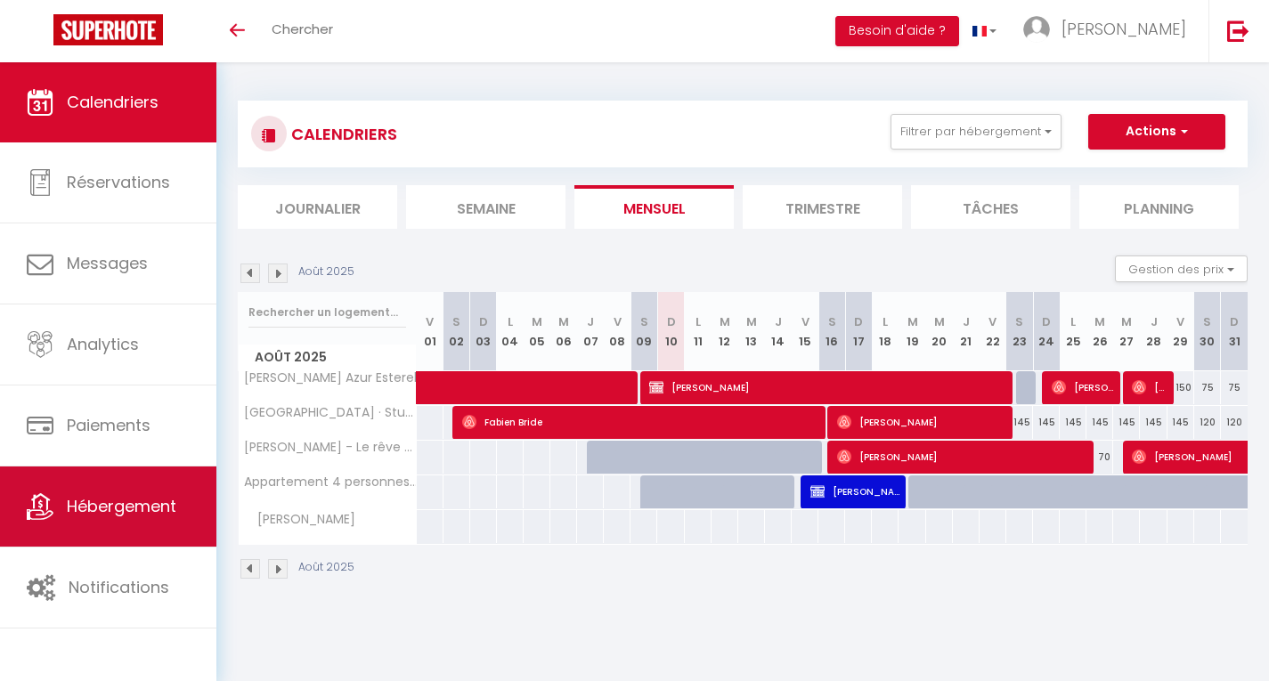
click at [126, 507] on span "Hébergement" at bounding box center [122, 506] width 110 height 22
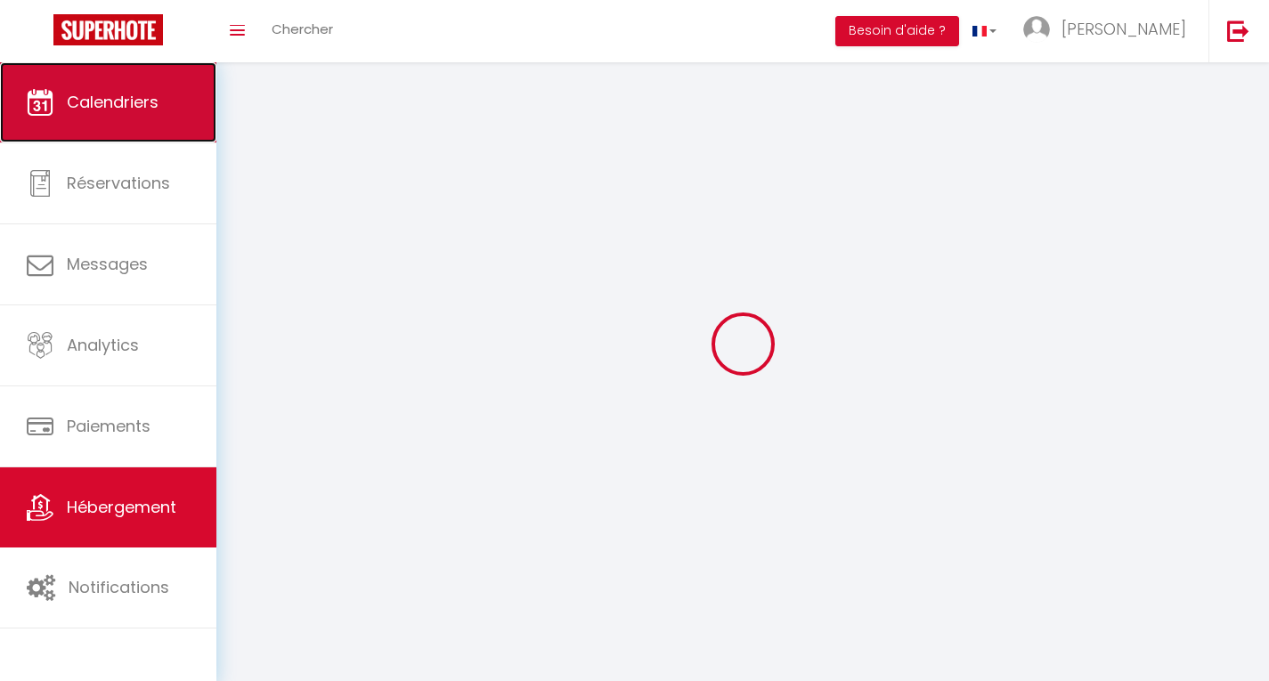
click at [88, 89] on link "Calendriers" at bounding box center [108, 102] width 216 height 80
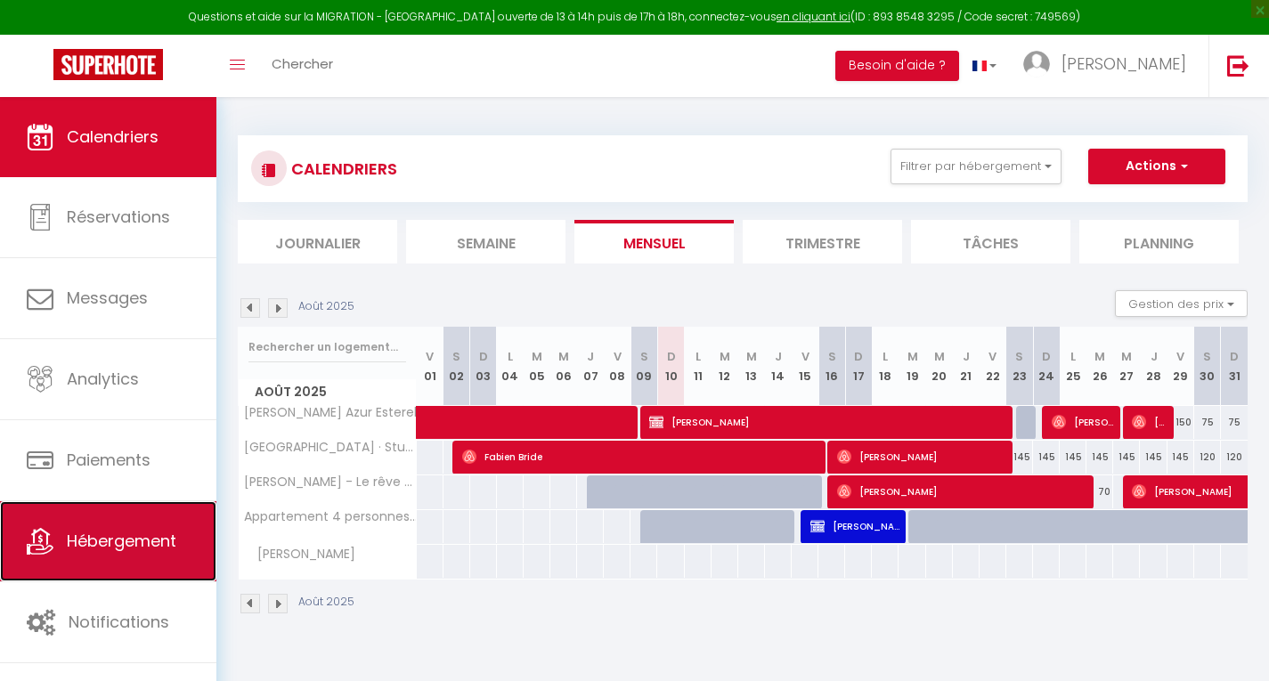
click at [74, 553] on link "Hébergement" at bounding box center [108, 541] width 216 height 80
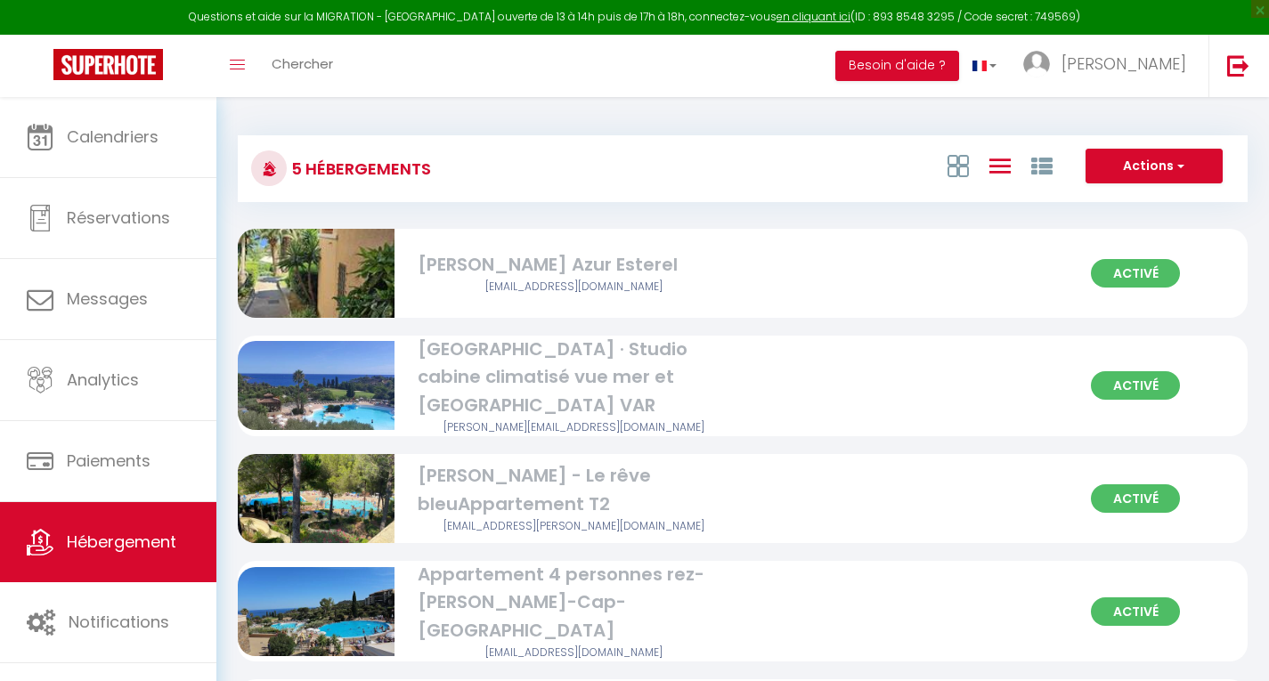
click at [337, 263] on img at bounding box center [316, 273] width 157 height 297
select select "3"
select select "2"
select select "1"
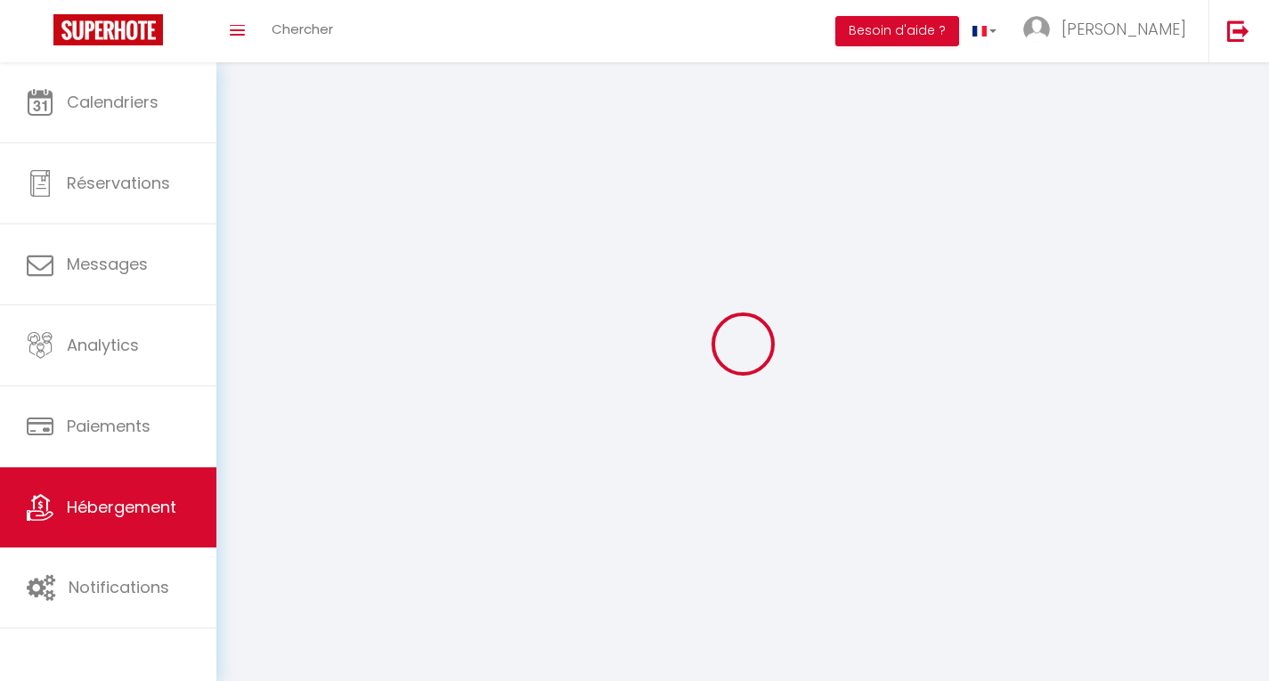
select select
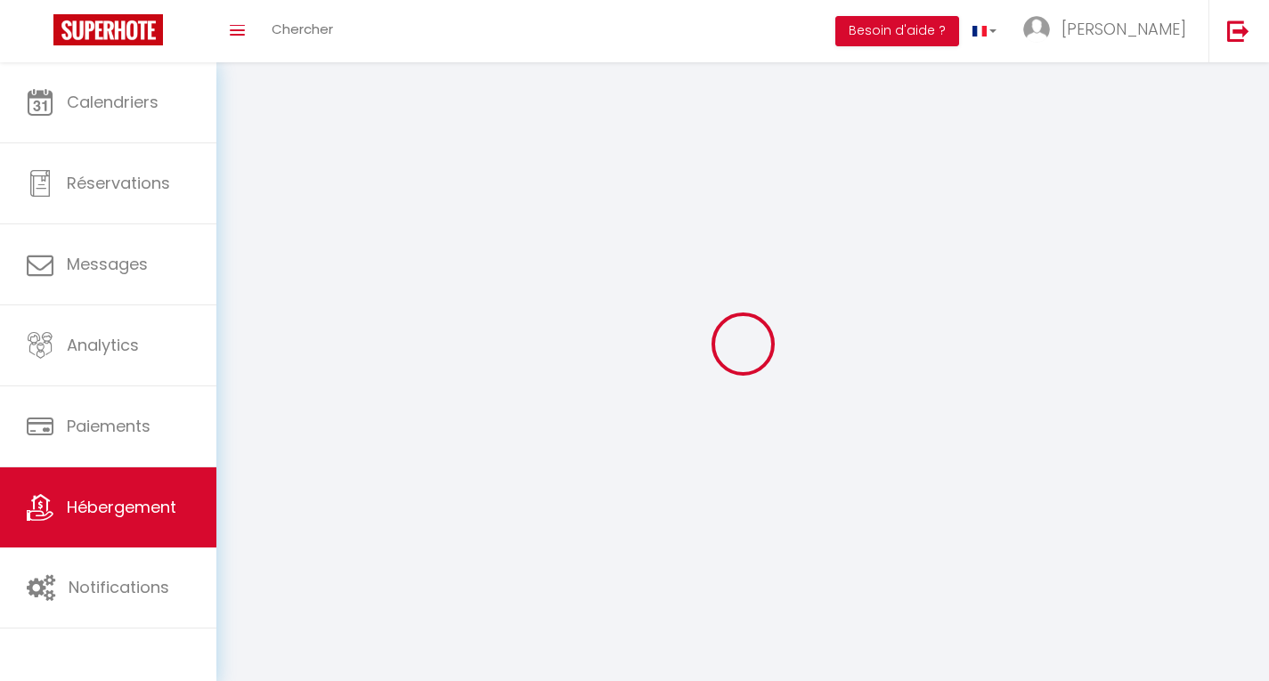
select select
checkbox input "false"
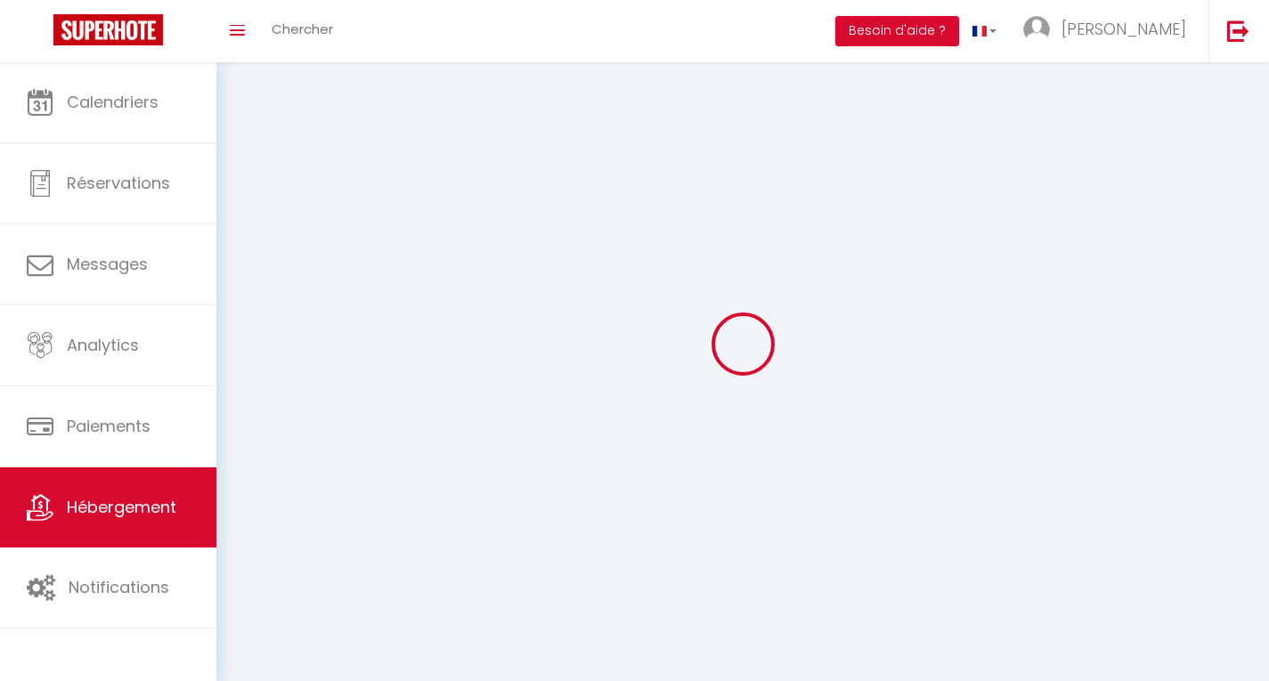
checkbox input "false"
select select
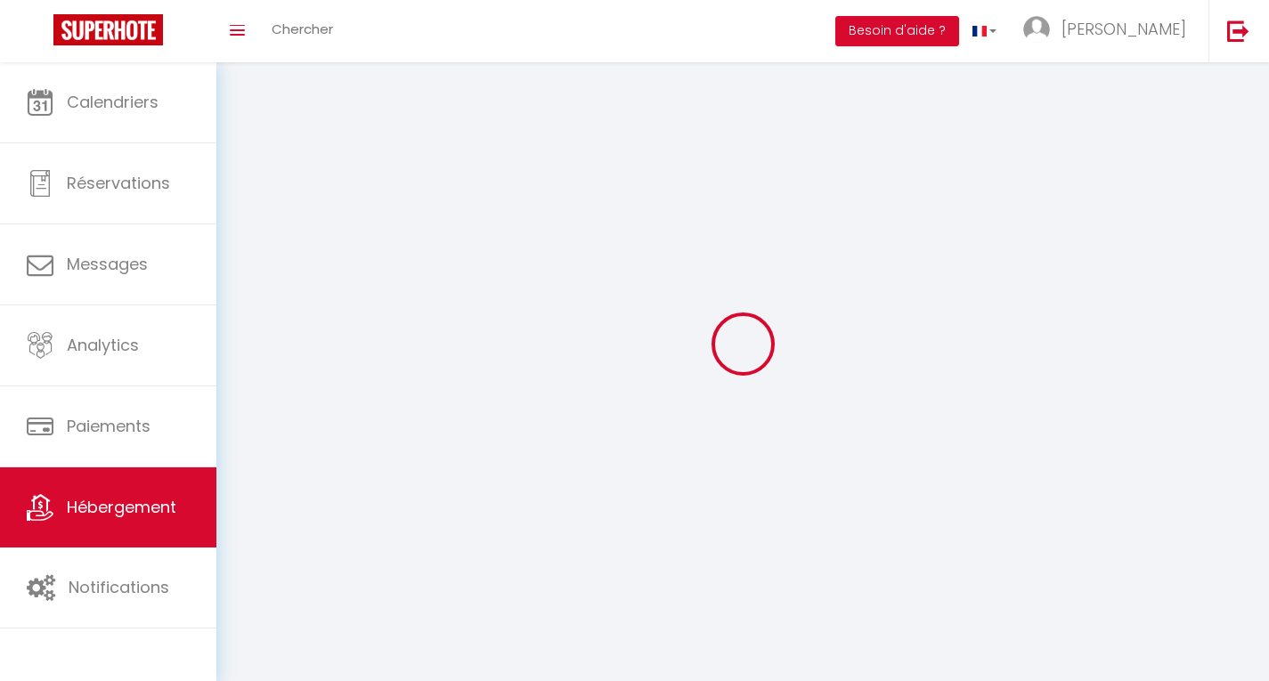
select select
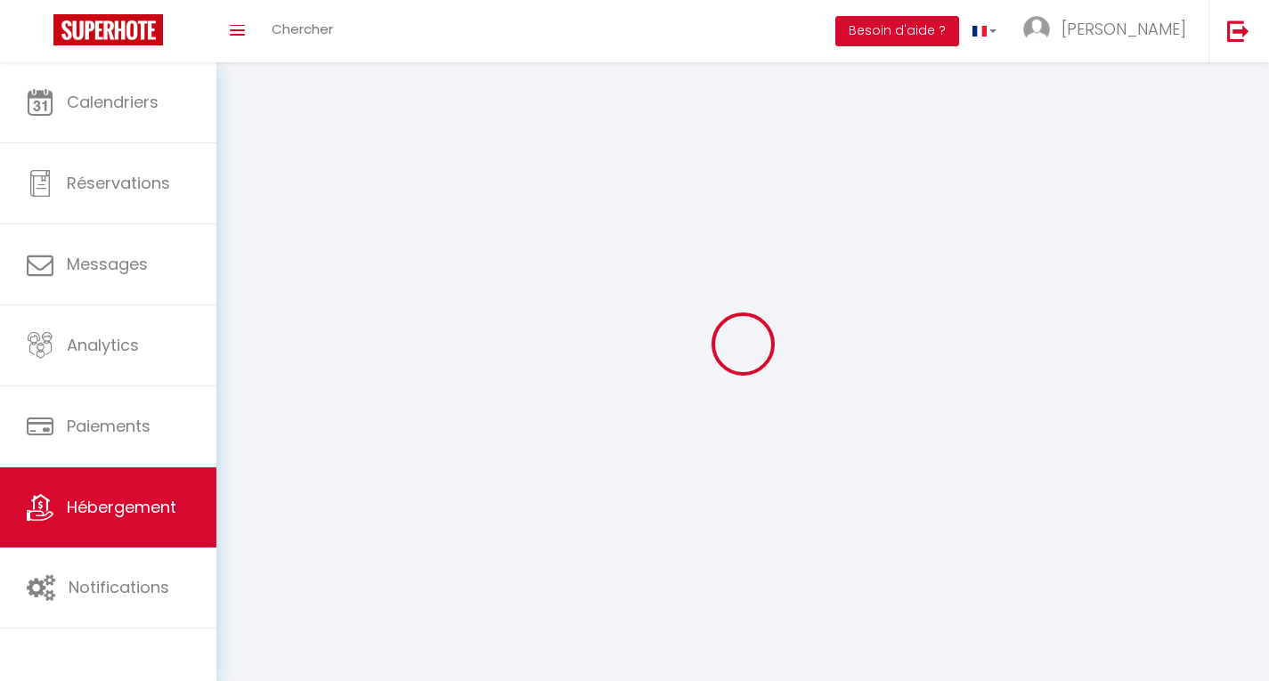
checkbox input "false"
select select
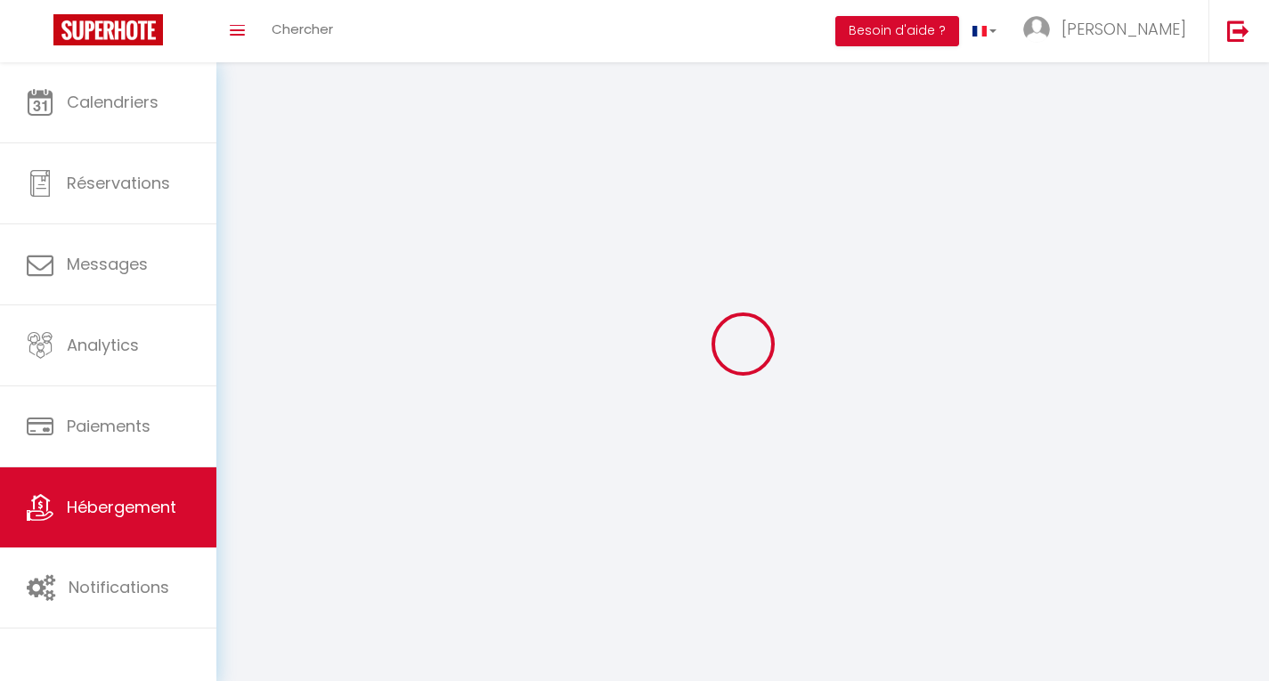
select select
select select "1"
select select "28"
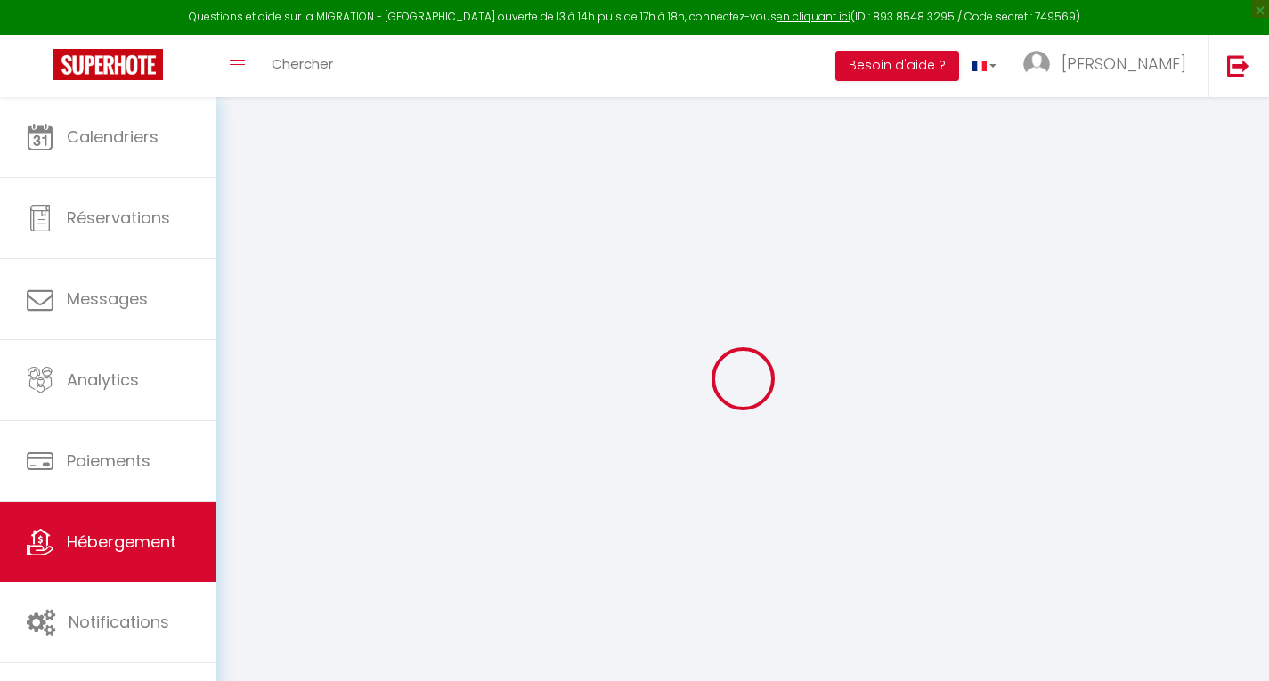
select select
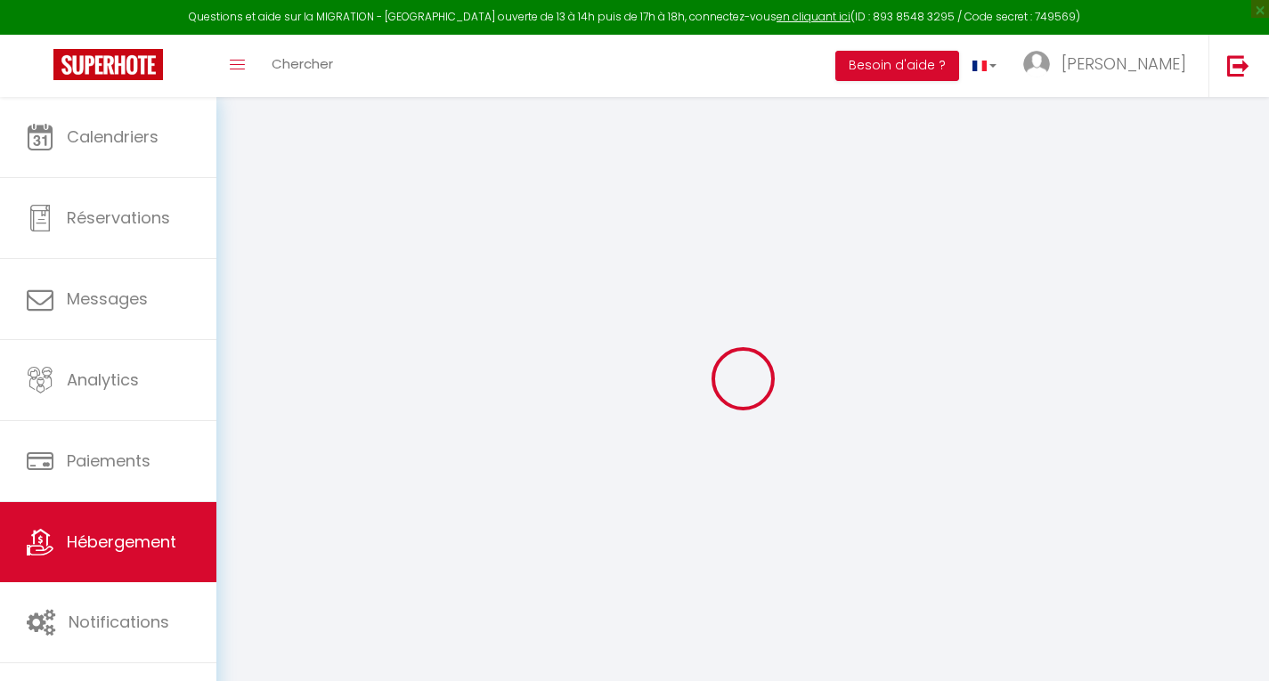
select select
checkbox input "false"
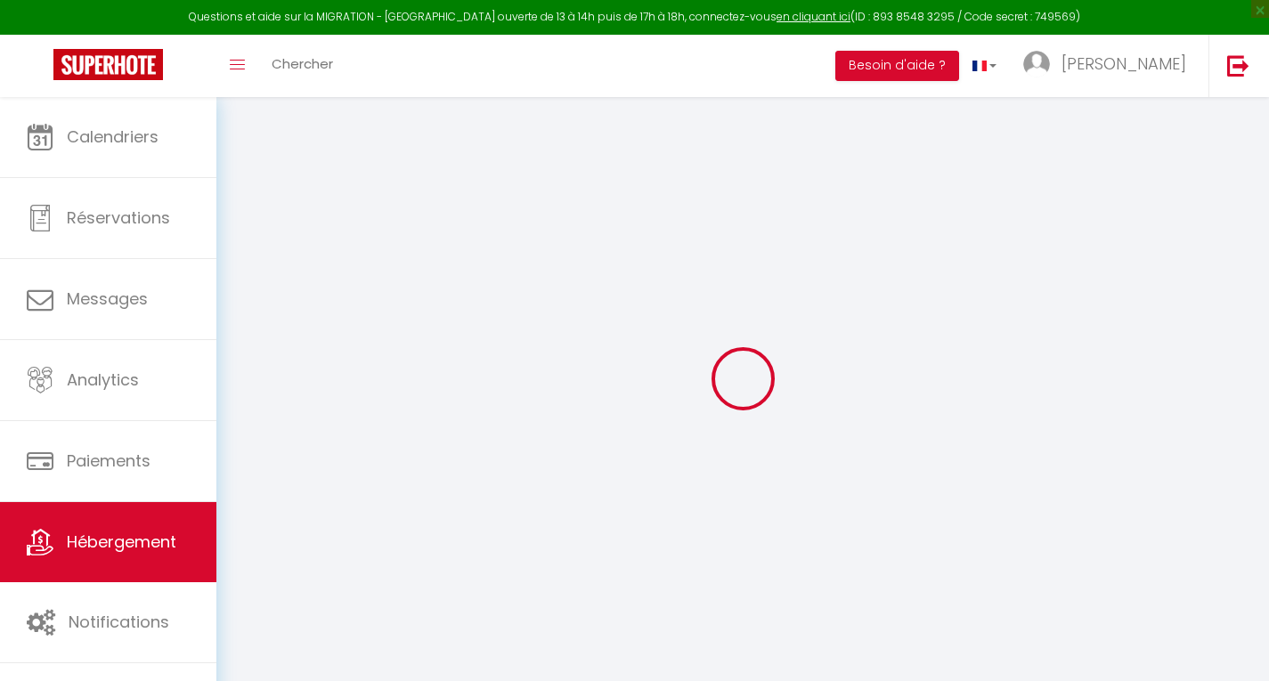
select select
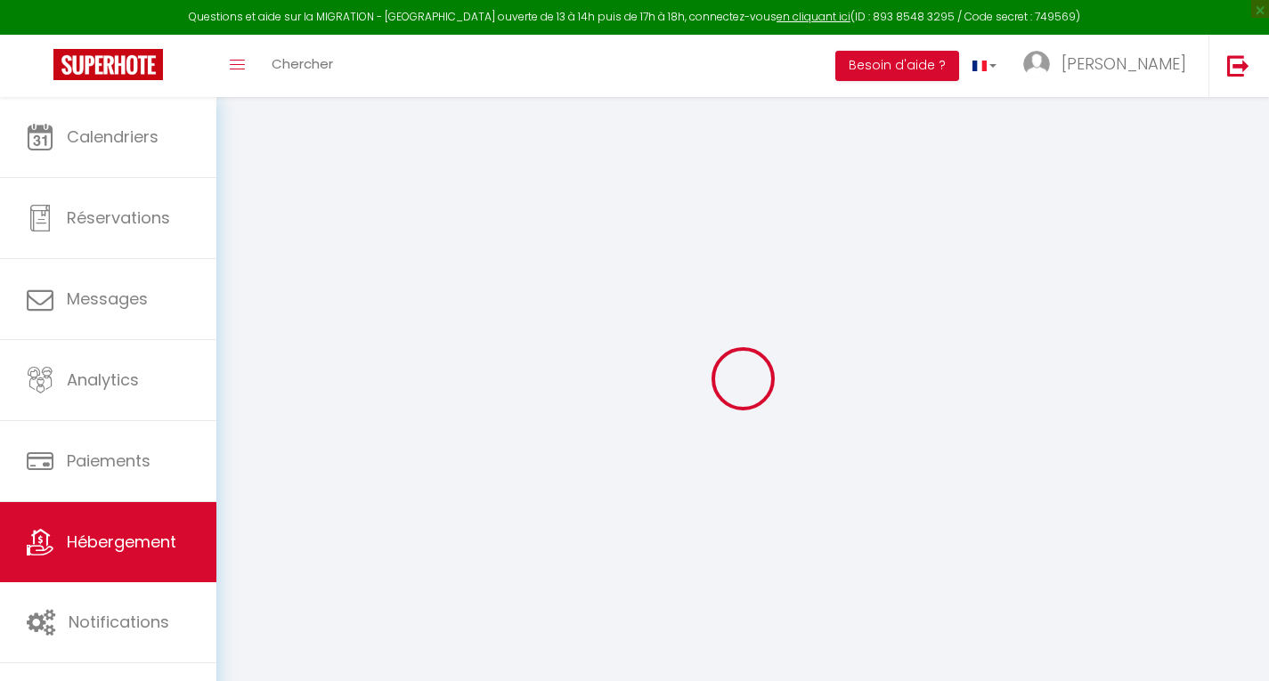
select select
checkbox input "false"
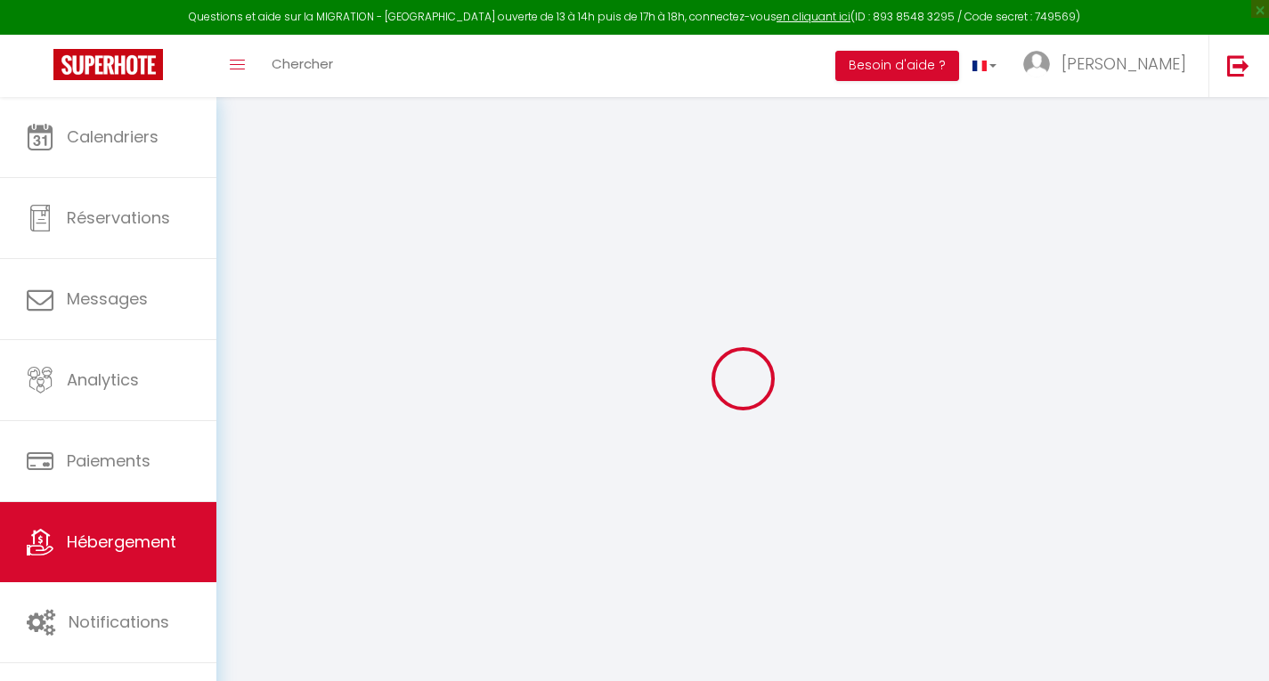
checkbox input "false"
select select
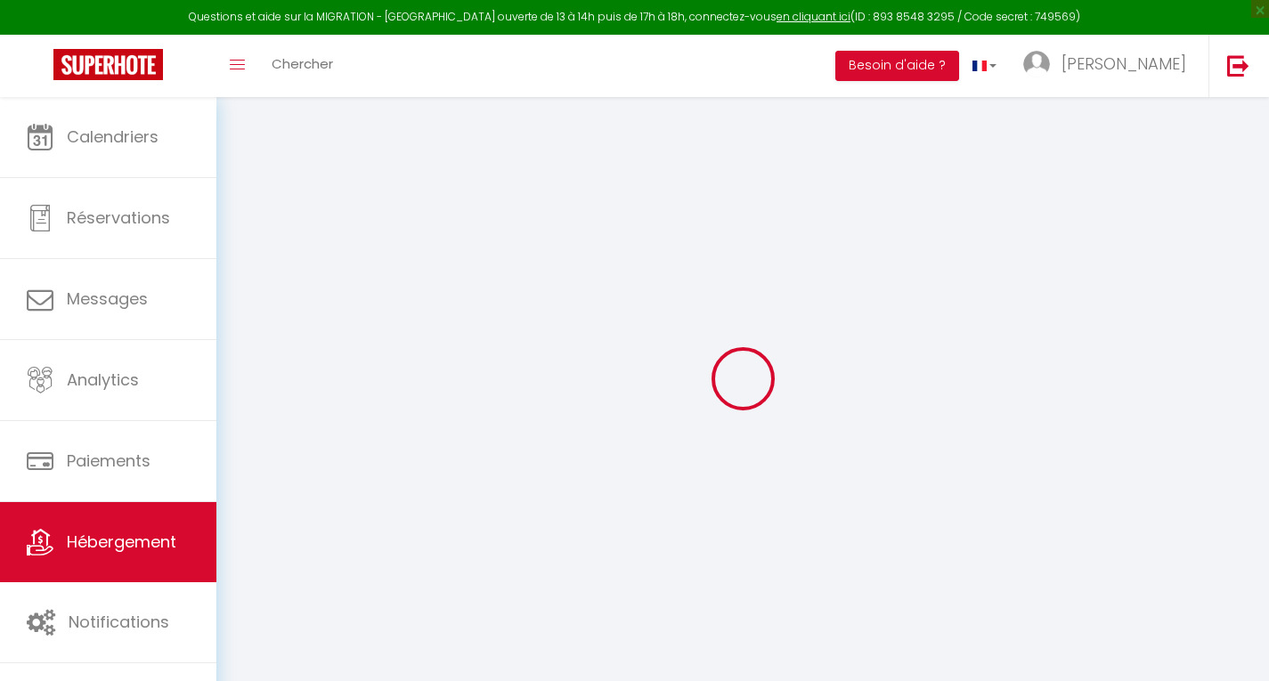
select select
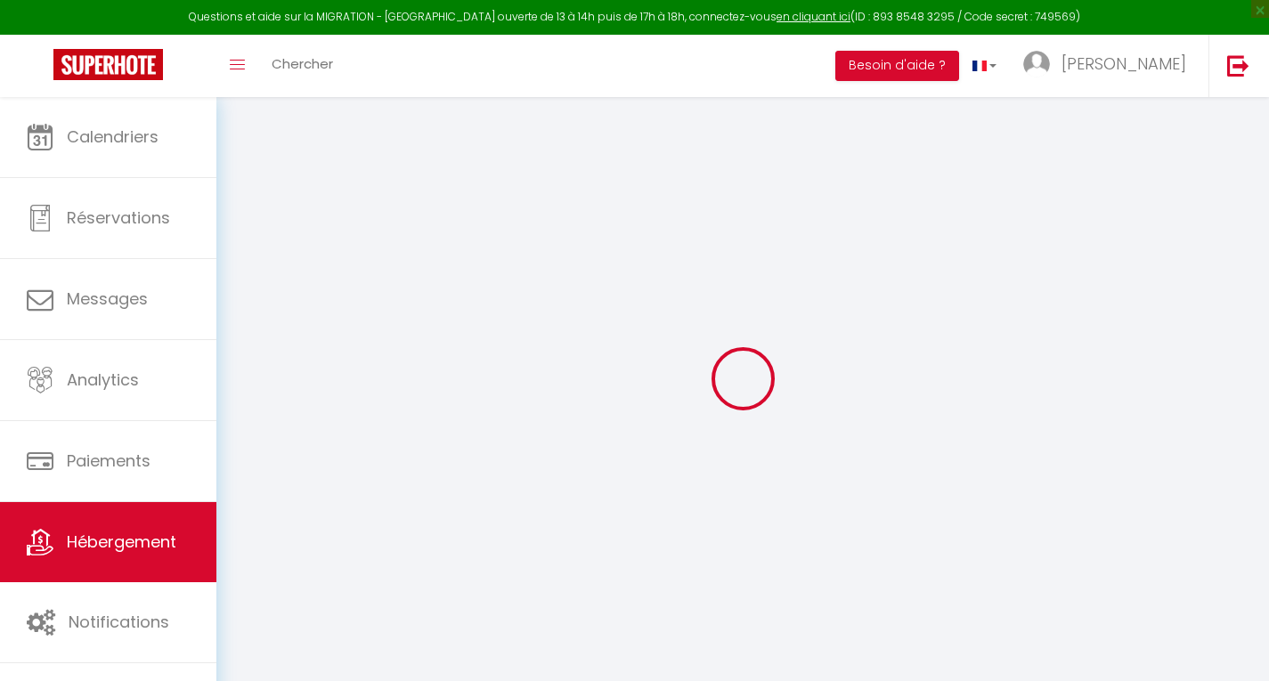
checkbox input "false"
select select
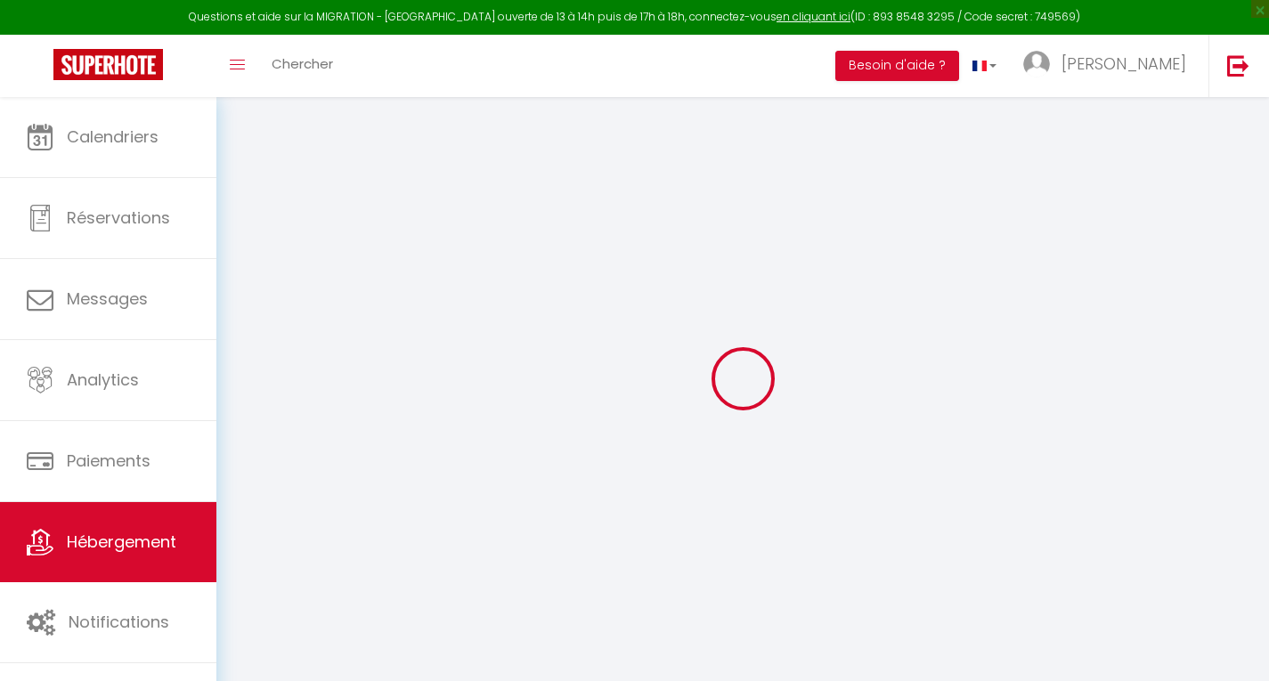
select select
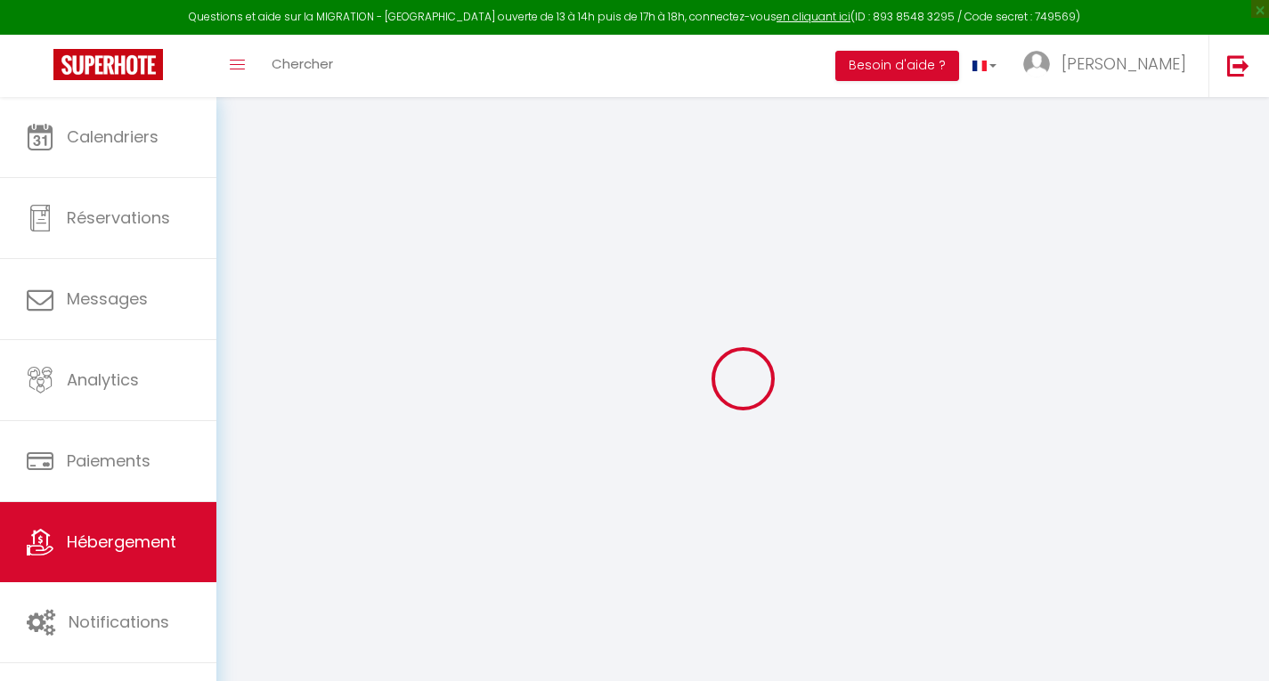
select select
checkbox input "false"
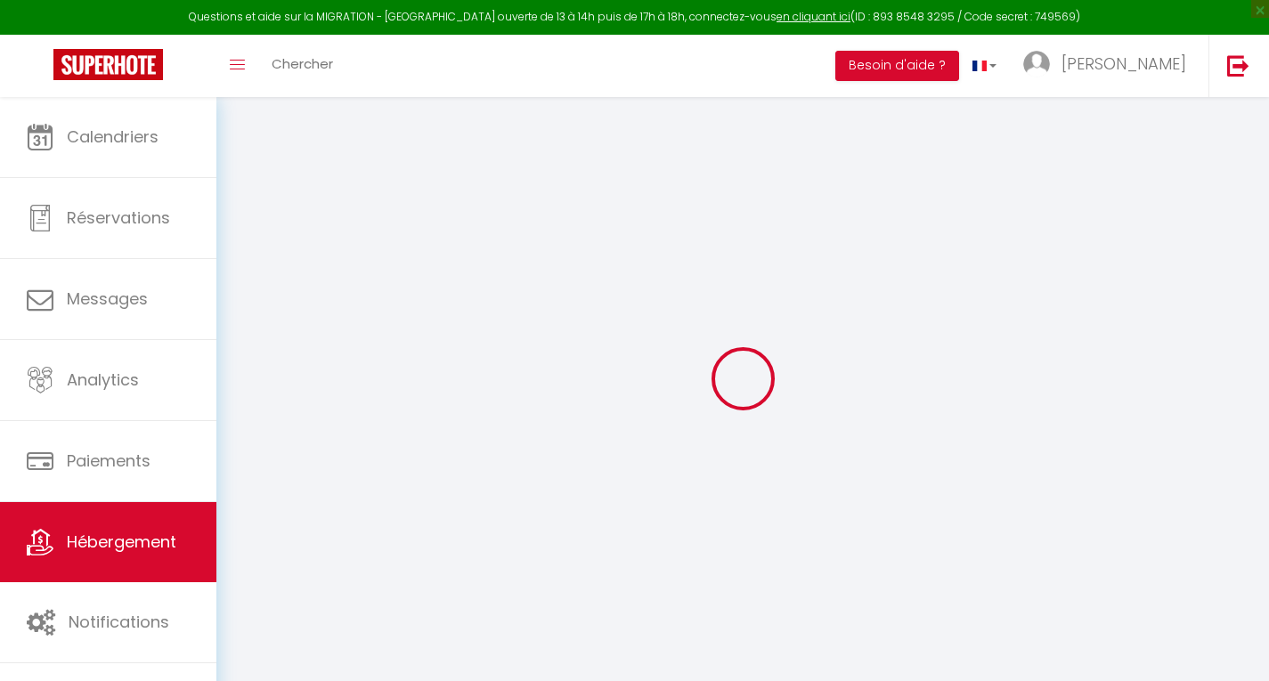
checkbox input "false"
select select
type input "[PERSON_NAME] Azur Esterel"
type input "150"
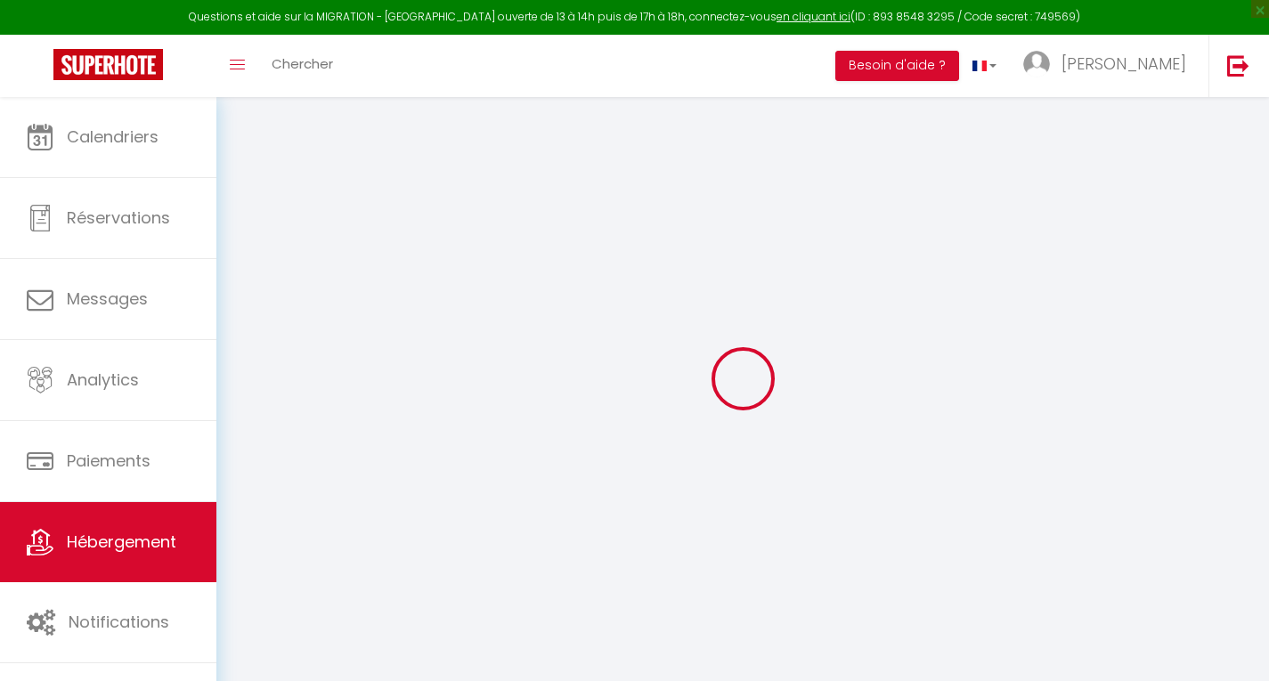
type input "30"
type input "700"
select select
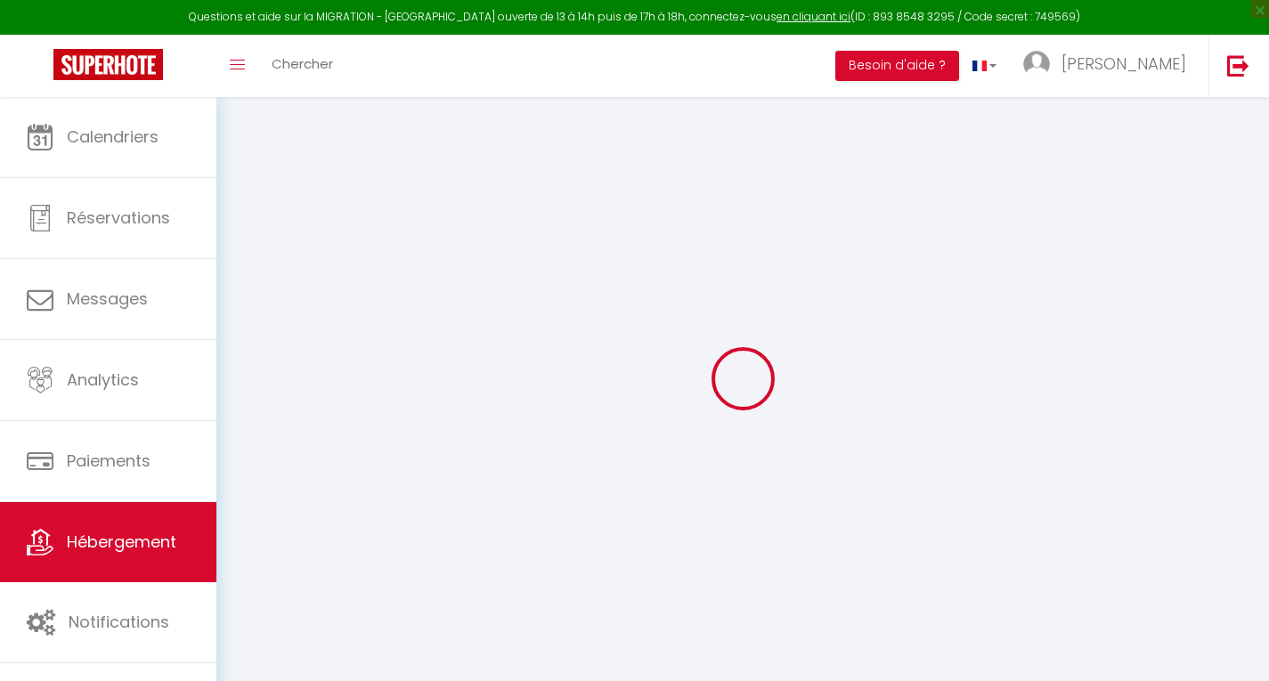
select select
type input "Village [GEOGRAPHIC_DATA]"
type input "83700"
type input "Saint-Raphaël"
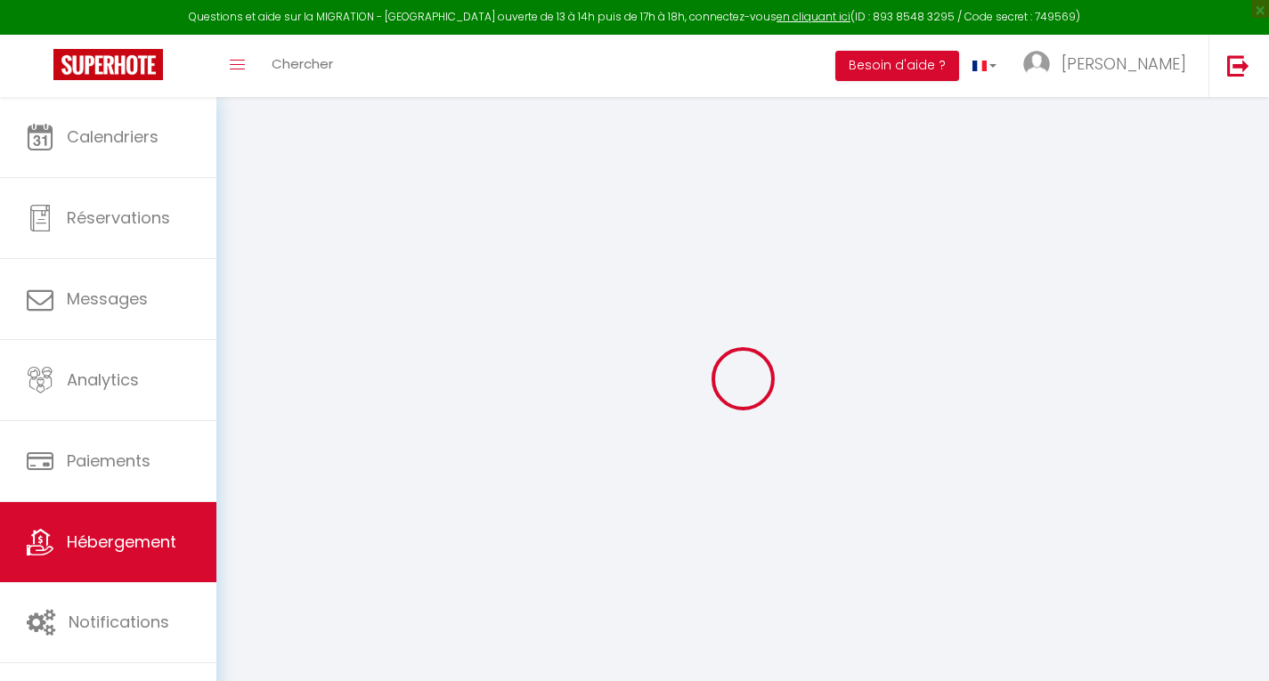
type input "[EMAIL_ADDRESS][DOMAIN_NAME]"
select select
checkbox input "false"
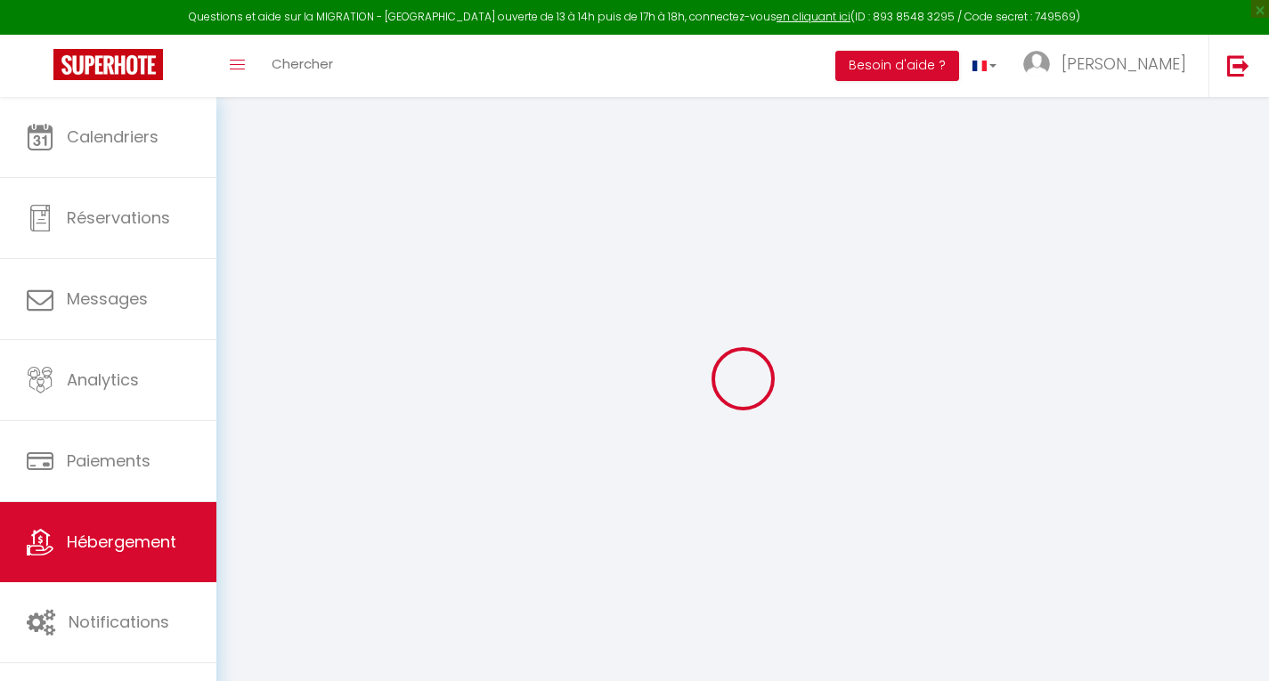
checkbox input "false"
type input "15"
type input "30"
type input "0"
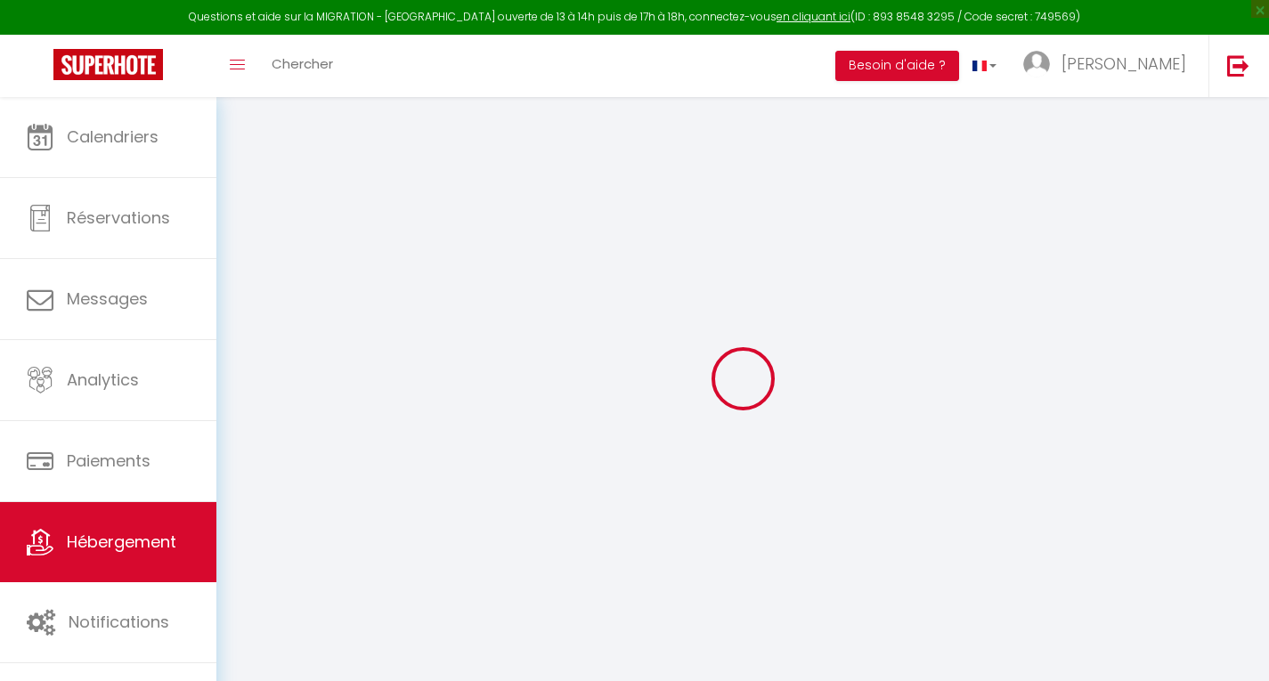
type input "0"
select select
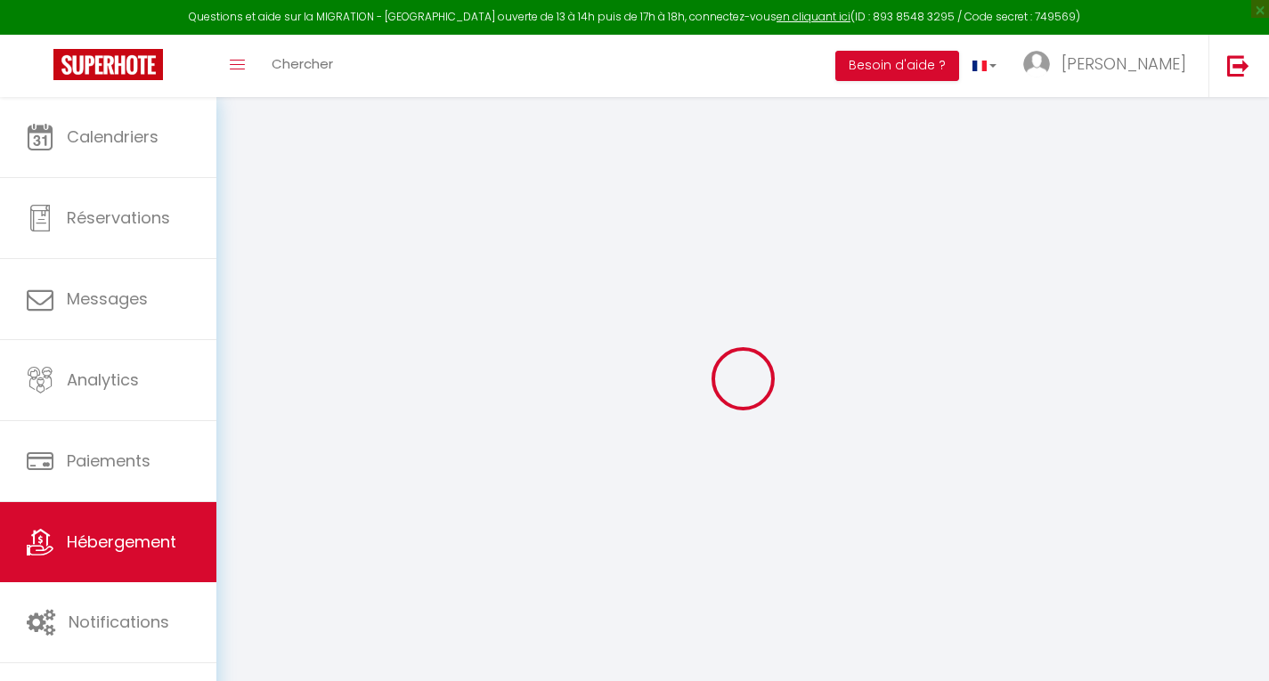
select select
checkbox input "false"
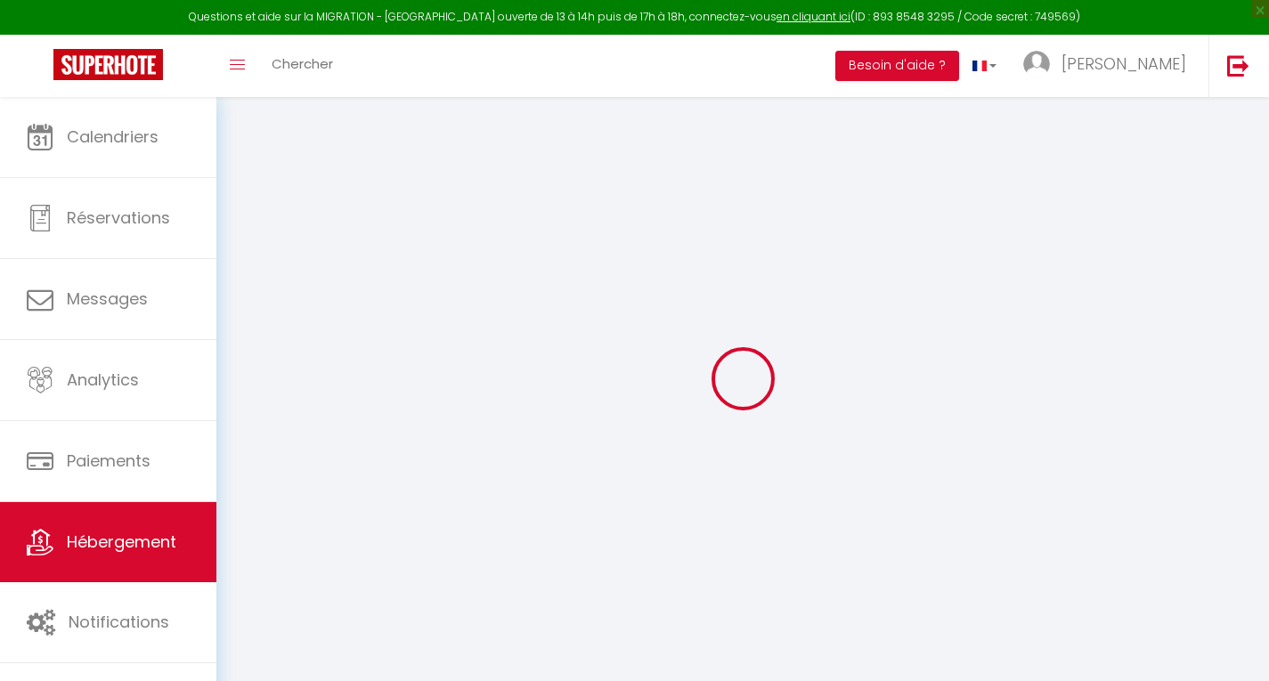
checkbox input "false"
select select
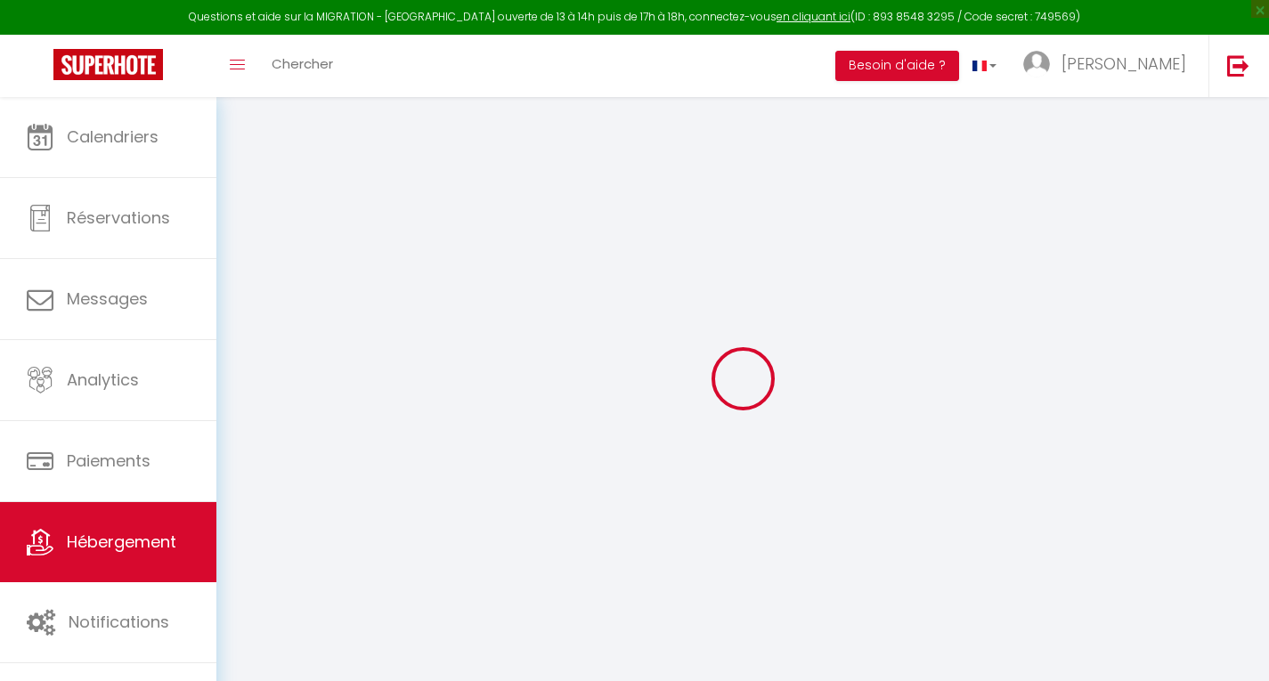
select select
checkbox input "false"
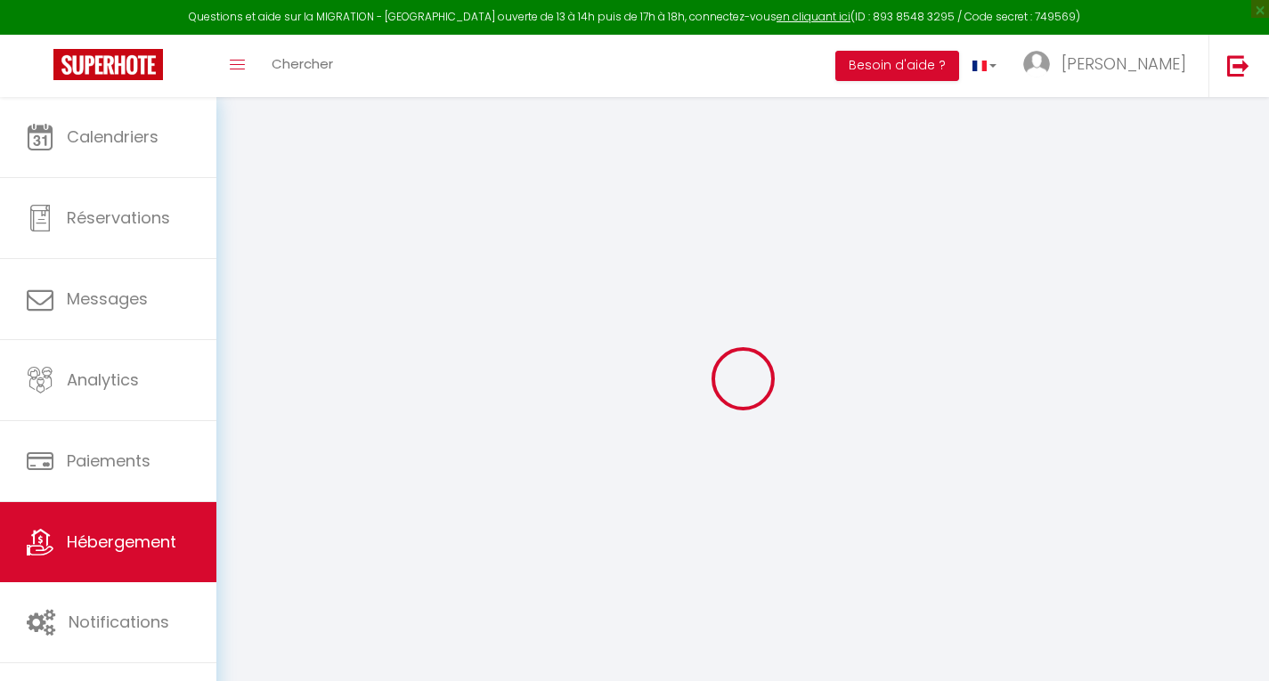
checkbox input "false"
select select
checkbox input "false"
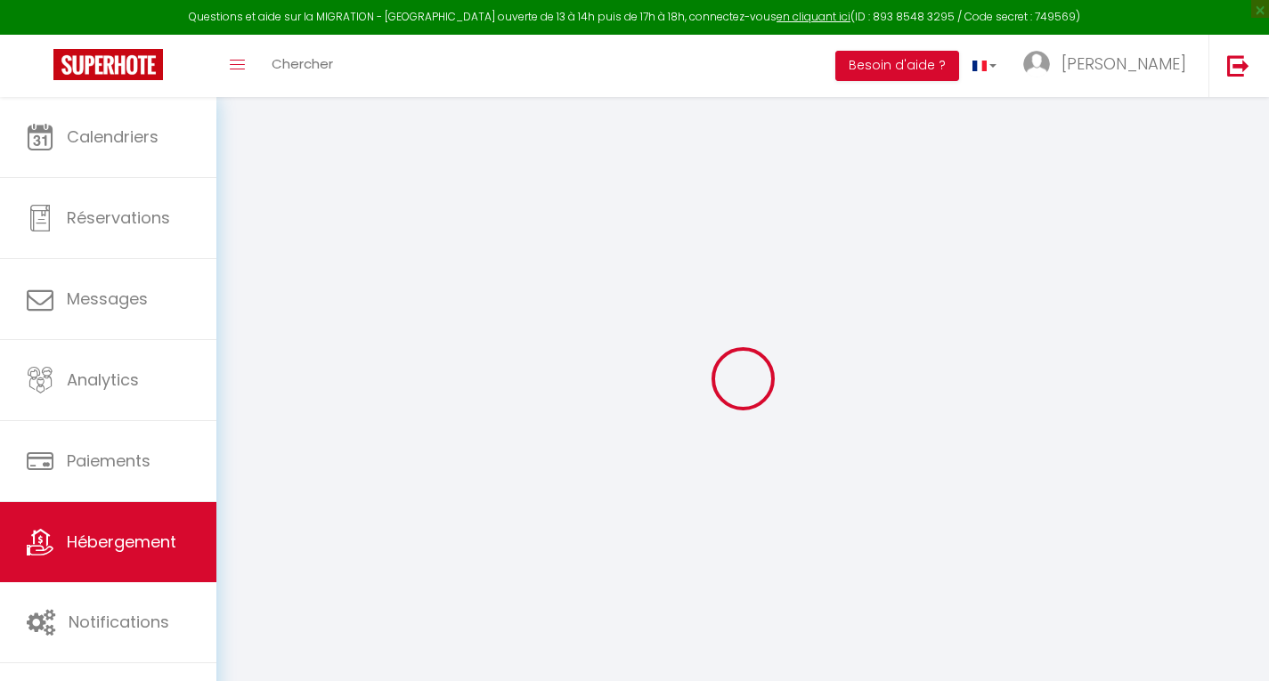
checkbox input "false"
select select
checkbox input "false"
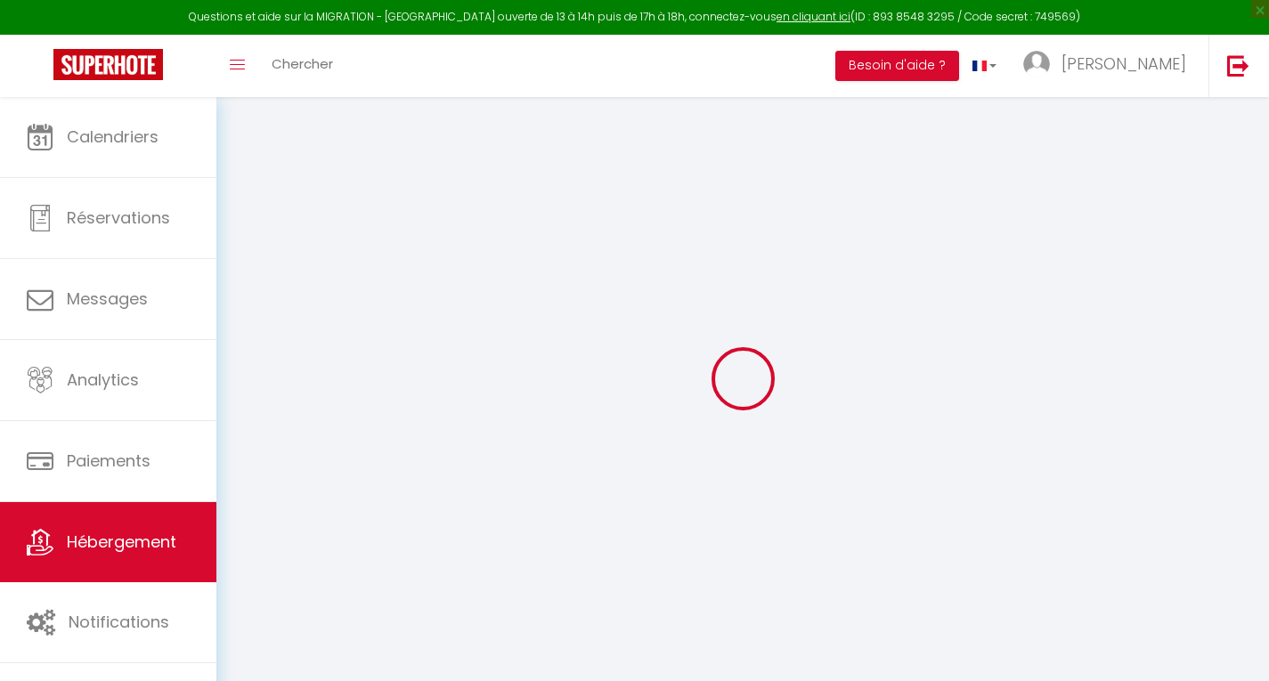
checkbox input "false"
select select "16:00"
select select "21:00"
select select "10:00"
select select "30"
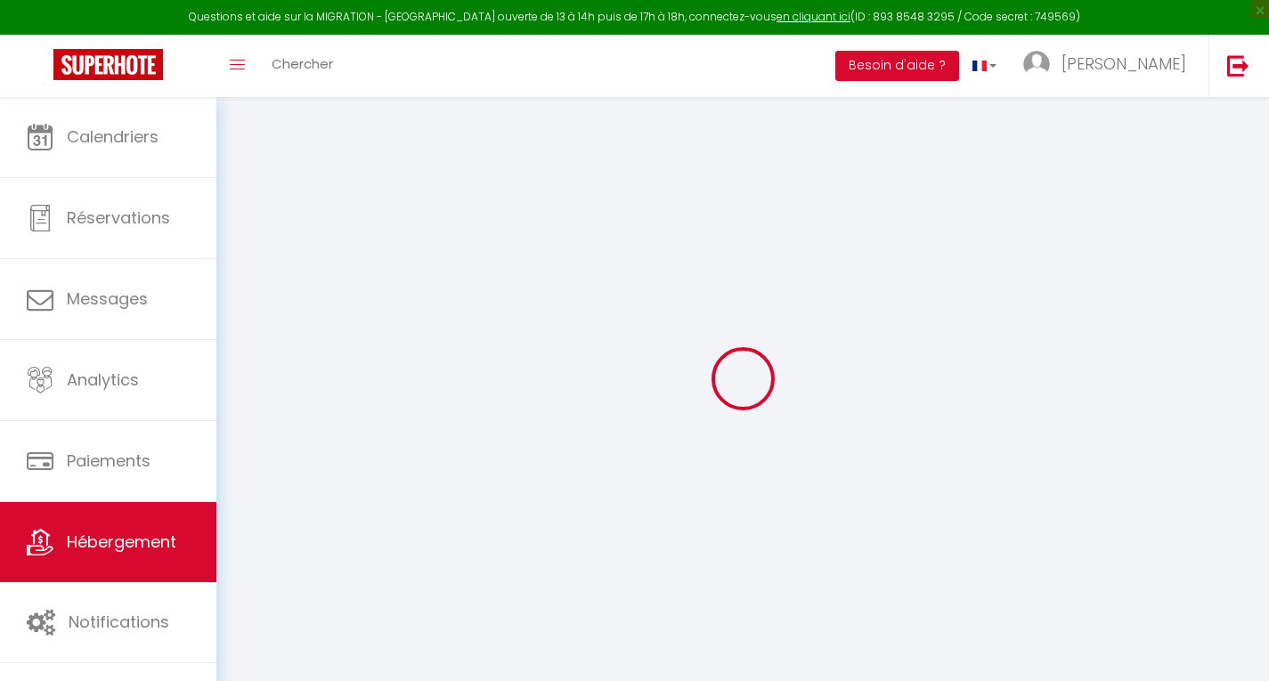
select select "120"
select select
checkbox input "false"
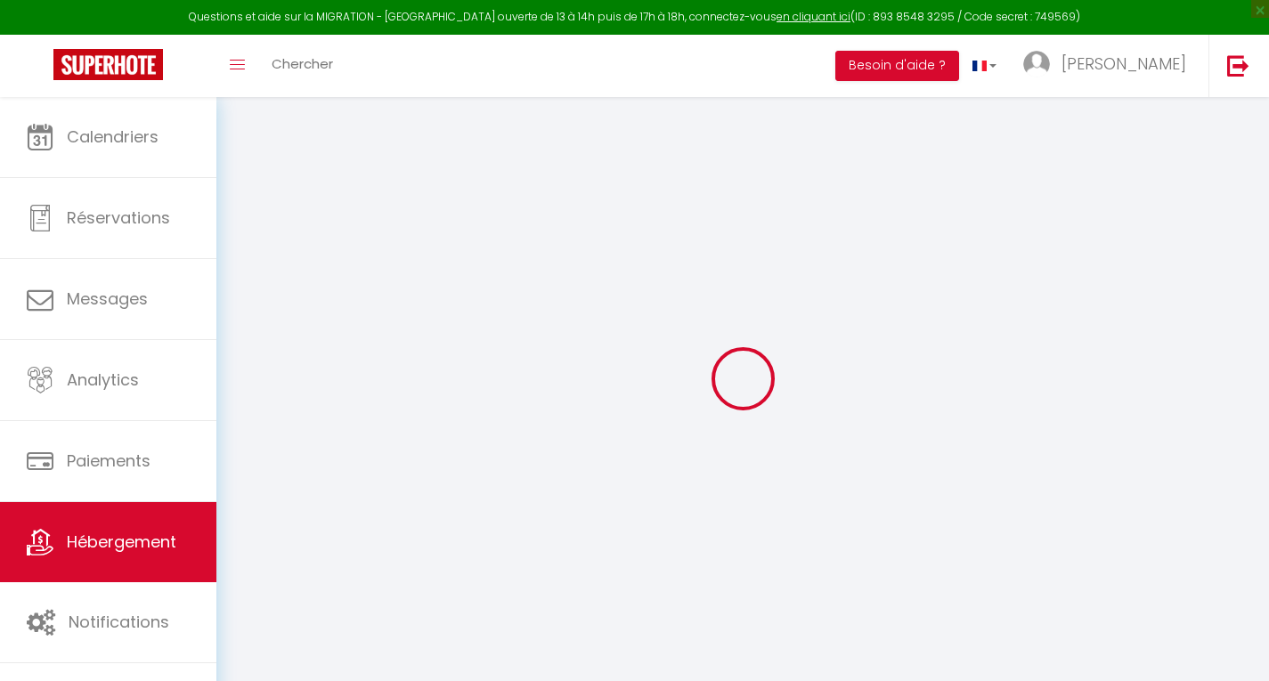
checkbox input "false"
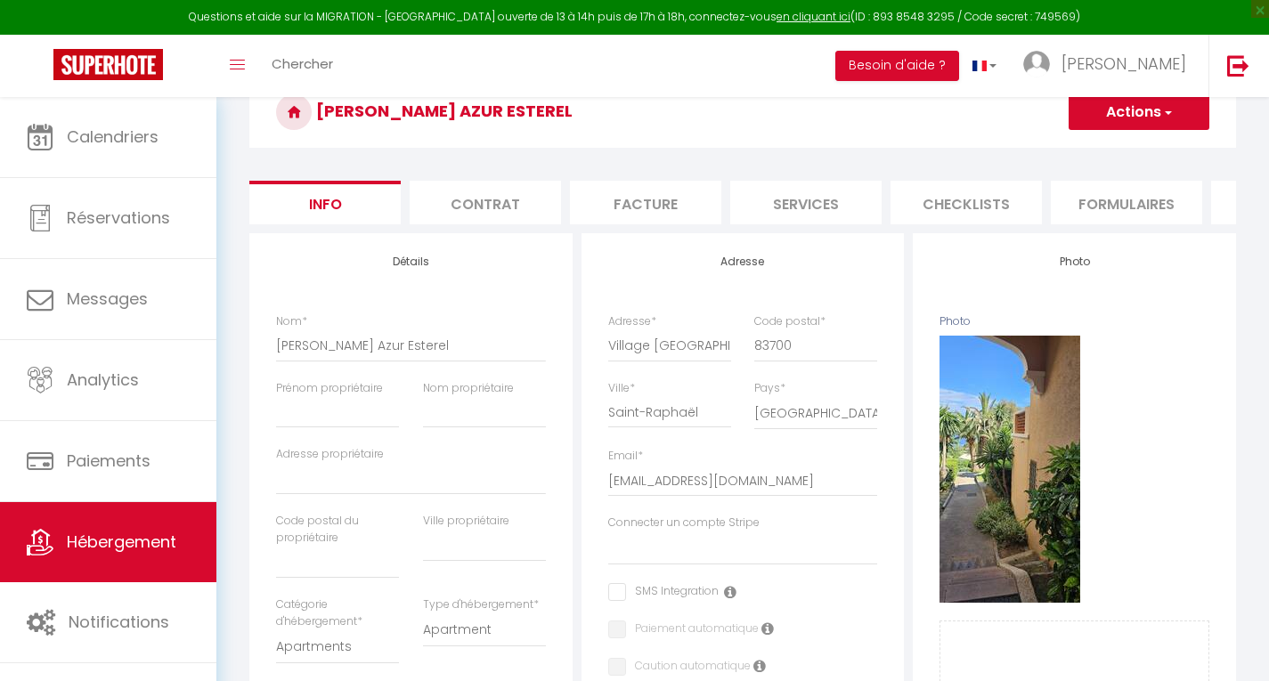
select select
checkbox input "false"
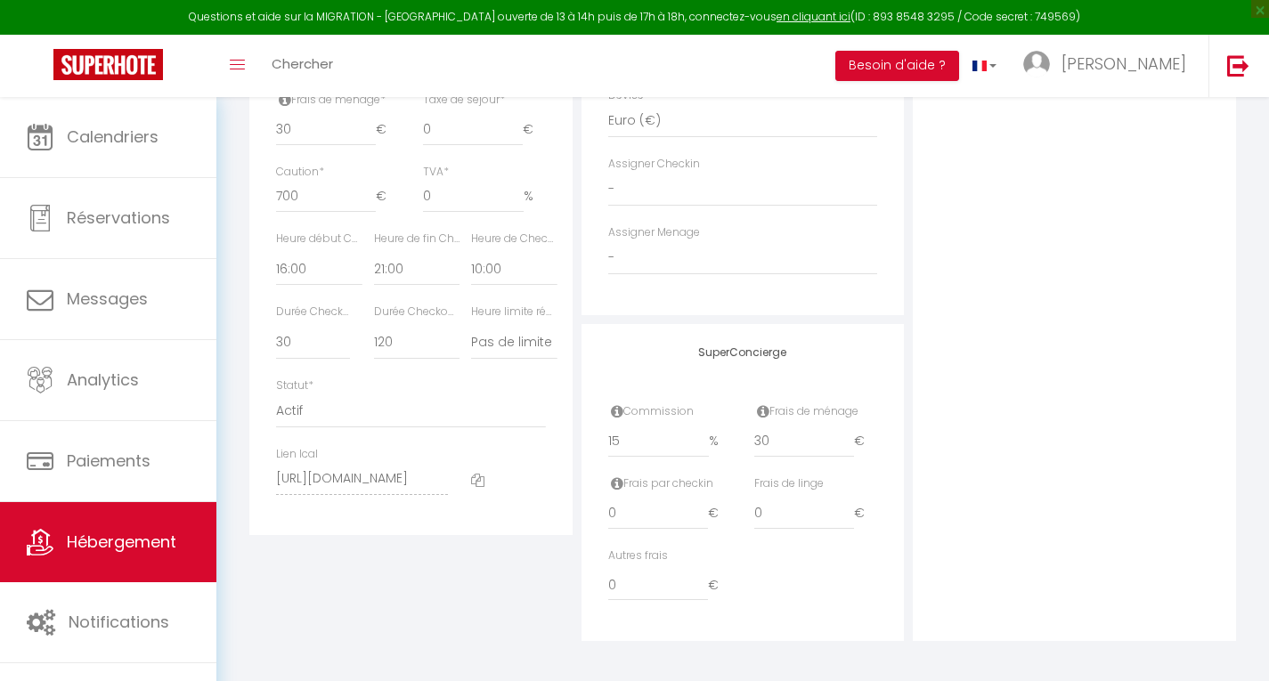
scroll to position [900, 0]
click at [1238, 422] on div "Photo Photo Supprimer Drag and drop a file here or click Ooops, something wrong…" at bounding box center [1074, 35] width 332 height 1201
click at [688, 439] on input "15" at bounding box center [658, 436] width 101 height 32
type input "1"
select select
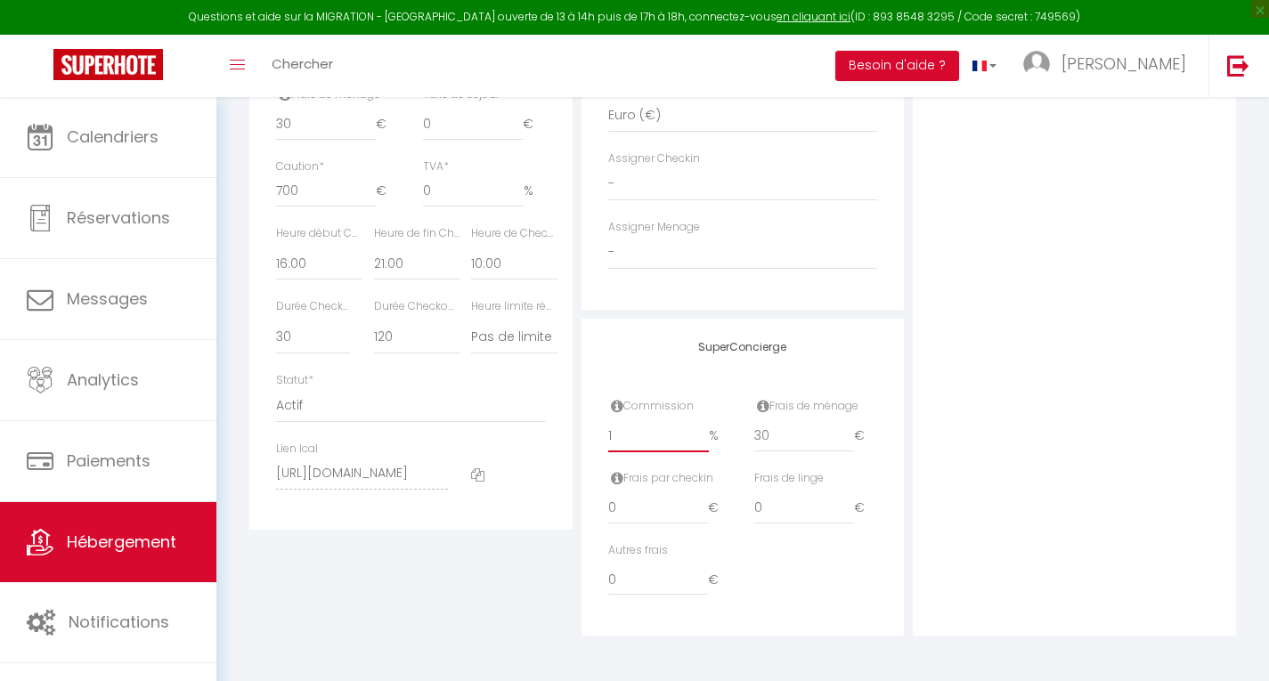
checkbox input "false"
select select
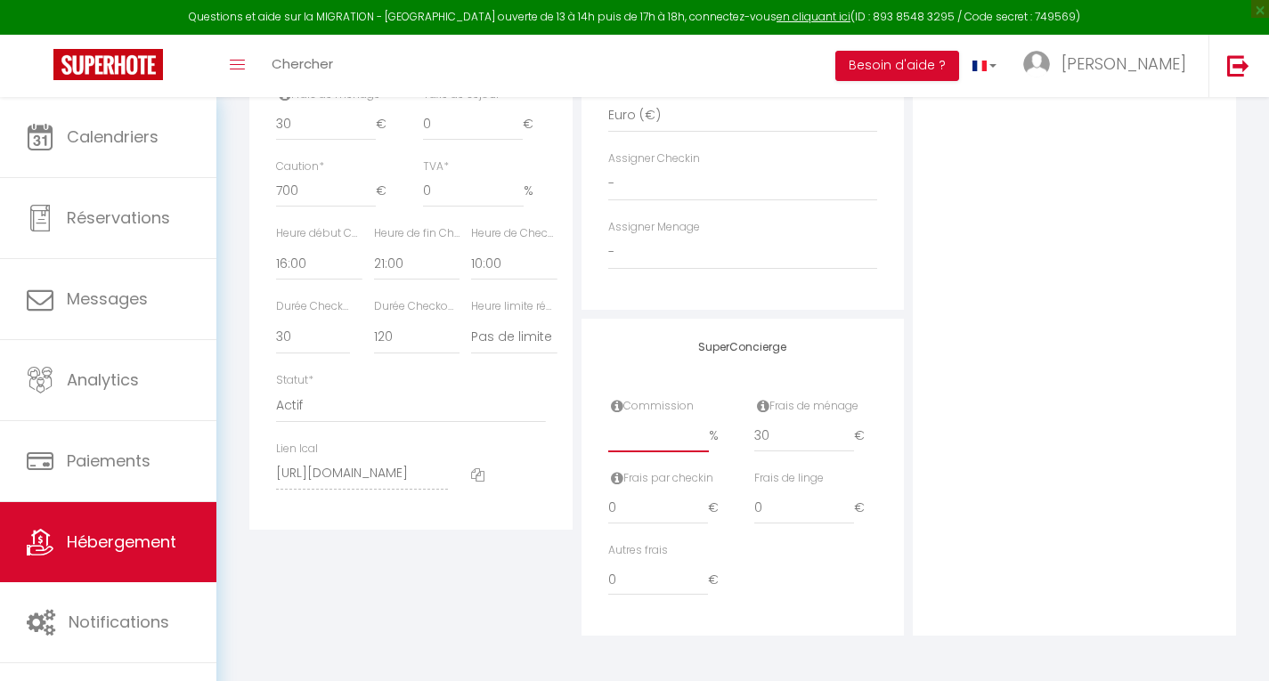
checkbox input "false"
click at [807, 436] on input "30" at bounding box center [804, 436] width 100 height 32
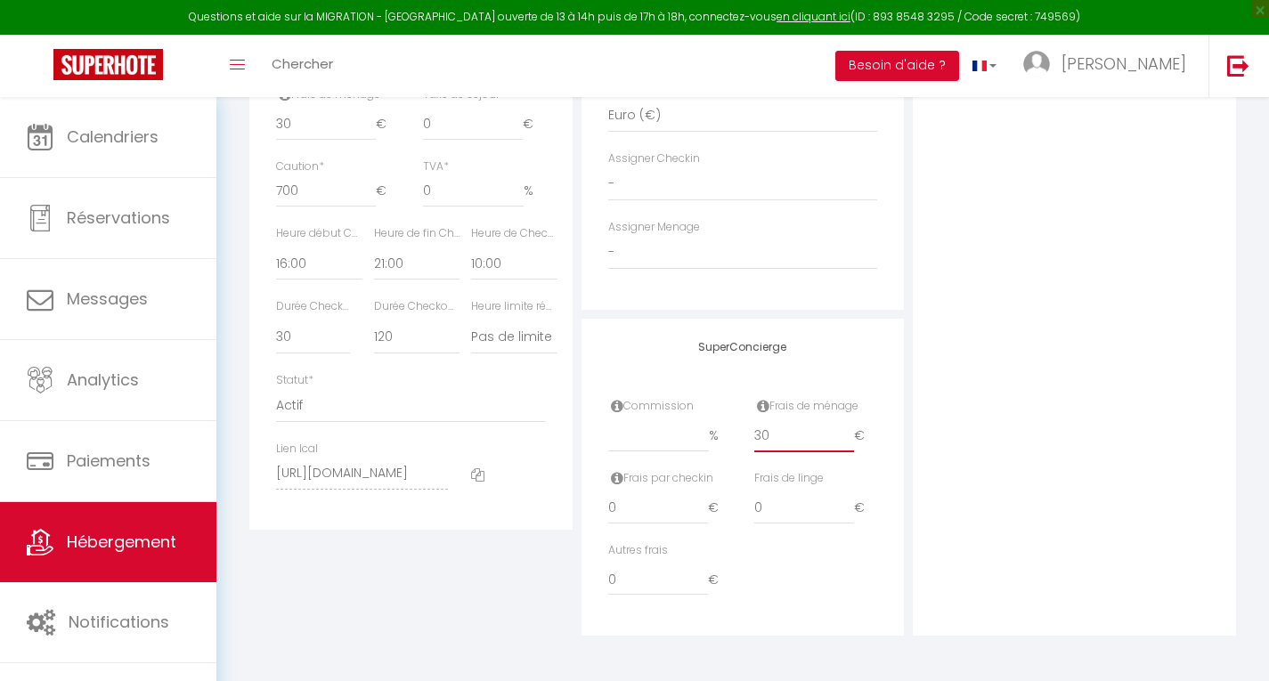
type input "3"
select select
checkbox input "false"
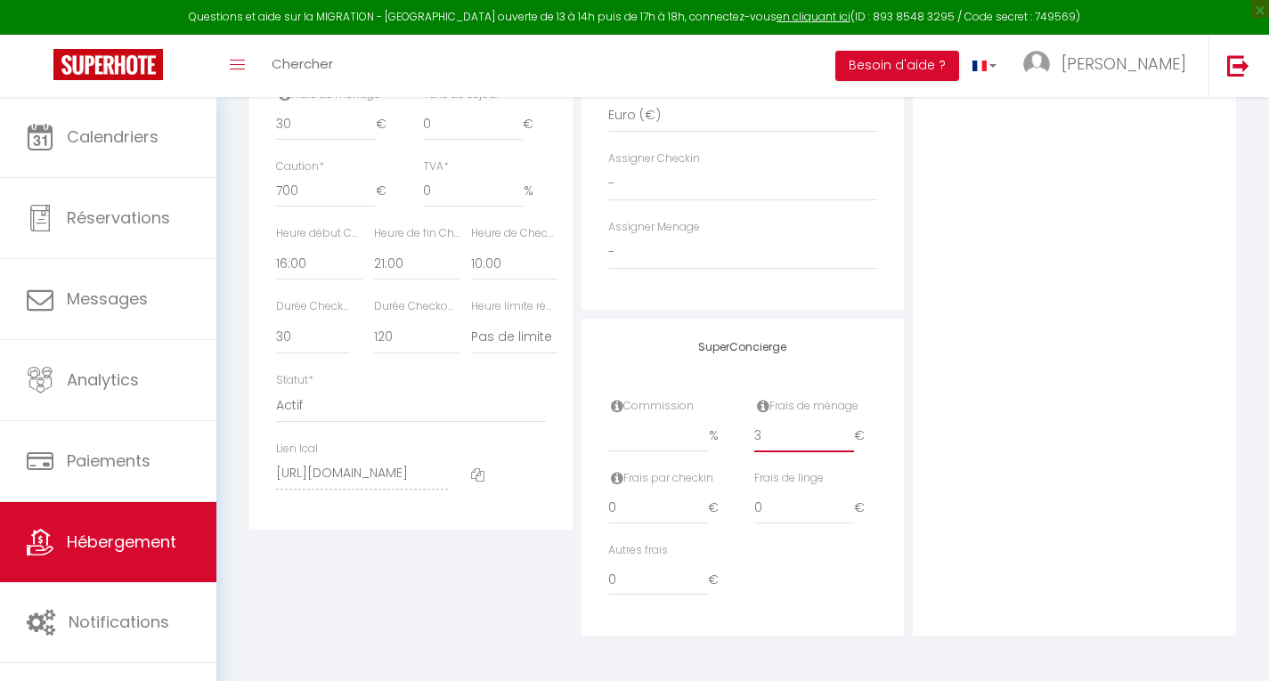
checkbox input "false"
select select
checkbox input "false"
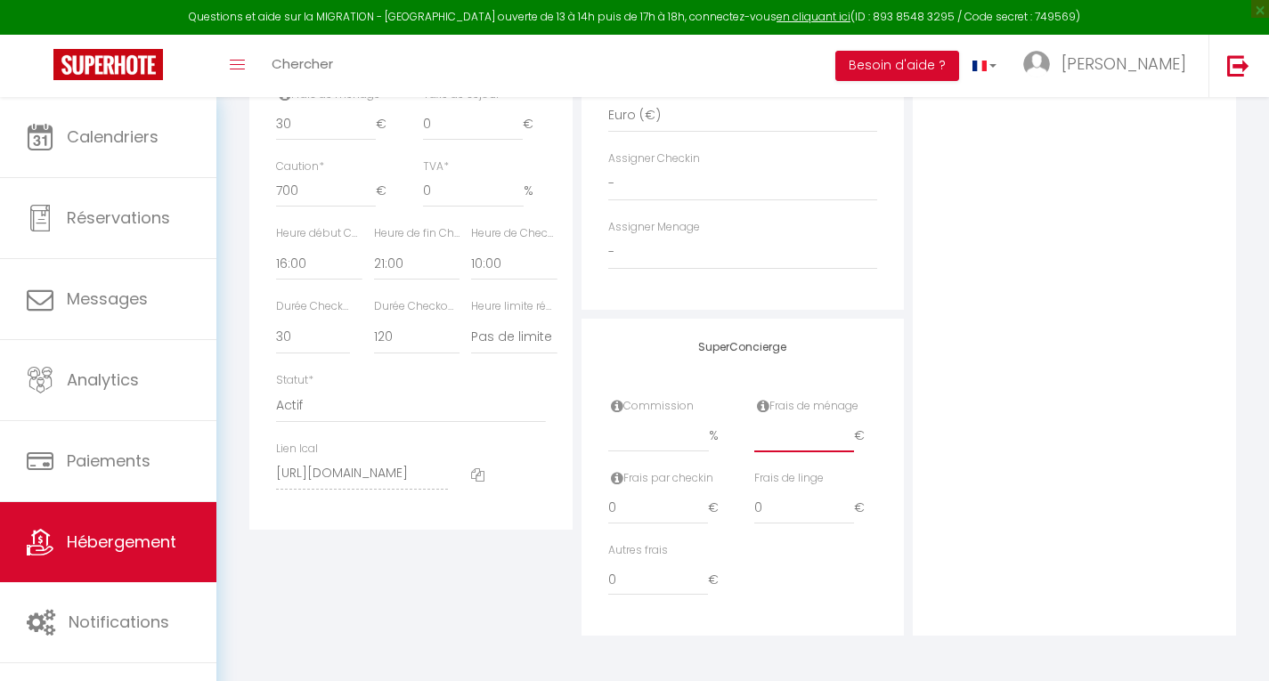
checkbox input "false"
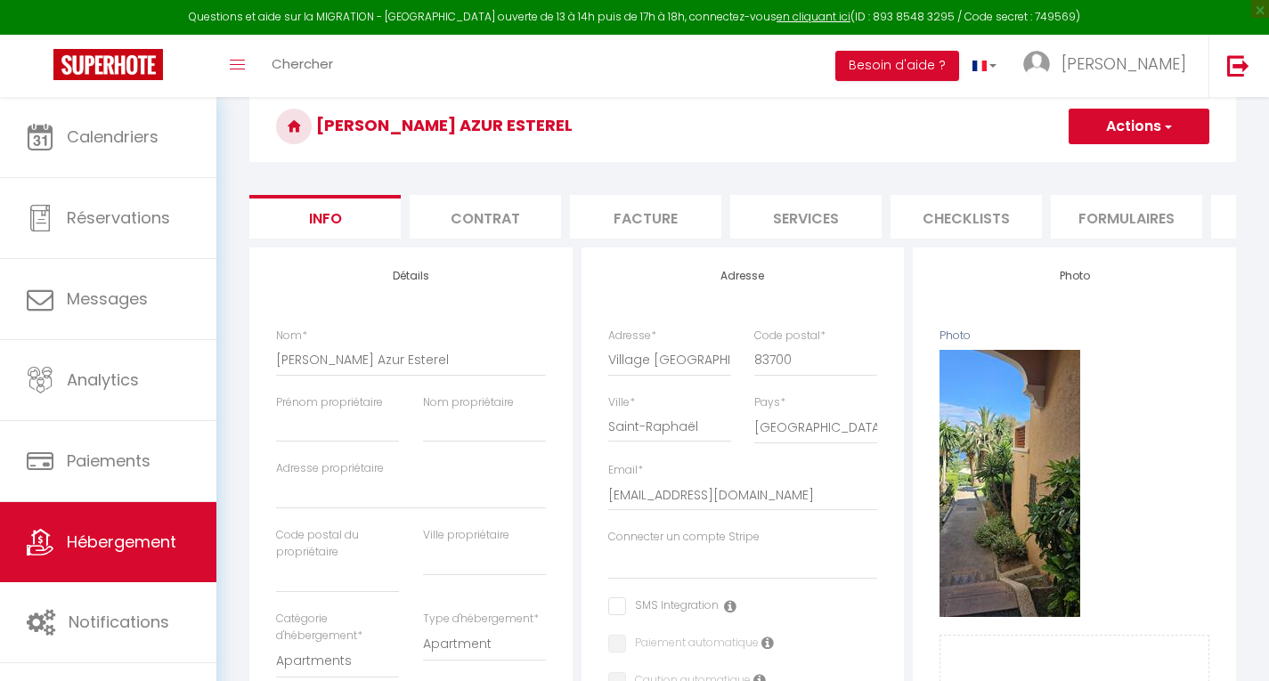
scroll to position [0, 0]
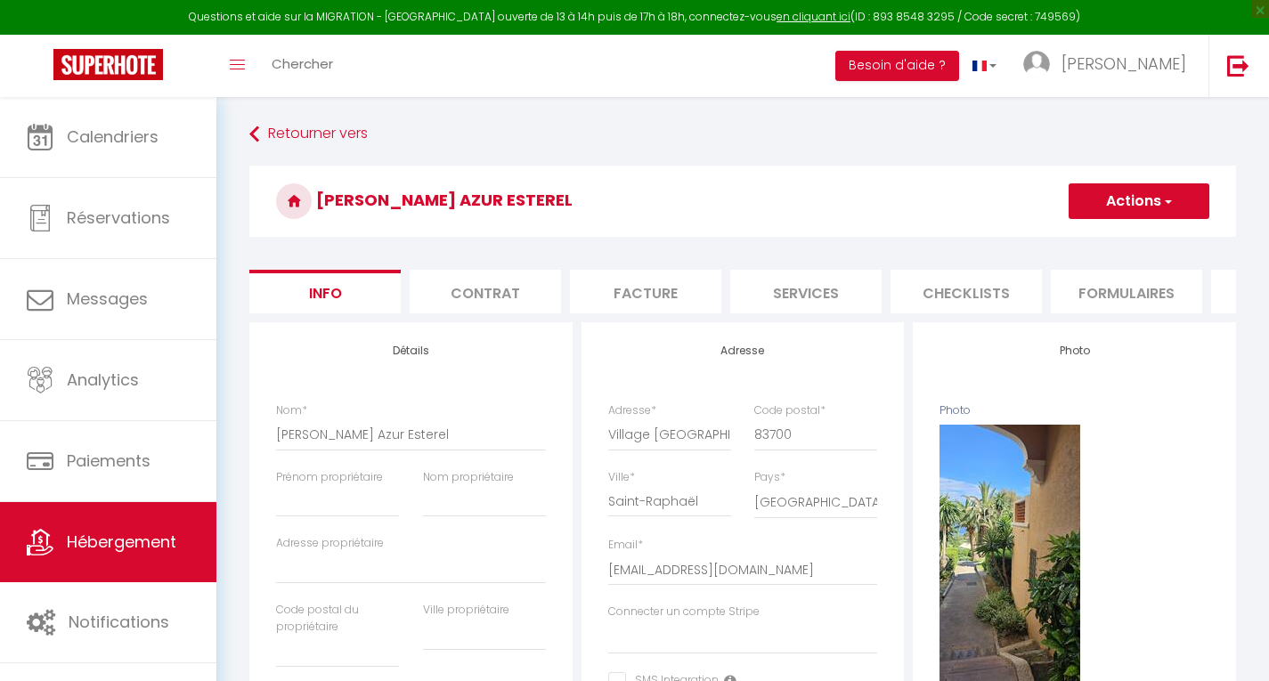
click at [1146, 198] on button "Actions" at bounding box center [1138, 201] width 141 height 36
click at [1085, 237] on input "Enregistrer" at bounding box center [1068, 240] width 66 height 18
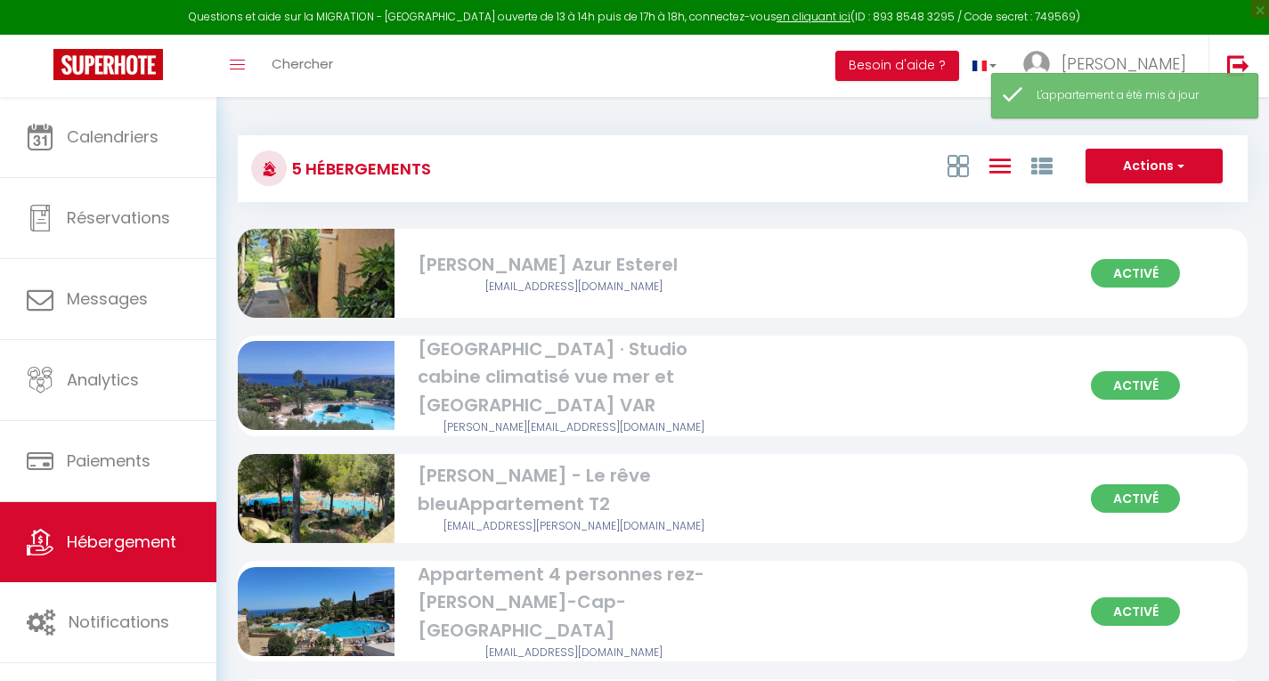
click at [367, 376] on img at bounding box center [316, 386] width 157 height 104
select select "3"
select select "2"
select select "1"
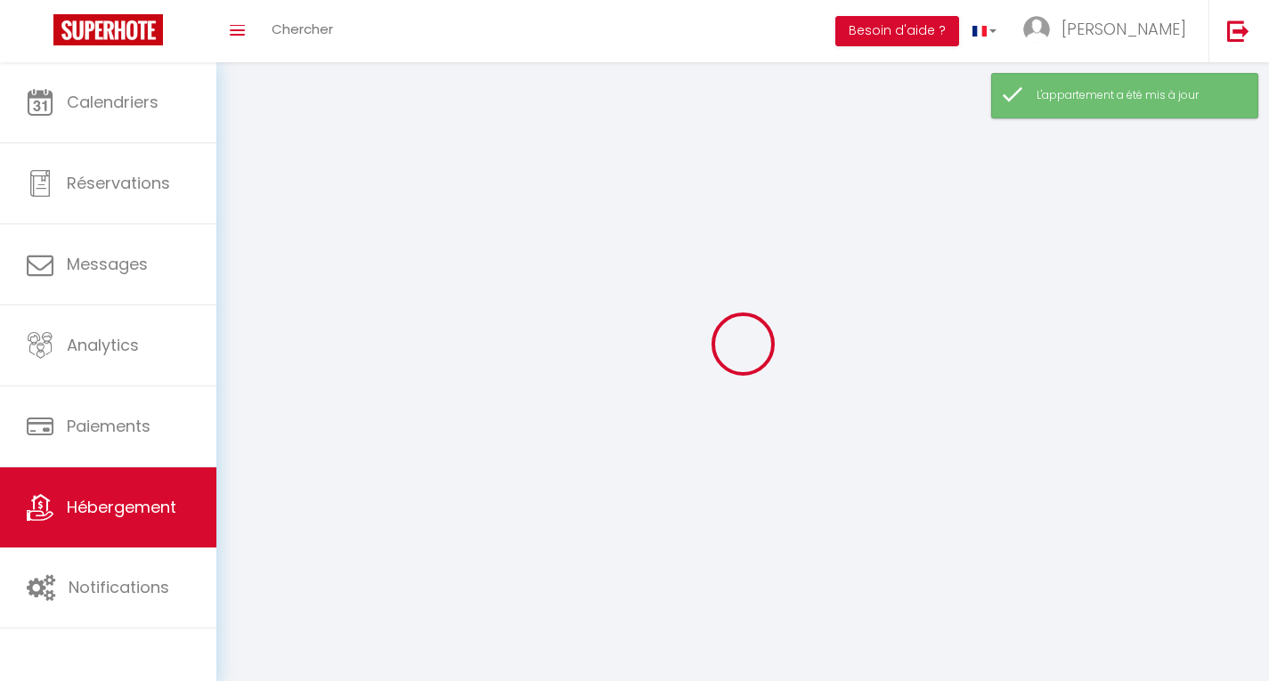
select select
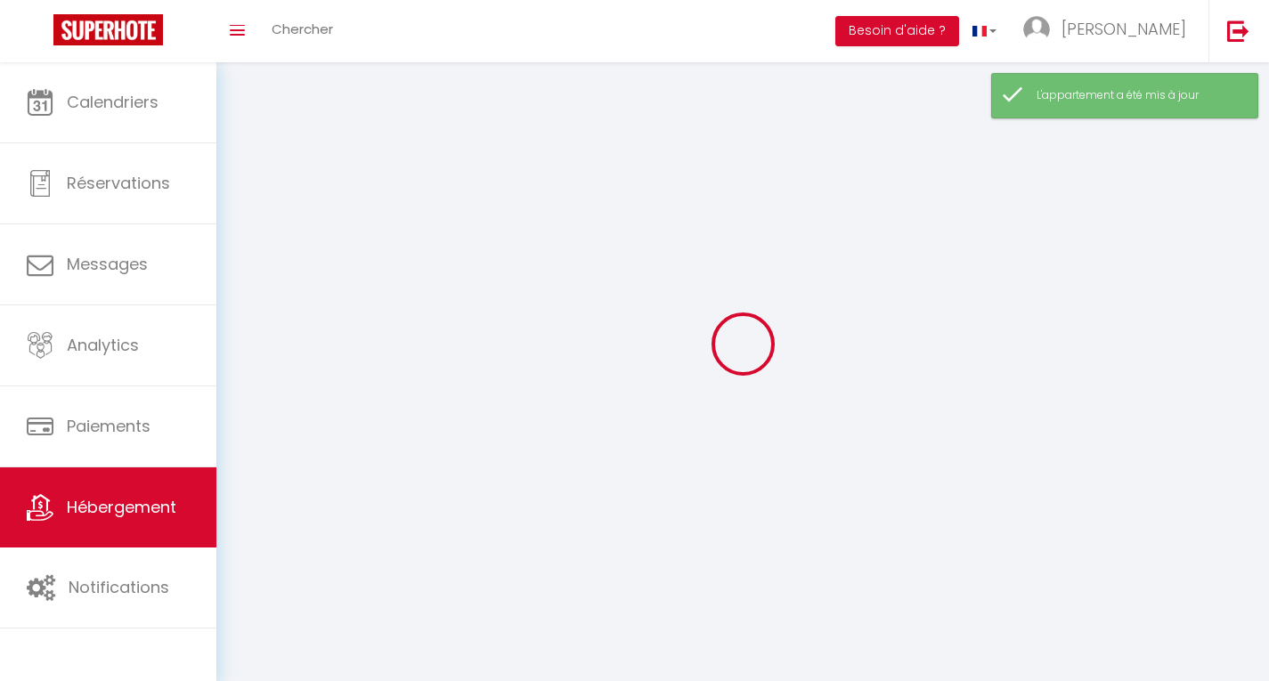
select select
checkbox input "false"
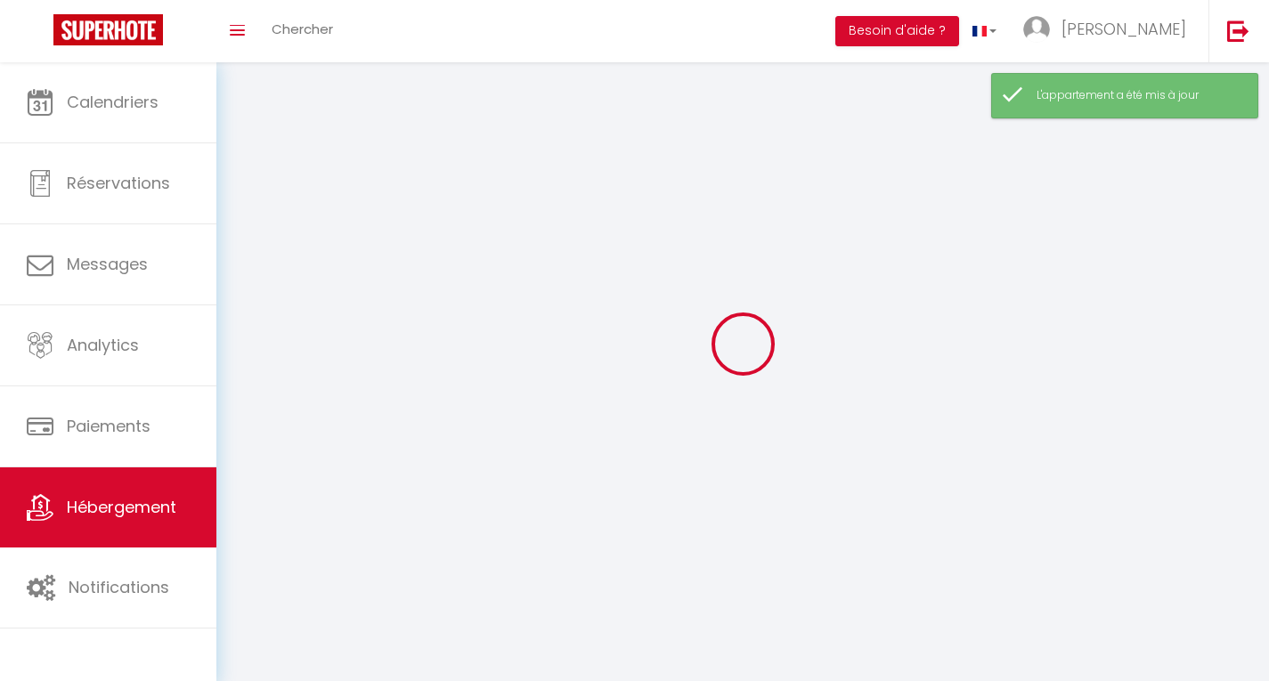
checkbox input "false"
select select
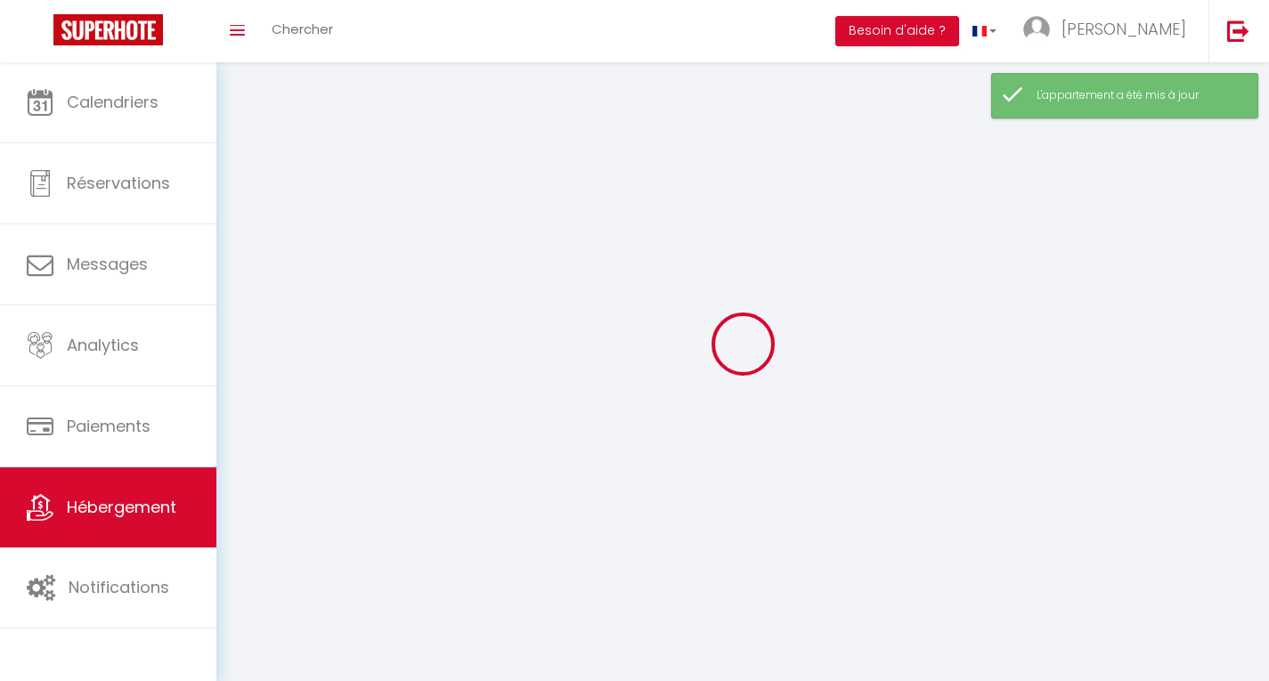
select select
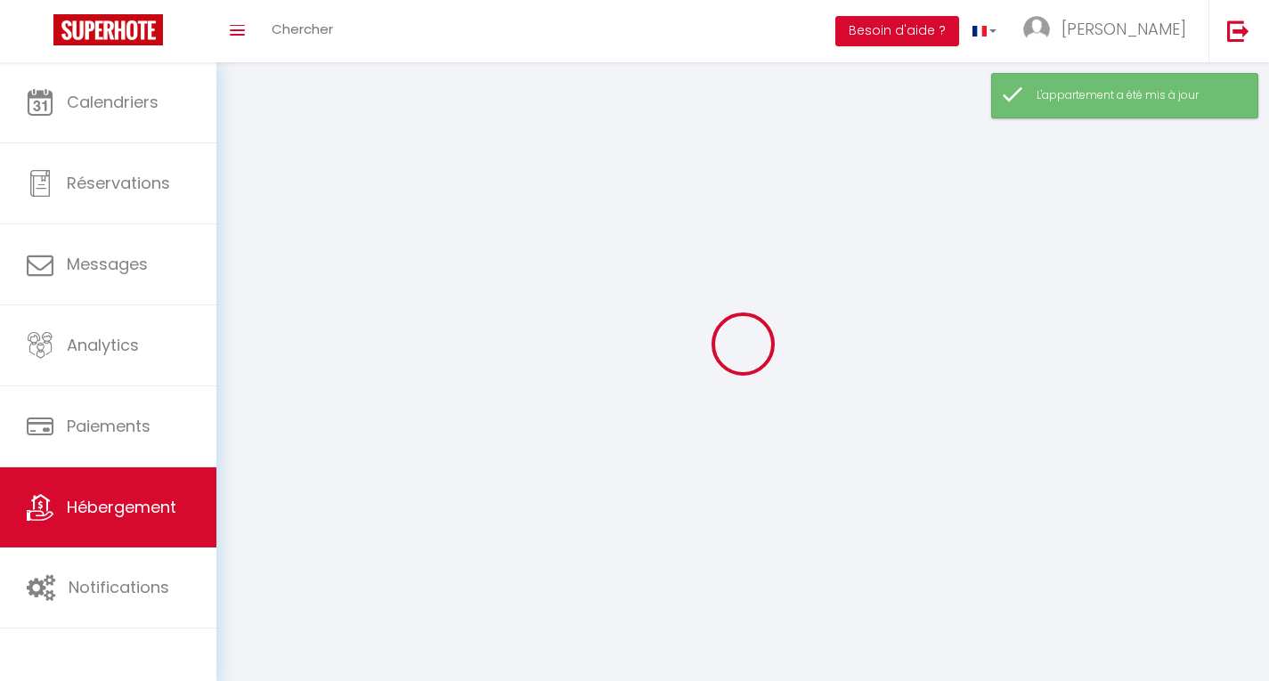
checkbox input "false"
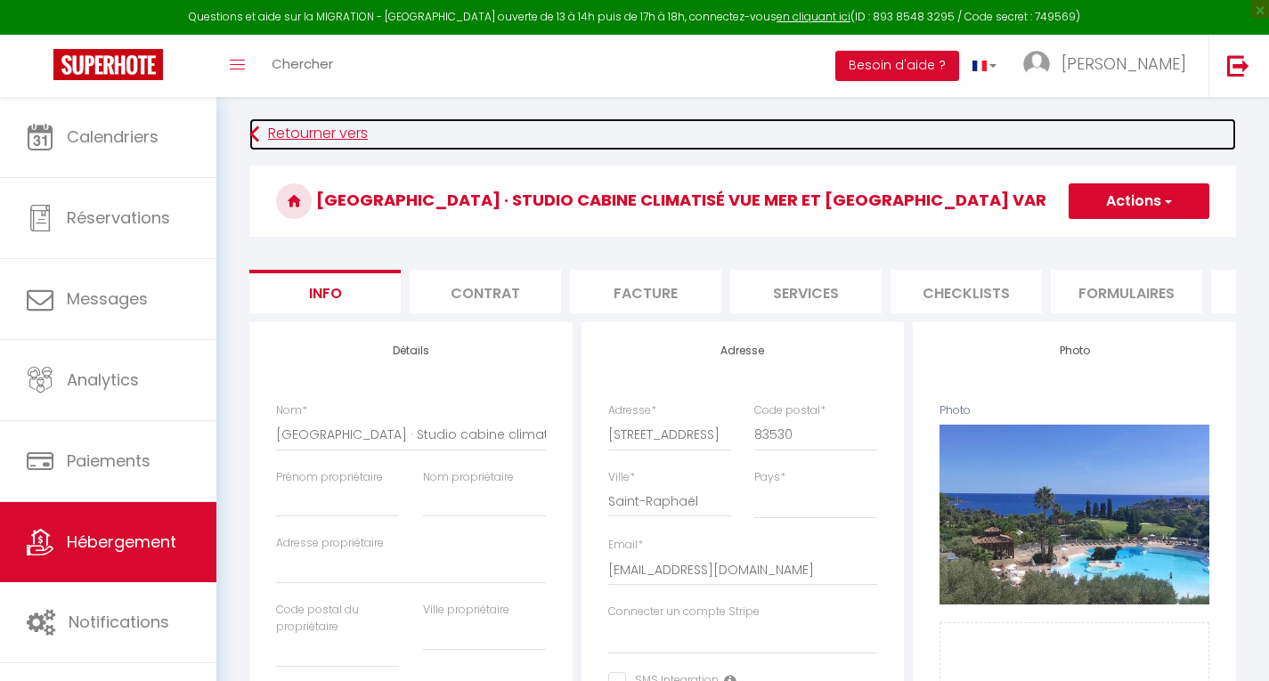
click at [256, 139] on icon at bounding box center [254, 134] width 10 height 32
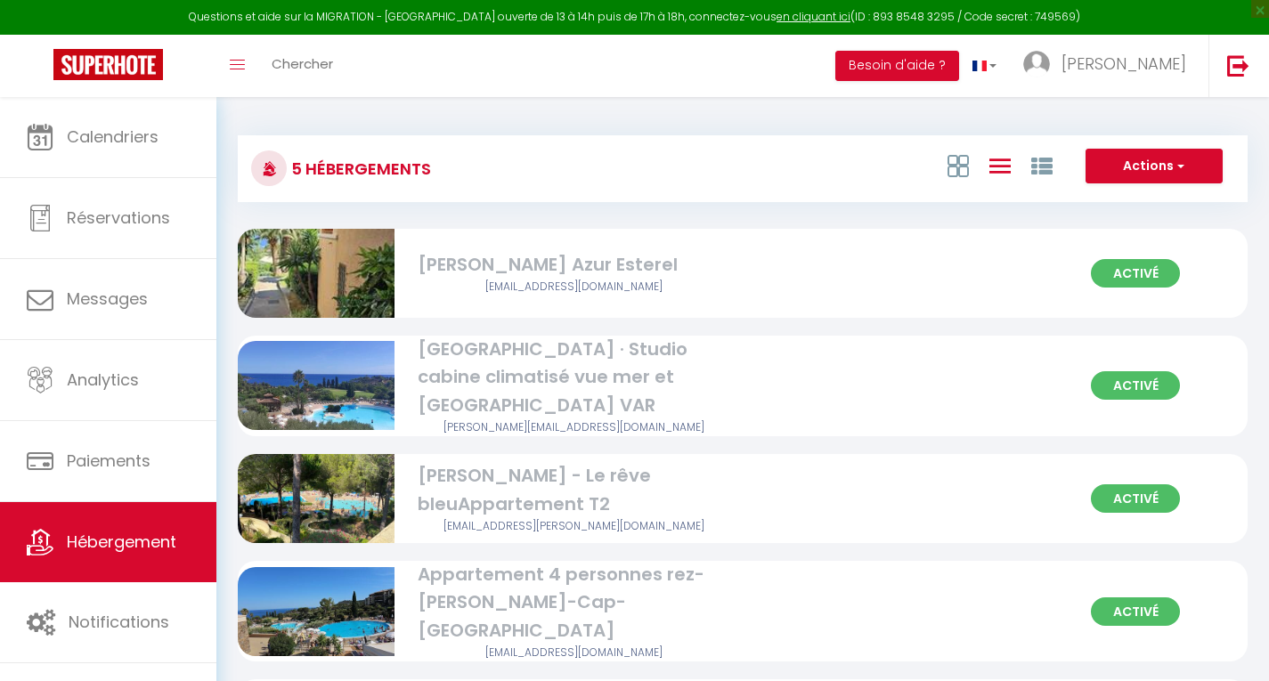
click at [451, 498] on div "[PERSON_NAME] - Le rêve bleuAppartement T2" at bounding box center [574, 490] width 313 height 56
click at [347, 496] on img at bounding box center [316, 498] width 157 height 104
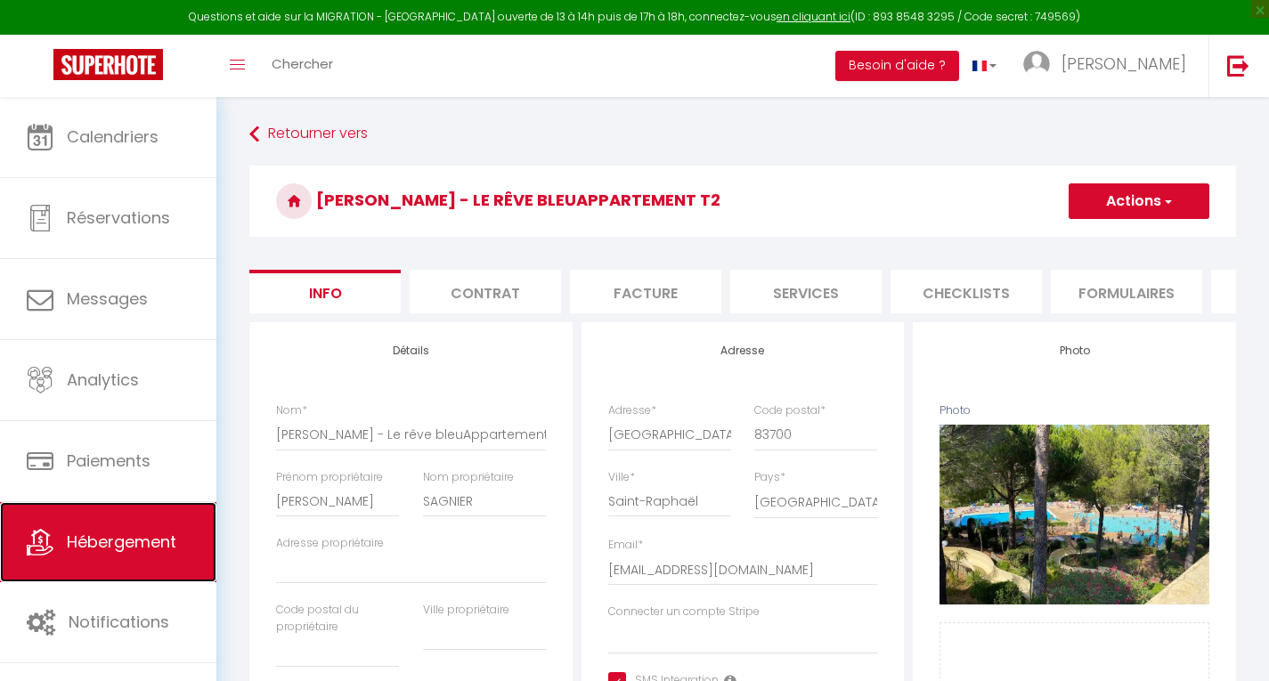
click at [85, 545] on span "Hébergement" at bounding box center [122, 542] width 110 height 22
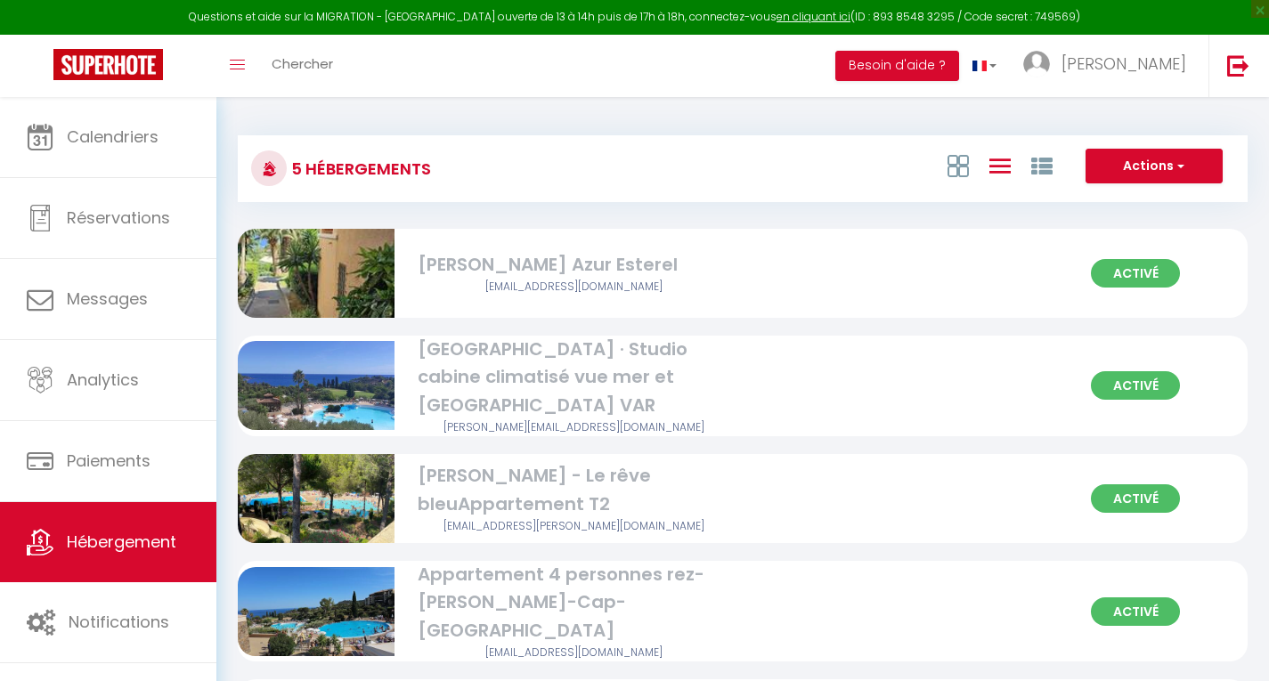
click at [306, 609] on img at bounding box center [316, 611] width 157 height 104
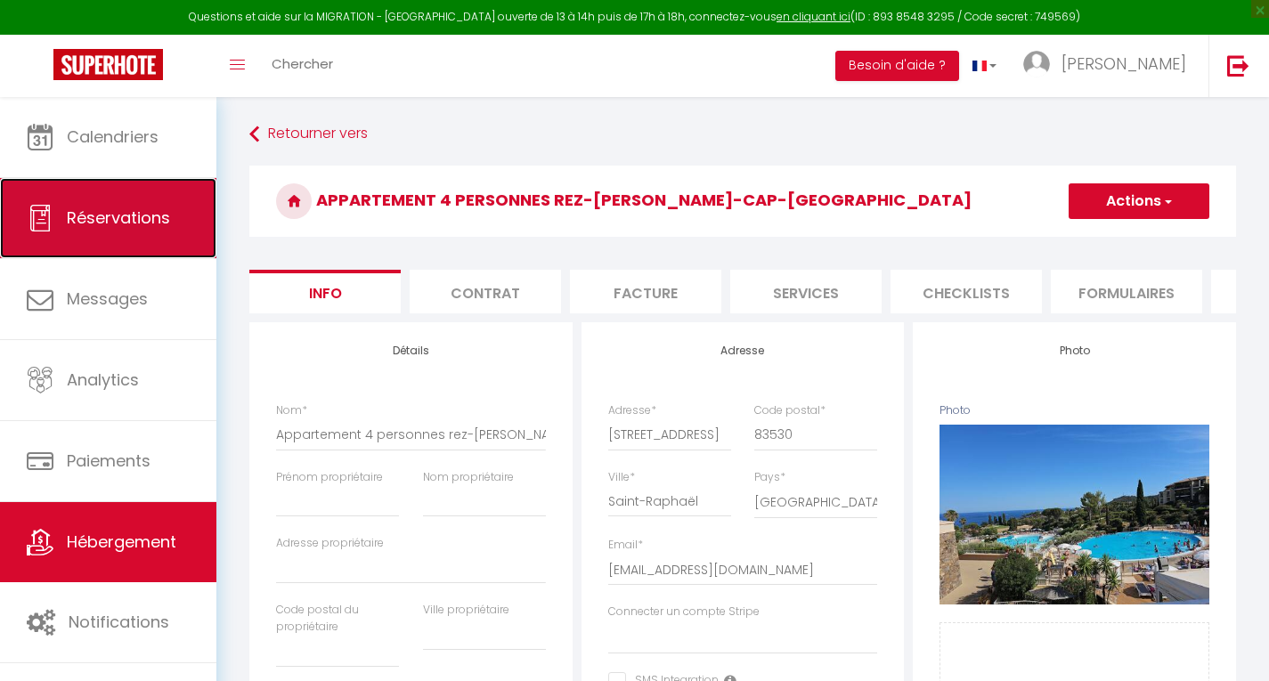
click at [139, 215] on span "Réservations" at bounding box center [118, 218] width 103 height 22
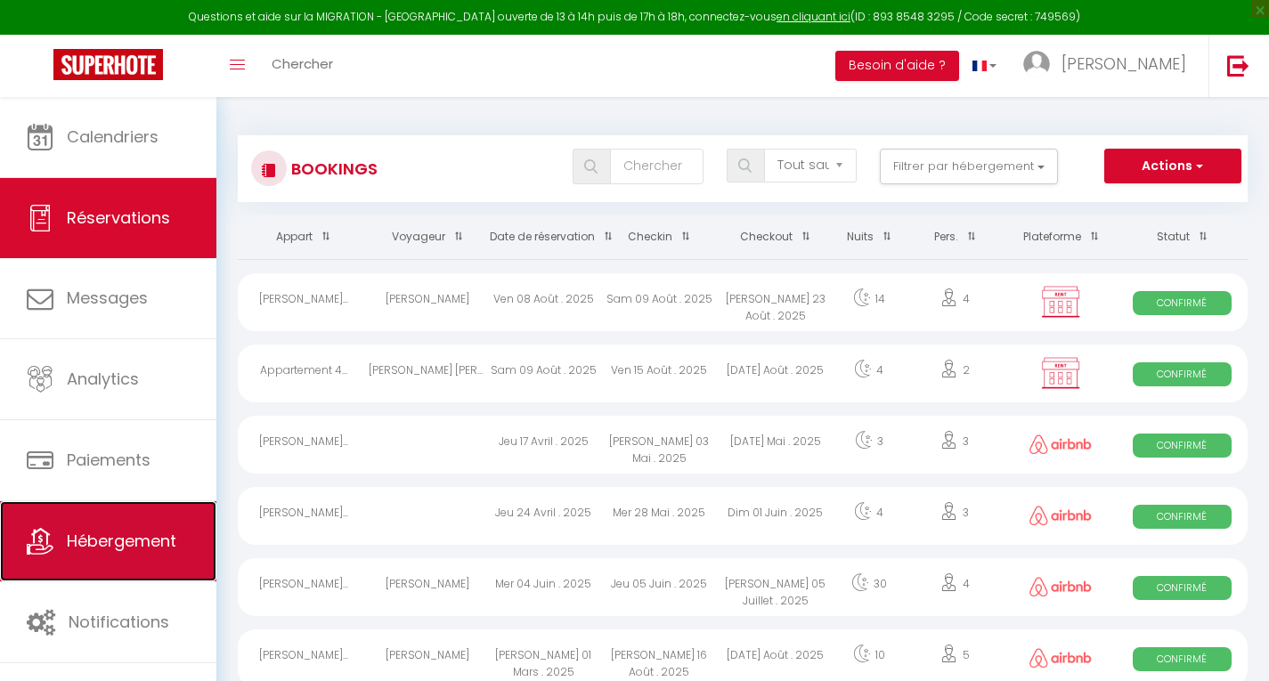
click at [166, 551] on span "Hébergement" at bounding box center [122, 541] width 110 height 22
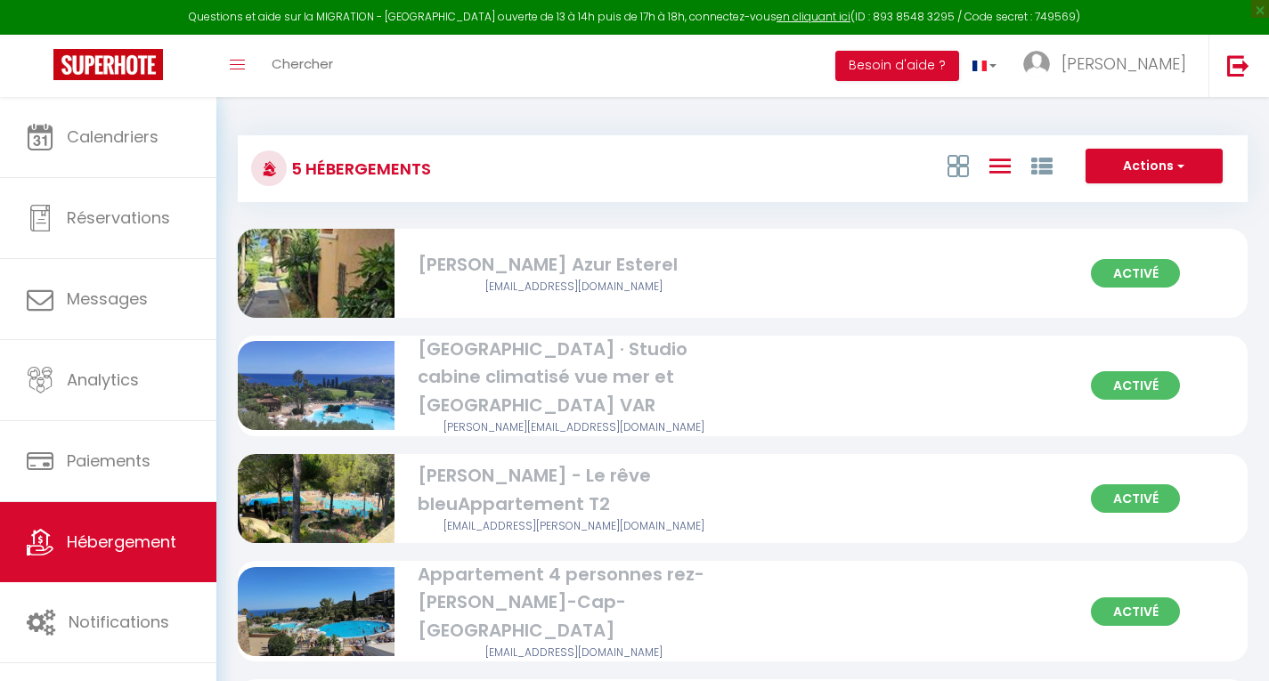
click at [807, 295] on div "Activé [PERSON_NAME] · Bleu Azur Esterel [EMAIL_ADDRESS][DOMAIN_NAME]" at bounding box center [743, 273] width 1010 height 89
click at [315, 284] on img at bounding box center [316, 273] width 157 height 297
click at [323, 254] on img at bounding box center [316, 273] width 157 height 297
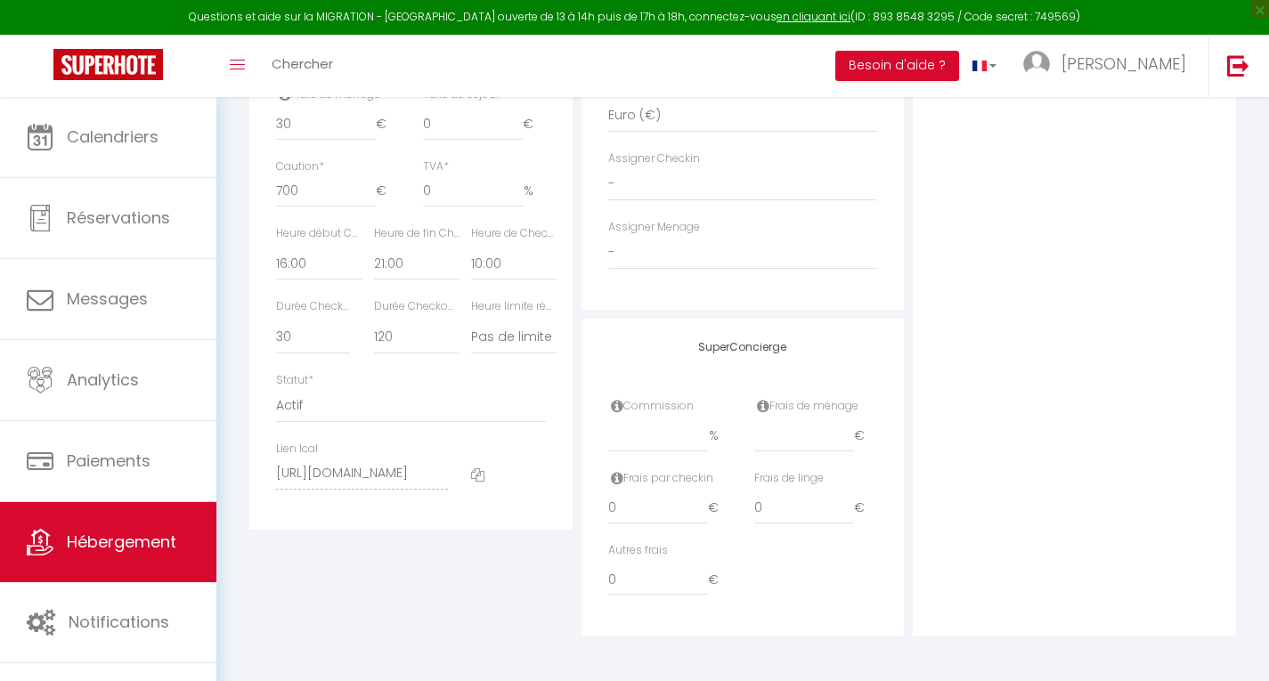
scroll to position [900, 0]
click at [619, 410] on icon at bounding box center [617, 406] width 12 height 14
click at [723, 430] on div "Commission à appliquer" at bounding box center [697, 435] width 134 height 35
click at [712, 423] on div "Commission à appliquer" at bounding box center [697, 435] width 134 height 35
click at [730, 388] on h3 "Commission" at bounding box center [697, 402] width 134 height 29
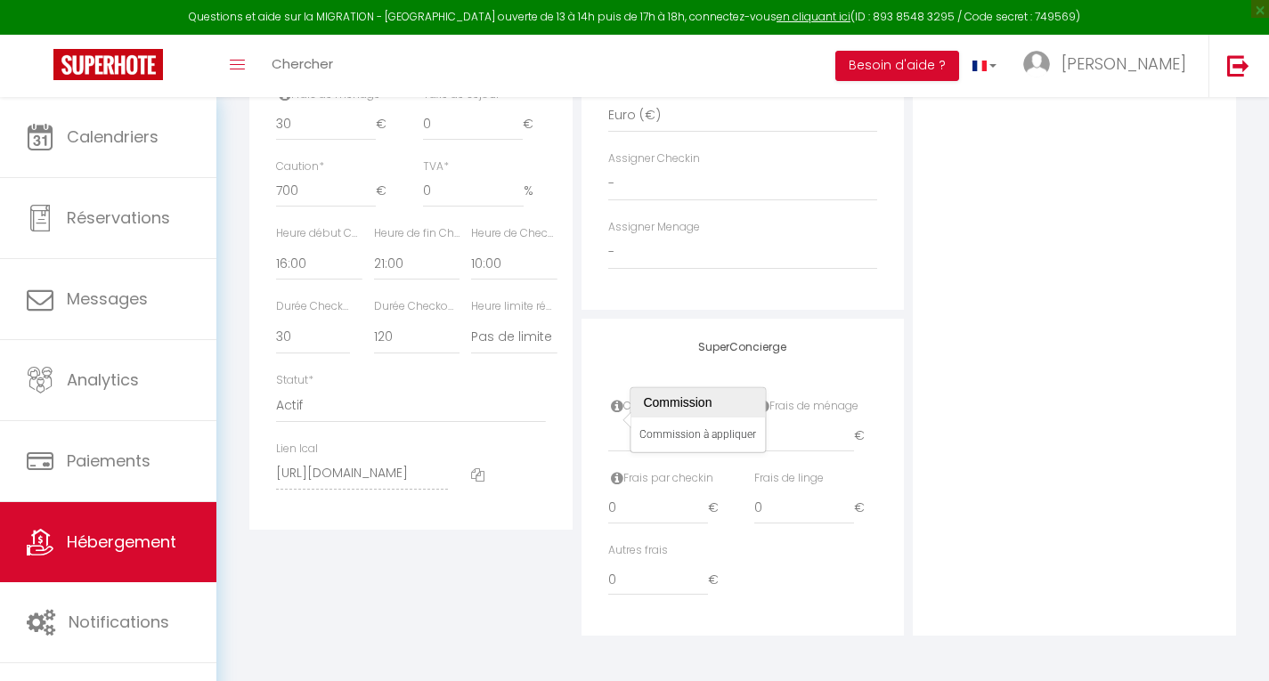
click at [824, 362] on div "SuperConcierge Commission % Frais de ménage € Frais par checkin 0 € Frais de li…" at bounding box center [742, 478] width 323 height 318
click at [667, 405] on label "Commission" at bounding box center [650, 406] width 85 height 17
click at [618, 408] on icon at bounding box center [617, 406] width 12 height 14
click at [848, 362] on div "SuperConcierge Commission % Frais de ménage € Frais par checkin 0 € Frais de li…" at bounding box center [742, 478] width 323 height 318
click at [764, 409] on icon at bounding box center [763, 406] width 12 height 14
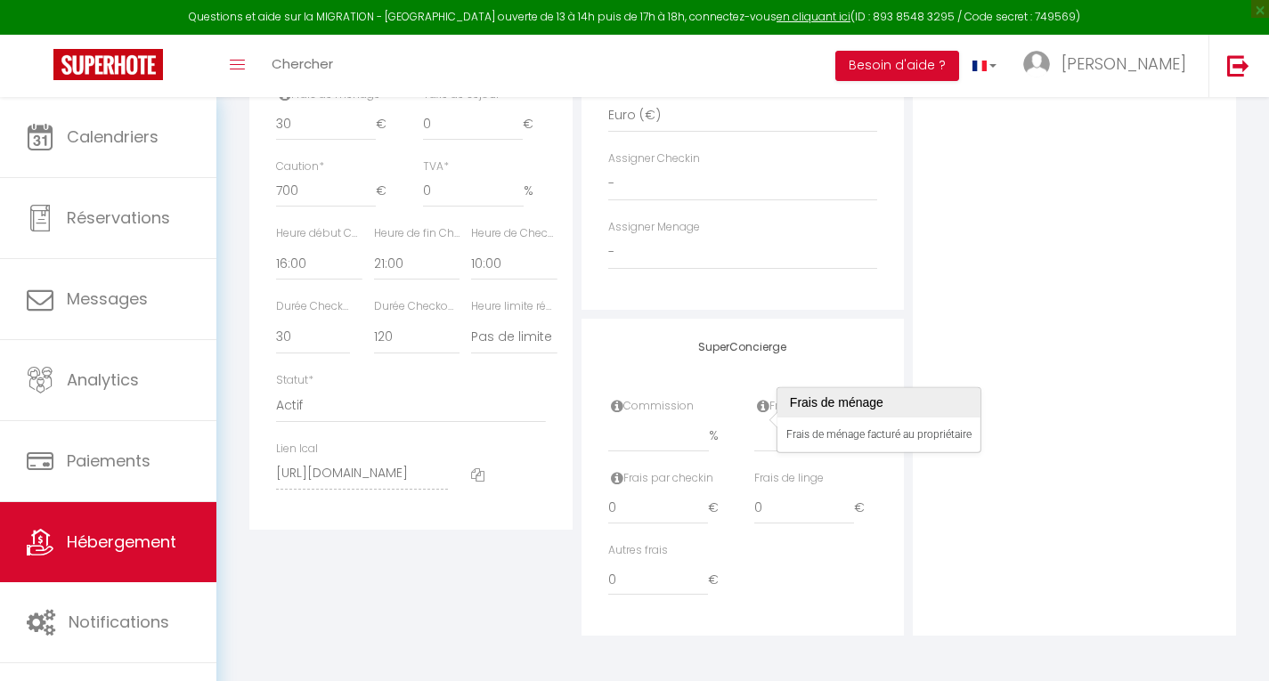
click at [762, 411] on icon at bounding box center [763, 406] width 12 height 14
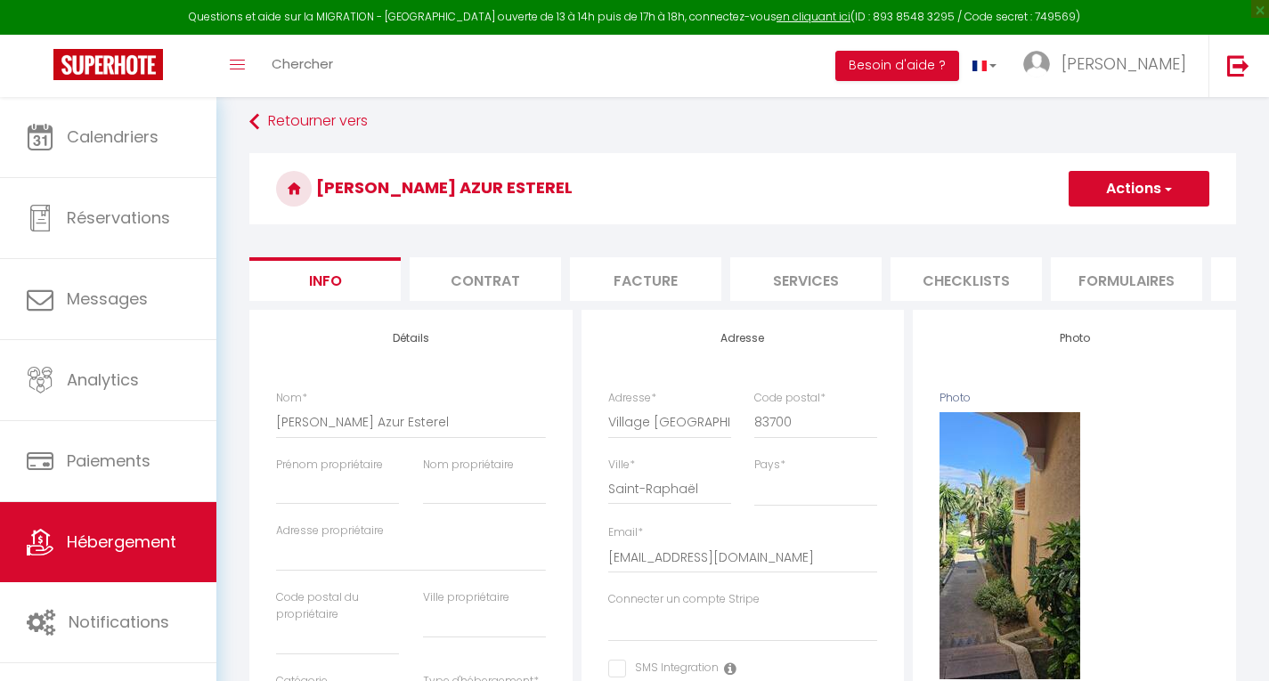
scroll to position [0, 0]
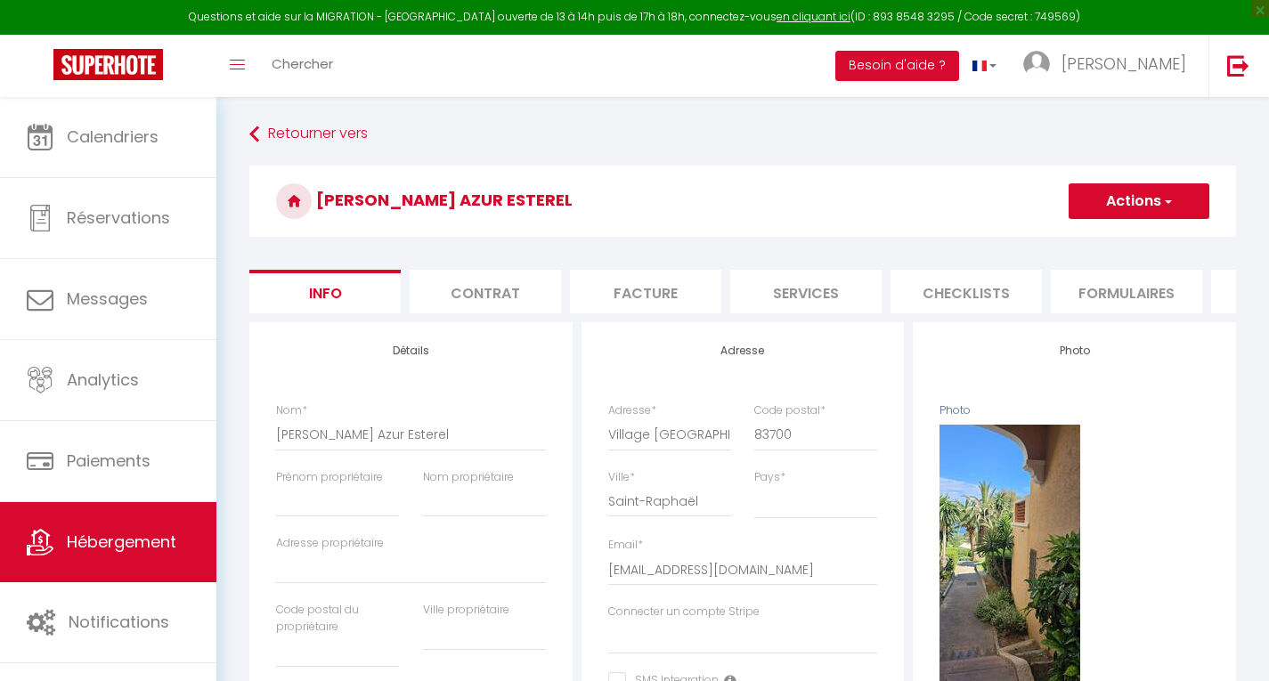
click at [513, 291] on li "Contrat" at bounding box center [485, 292] width 151 height 44
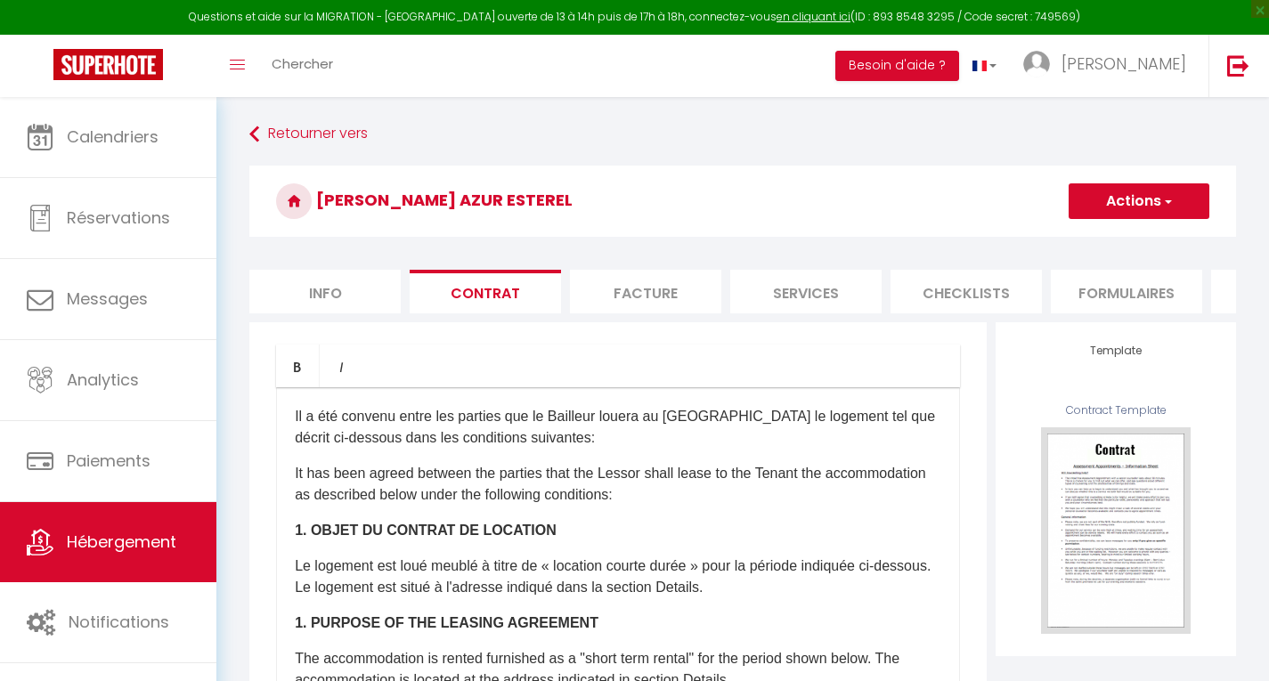
click at [656, 299] on li "Facture" at bounding box center [645, 292] width 151 height 44
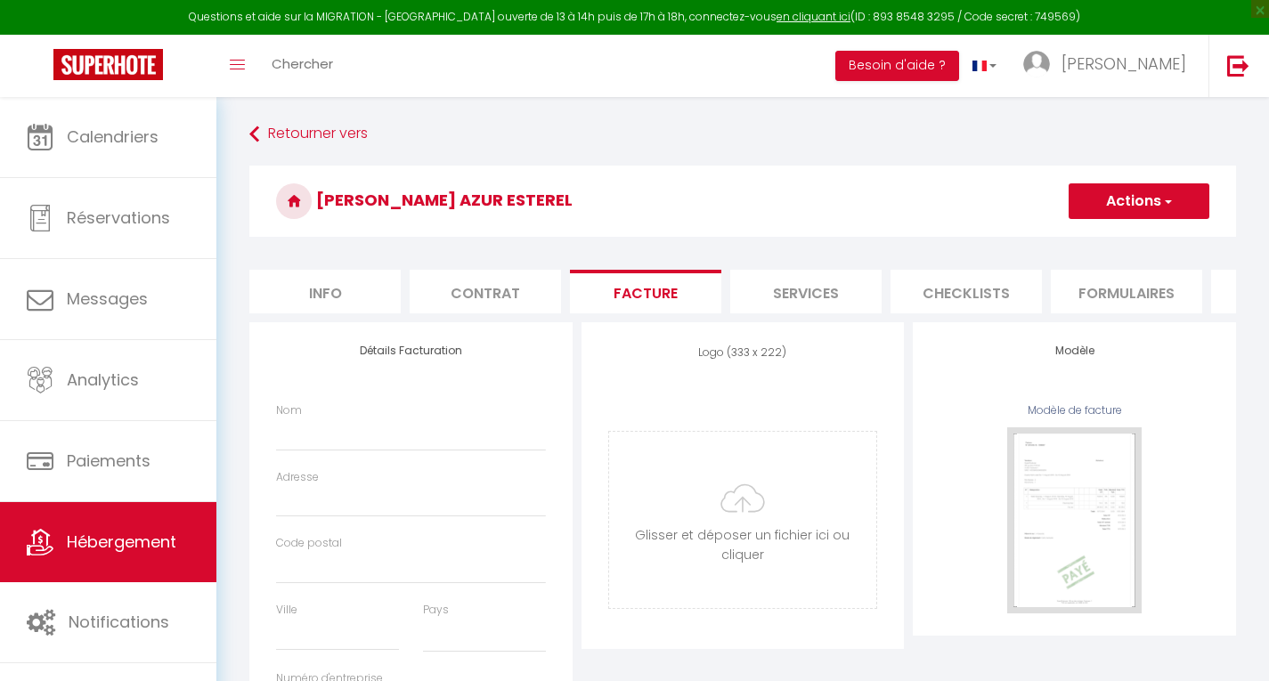
click at [813, 291] on li "Services" at bounding box center [805, 292] width 151 height 44
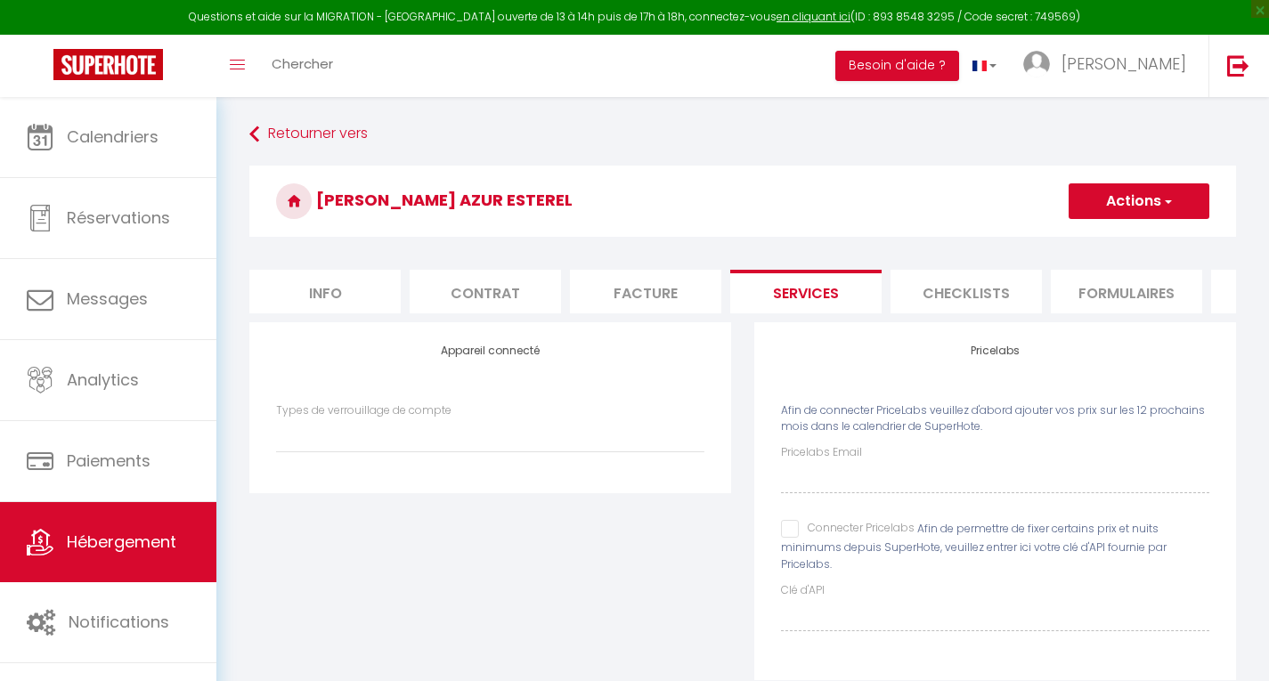
click at [970, 302] on li "Checklists" at bounding box center [965, 292] width 151 height 44
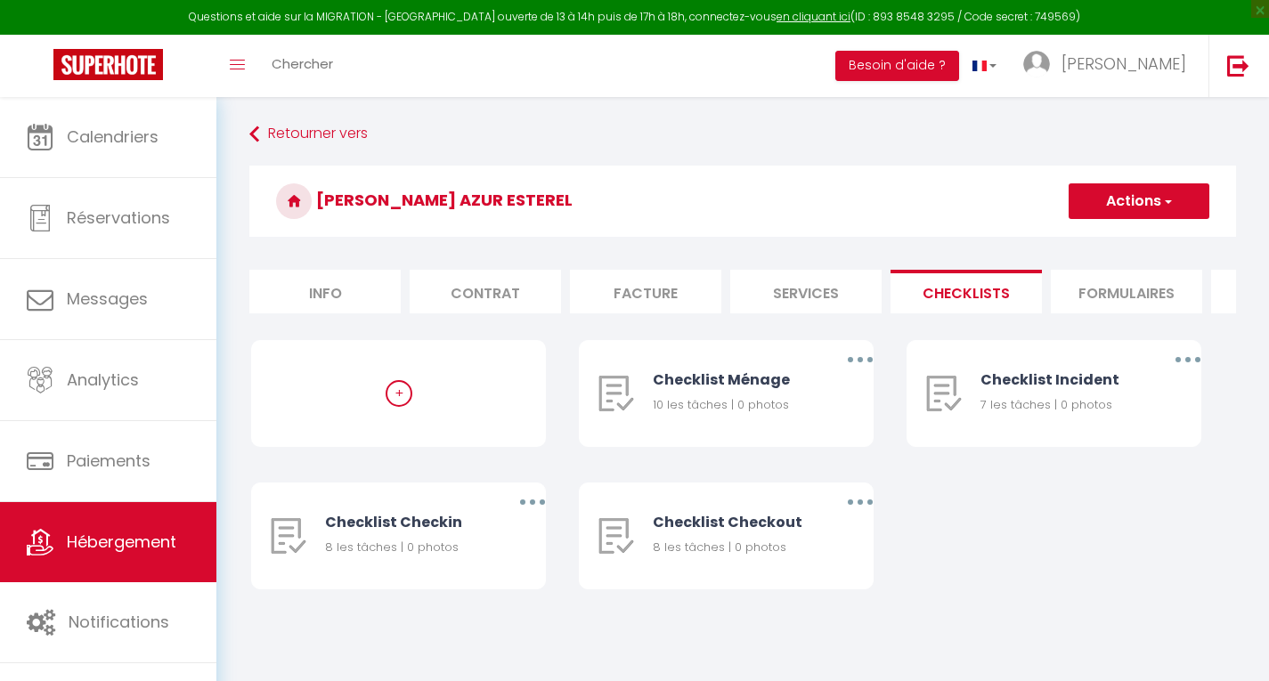
click at [1133, 294] on li "Formulaires" at bounding box center [1126, 292] width 151 height 44
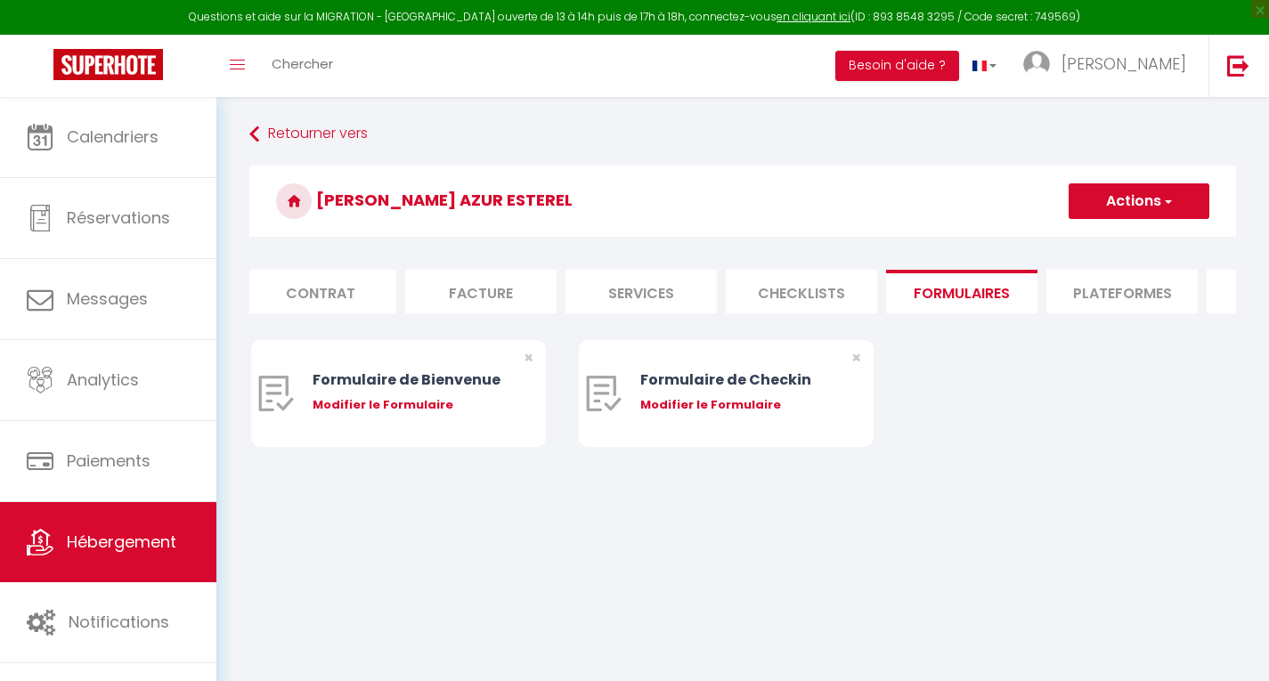
scroll to position [0, 166]
click at [1123, 296] on li "Plateformes" at bounding box center [1120, 292] width 151 height 44
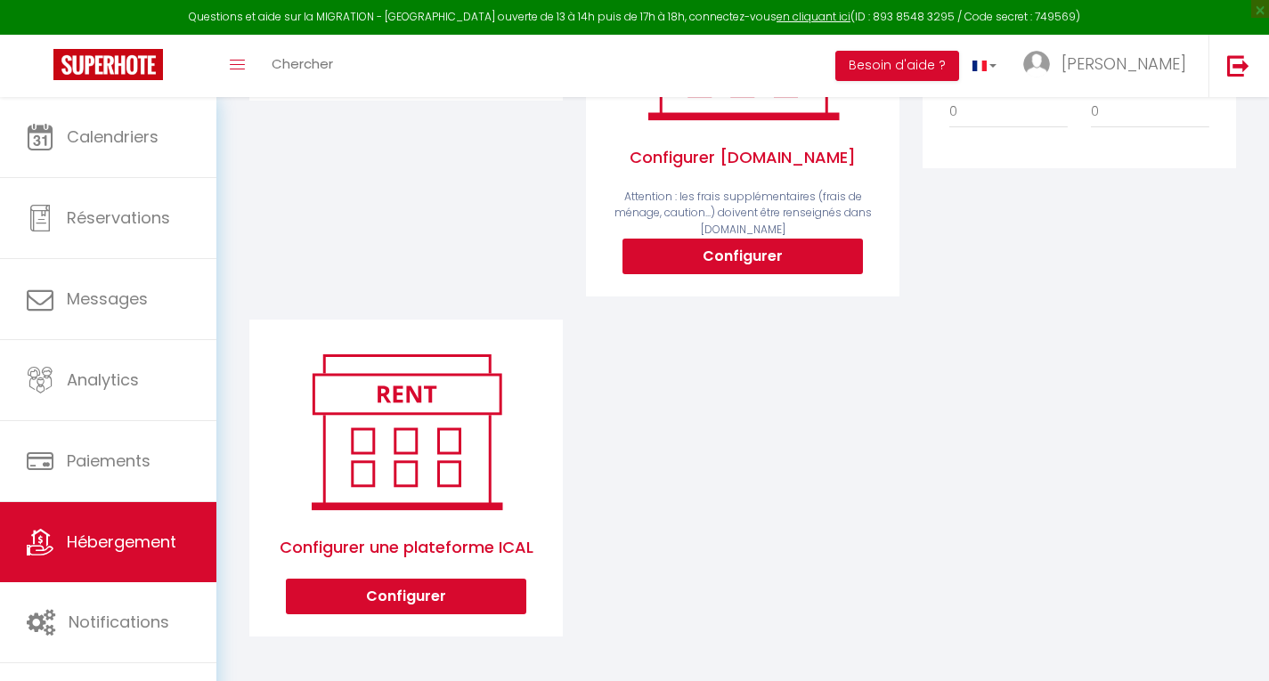
scroll to position [403, 0]
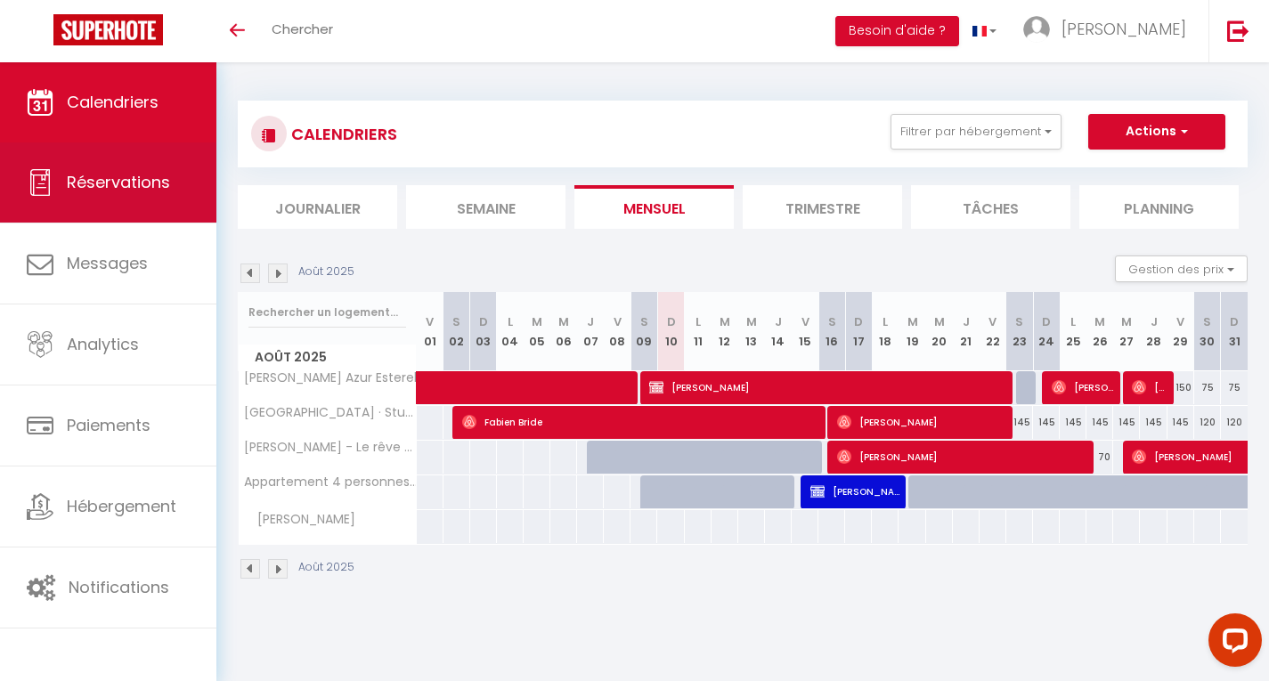
click at [108, 175] on span "Réservations" at bounding box center [118, 182] width 103 height 22
select select "not_cancelled"
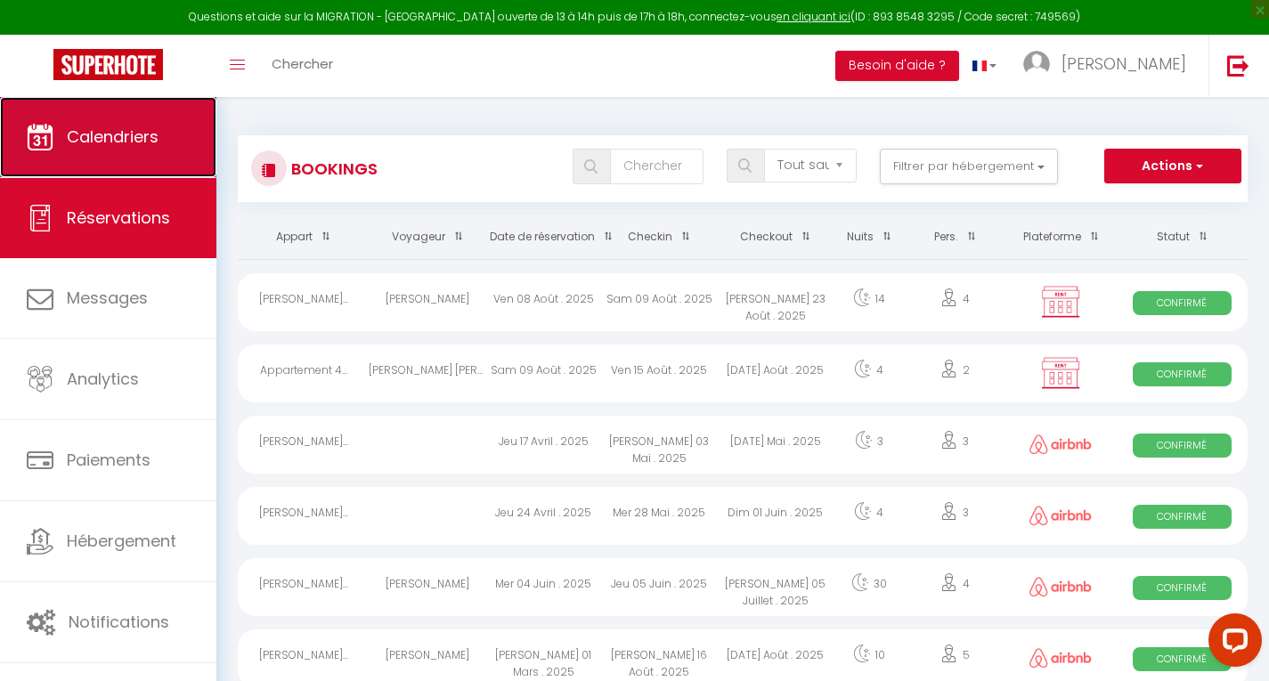
click at [98, 128] on span "Calendriers" at bounding box center [113, 137] width 92 height 22
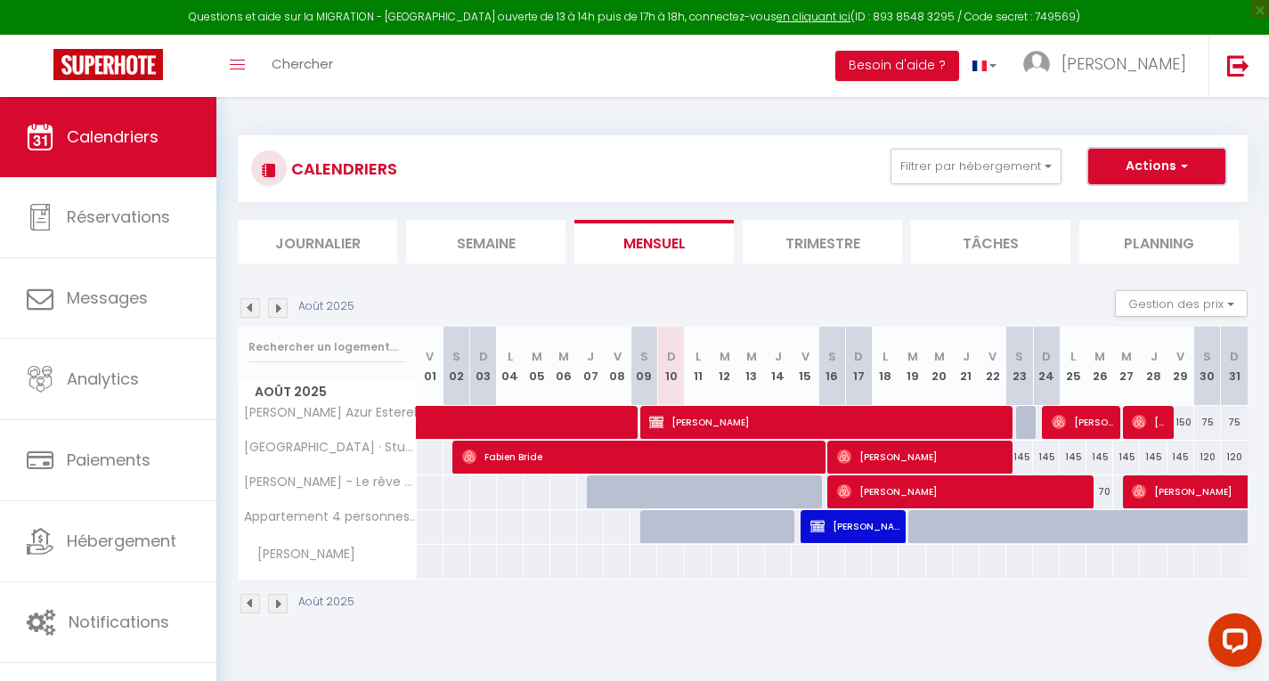
click at [1177, 168] on span "button" at bounding box center [1181, 166] width 11 height 18
click at [1141, 207] on link "Nouvelle réservation" at bounding box center [1137, 207] width 155 height 27
select select
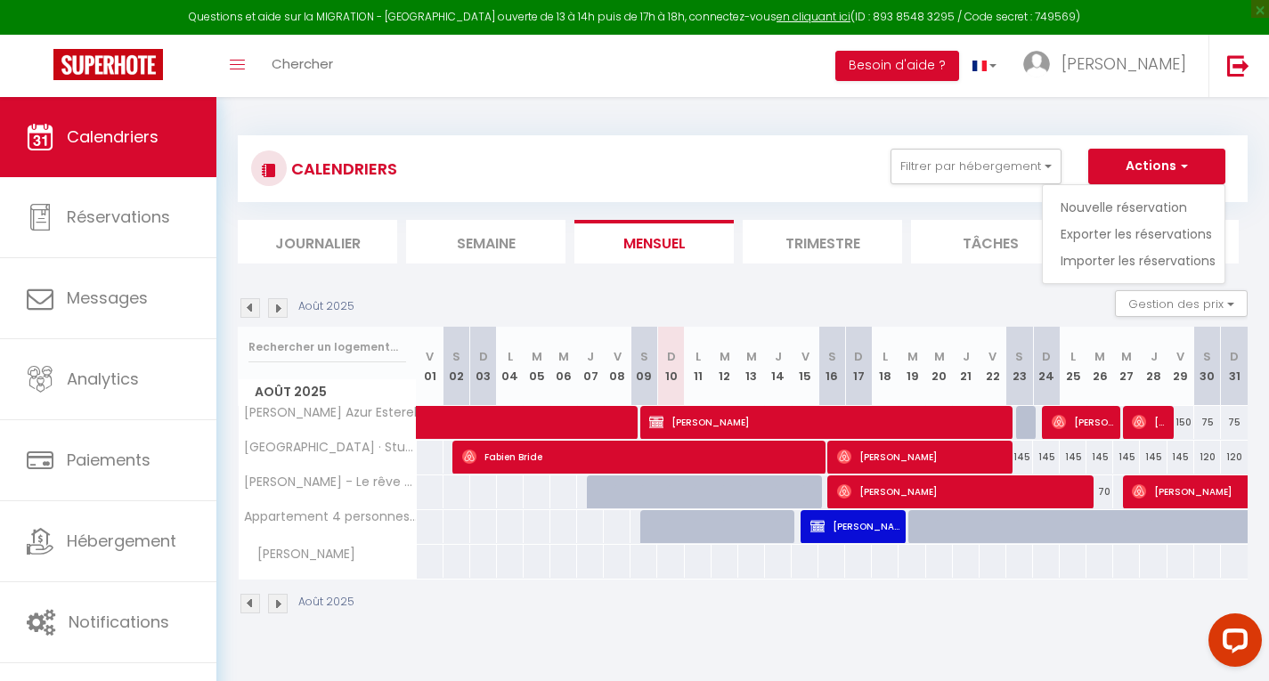
select select
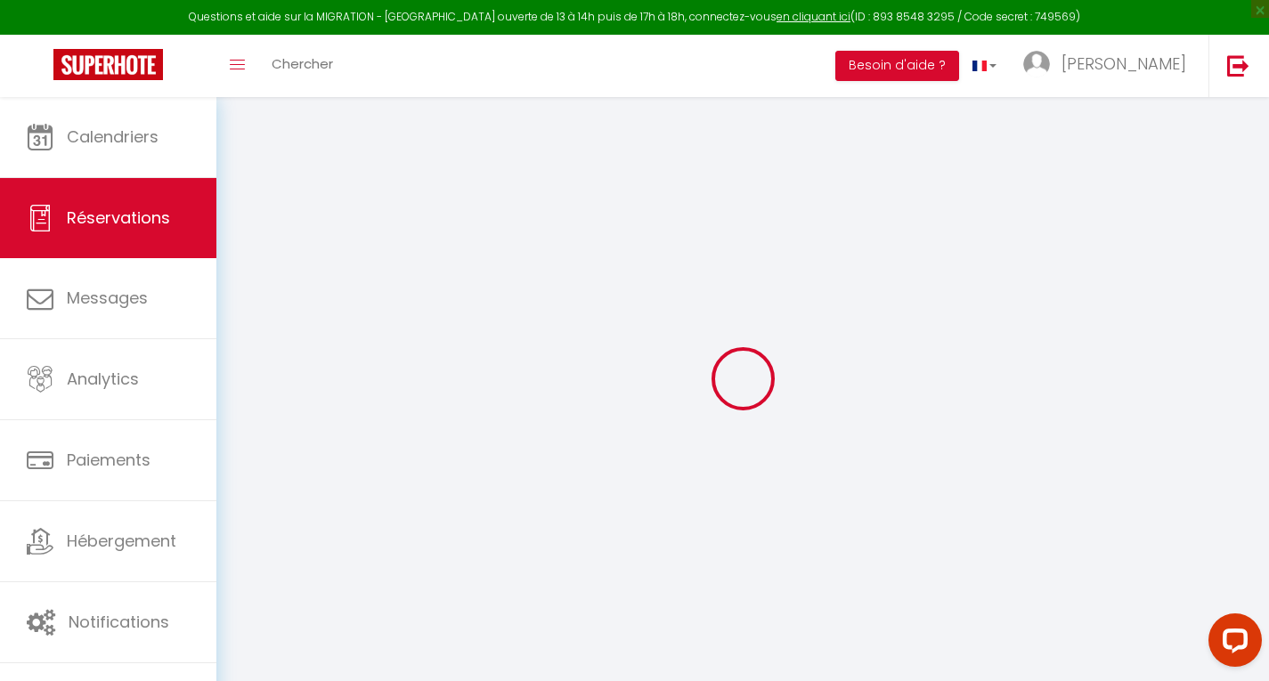
select select
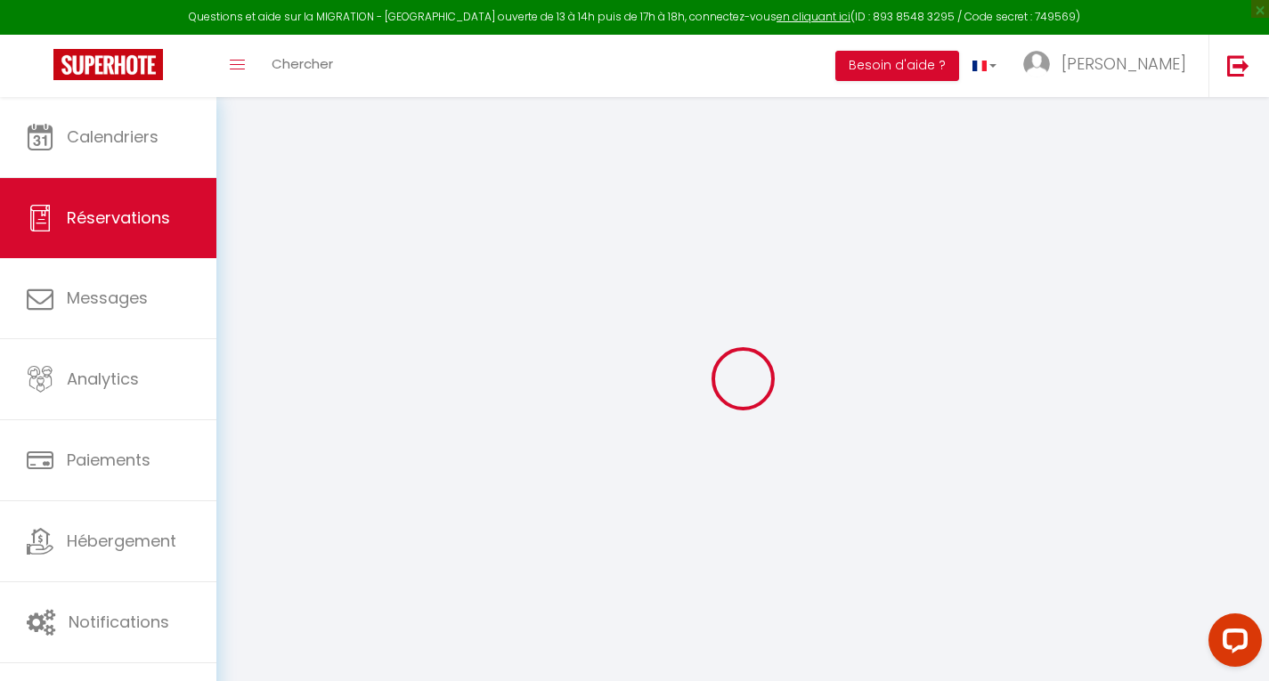
select select
checkbox input "false"
select select
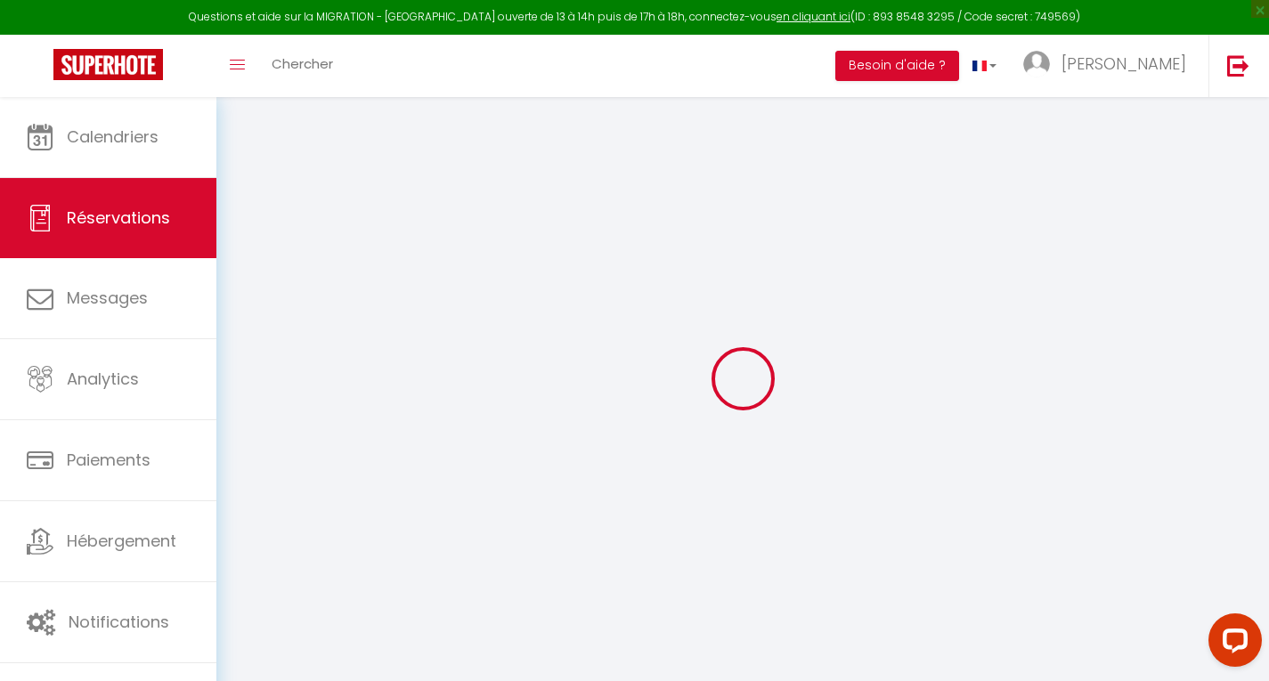
select select
checkbox input "false"
select select
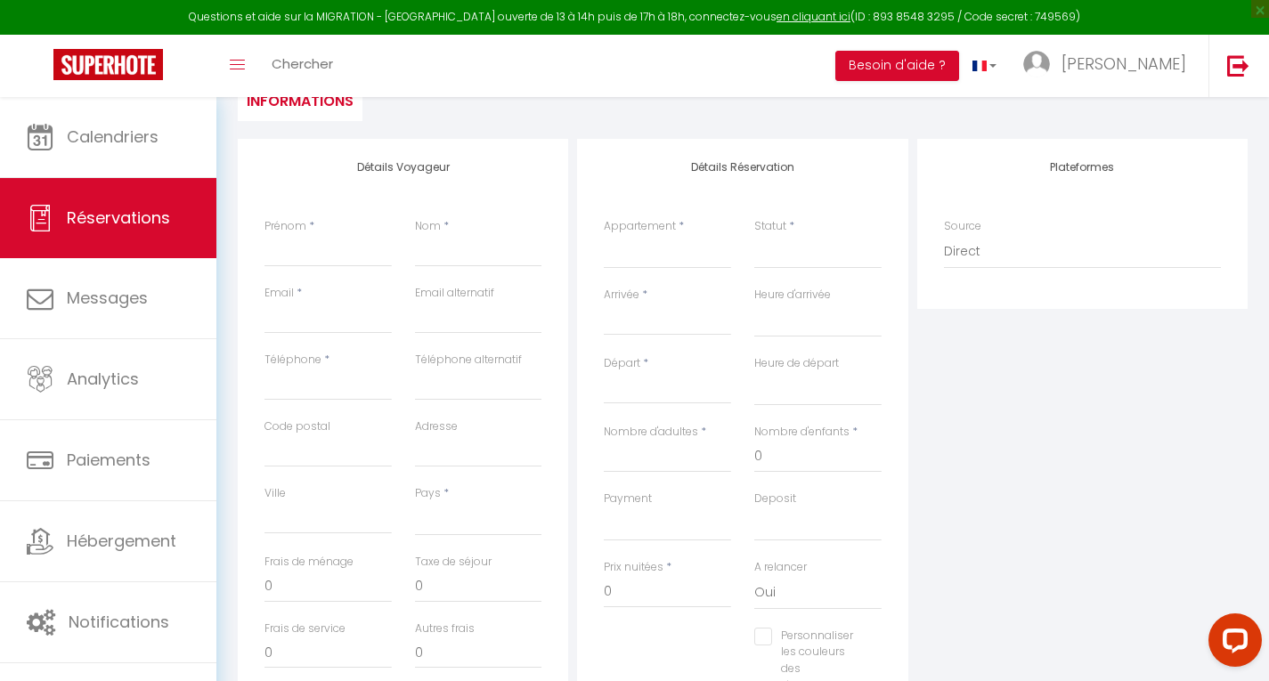
scroll to position [199, 0]
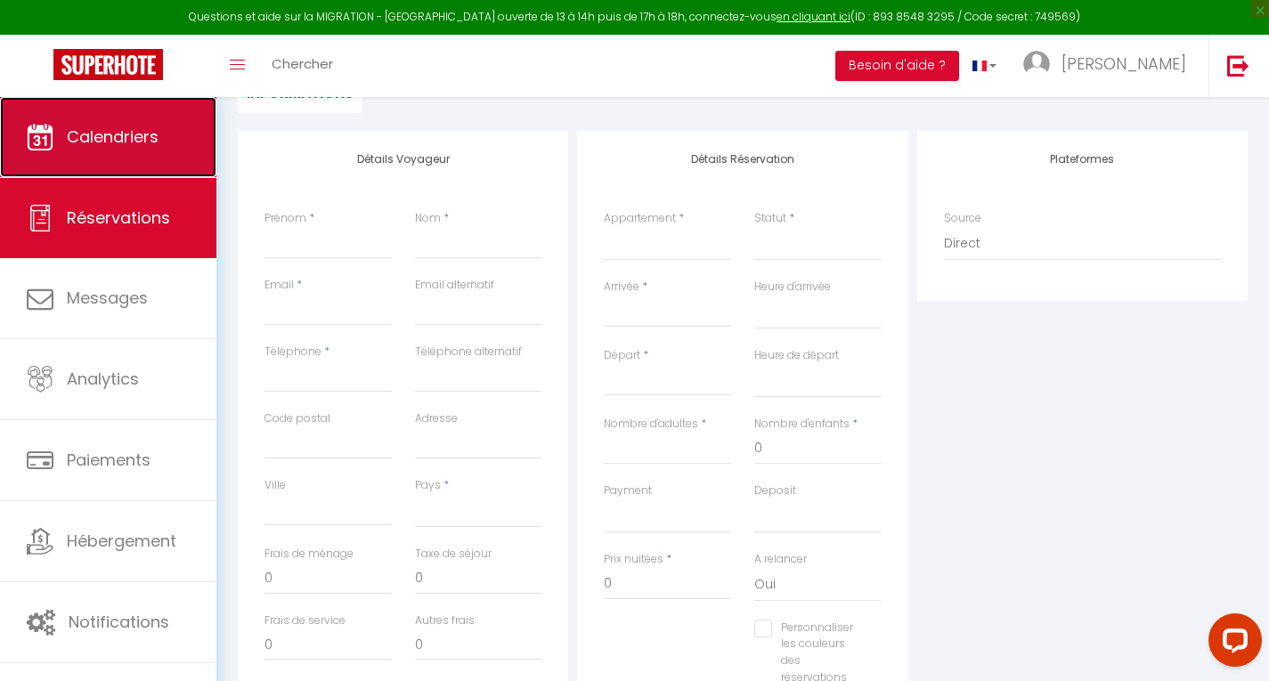
click at [94, 134] on span "Calendriers" at bounding box center [113, 137] width 92 height 22
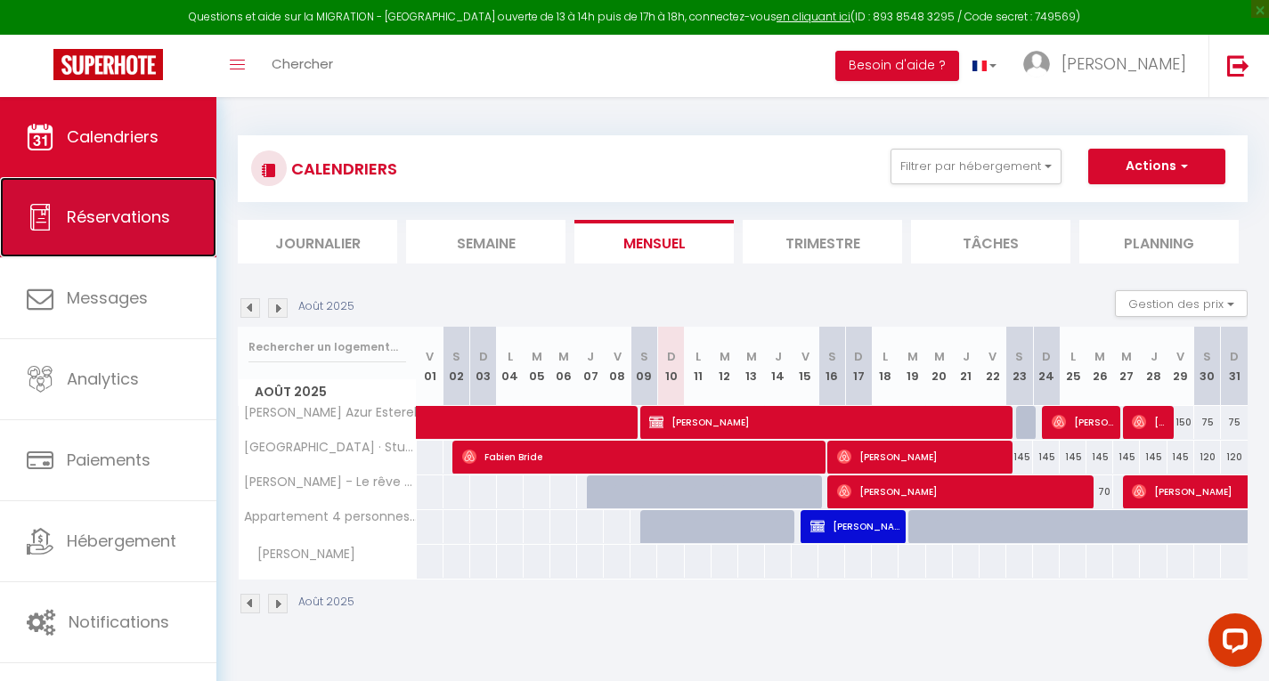
click at [94, 218] on span "Réservations" at bounding box center [118, 217] width 103 height 22
select select "not_cancelled"
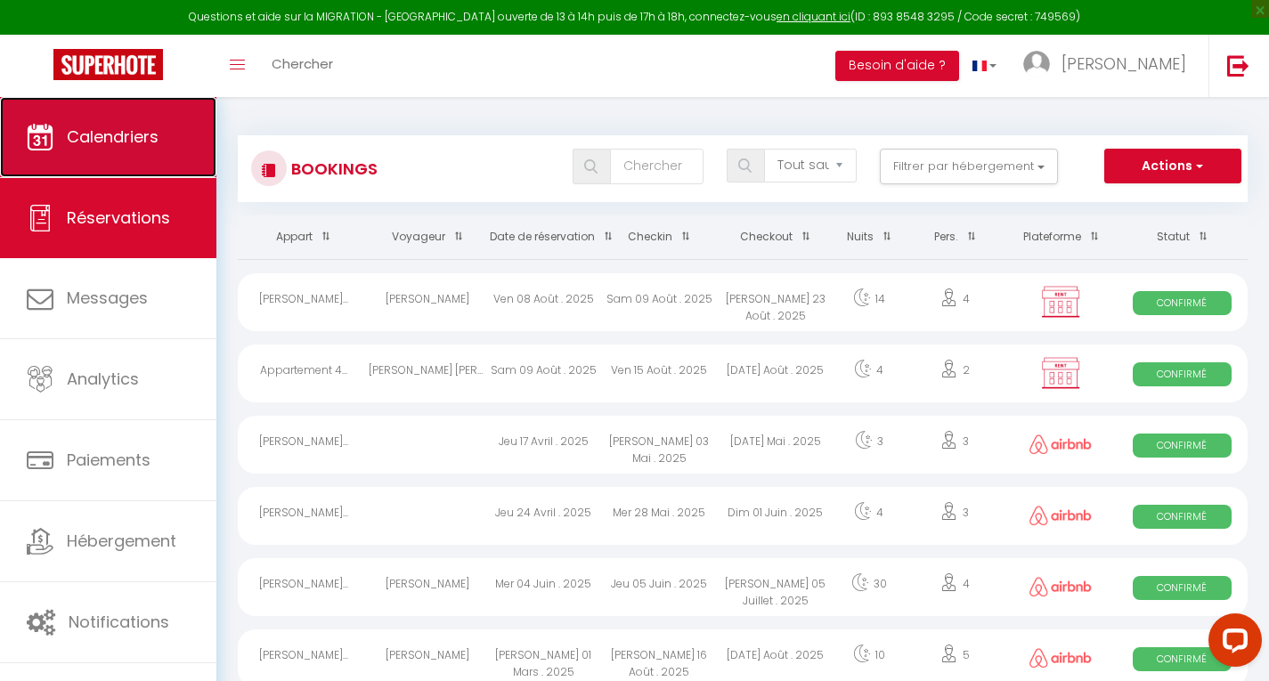
click at [96, 141] on span "Calendriers" at bounding box center [113, 137] width 92 height 22
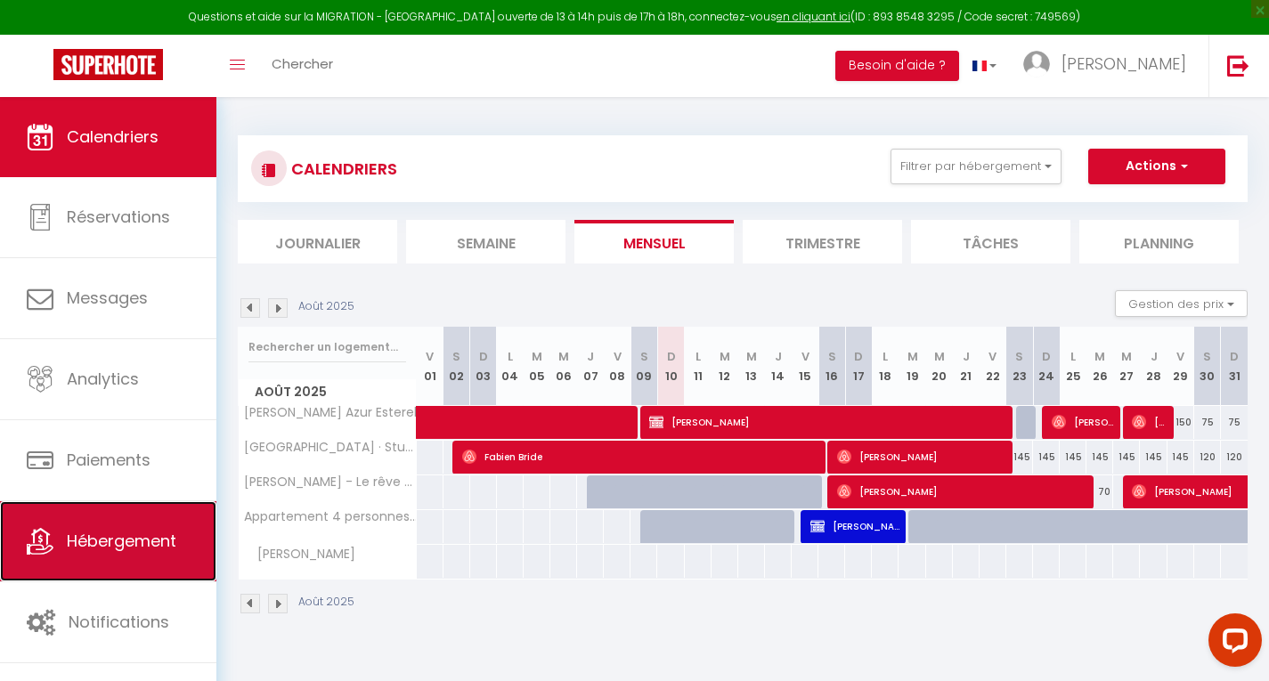
click at [101, 537] on span "Hébergement" at bounding box center [122, 541] width 110 height 22
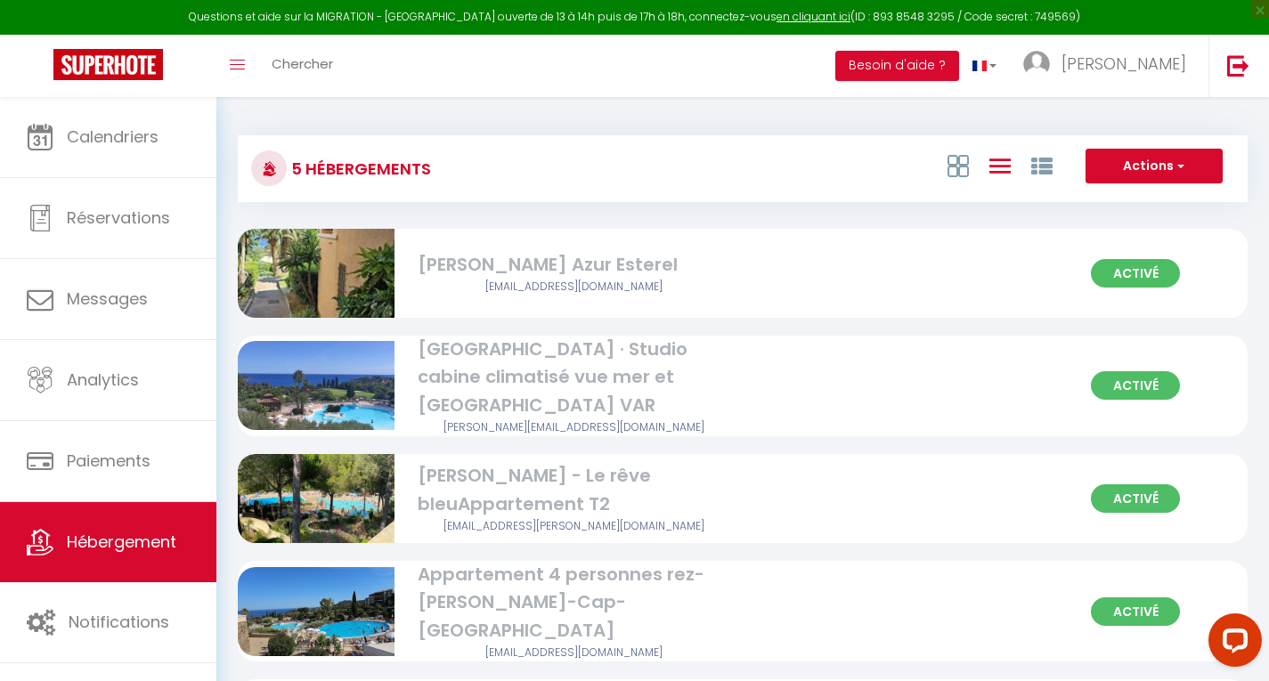
click at [991, 279] on div "Activé [PERSON_NAME] · Bleu Azur Esterel [EMAIL_ADDRESS][DOMAIN_NAME]" at bounding box center [743, 273] width 1010 height 89
click at [315, 264] on img at bounding box center [316, 273] width 157 height 297
click at [298, 257] on img at bounding box center [316, 273] width 157 height 297
select select "3"
select select "2"
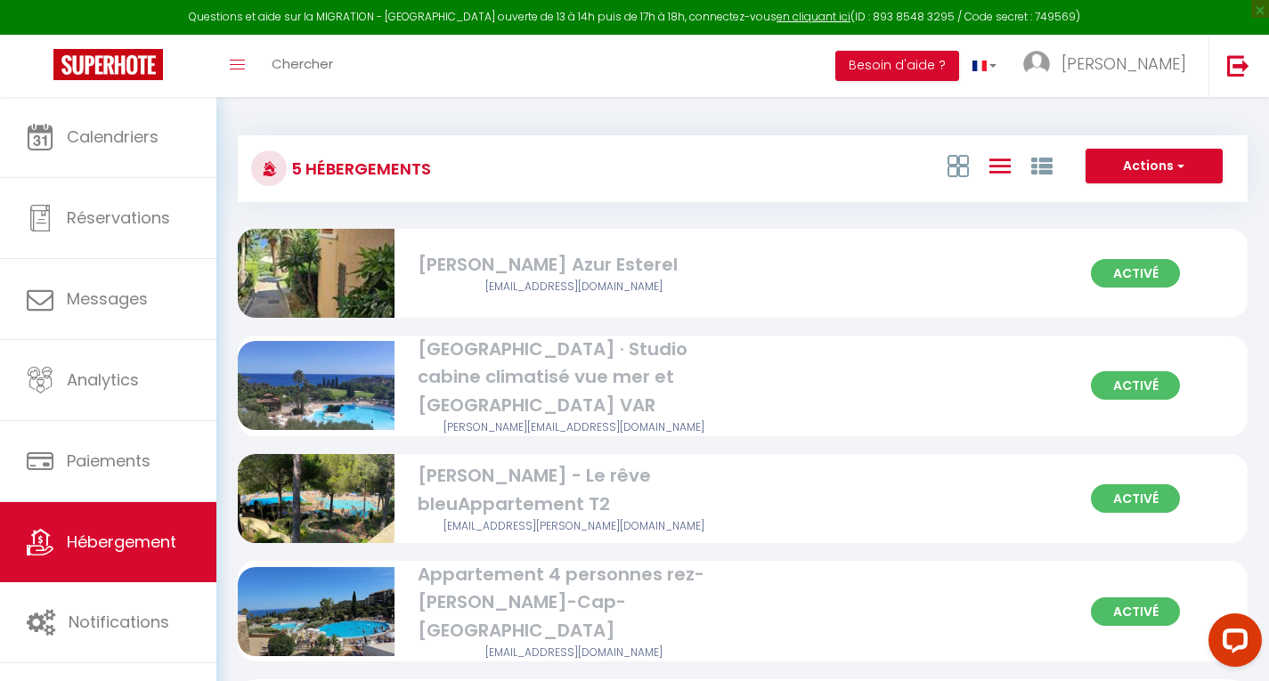
select select "1"
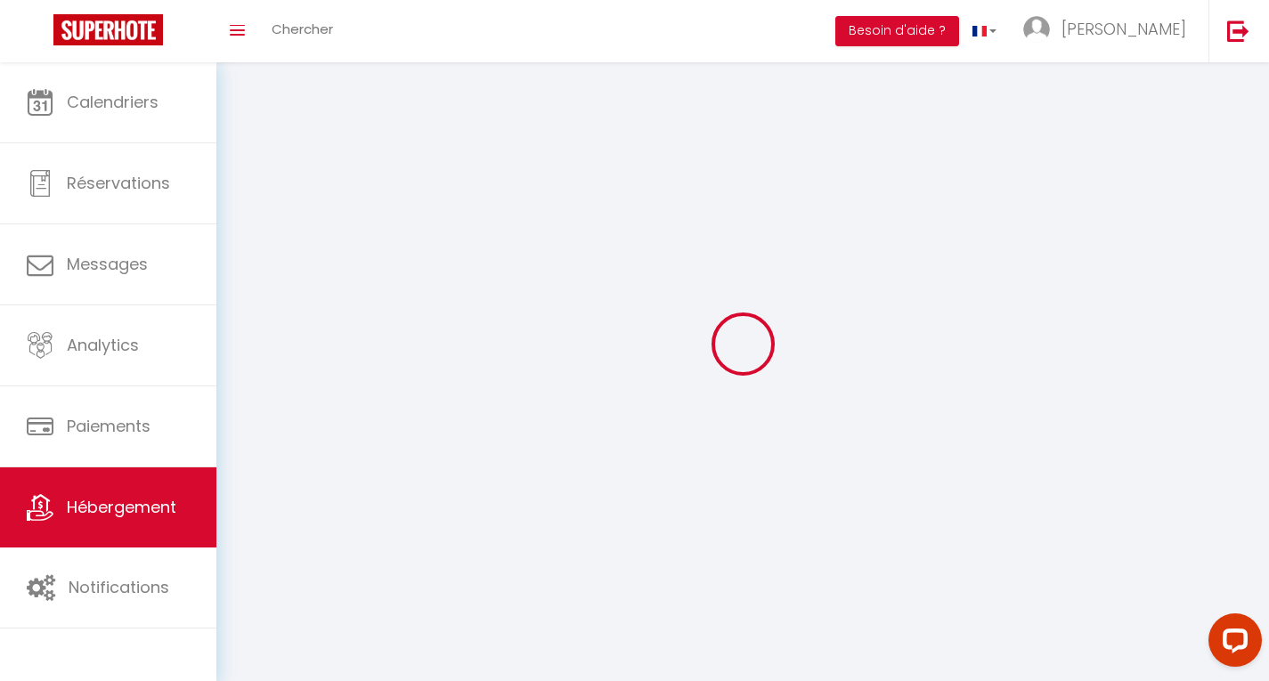
select select
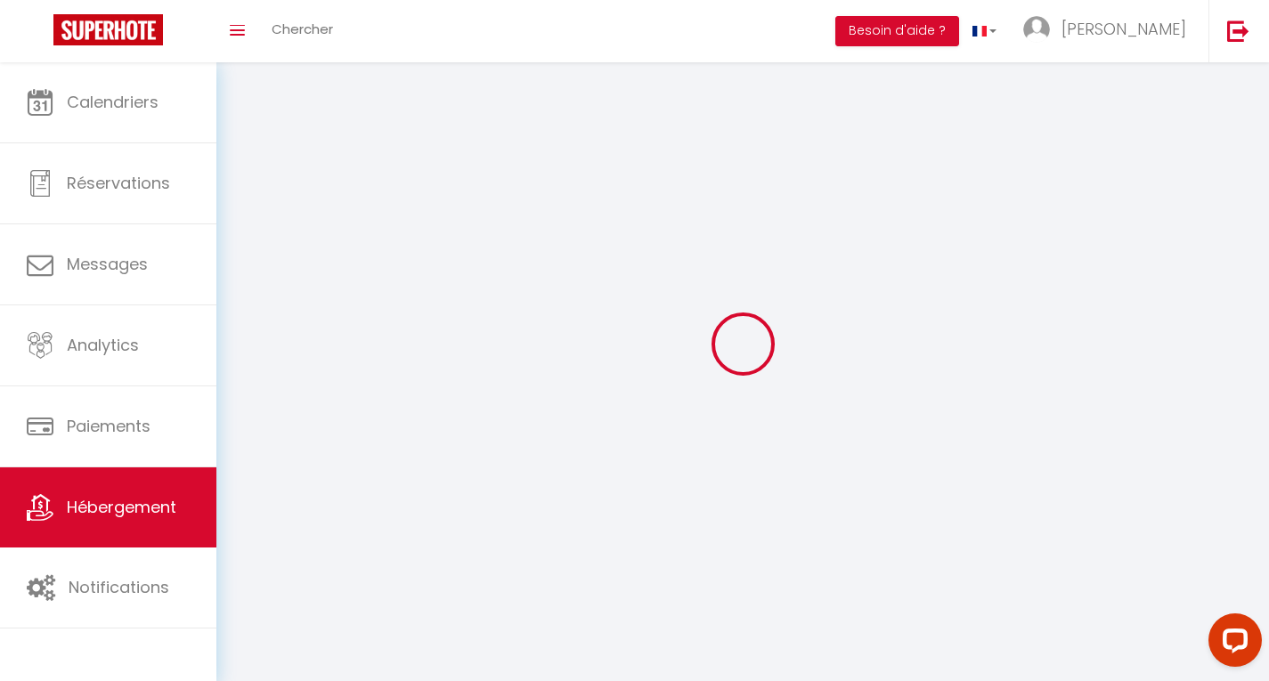
select select
checkbox input "false"
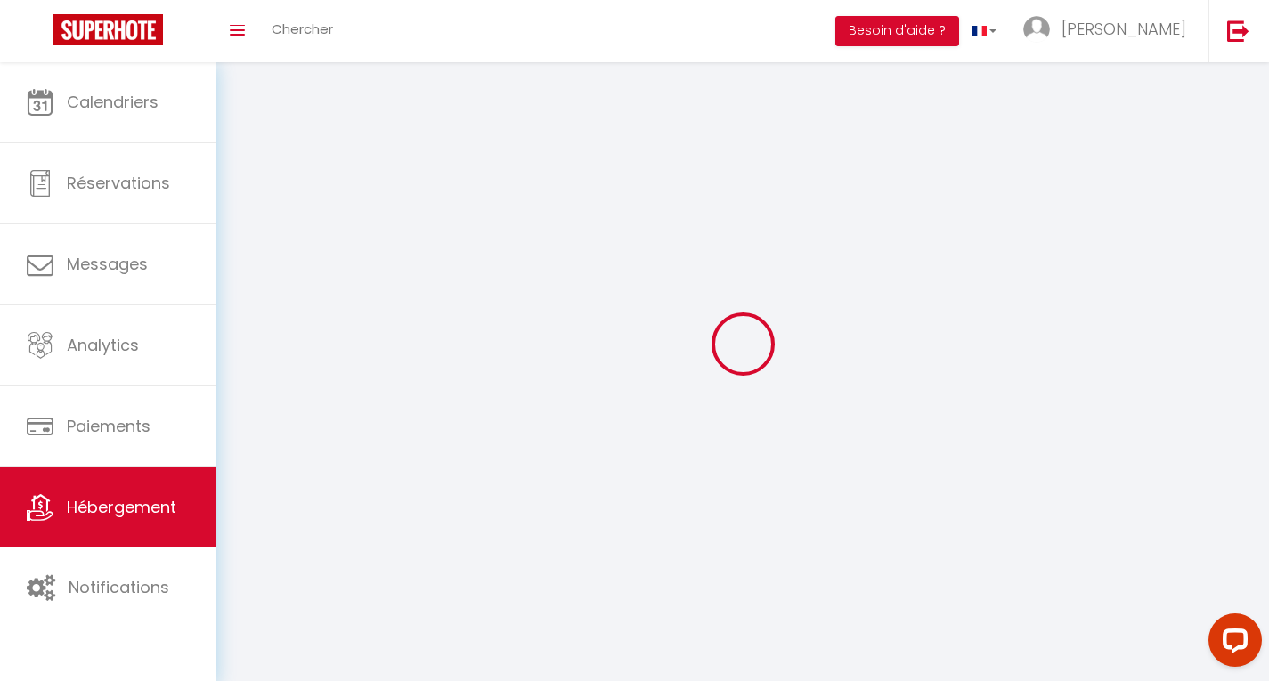
select select
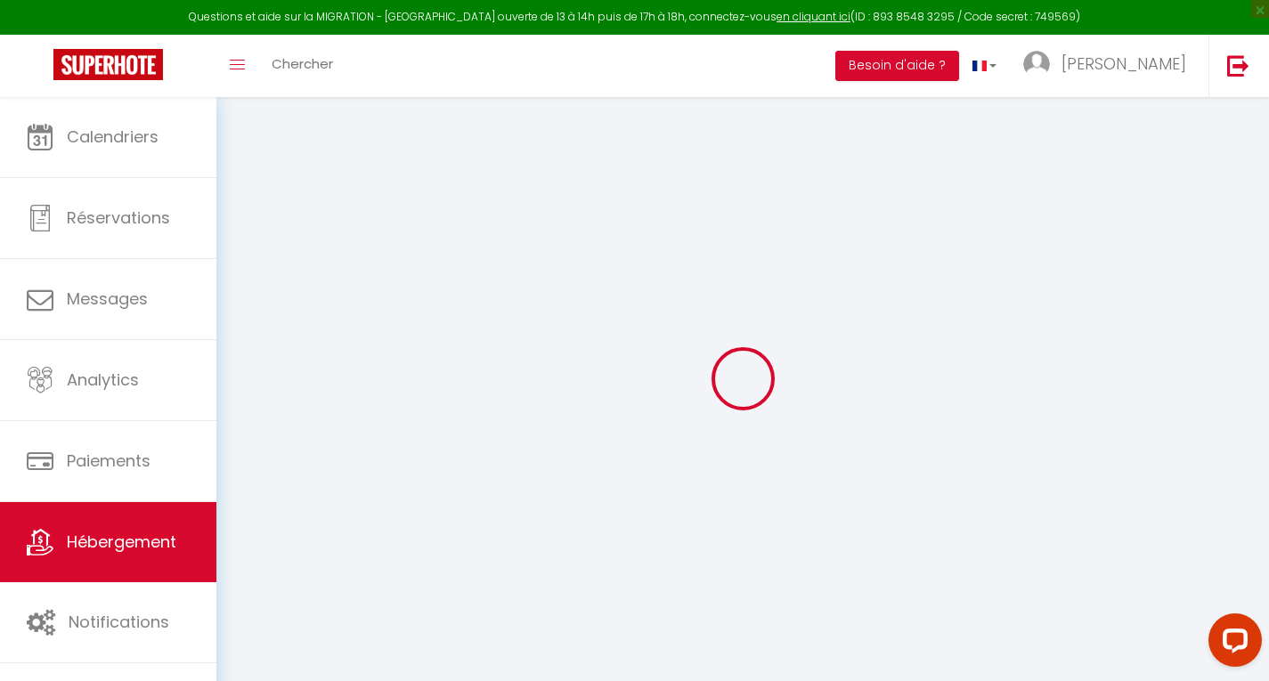
select select
checkbox input "false"
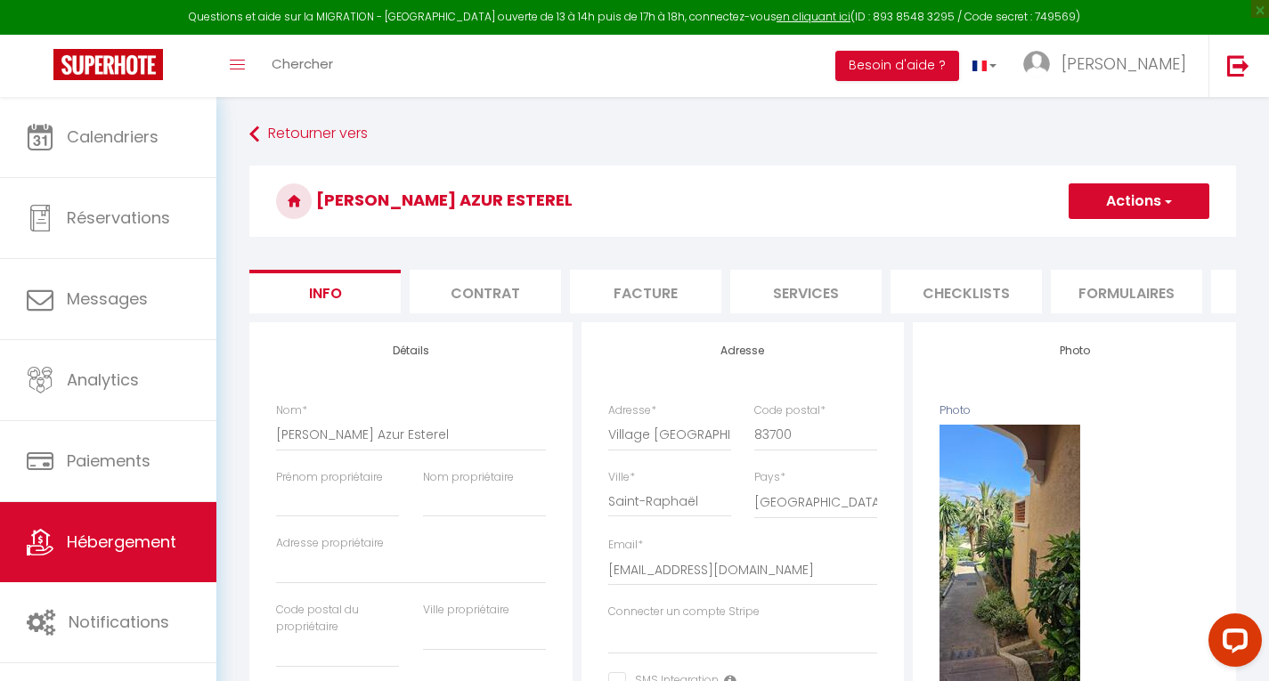
select select
checkbox input "false"
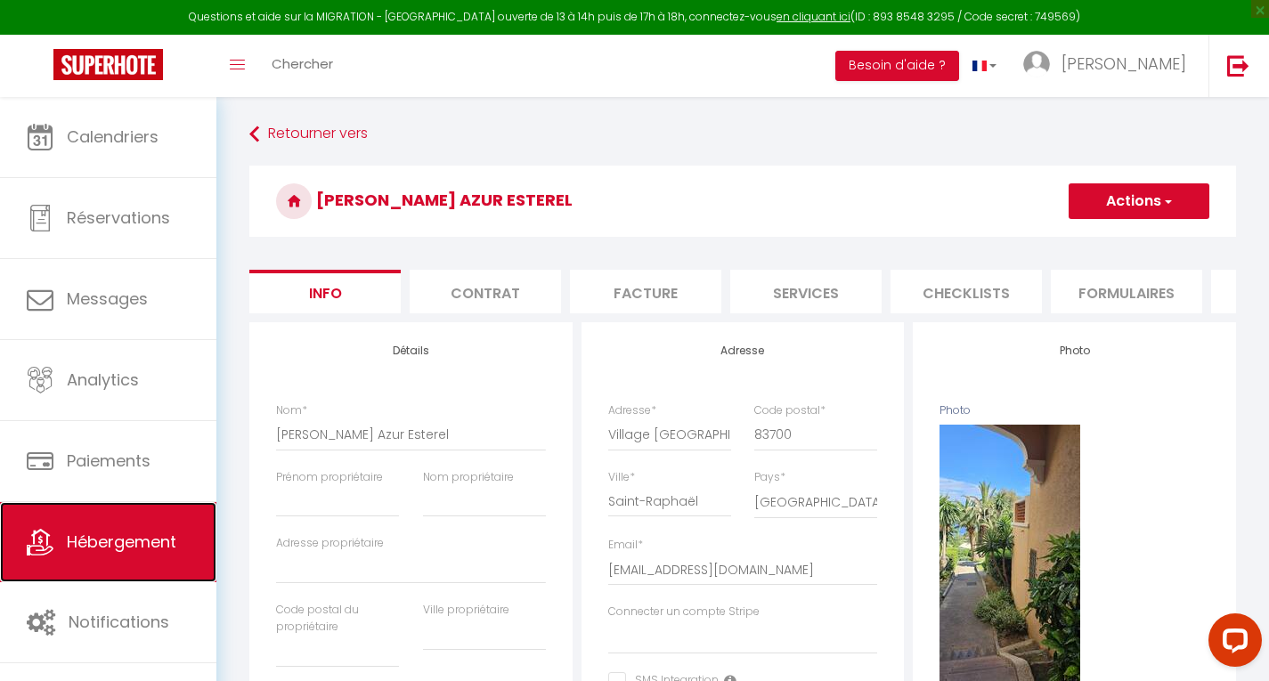
click at [138, 539] on span "Hébergement" at bounding box center [122, 542] width 110 height 22
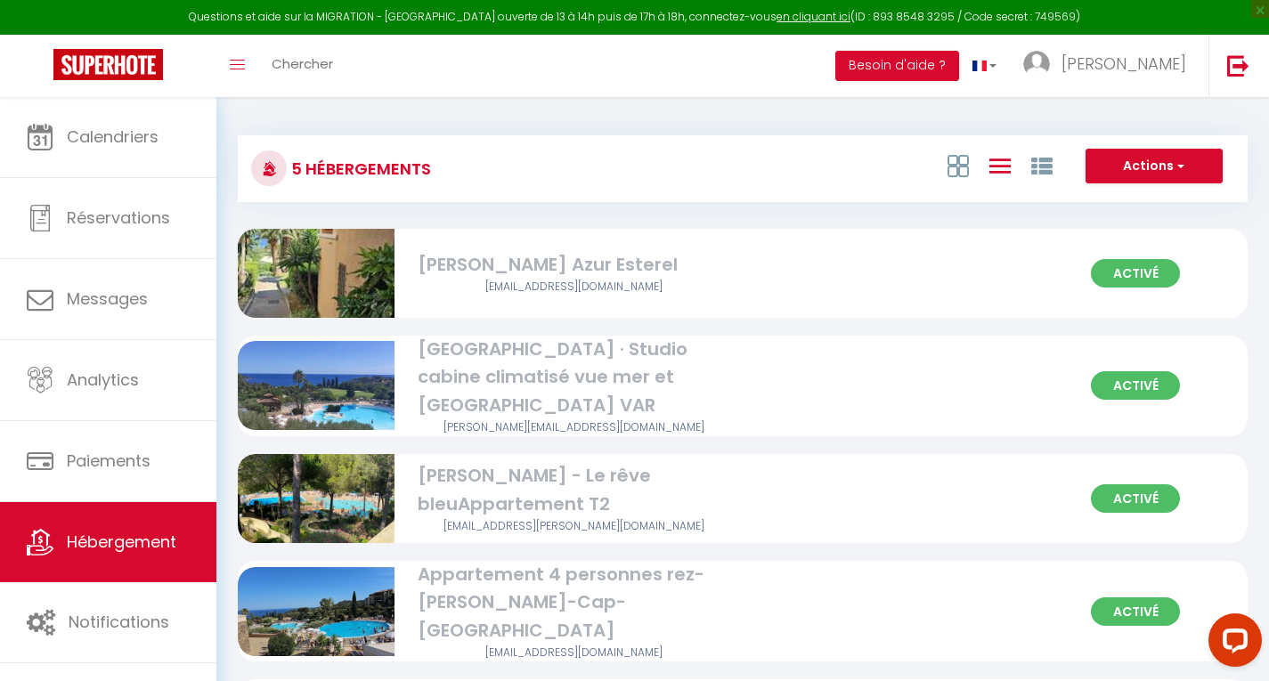
click at [487, 493] on div "[PERSON_NAME] - Le rêve bleuAppartement T2" at bounding box center [574, 490] width 313 height 56
select select "3"
select select "2"
select select "1"
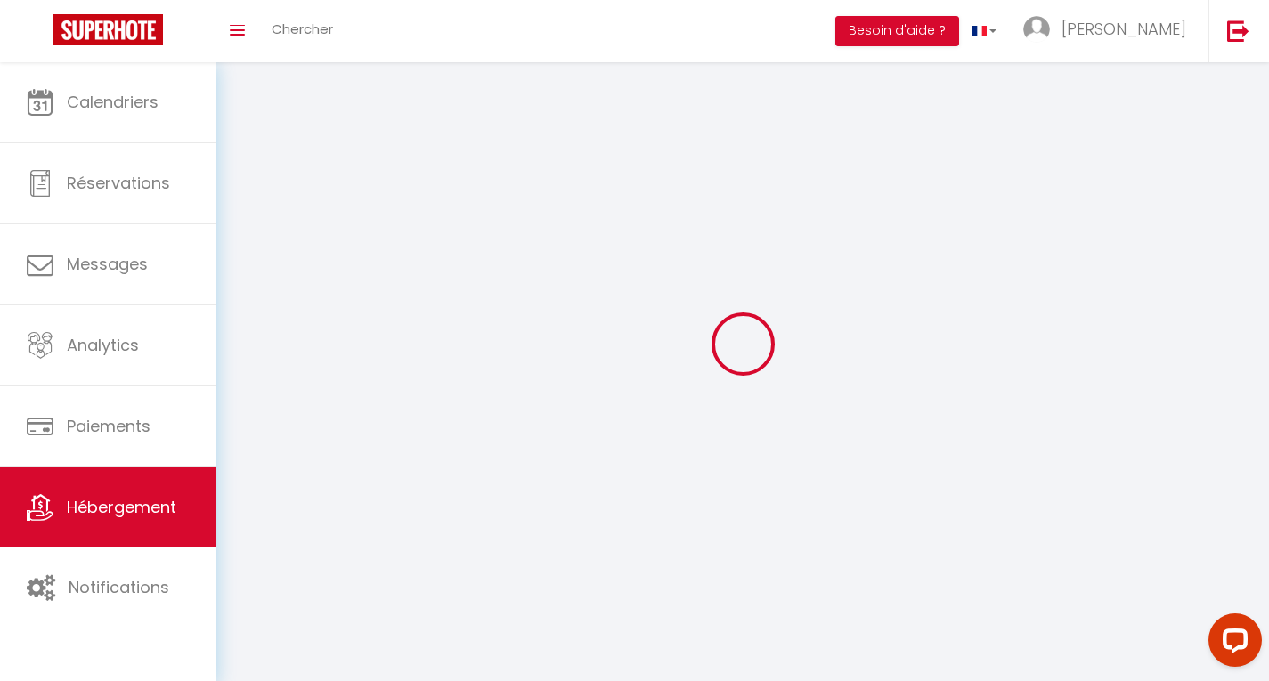
select select
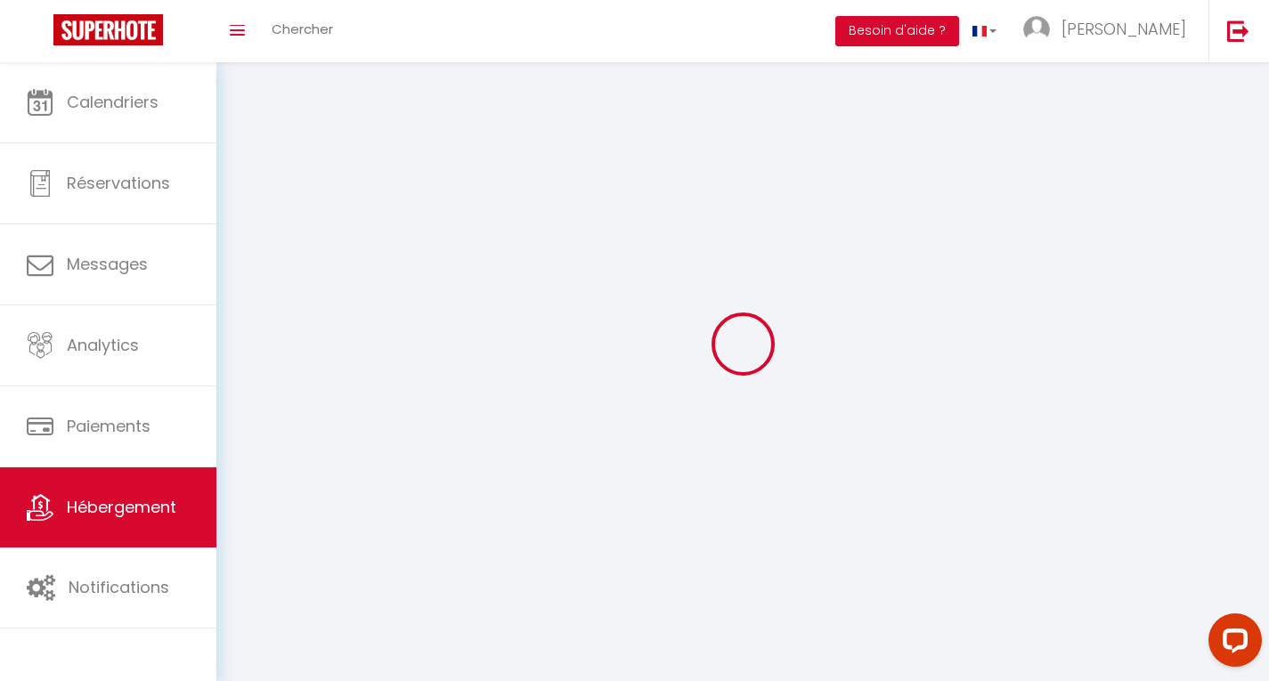
select select
checkbox input "false"
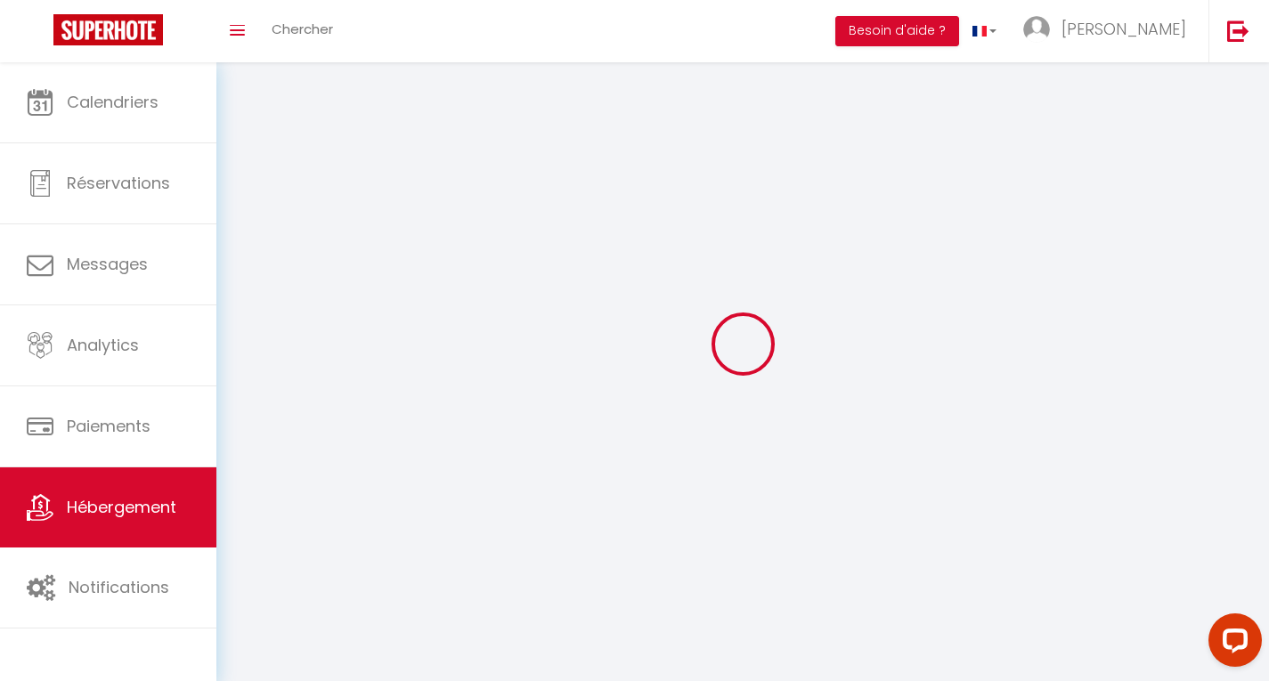
select select
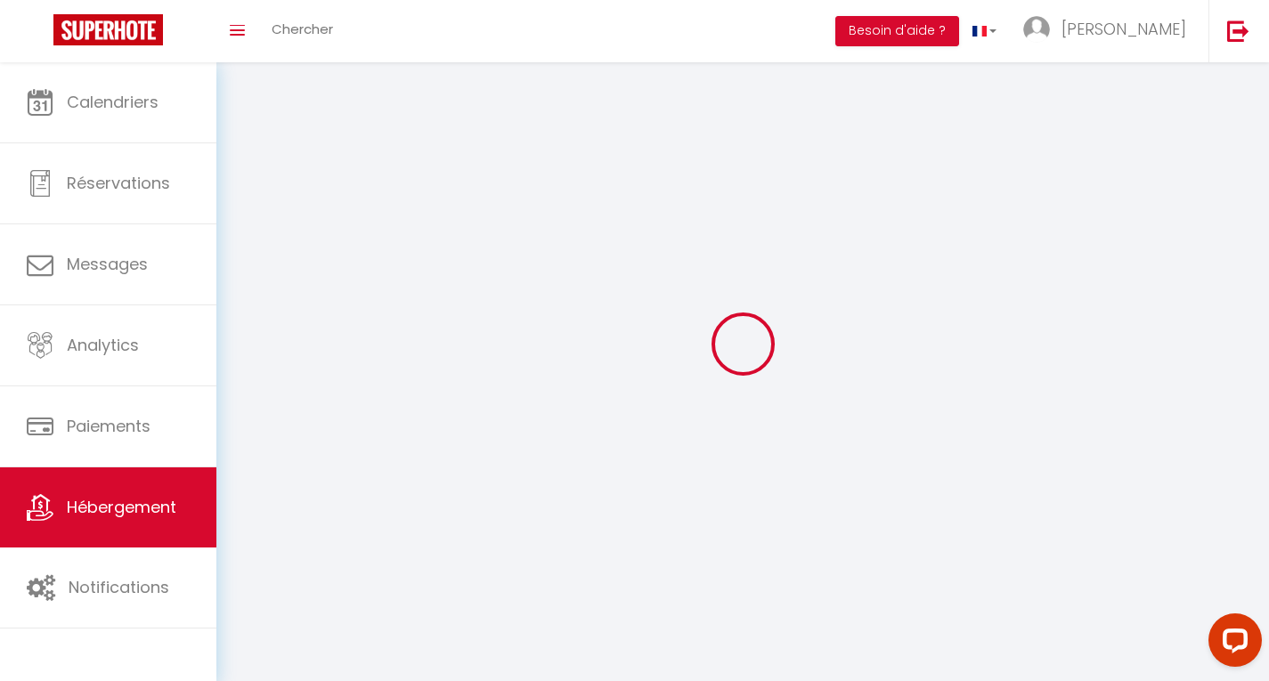
select select
checkbox input "false"
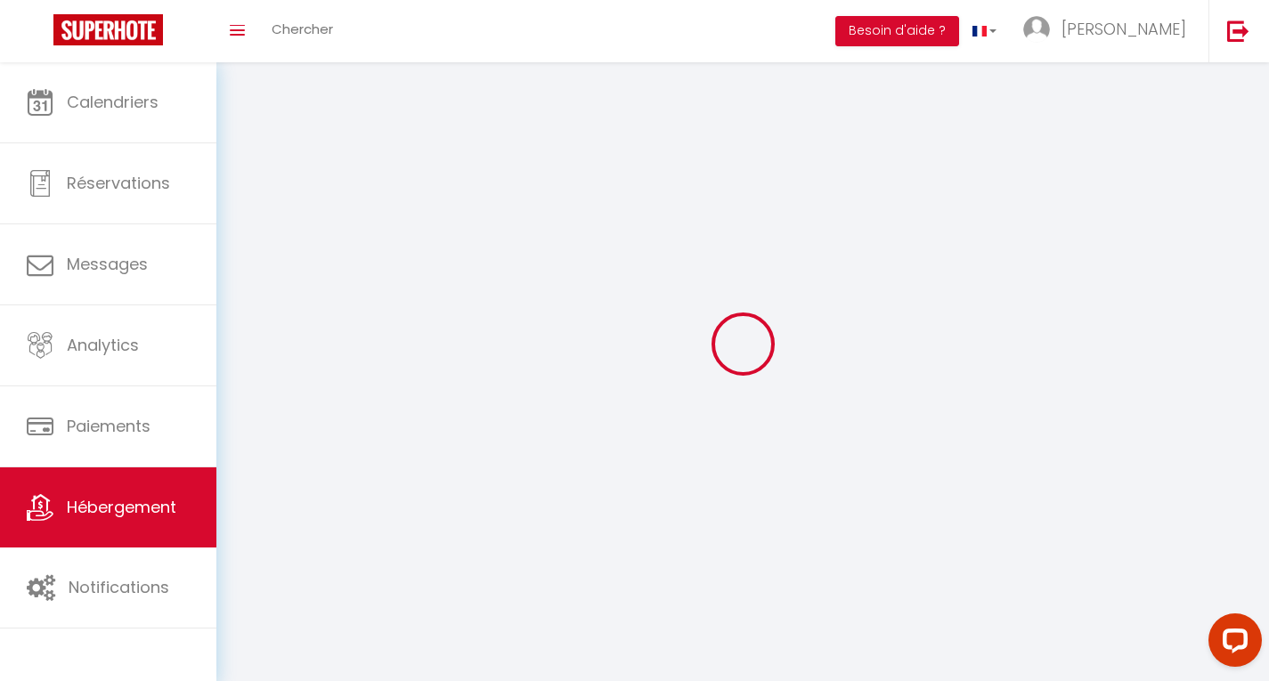
checkbox input "false"
select select
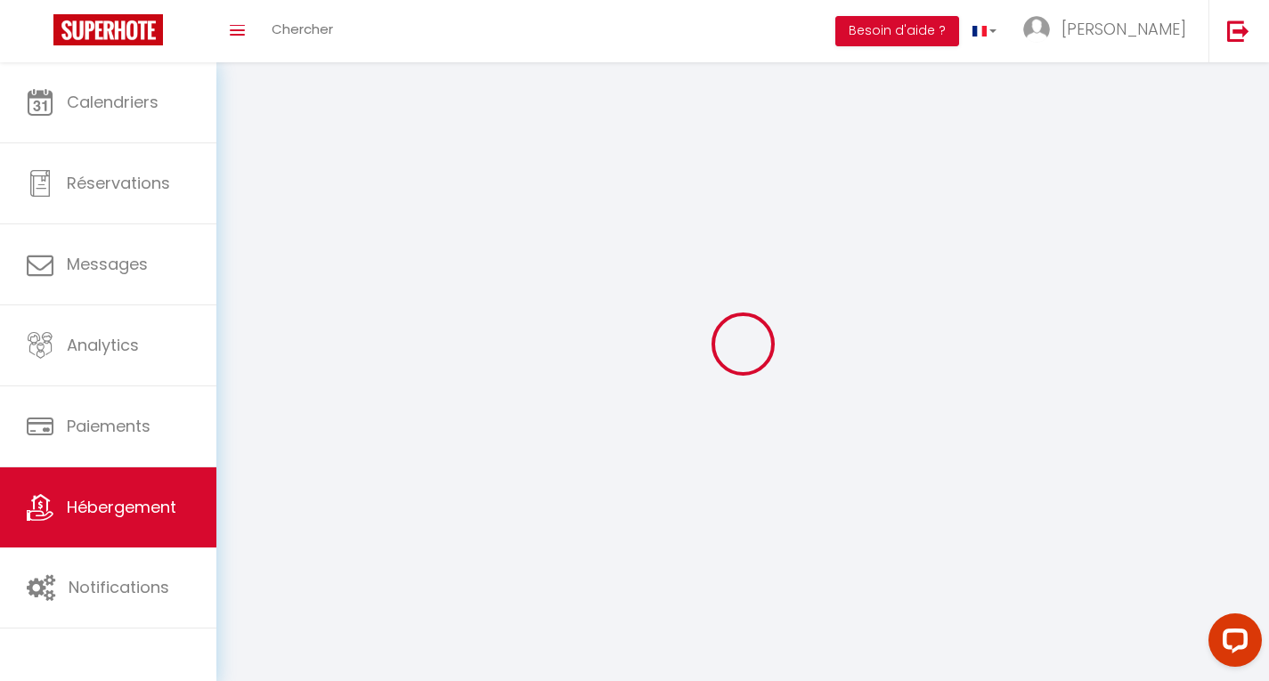
select select
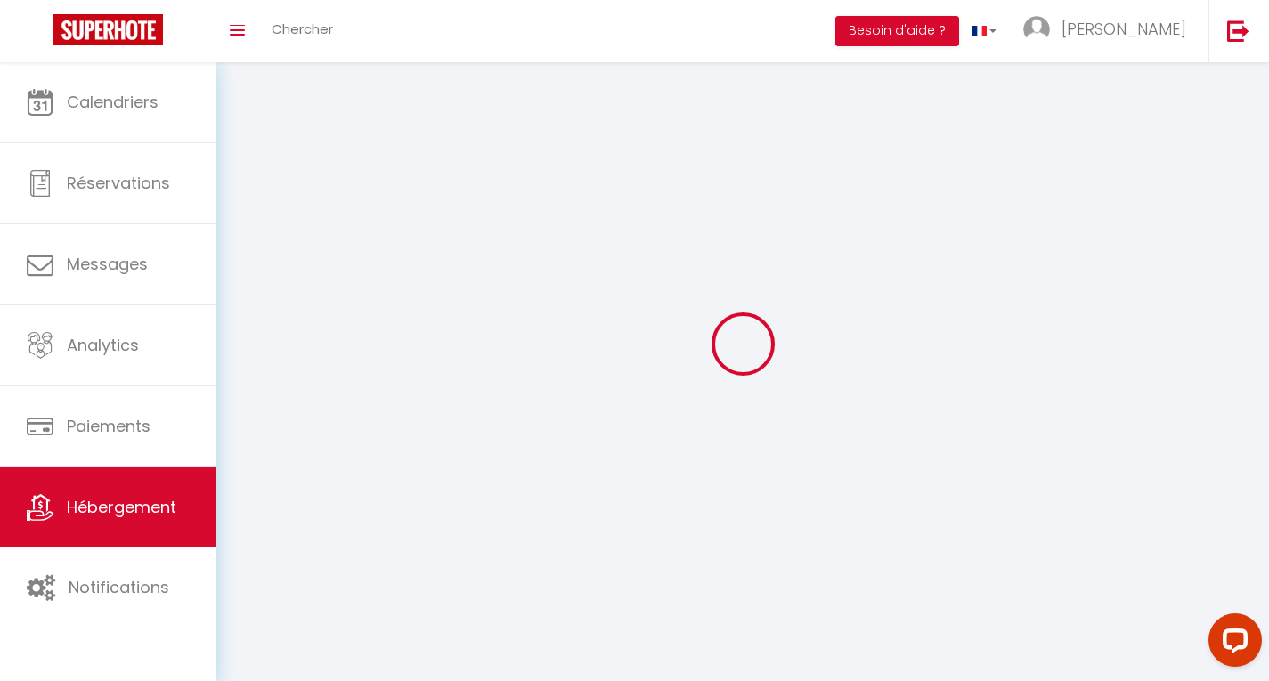
checkbox input "false"
select select
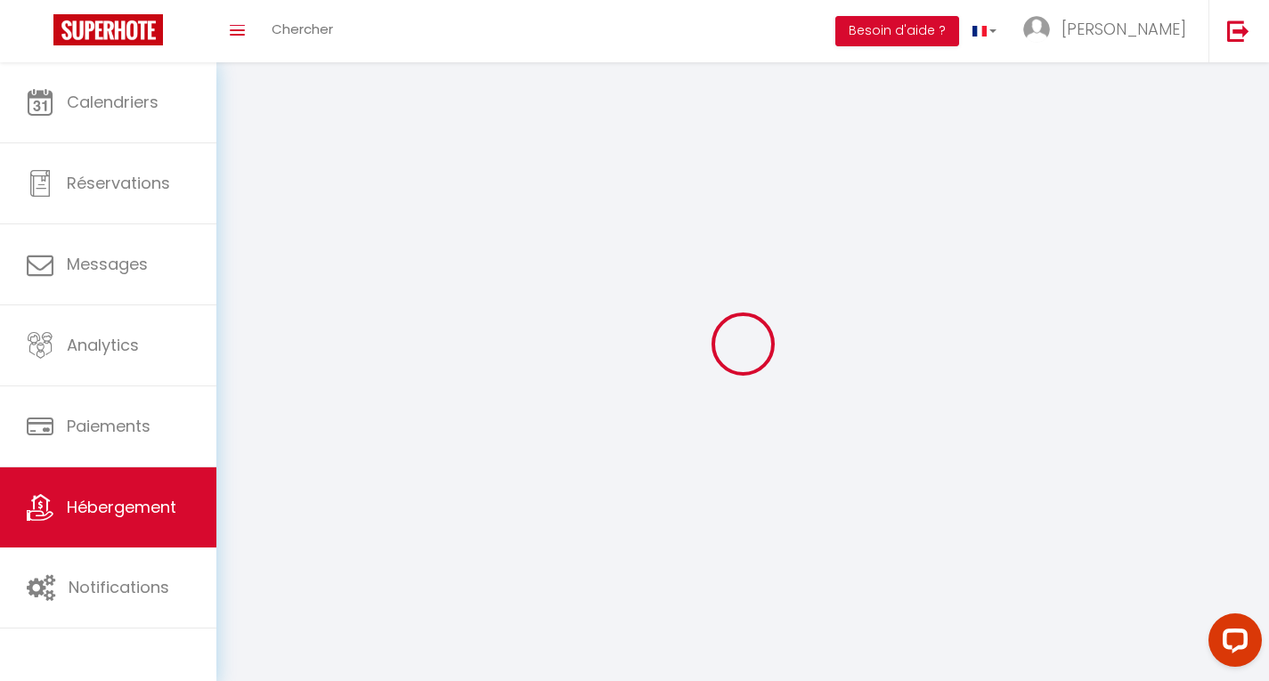
select select
select select "1"
select select "28"
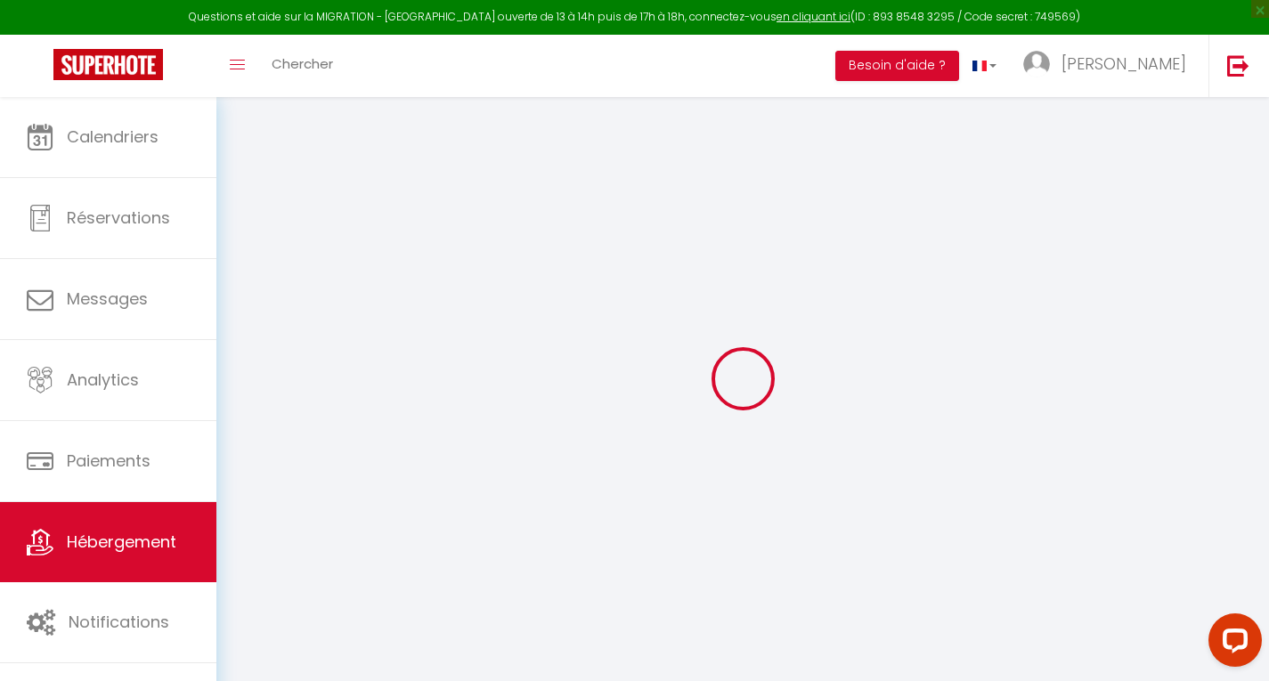
select select
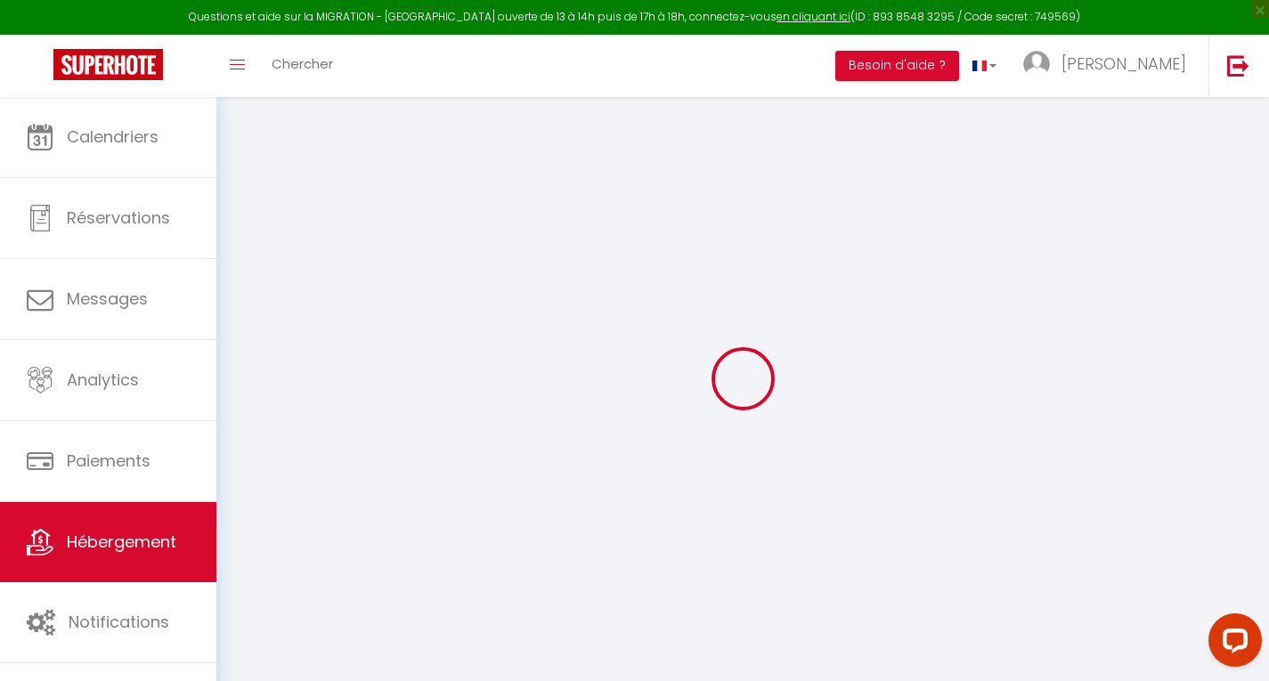
select select
checkbox input "false"
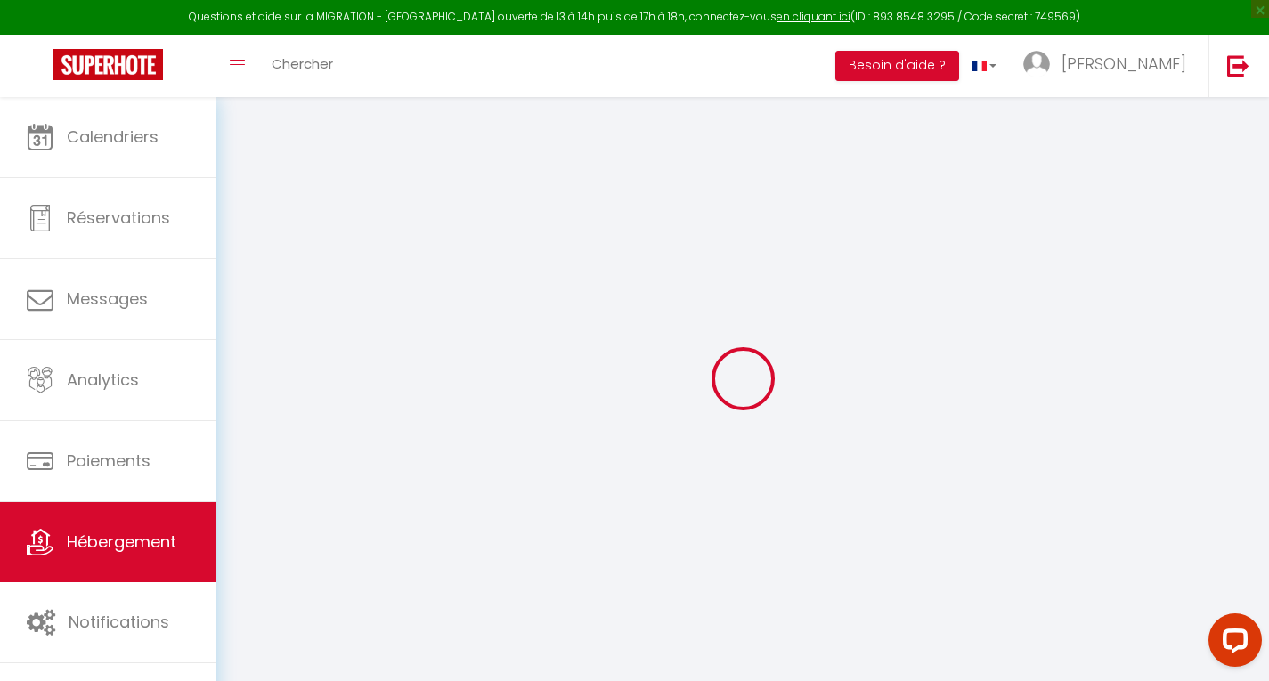
select select
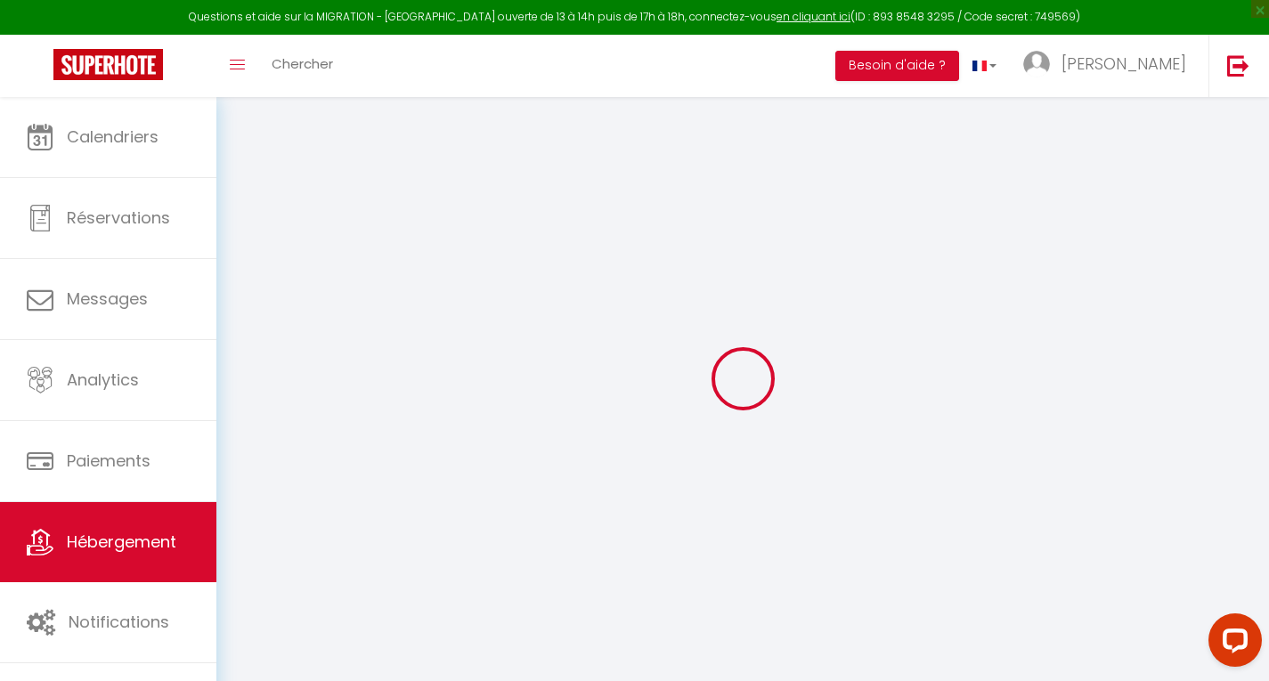
select select
checkbox input "false"
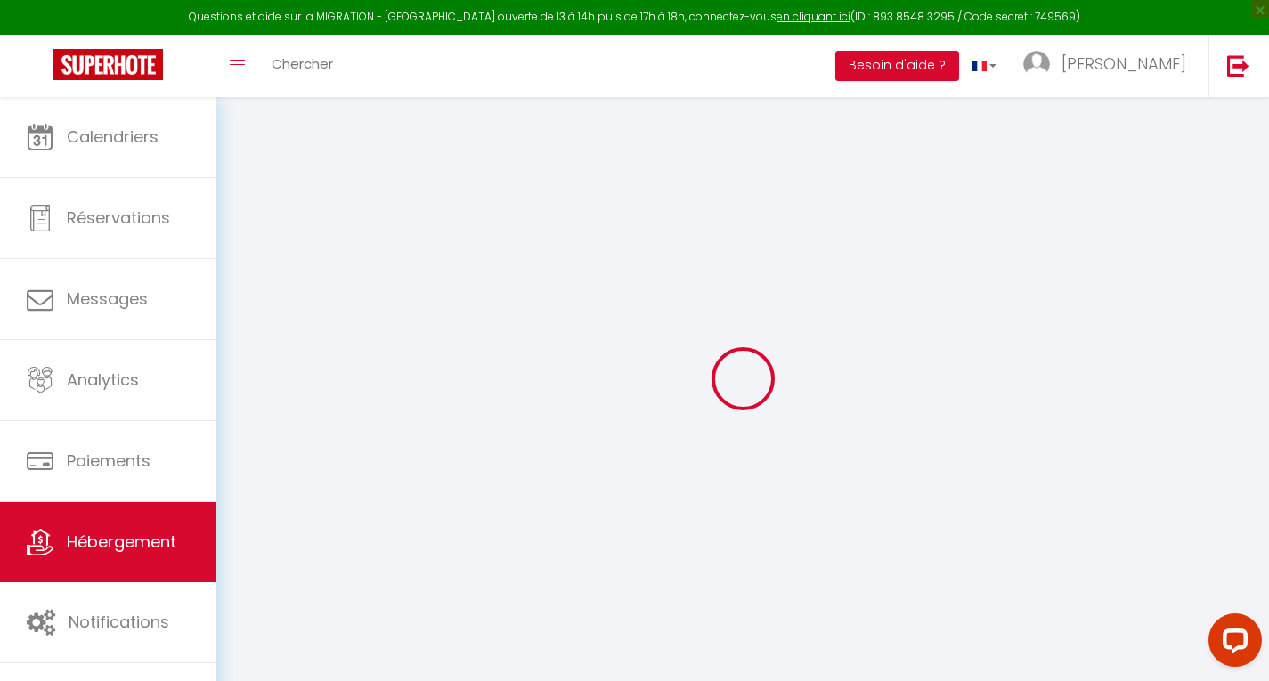
checkbox input "false"
select select
type input "[PERSON_NAME] - Le rêve bleuAppartement T2"
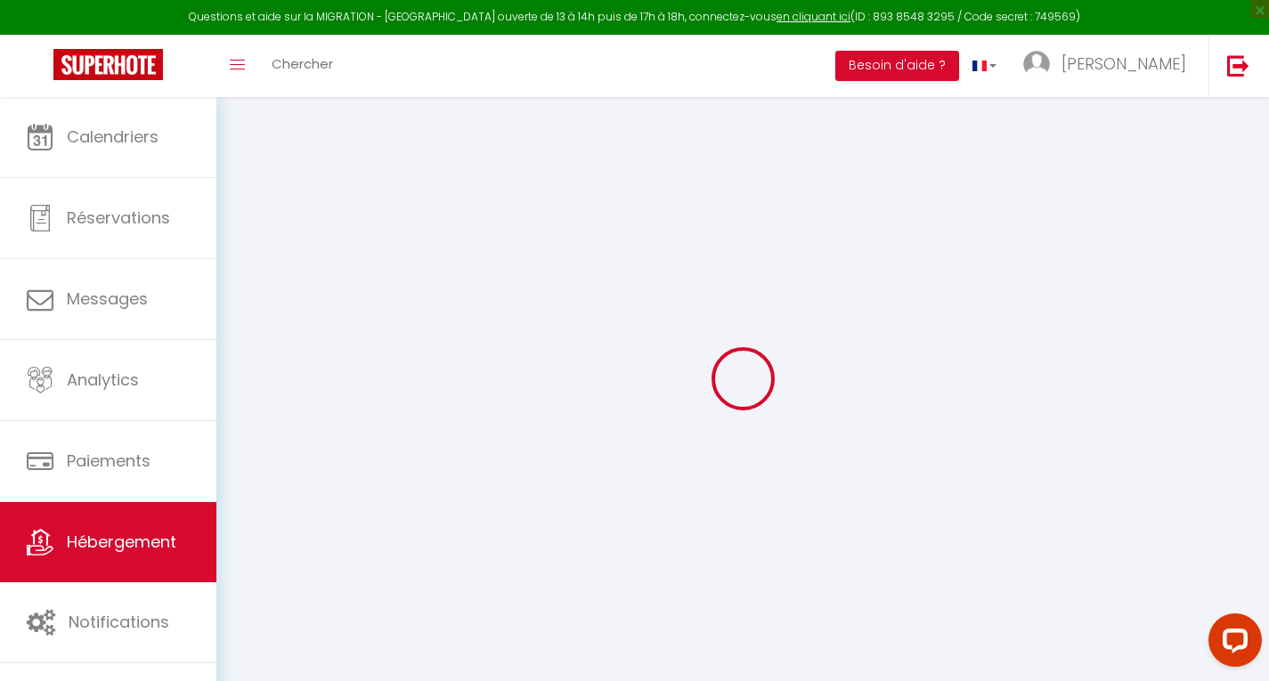
type input "[PERSON_NAME]"
type input "SAGNIER"
select select "5"
type input "140"
type input "80"
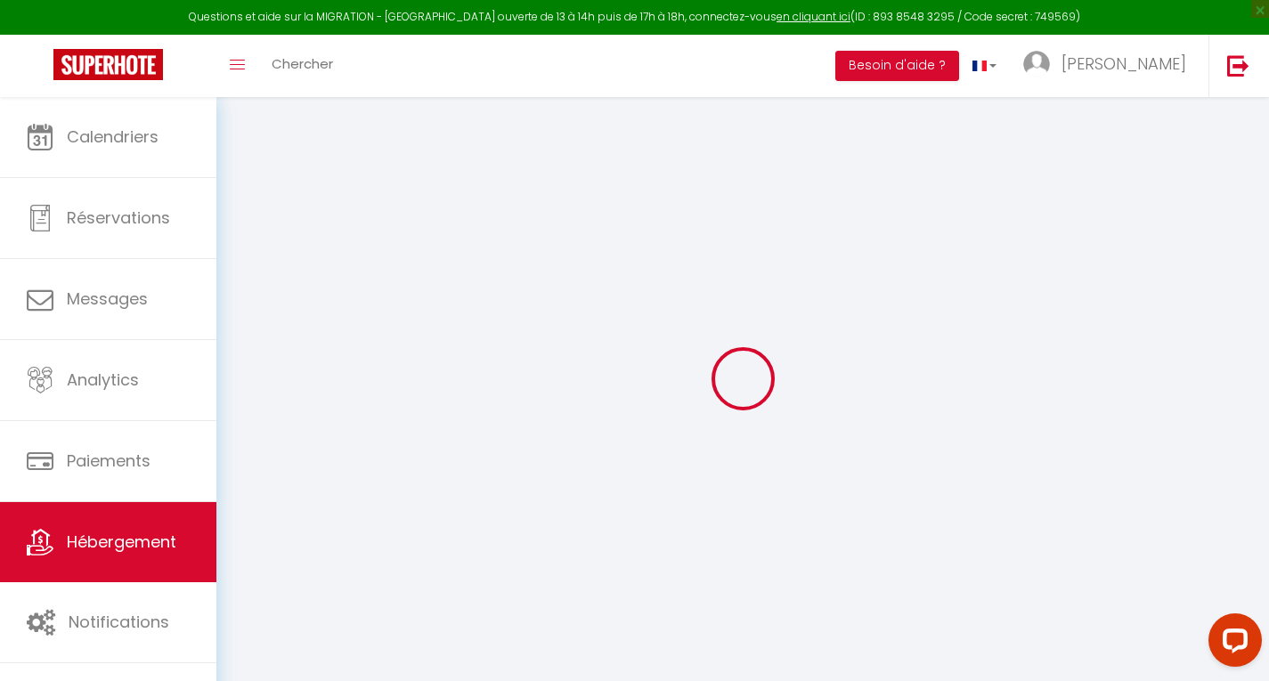
select select
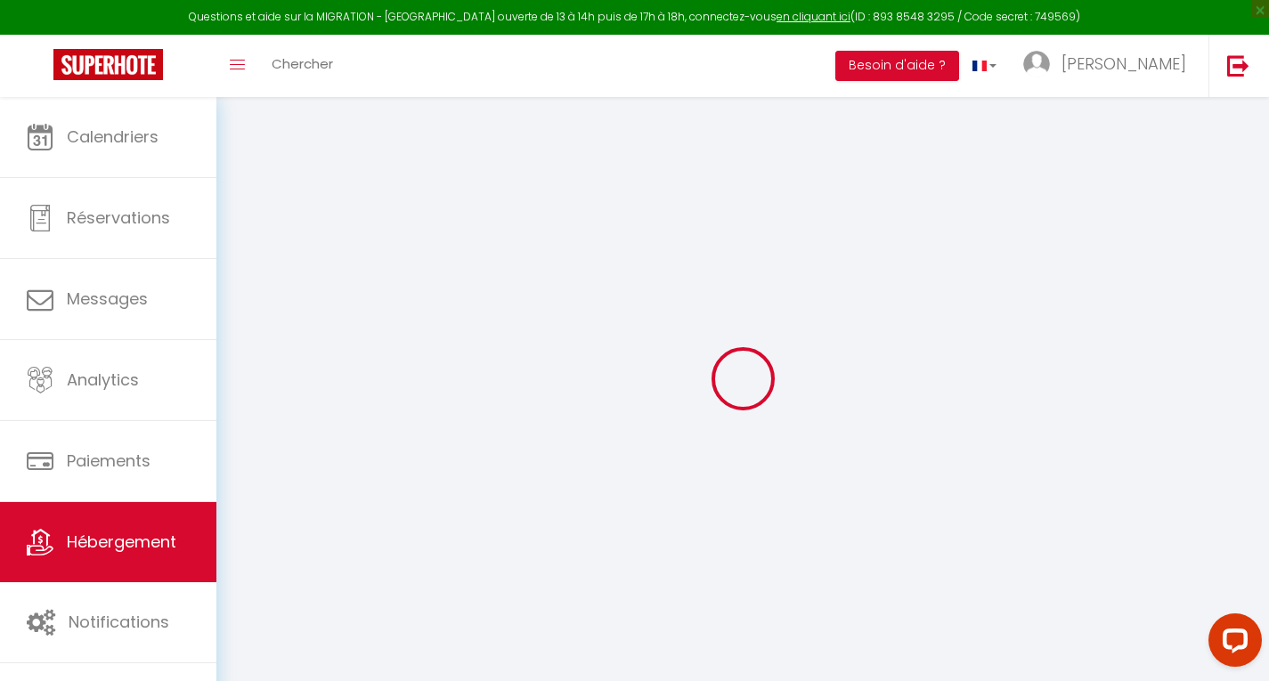
type input "[GEOGRAPHIC_DATA]"
type input "83700"
type input "Saint-Raphaël"
type input "[EMAIL_ADDRESS][DOMAIN_NAME]"
select select
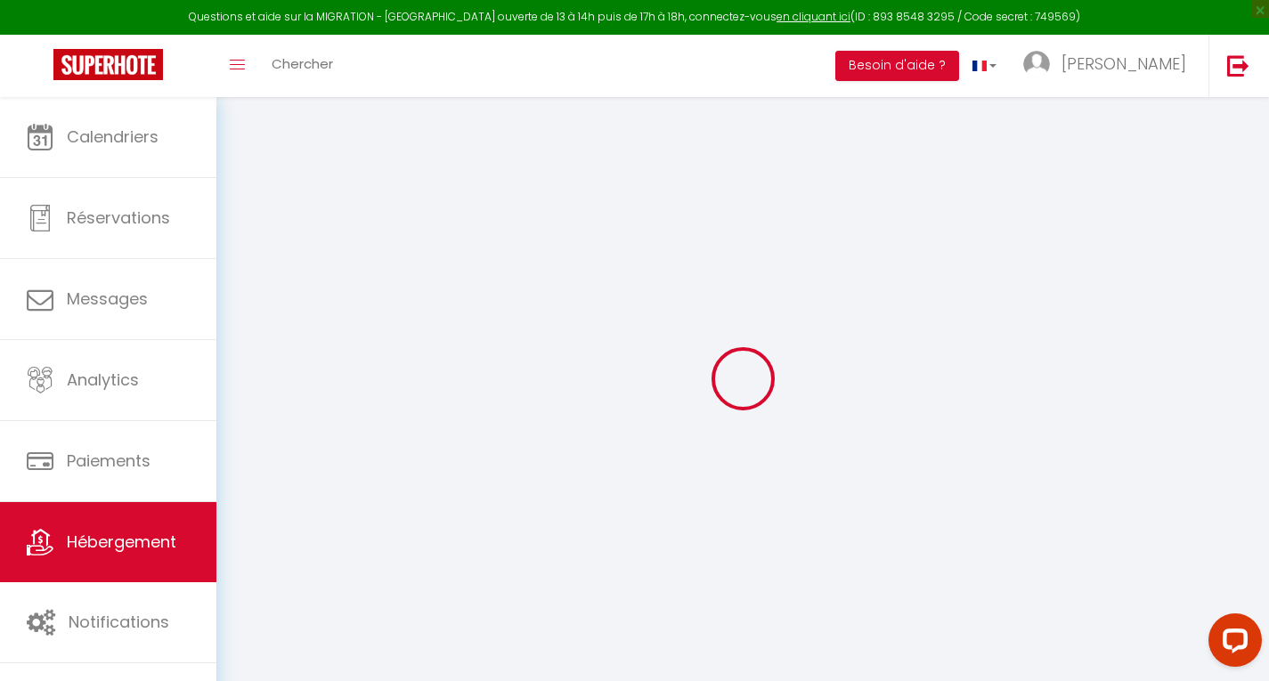
checkbox input "true"
checkbox input "false"
type input "0"
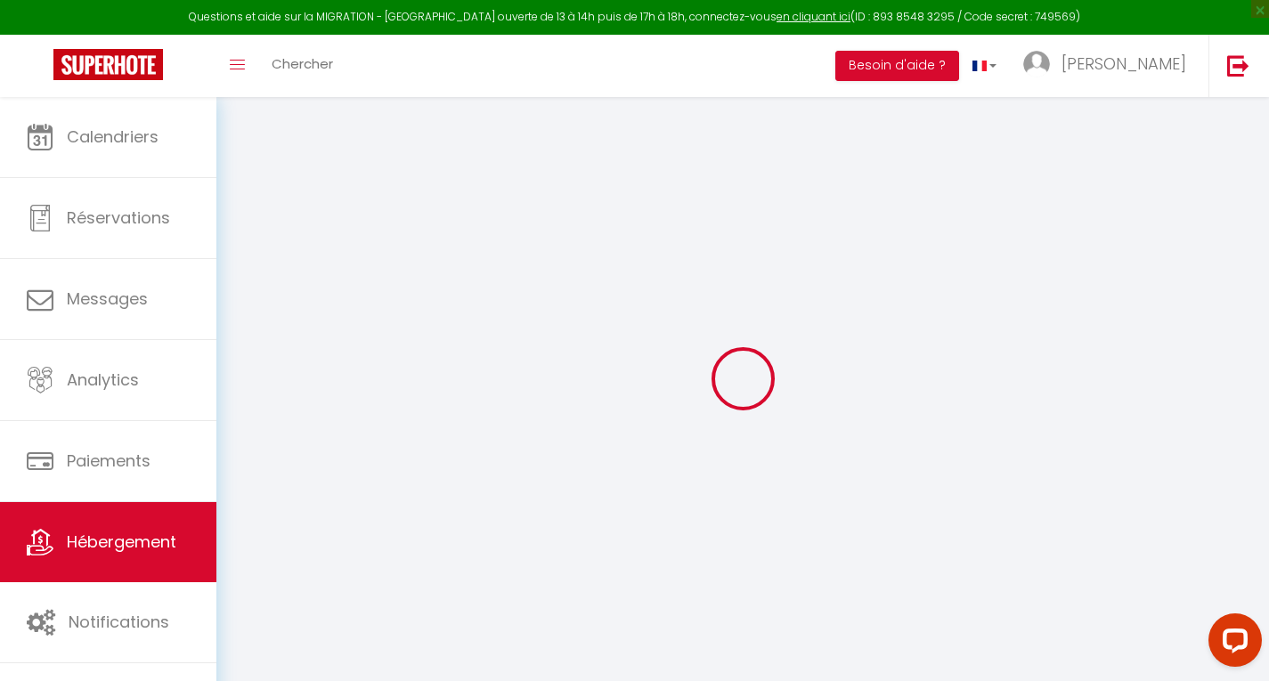
type input "0"
select select
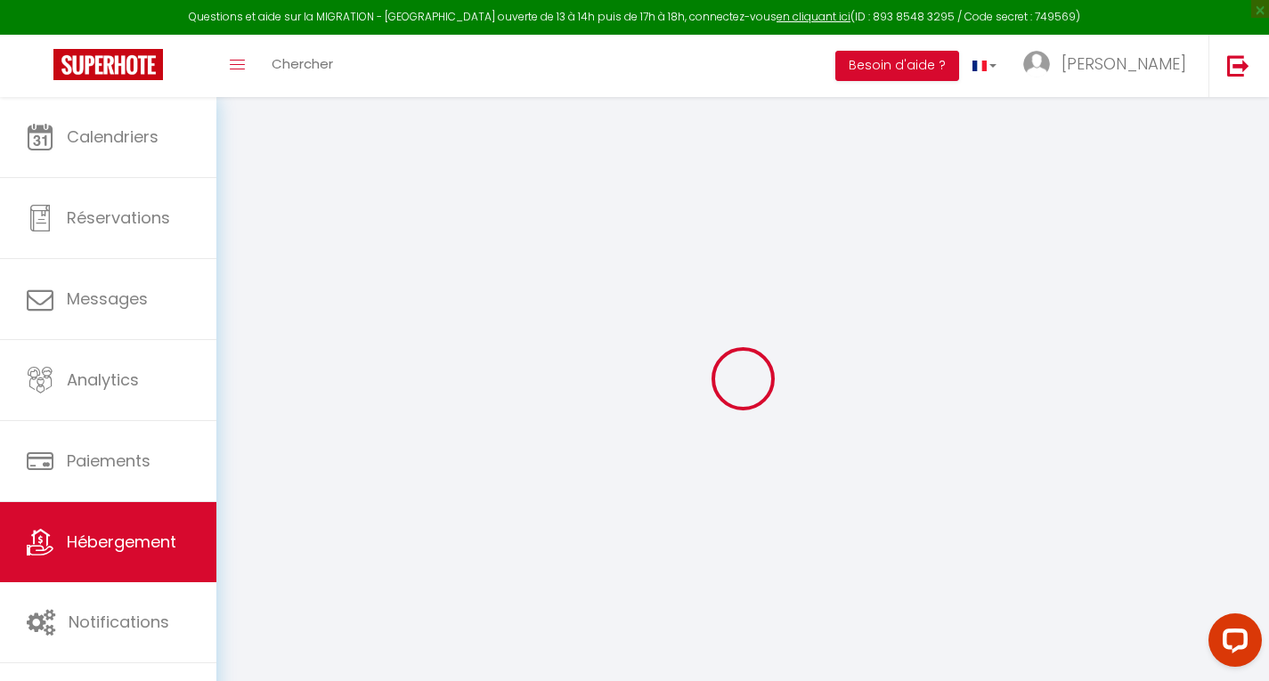
select select
checkbox input "true"
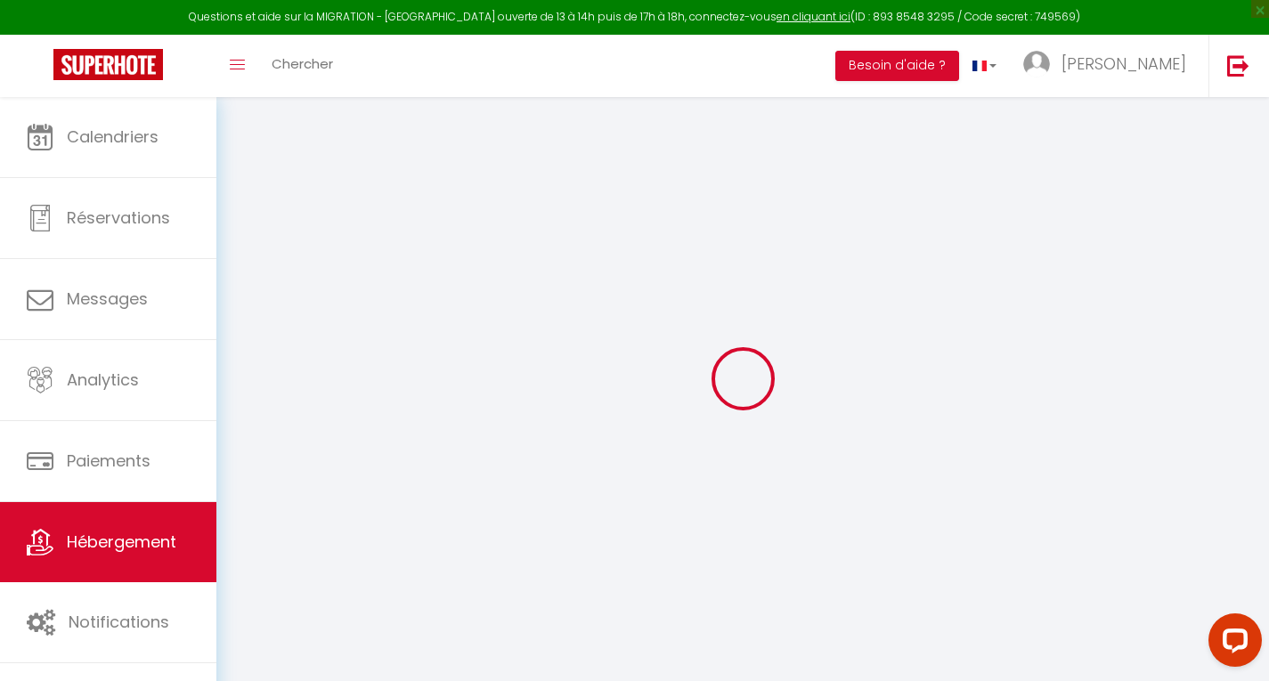
checkbox input "false"
select select "16:00"
select select "21:00"
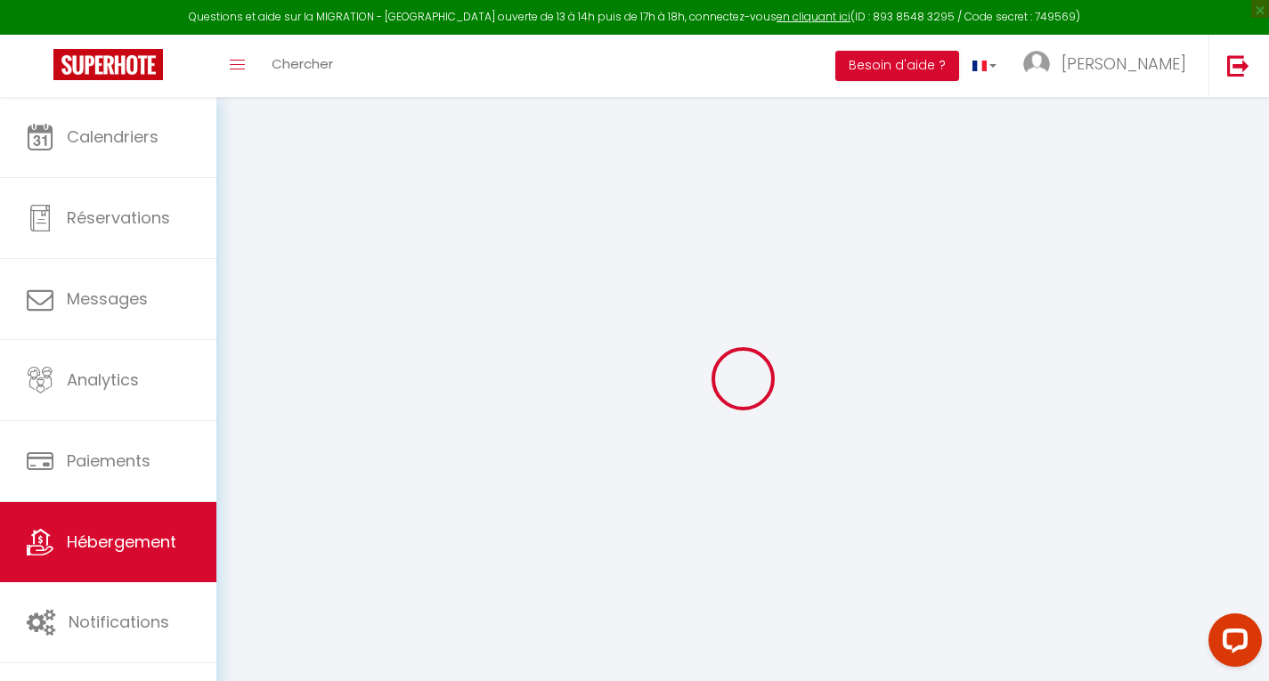
select select "10:00"
select select "15"
select select
checkbox input "true"
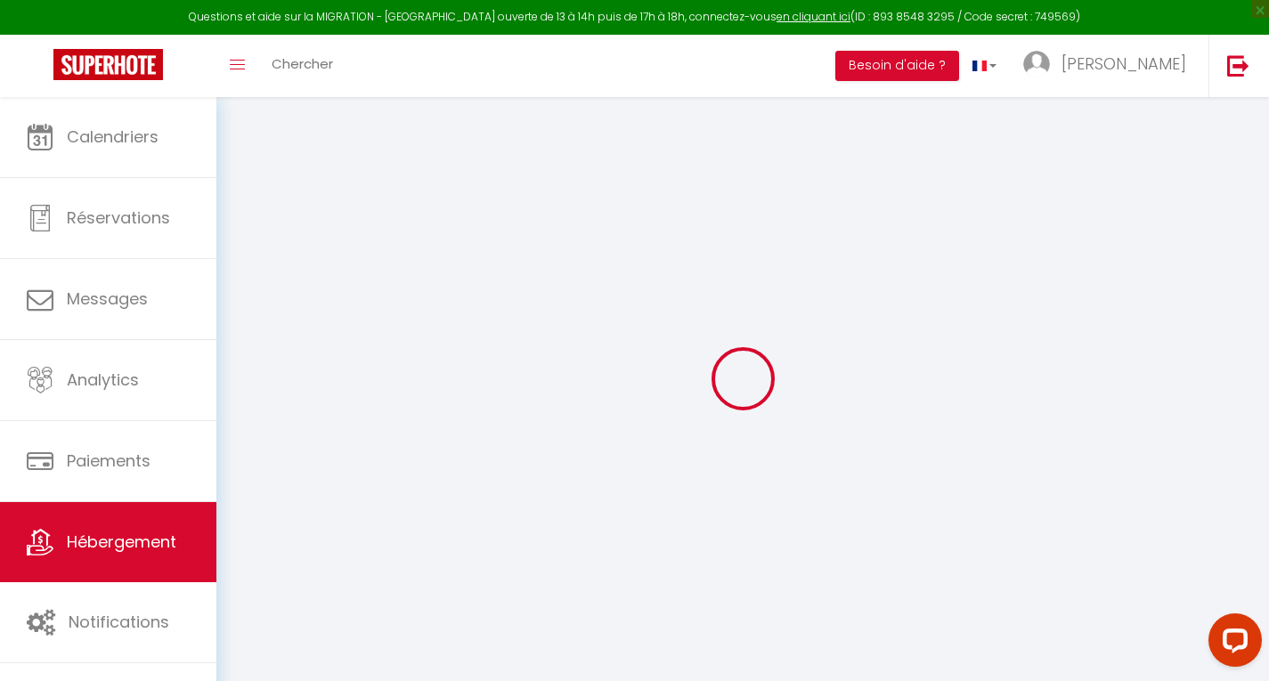
checkbox input "false"
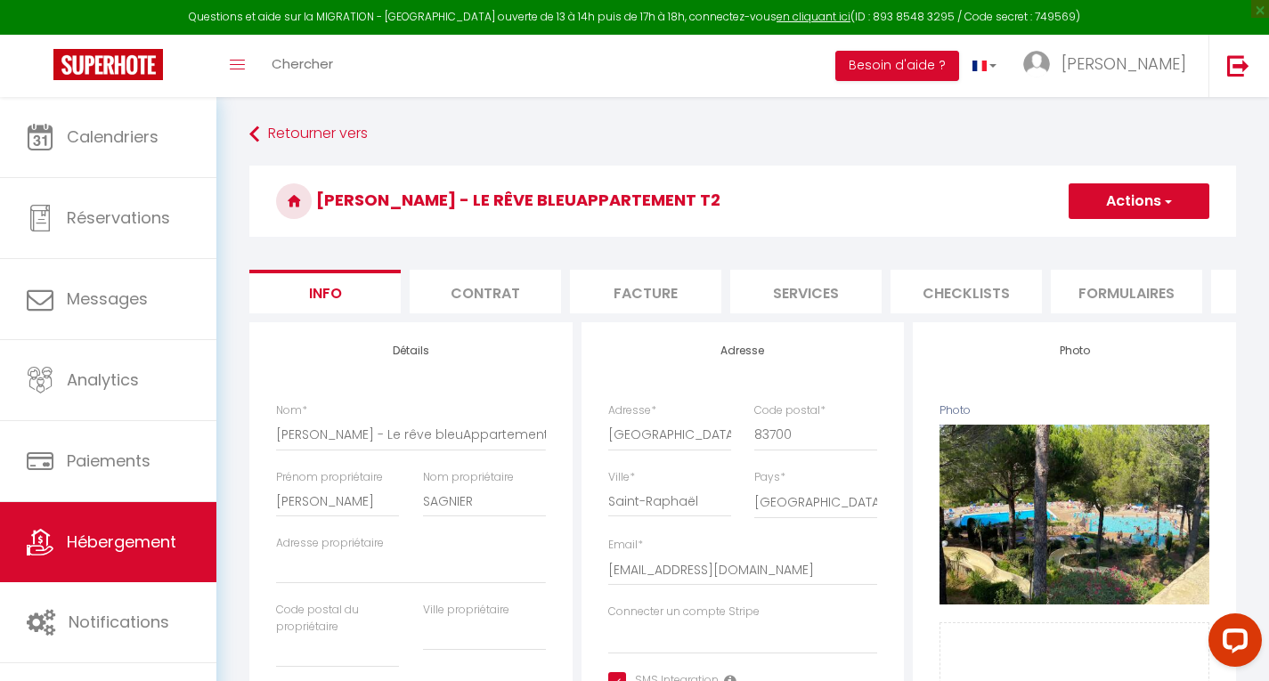
select select
checkbox input "true"
checkbox input "false"
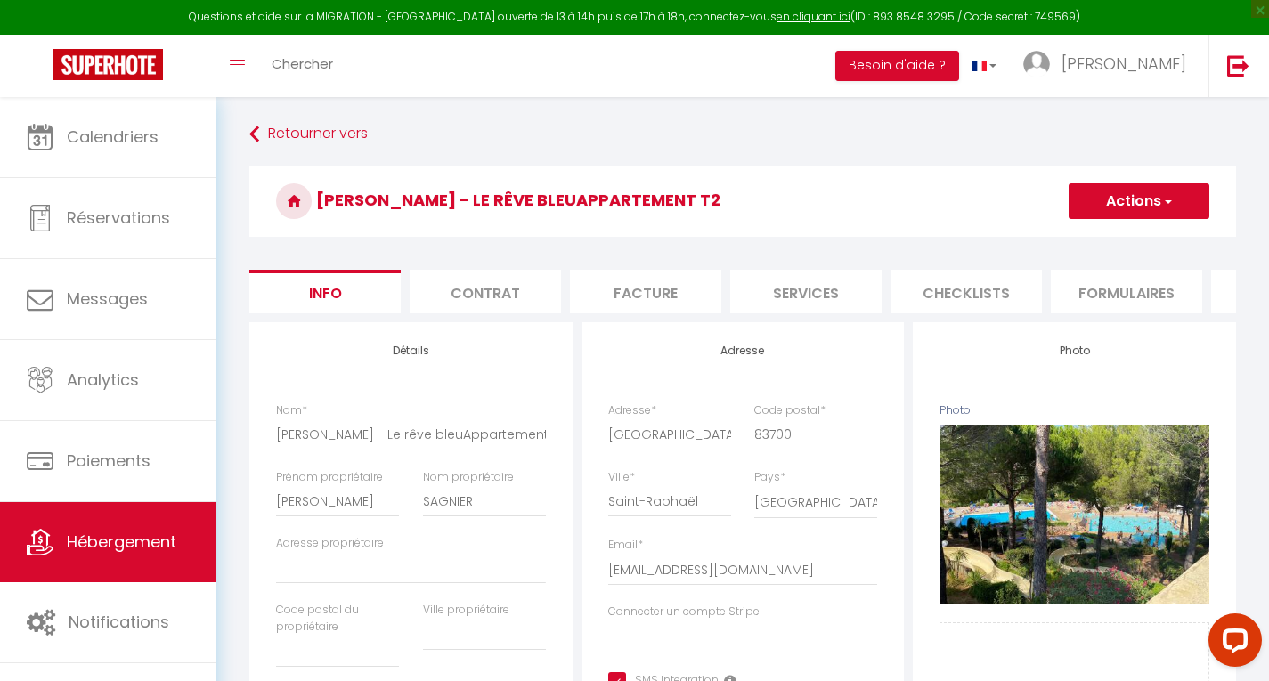
click at [1117, 198] on button "Actions" at bounding box center [1138, 201] width 141 height 36
click at [1071, 285] on link "Supprimer" at bounding box center [1113, 286] width 191 height 23
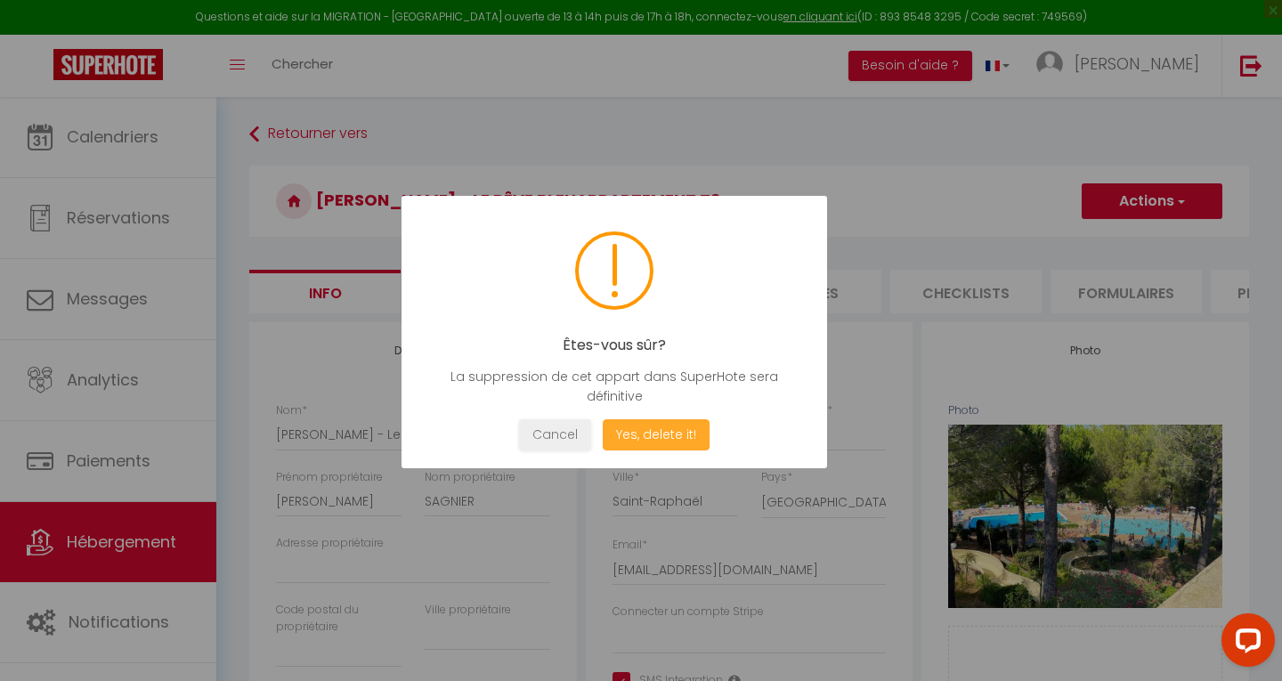
click at [647, 431] on button "Yes, delete it!" at bounding box center [656, 434] width 107 height 31
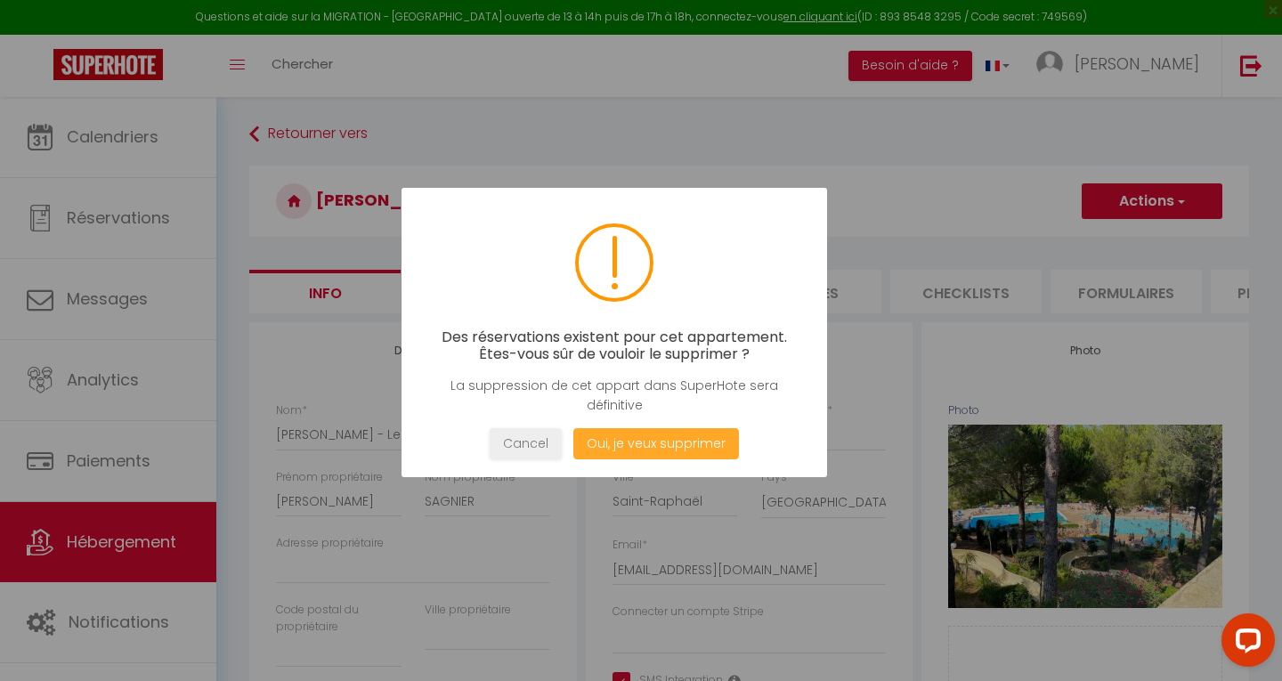
click at [649, 438] on button "Oui, je veux supprimer" at bounding box center [656, 443] width 166 height 31
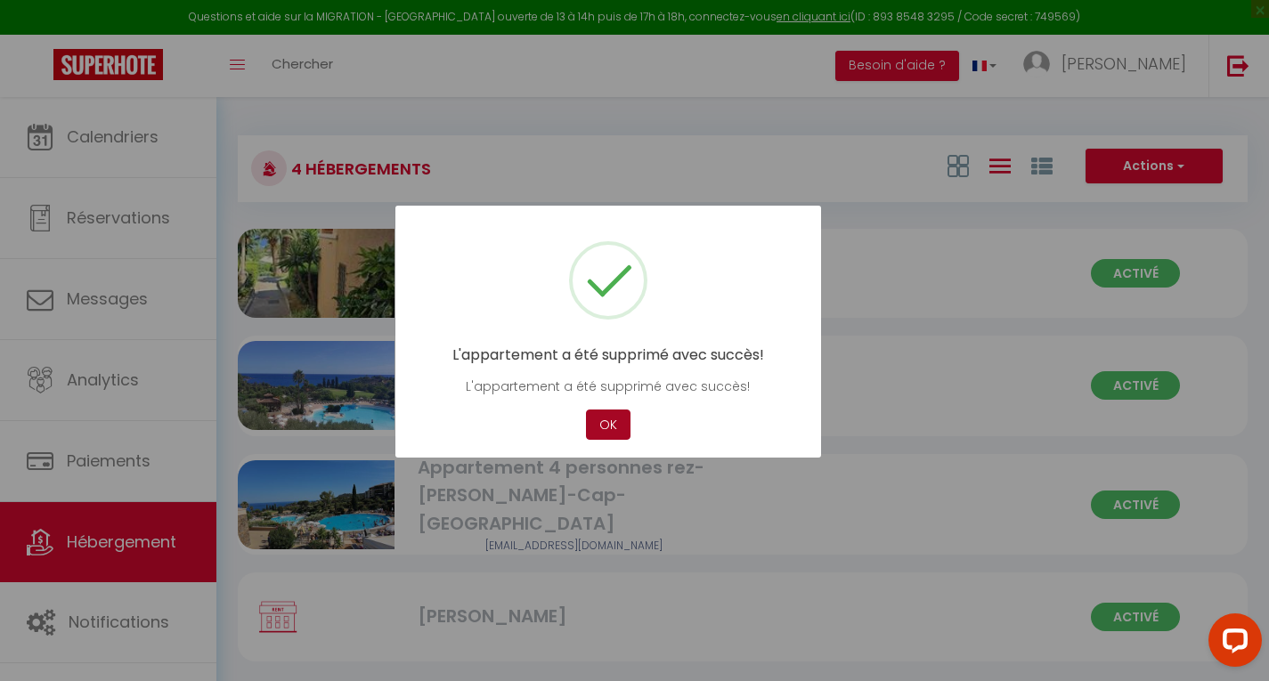
click at [608, 426] on button "OK" at bounding box center [608, 425] width 45 height 31
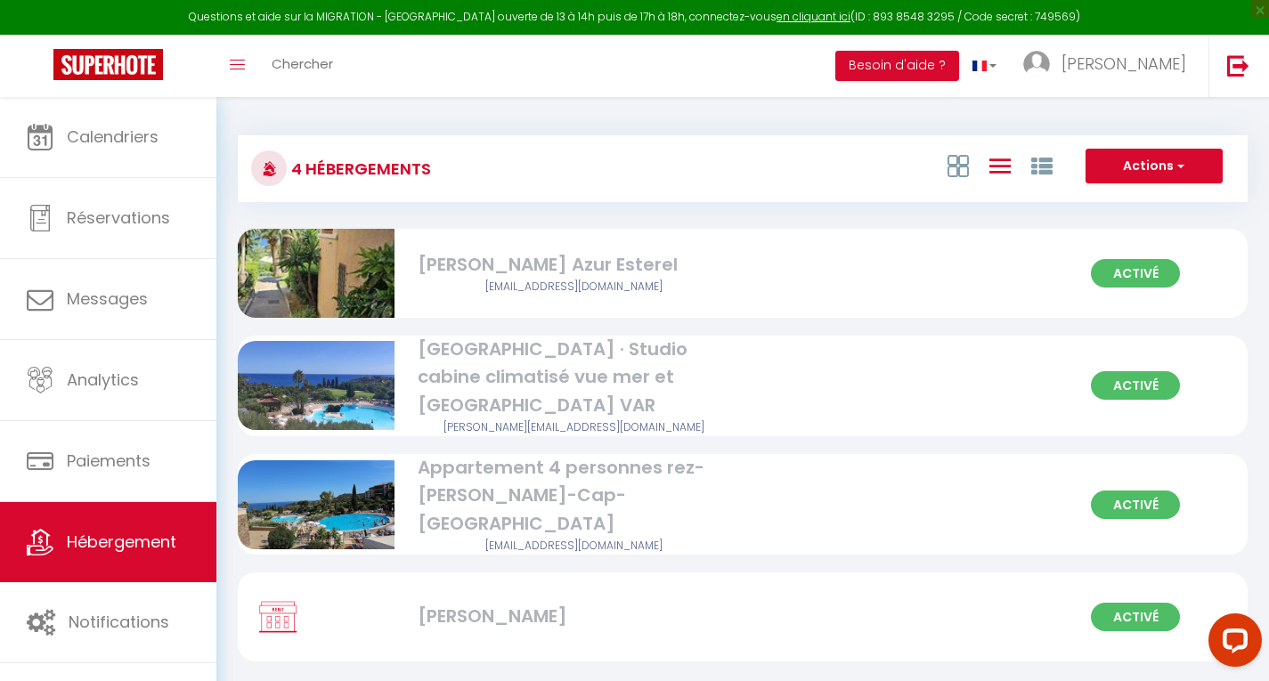
click at [299, 600] on img at bounding box center [278, 617] width 45 height 34
select select "3"
select select "2"
select select "1"
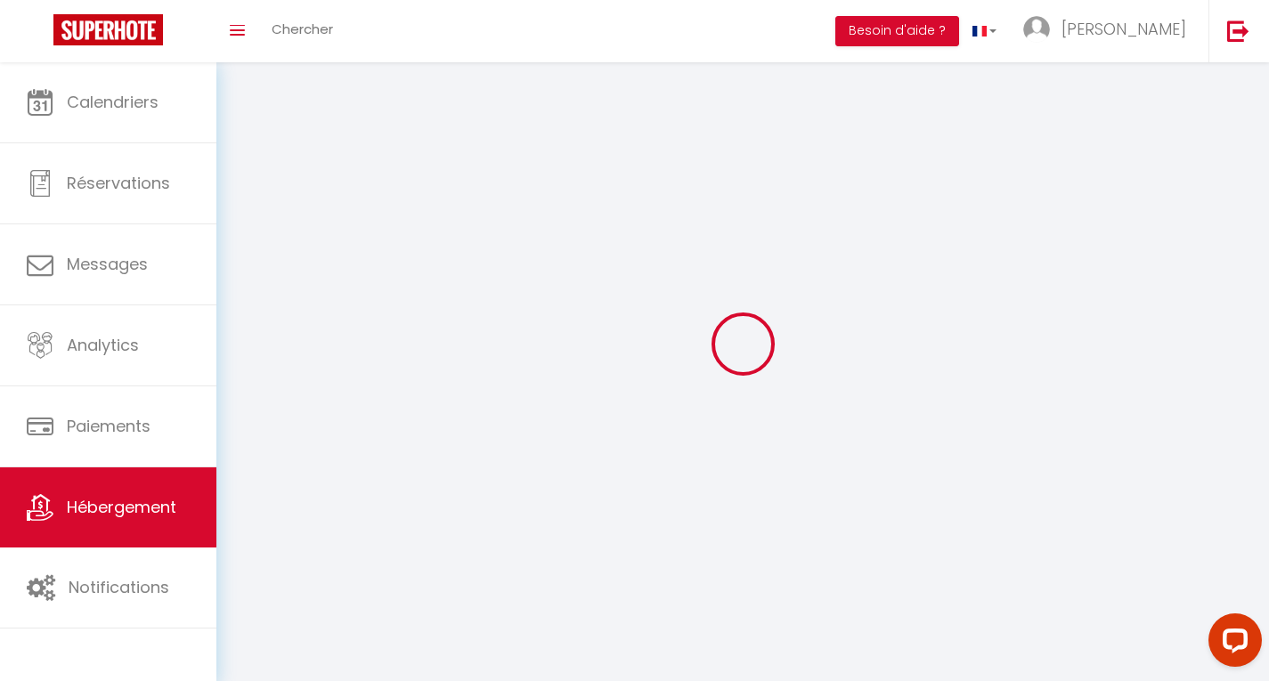
select select
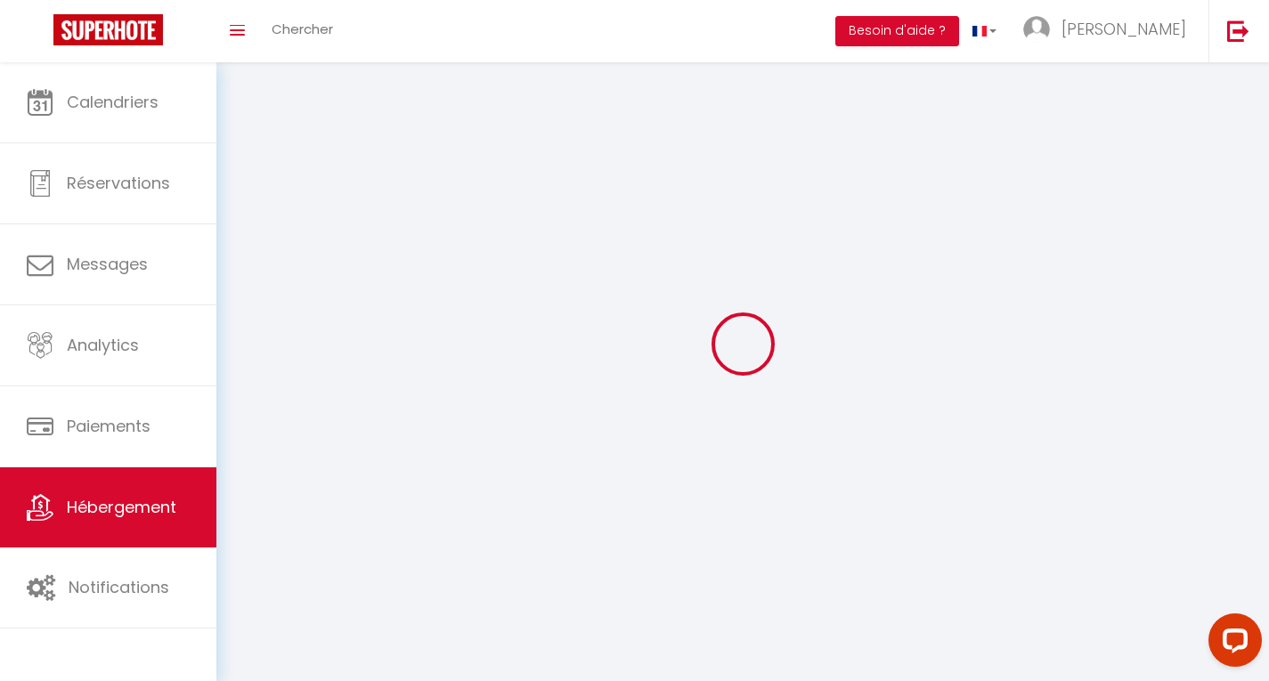
select select
checkbox input "false"
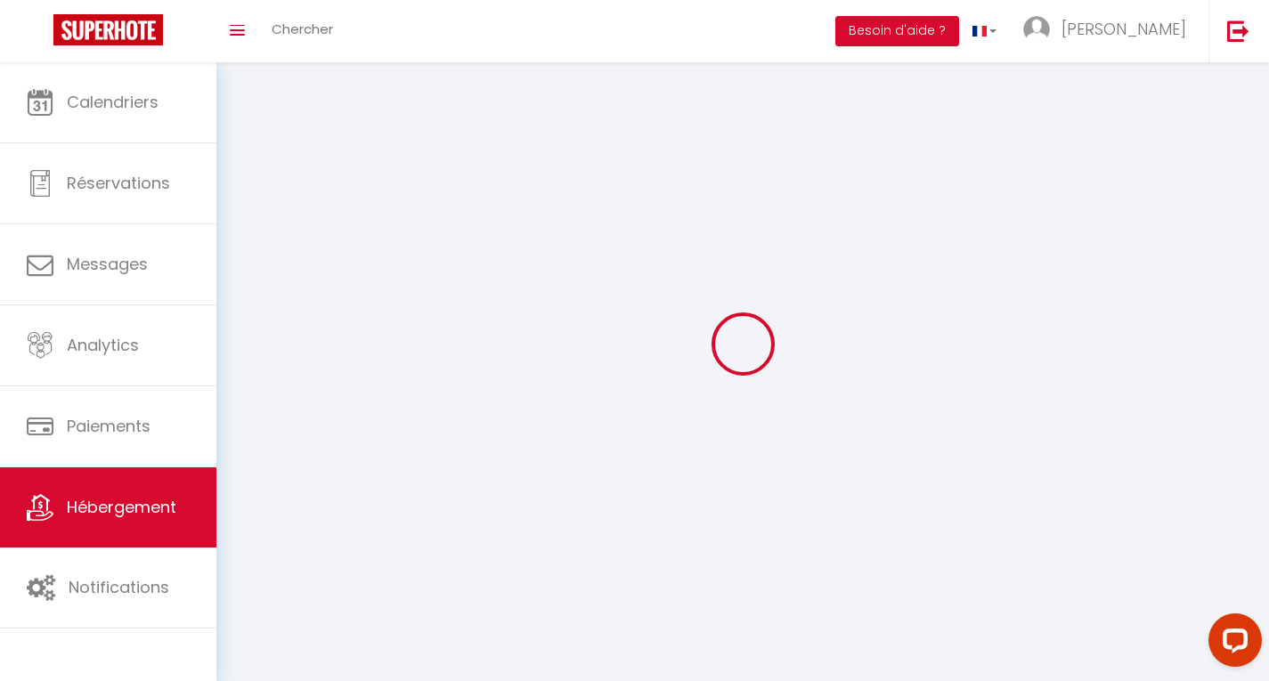
select select
select select "1"
select select "28"
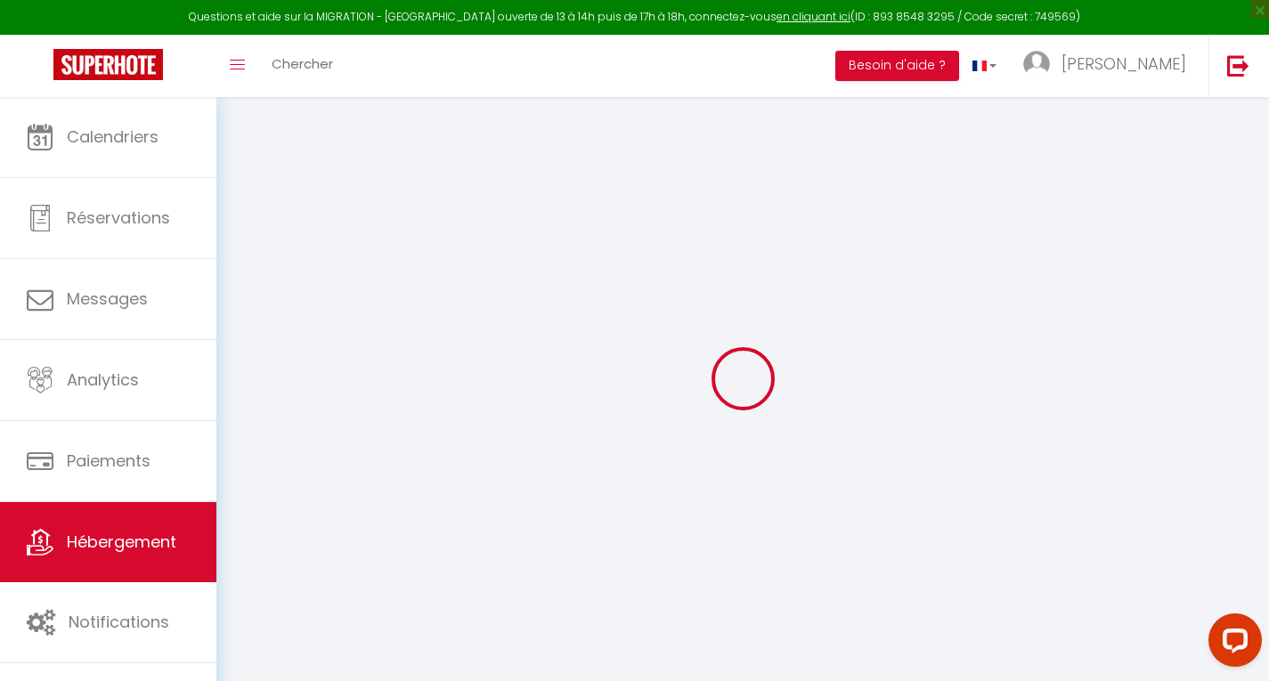
select select
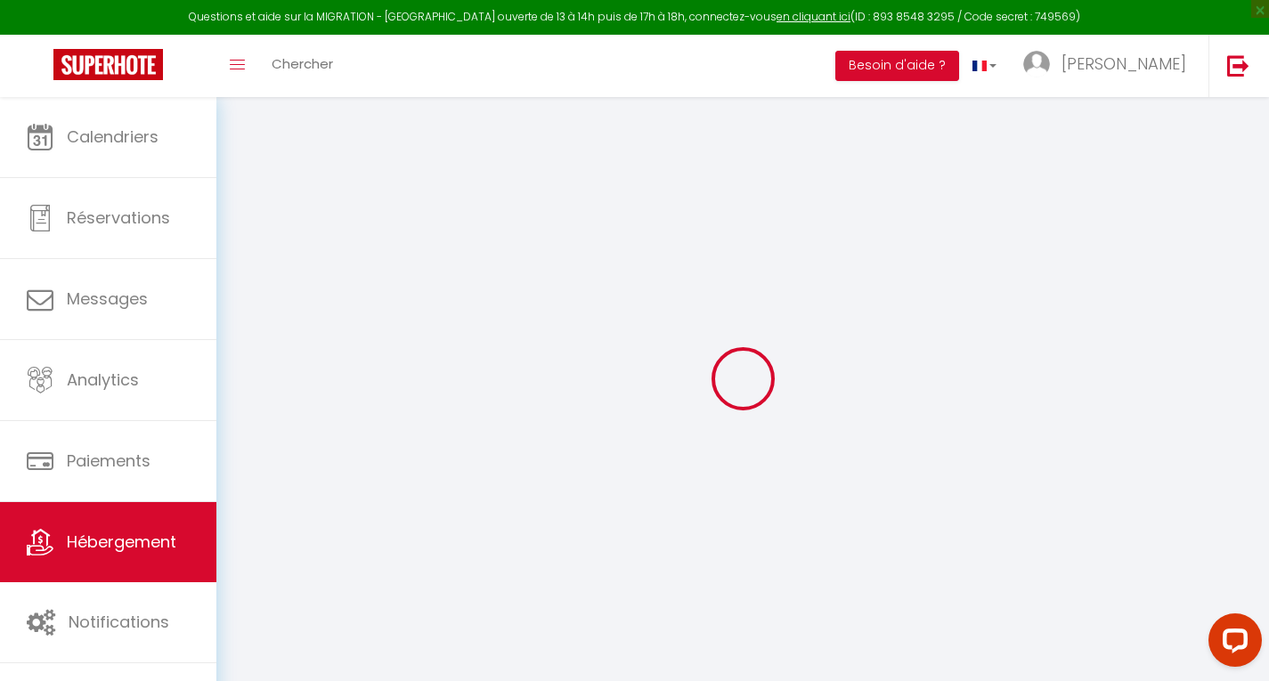
select select
checkbox input "false"
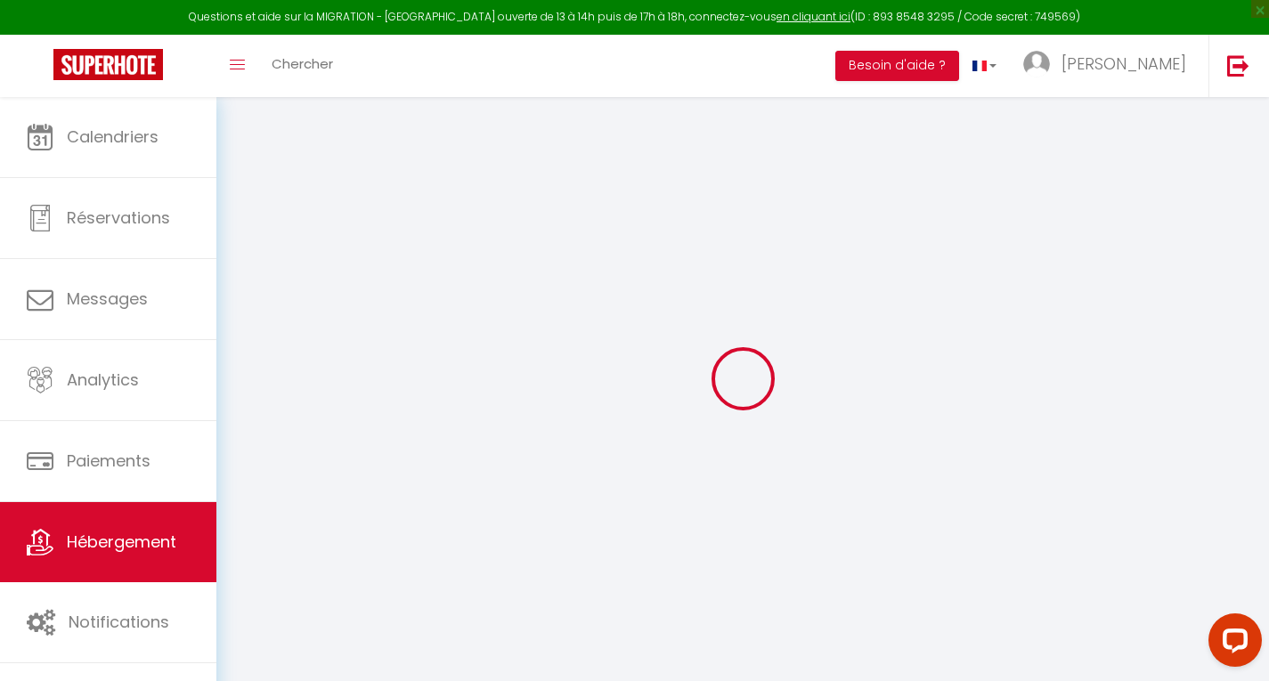
select select
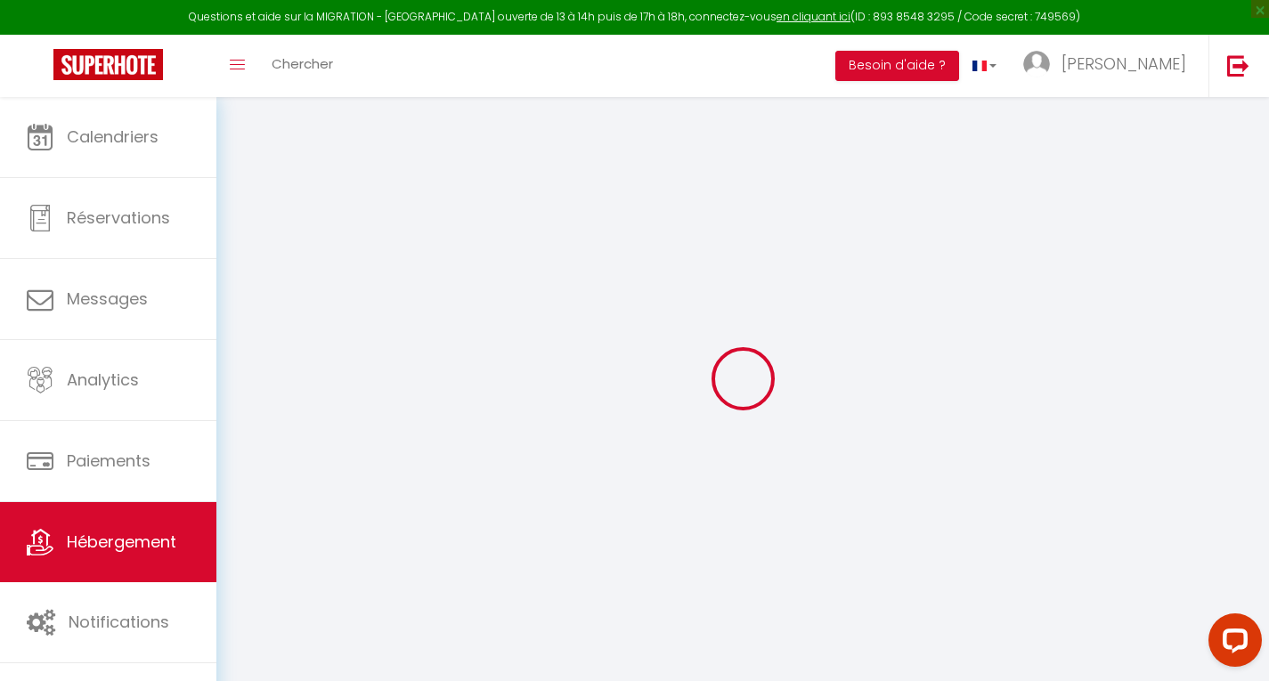
select select
checkbox input "false"
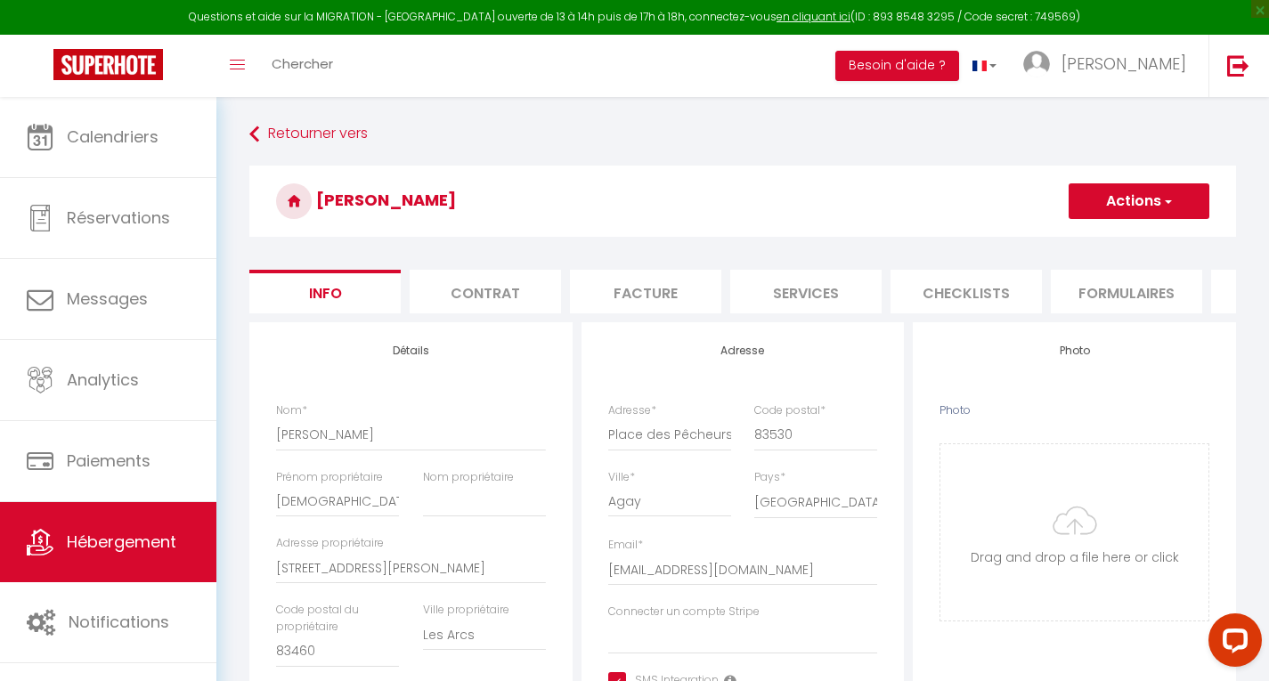
click at [1118, 201] on button "Actions" at bounding box center [1138, 201] width 141 height 36
click at [1071, 284] on link "Supprimer" at bounding box center [1113, 286] width 191 height 23
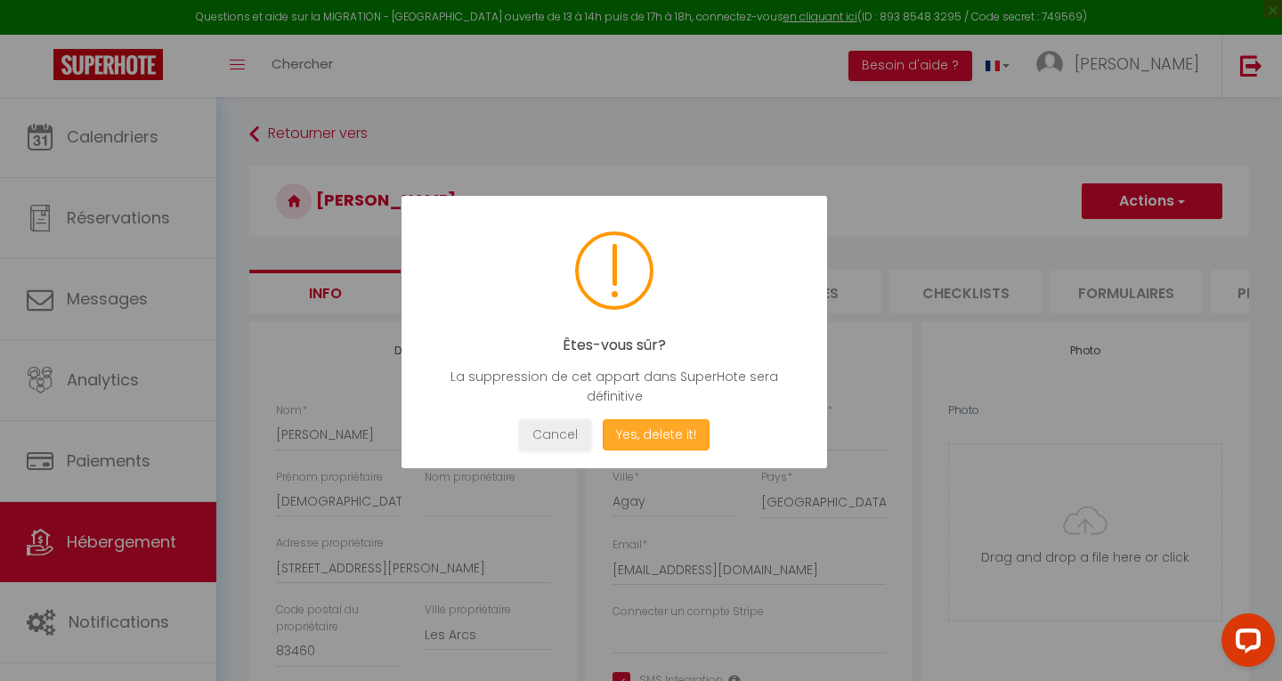
click at [677, 433] on button "Yes, delete it!" at bounding box center [656, 434] width 107 height 31
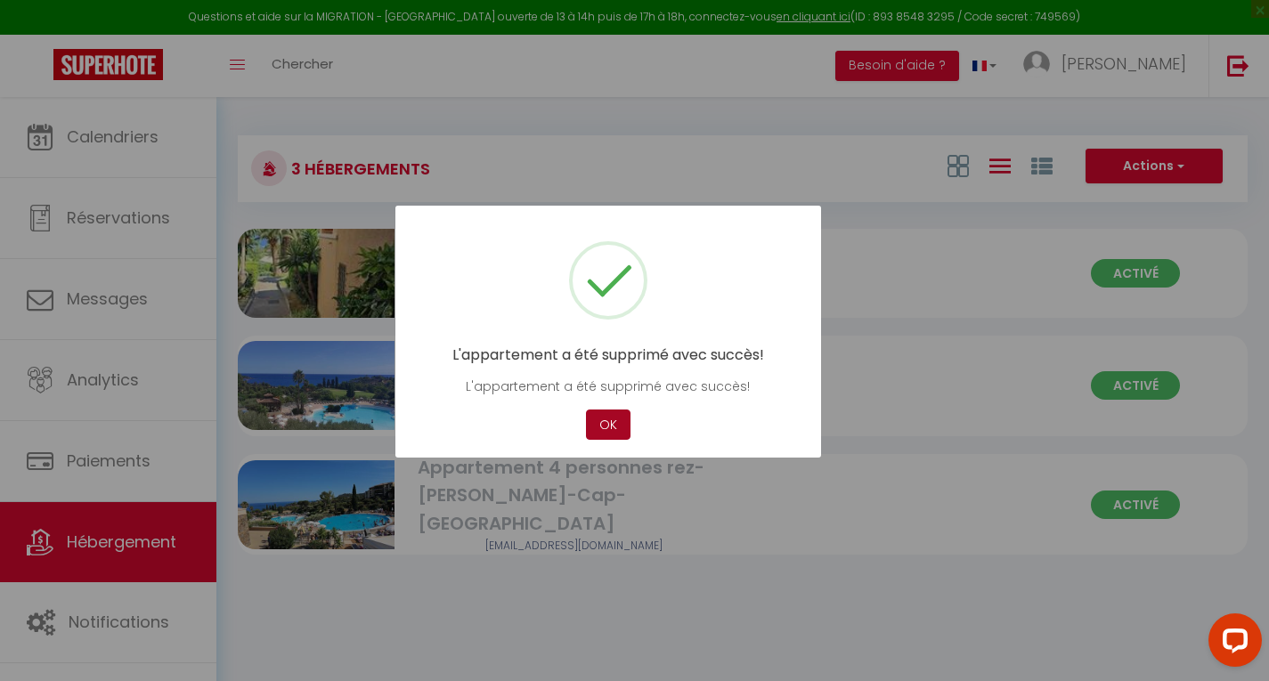
click at [598, 420] on button "OK" at bounding box center [608, 425] width 45 height 31
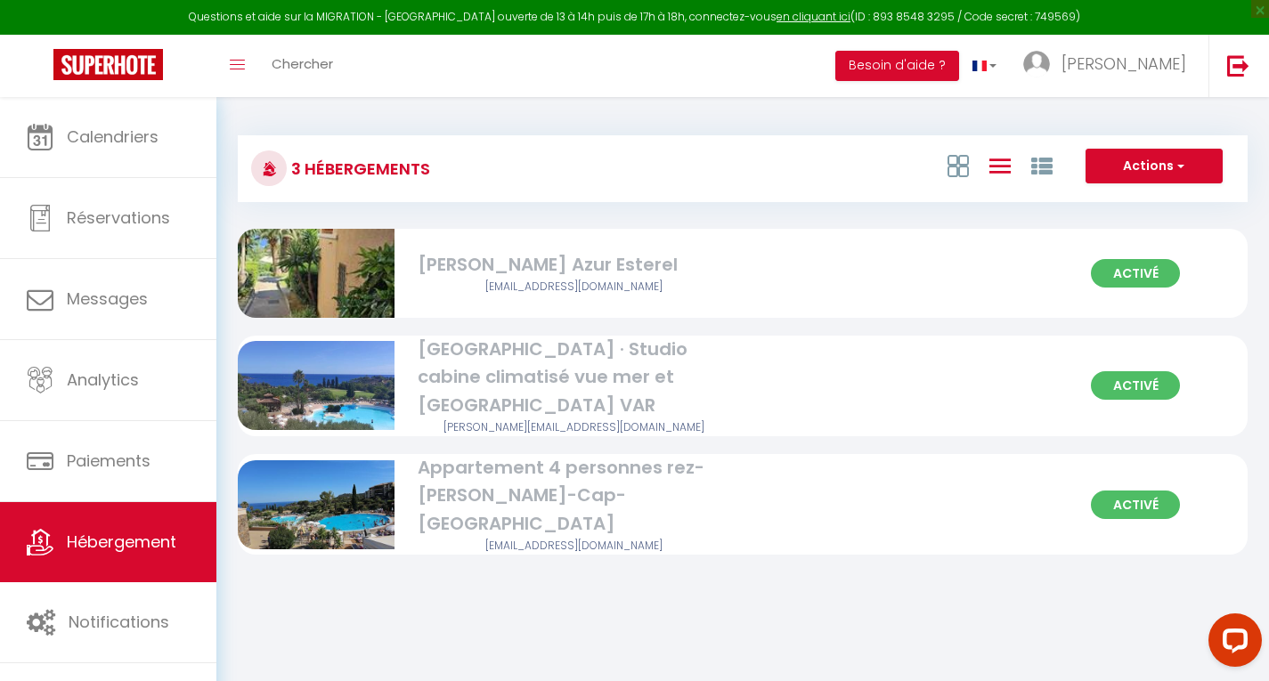
click at [335, 262] on img at bounding box center [316, 273] width 157 height 297
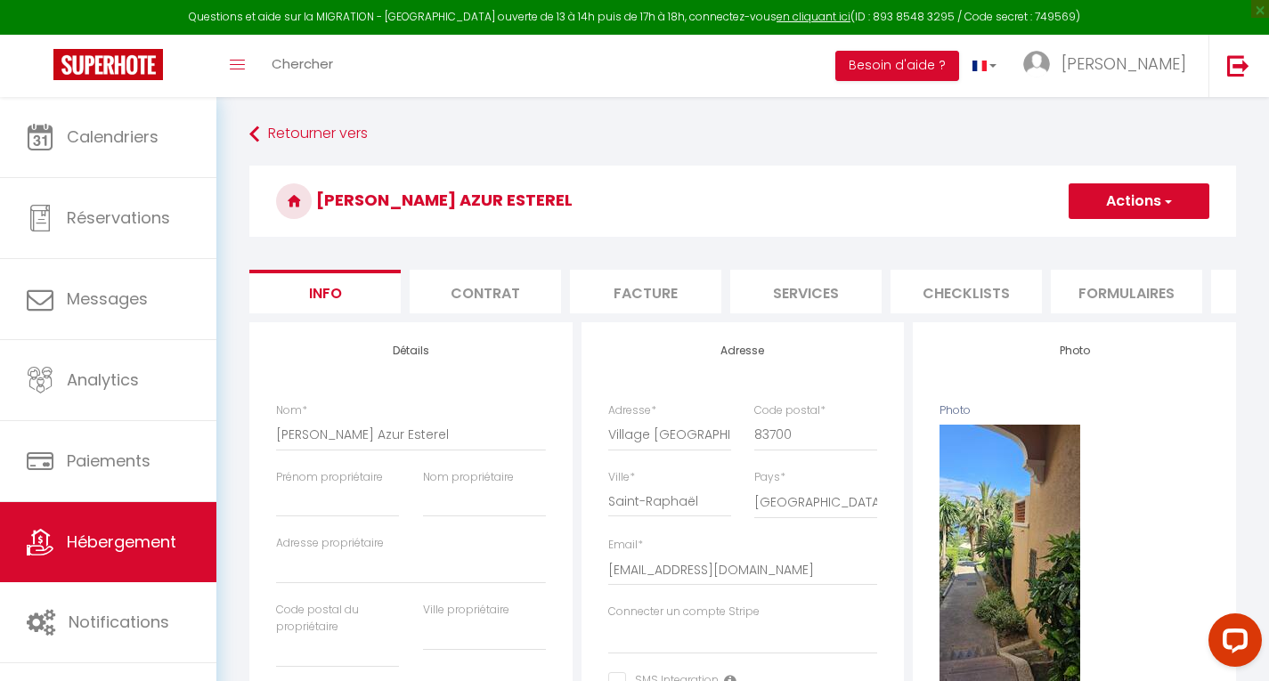
click at [1116, 212] on button "Actions" at bounding box center [1138, 201] width 141 height 36
click at [1083, 279] on link "Supprimer" at bounding box center [1113, 286] width 191 height 23
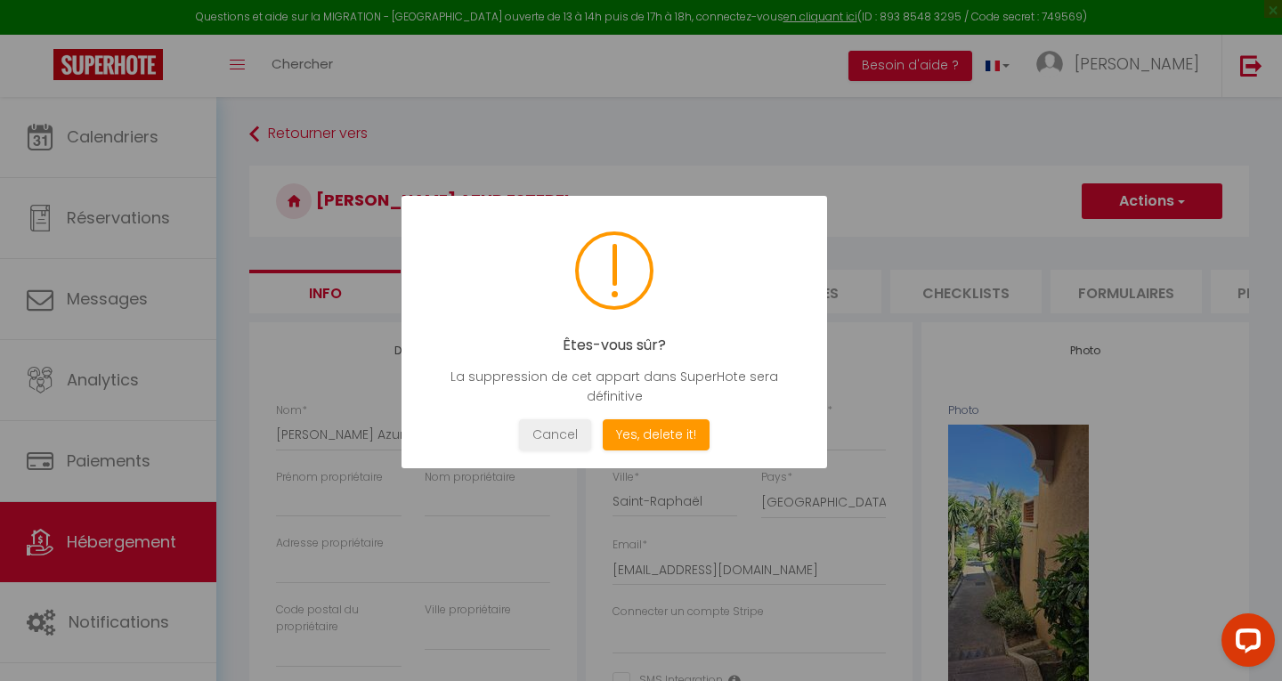
click at [670, 418] on div "Êtes-vous sûr? La suppression de cet appart dans SuperHote sera définitive Not …" at bounding box center [615, 332] width 426 height 272
click at [631, 432] on button "Yes, delete it!" at bounding box center [656, 434] width 107 height 31
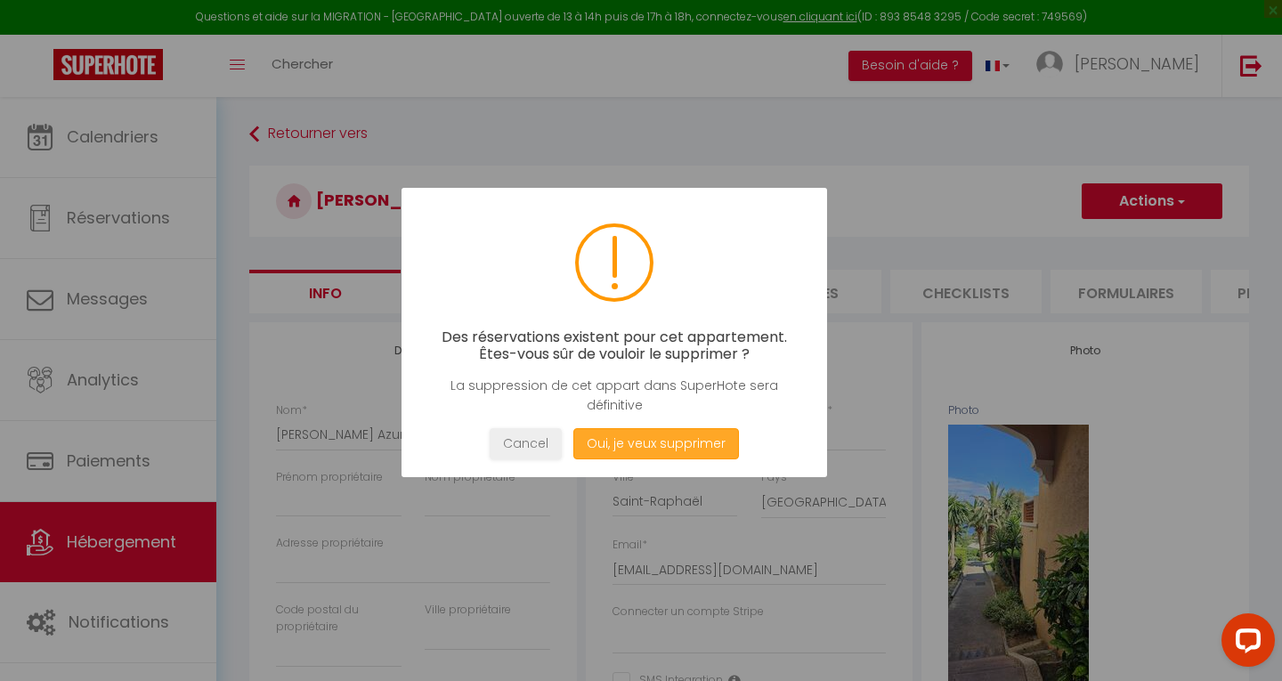
click at [631, 432] on button "Oui, je veux supprimer" at bounding box center [656, 443] width 166 height 31
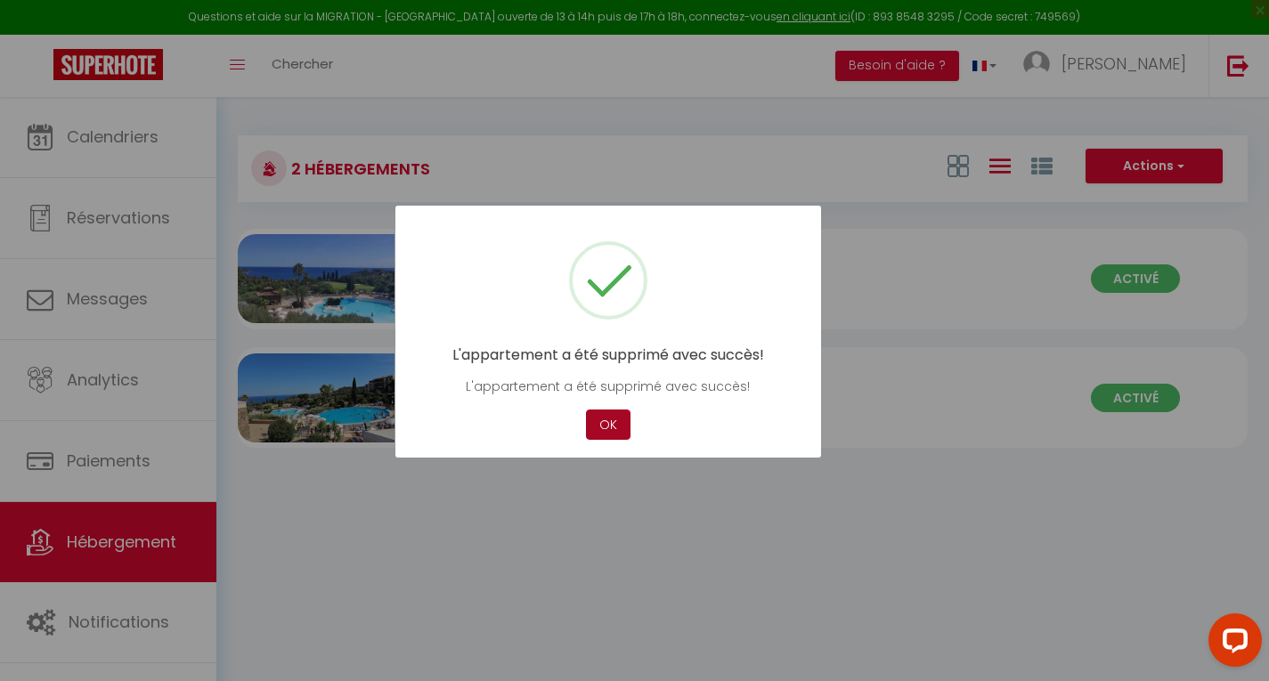
click at [614, 411] on button "OK" at bounding box center [608, 425] width 45 height 31
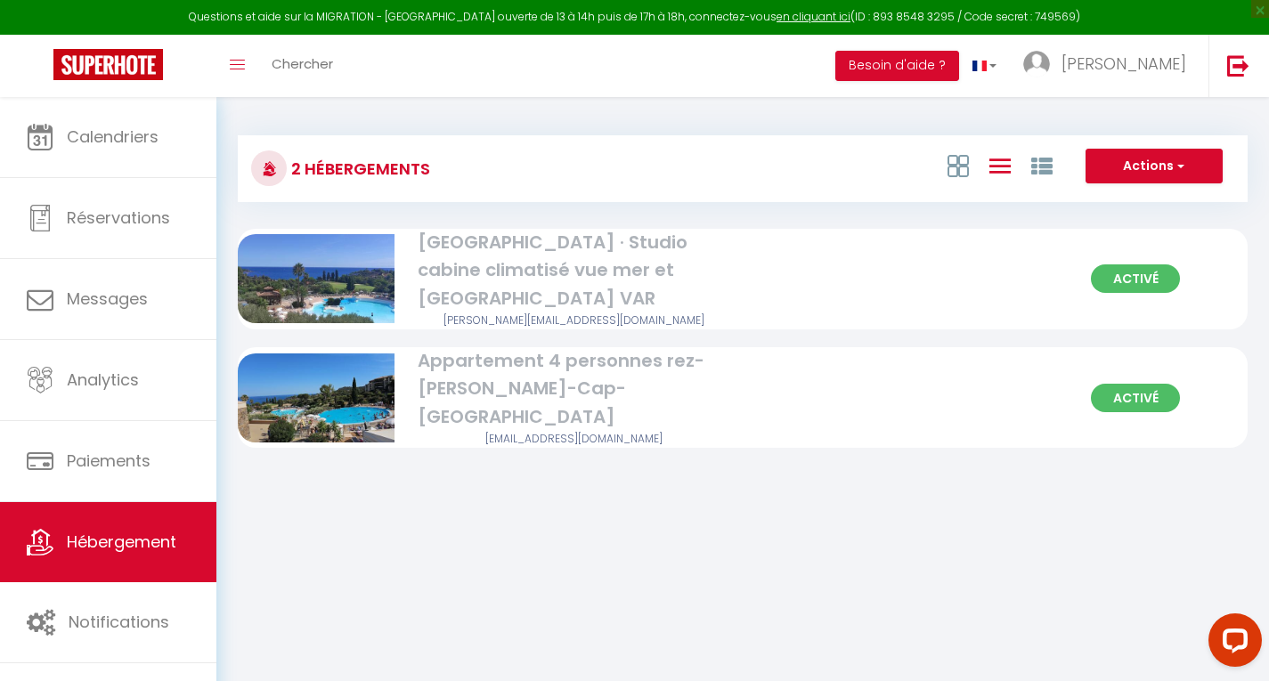
click at [394, 271] on div at bounding box center [322, 278] width 168 height 89
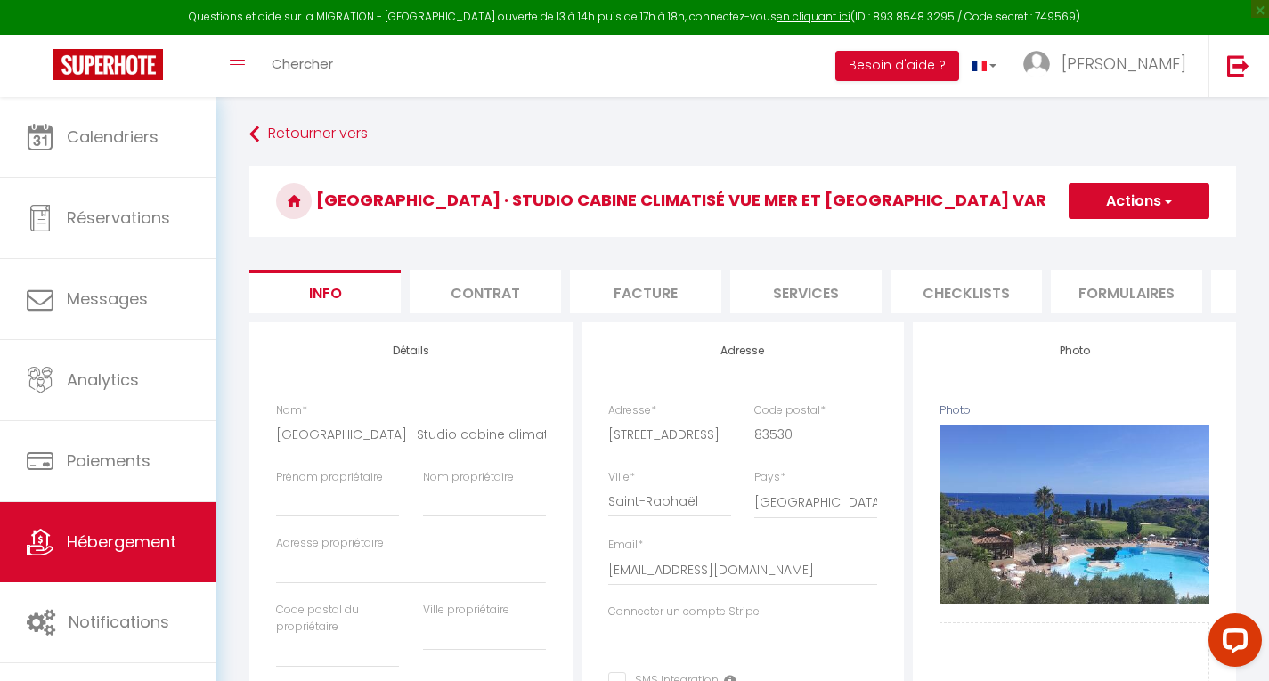
click at [1140, 181] on h3 "[GEOGRAPHIC_DATA] · Studio cabine climatisé vue mer et [GEOGRAPHIC_DATA] VAR" at bounding box center [742, 201] width 986 height 71
click at [1127, 191] on button "Actions" at bounding box center [1138, 201] width 141 height 36
click at [1068, 281] on link "Supprimer" at bounding box center [1113, 286] width 191 height 23
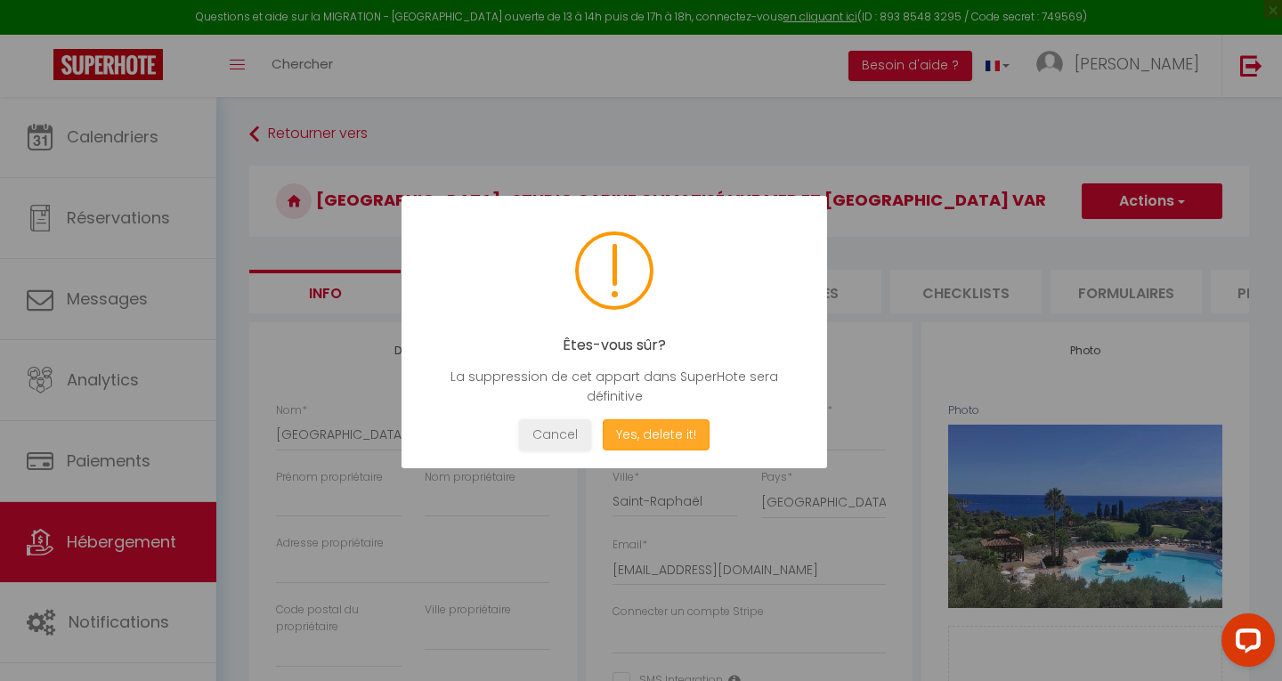
click at [648, 433] on button "Yes, delete it!" at bounding box center [656, 434] width 107 height 31
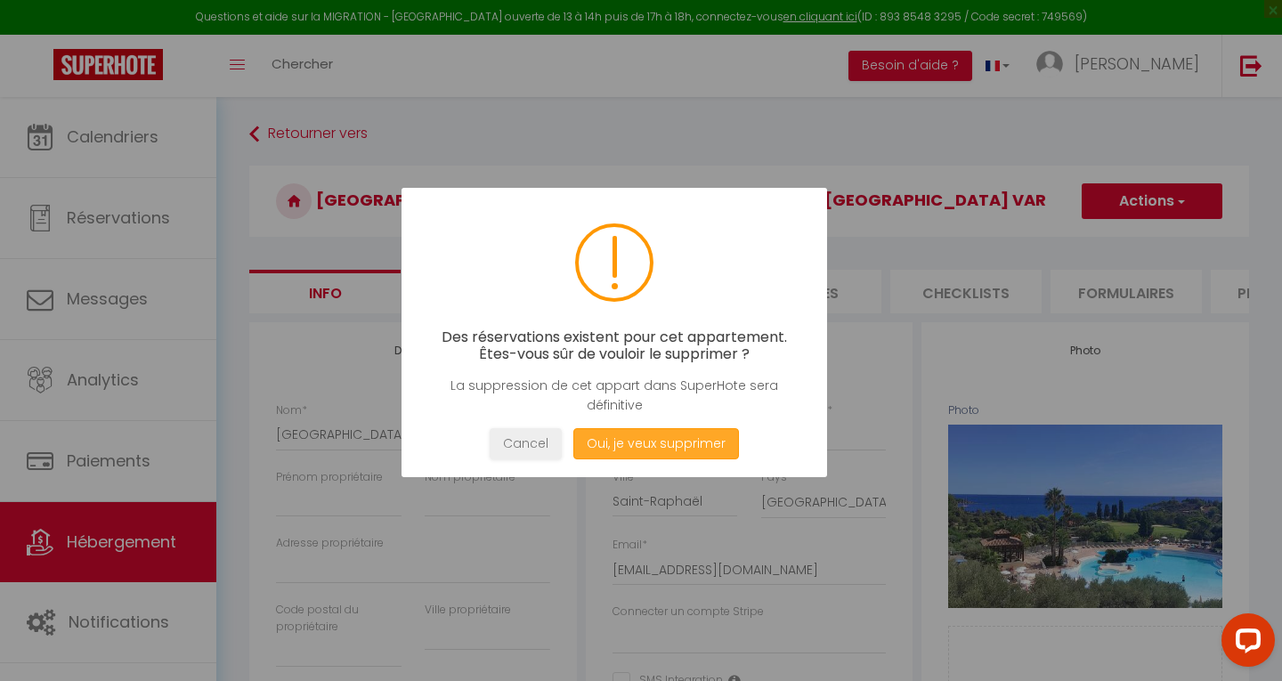
click at [648, 433] on button "Oui, je veux supprimer" at bounding box center [656, 443] width 166 height 31
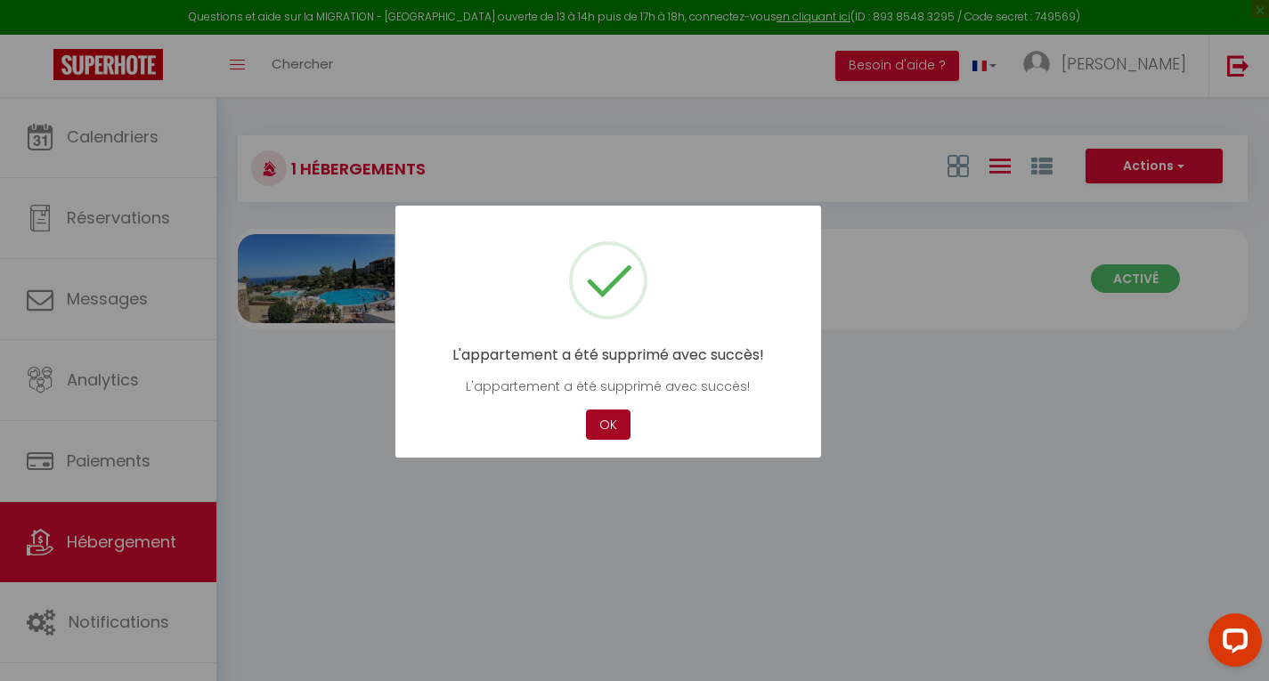
click at [609, 421] on button "OK" at bounding box center [608, 425] width 45 height 31
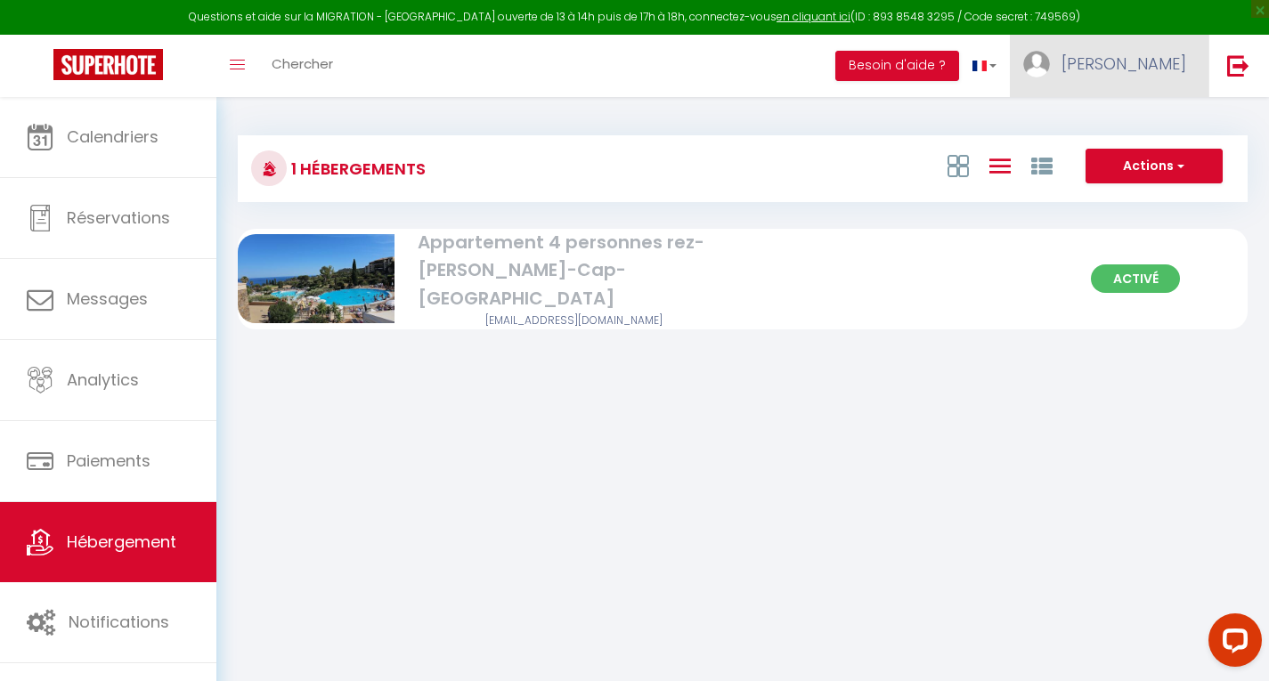
click at [1141, 58] on span "[PERSON_NAME]" at bounding box center [1123, 64] width 125 height 22
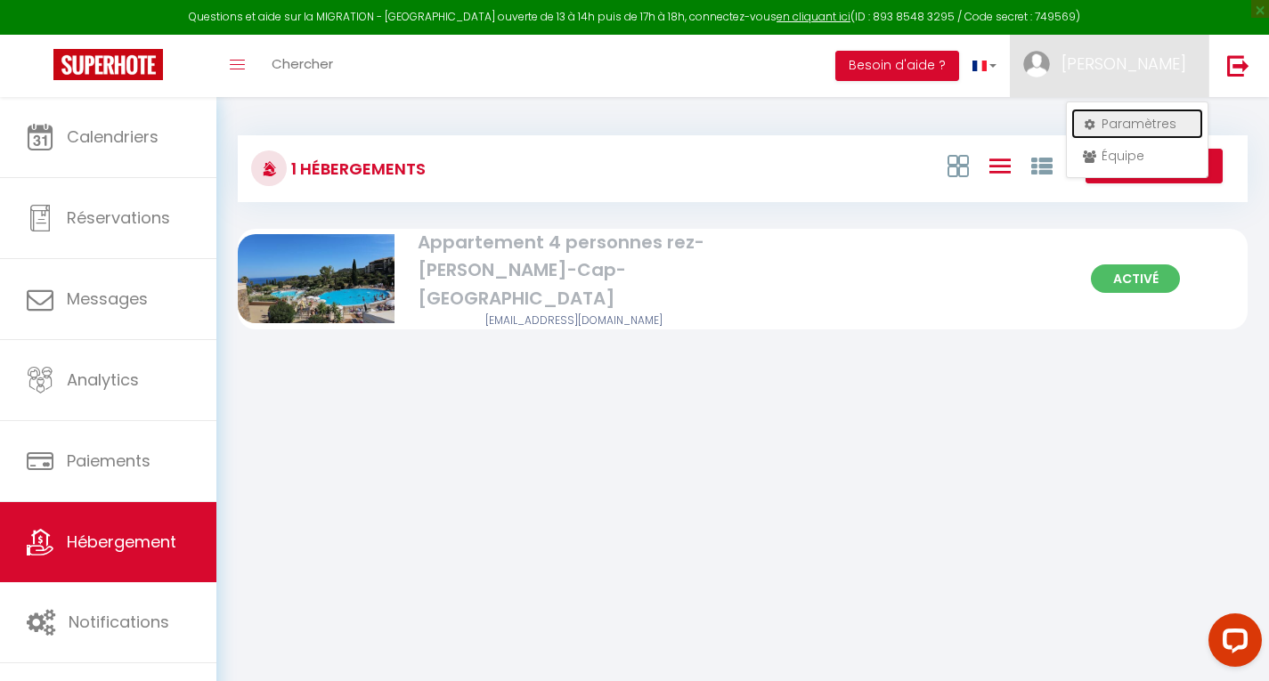
click at [1129, 125] on link "Paramètres" at bounding box center [1137, 124] width 132 height 30
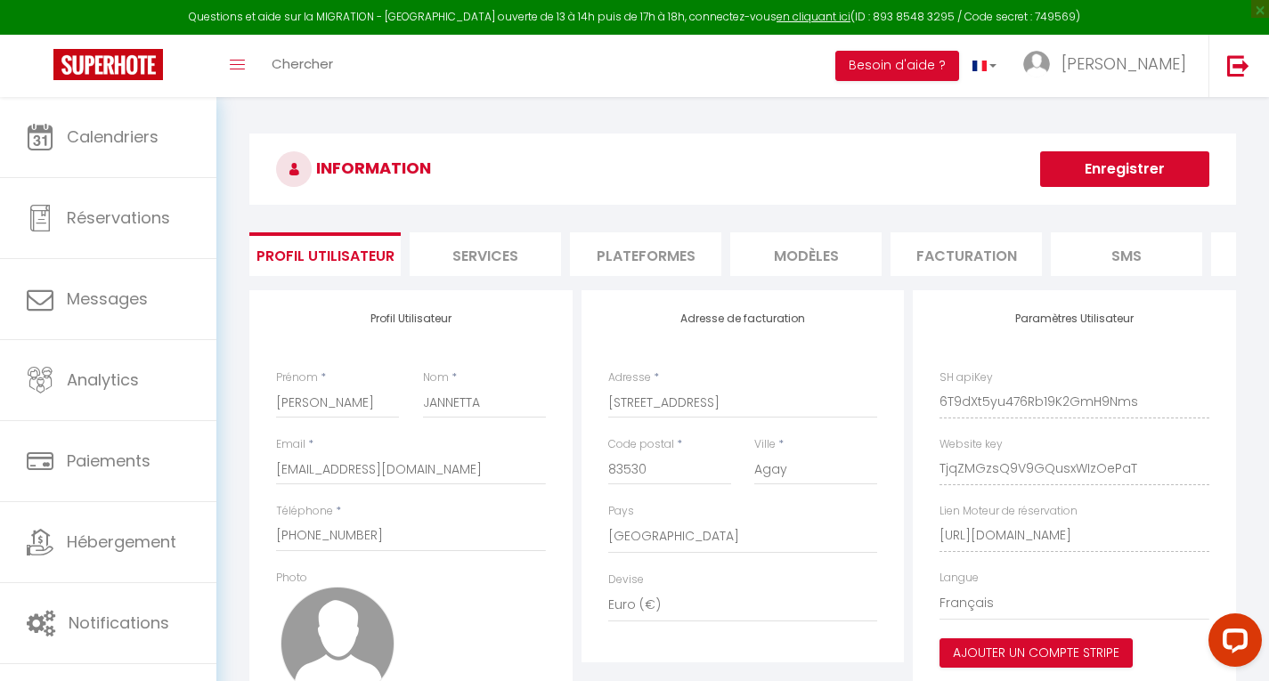
click at [665, 258] on li "Plateformes" at bounding box center [645, 254] width 151 height 44
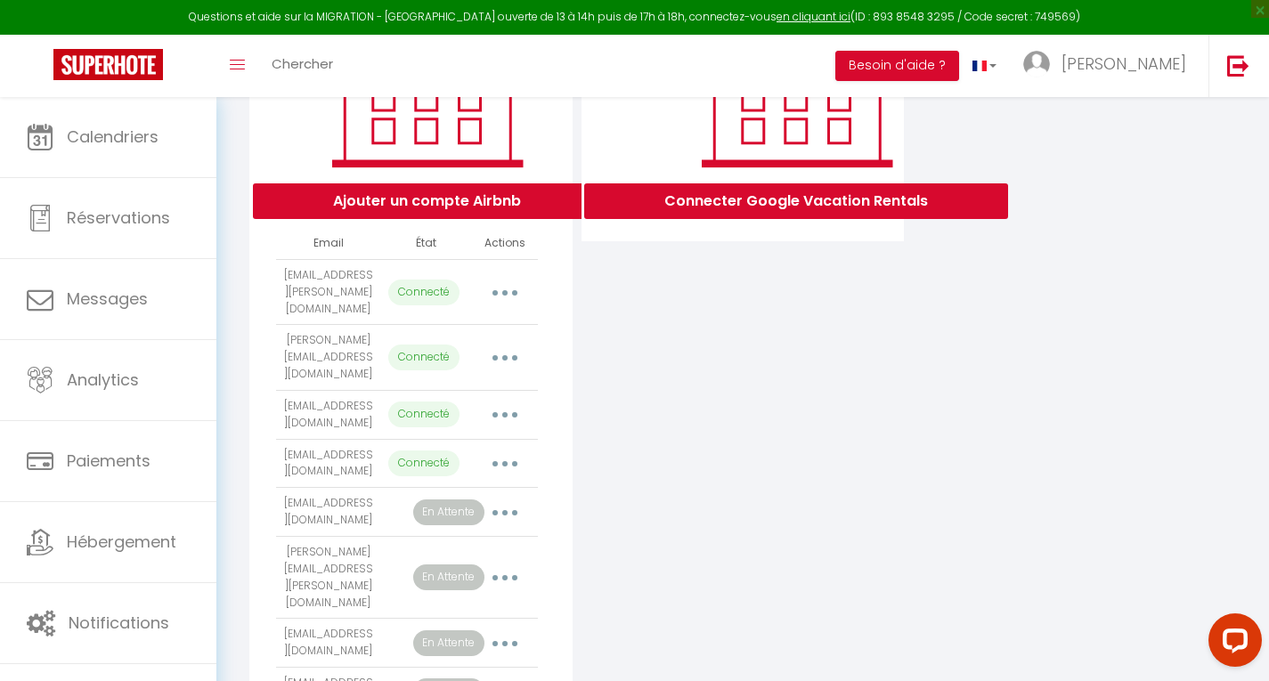
scroll to position [312, 0]
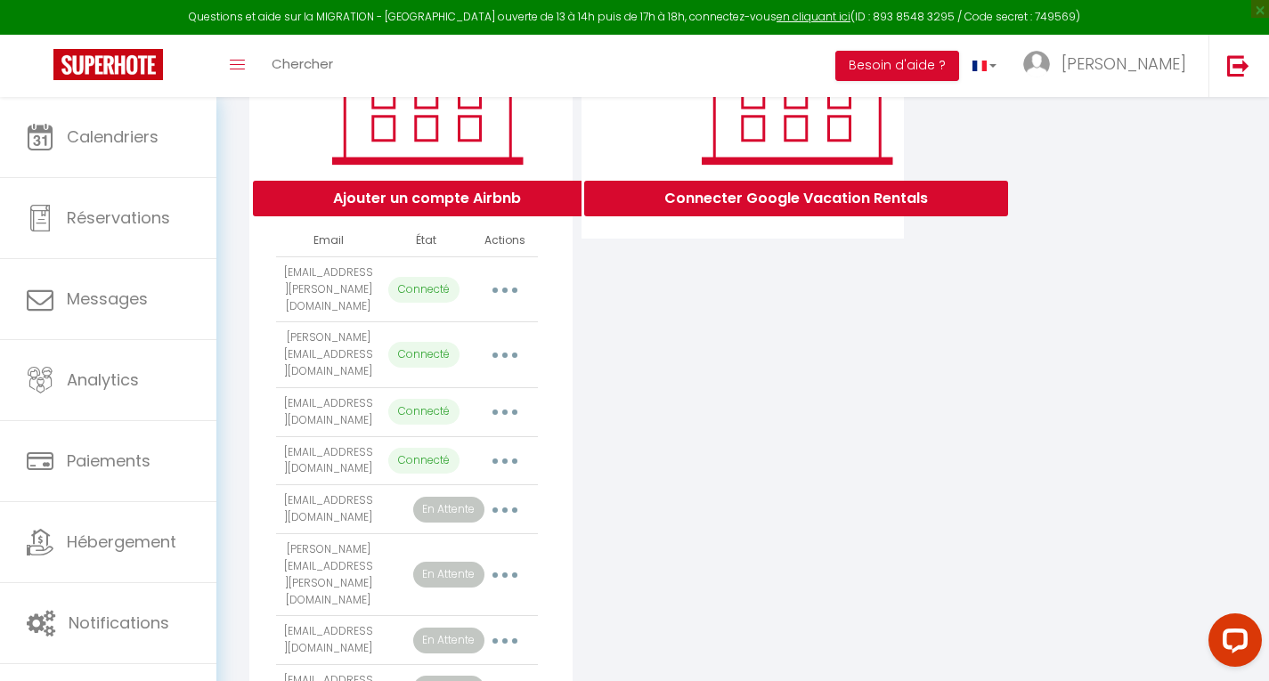
click at [516, 296] on button "button" at bounding box center [505, 289] width 50 height 28
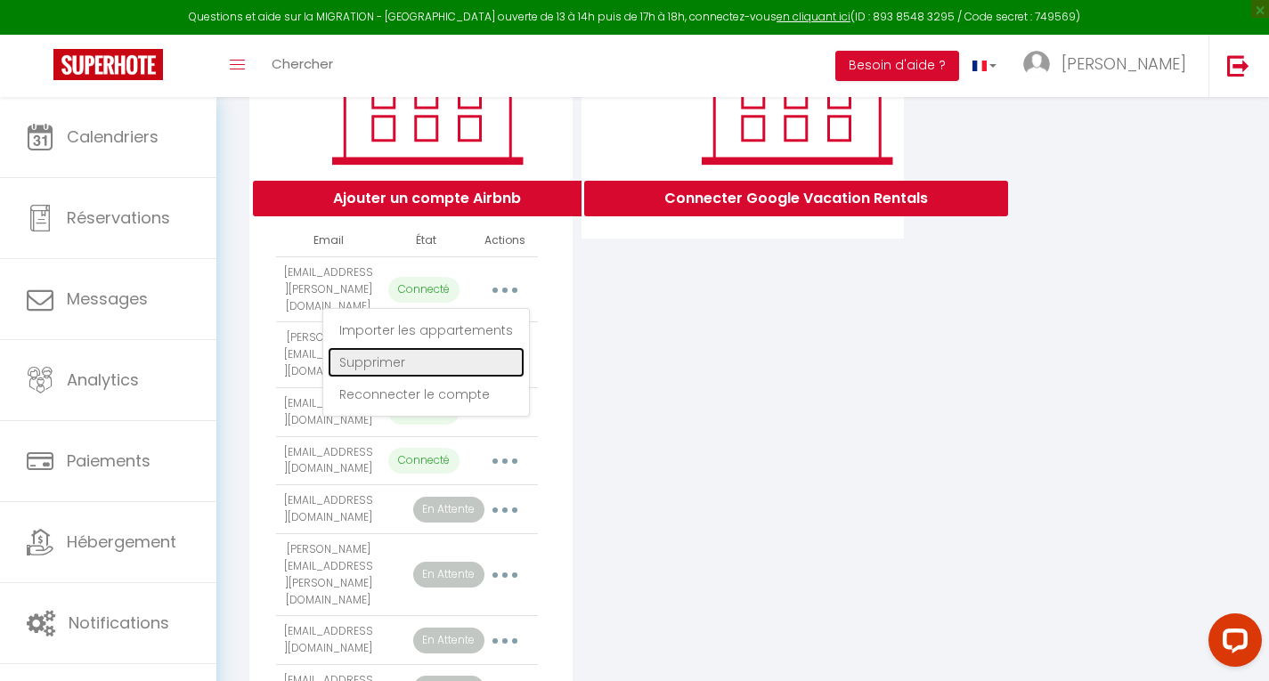
click at [416, 361] on link "Supprimer" at bounding box center [426, 362] width 197 height 30
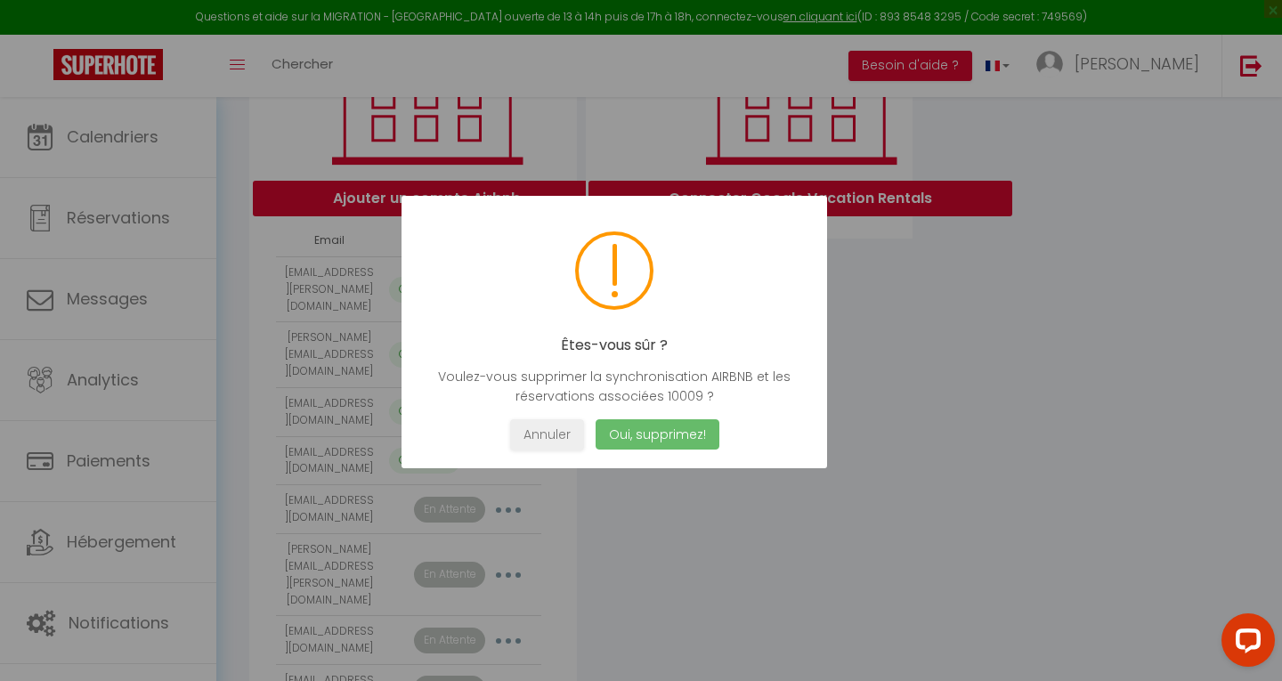
click at [653, 450] on div "Êtes-vous sûr ? Voulez-vous supprimer la synchronisation AIRBNB et les réservat…" at bounding box center [615, 332] width 426 height 272
click at [655, 429] on button "Oui, supprimez!" at bounding box center [658, 434] width 124 height 31
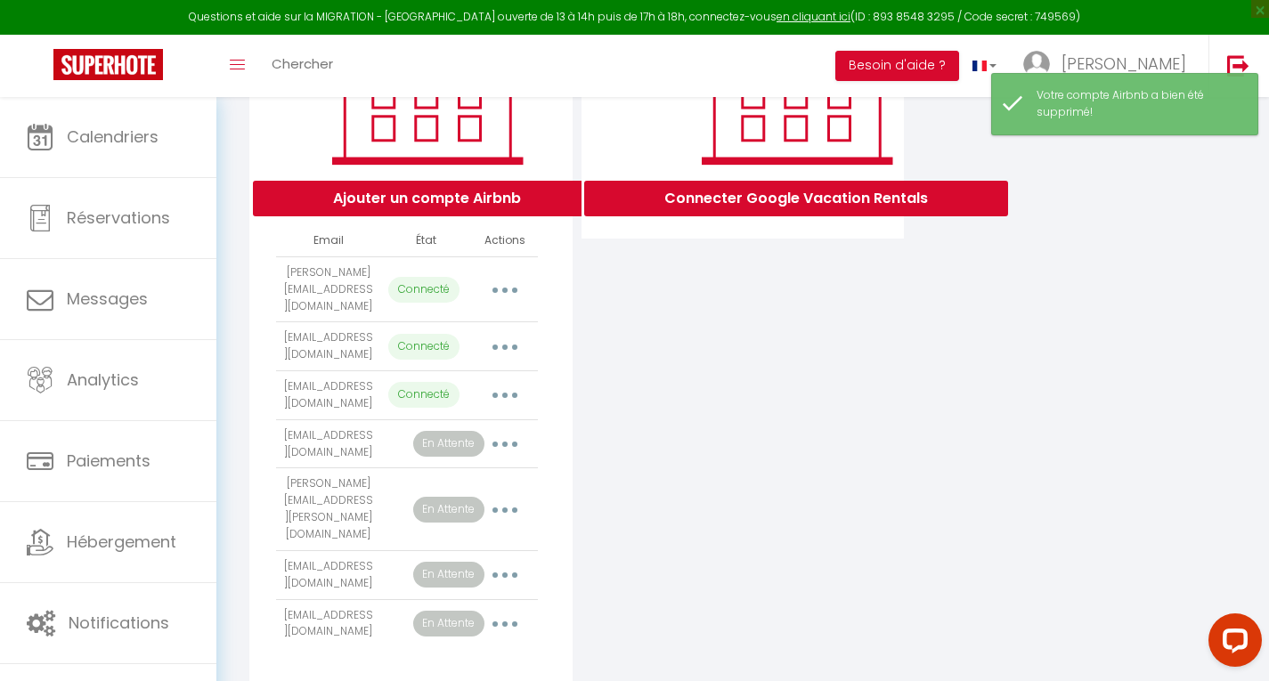
click at [499, 292] on button "button" at bounding box center [505, 289] width 50 height 28
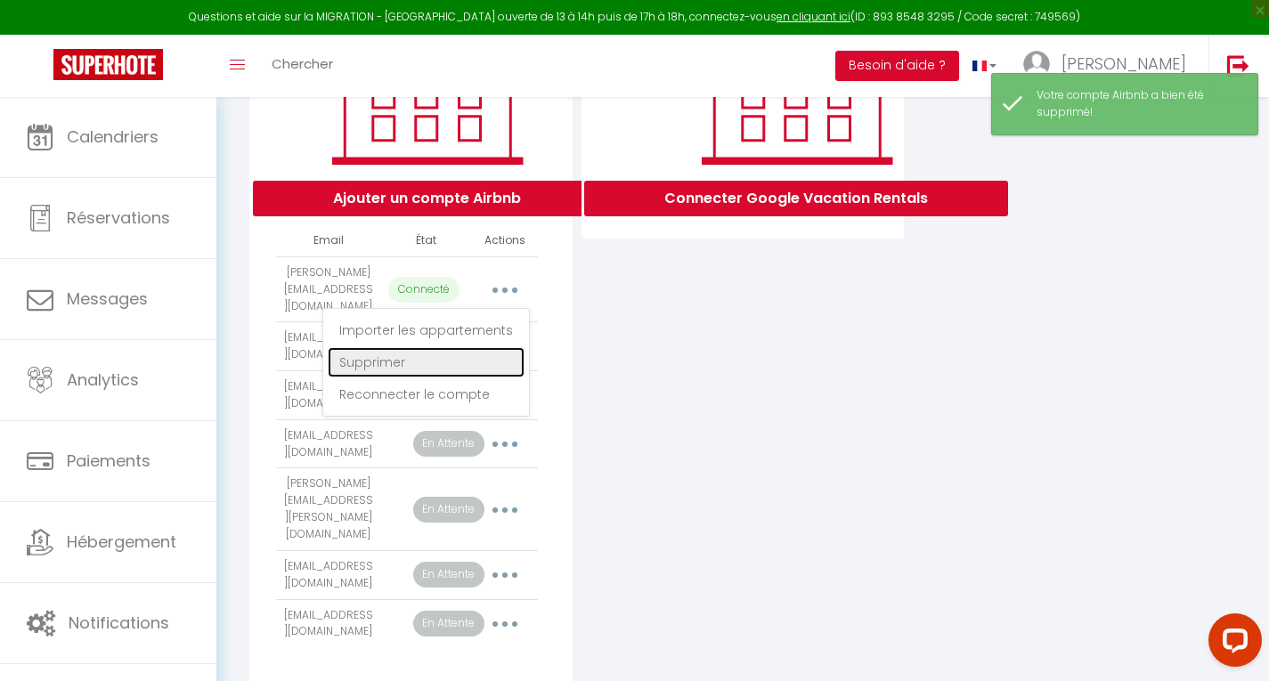
click at [440, 356] on link "Supprimer" at bounding box center [426, 362] width 197 height 30
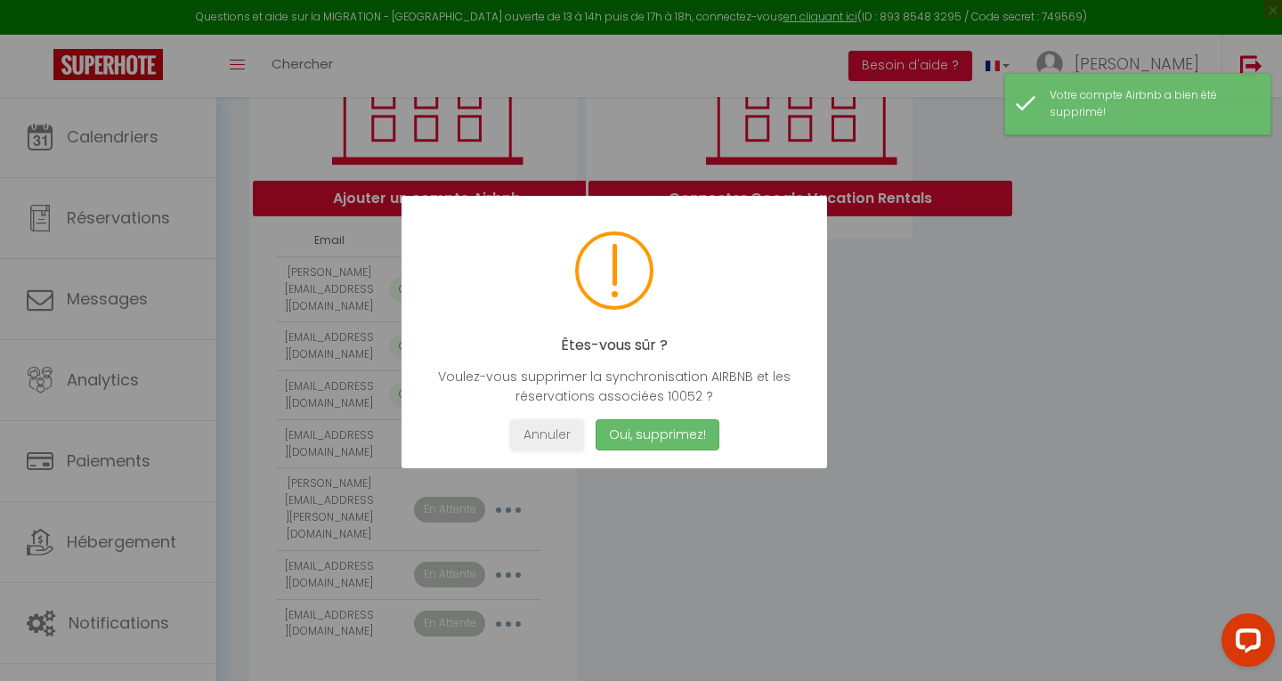
click at [641, 437] on button "Oui, supprimez!" at bounding box center [658, 434] width 124 height 31
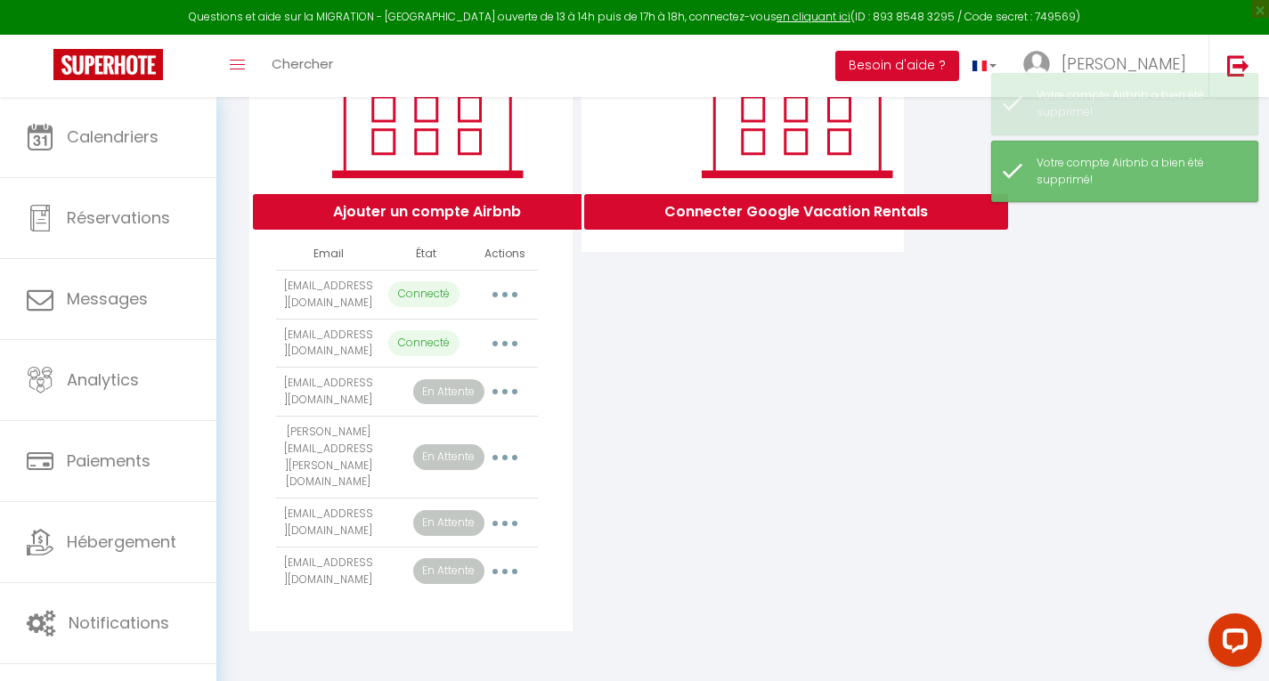
scroll to position [295, 0]
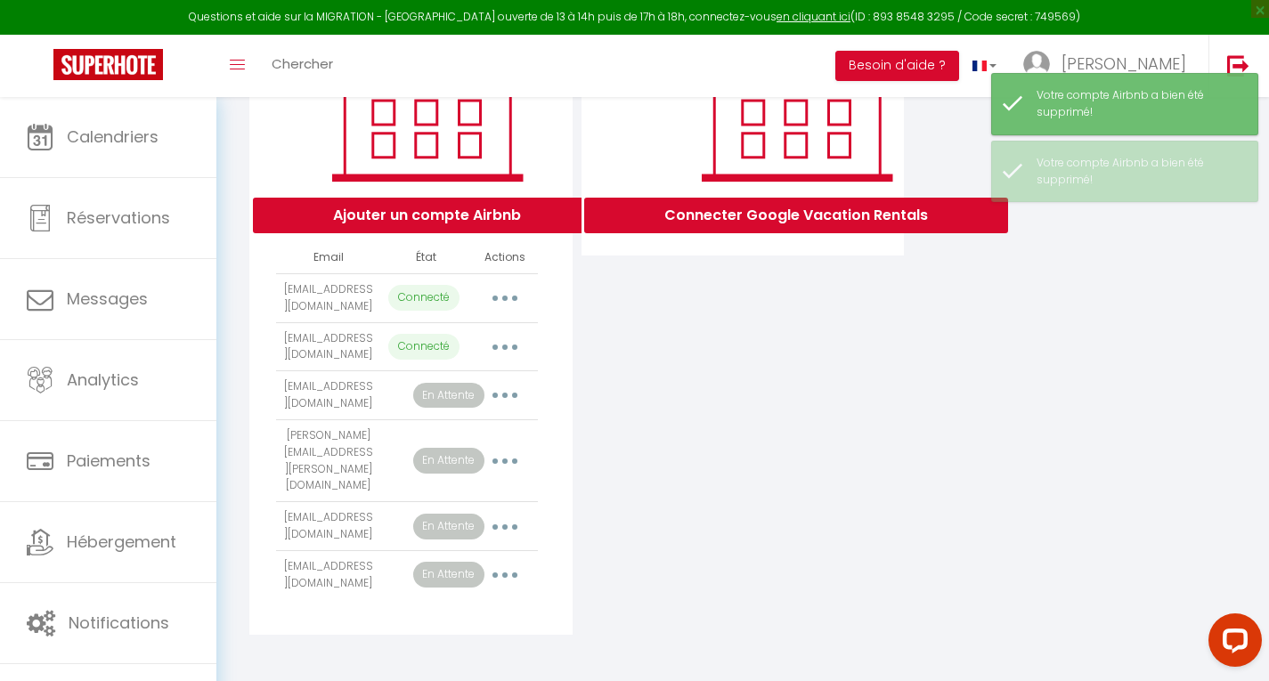
click at [507, 307] on button "button" at bounding box center [505, 298] width 50 height 28
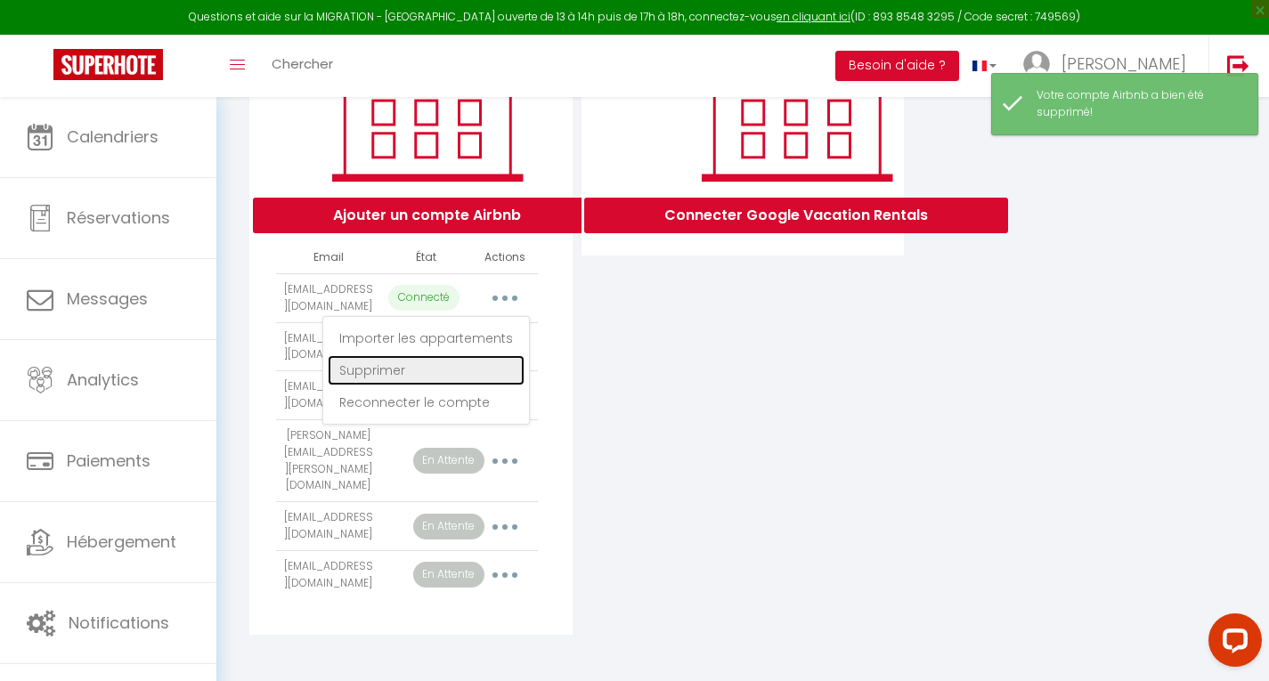
click at [447, 386] on link "Supprimer" at bounding box center [426, 370] width 197 height 30
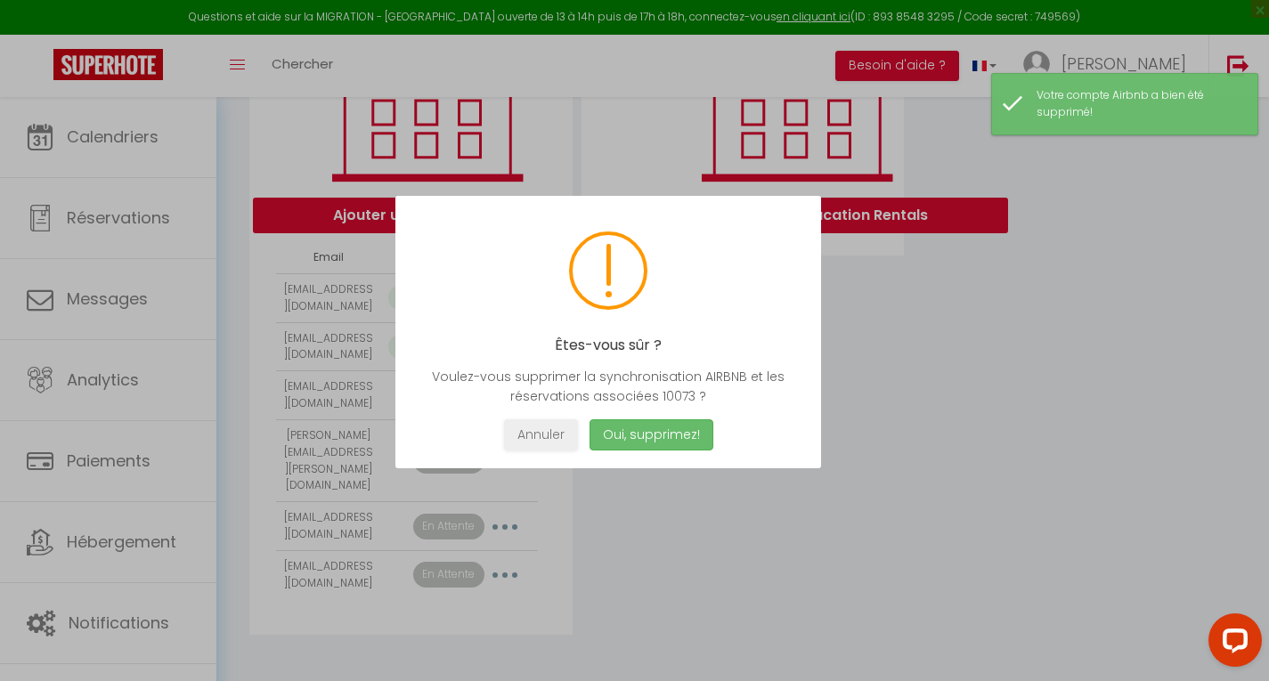
scroll to position [278, 0]
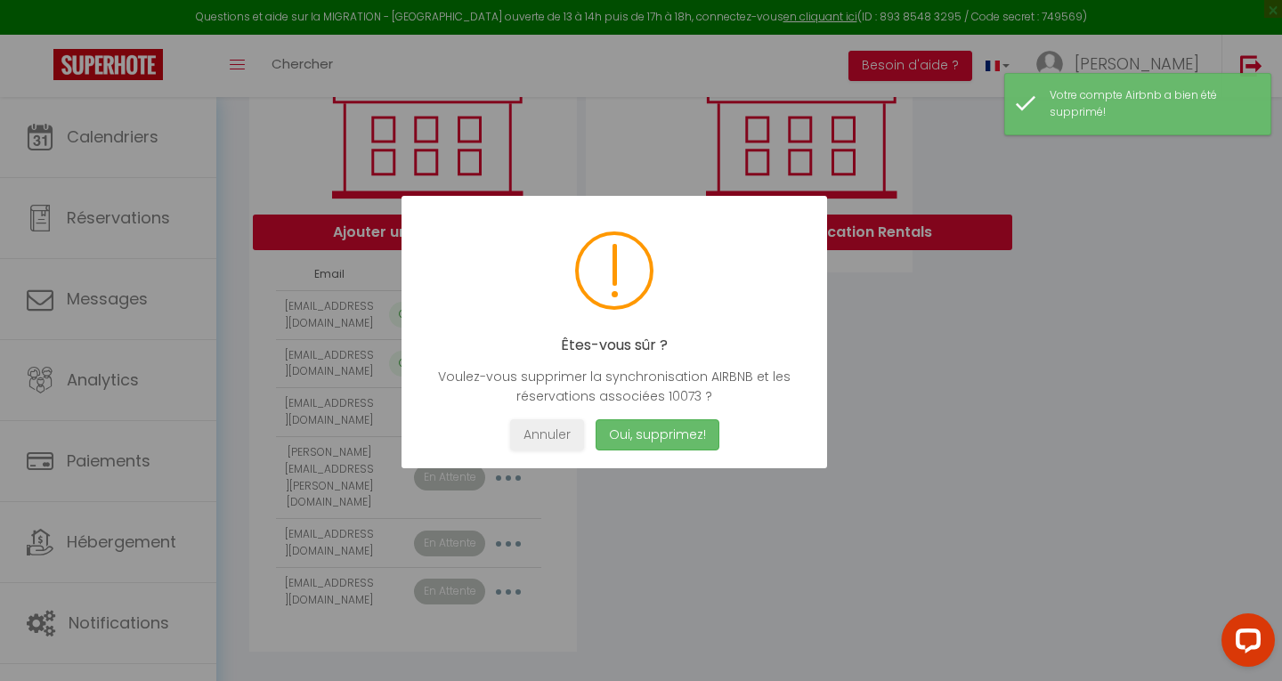
click at [635, 432] on button "Oui, supprimez!" at bounding box center [658, 434] width 124 height 31
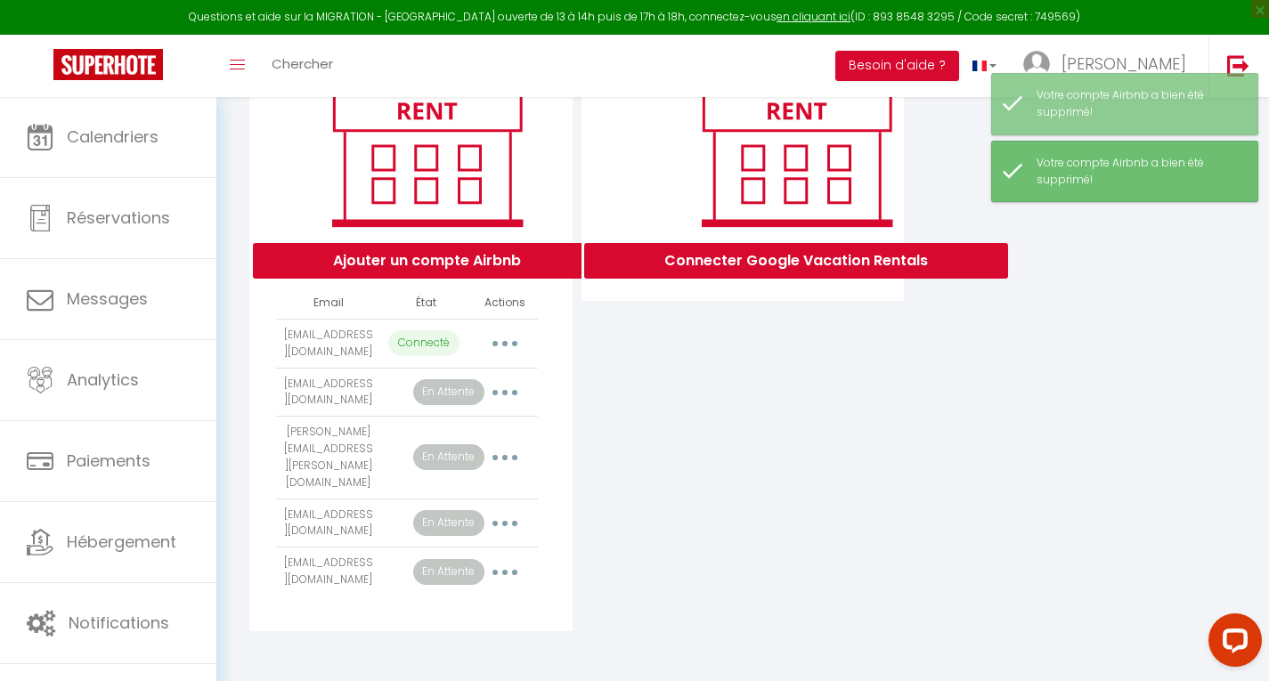
scroll to position [246, 0]
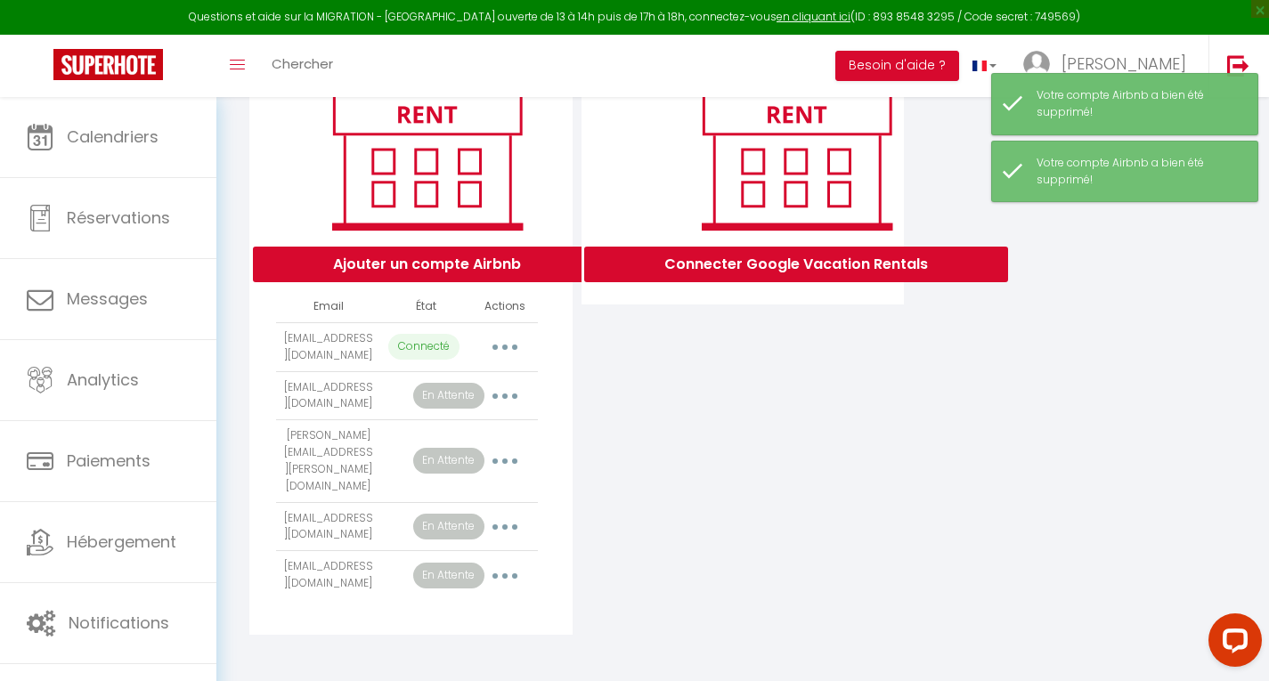
click at [508, 361] on button "button" at bounding box center [505, 347] width 50 height 28
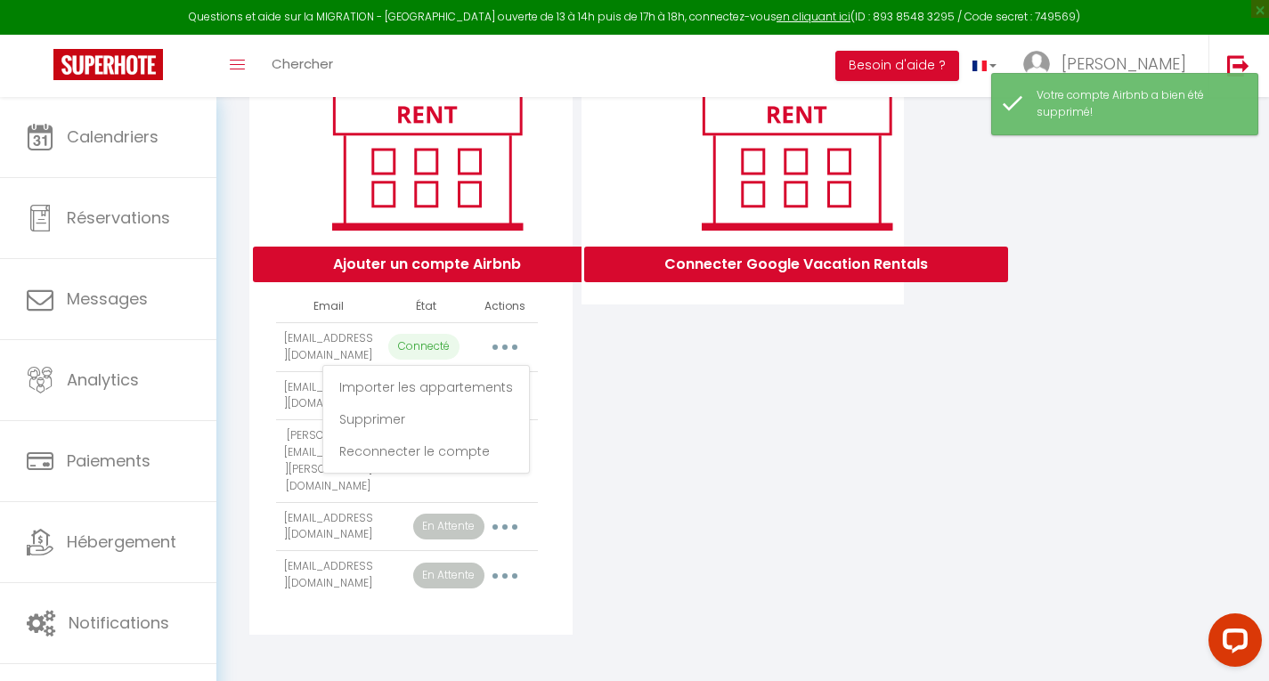
click at [619, 389] on div "Connecter Google Vacation Rentals" at bounding box center [743, 340] width 332 height 590
click at [494, 410] on button "button" at bounding box center [505, 396] width 50 height 28
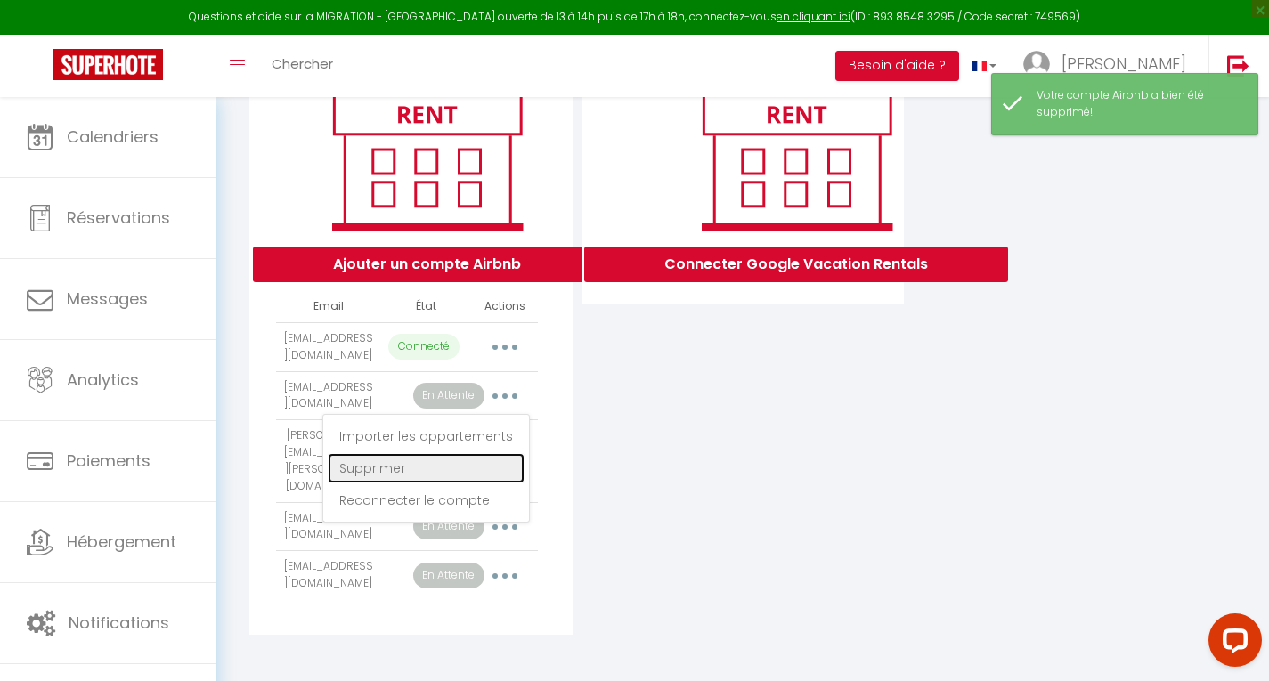
click at [468, 483] on link "Supprimer" at bounding box center [426, 468] width 197 height 30
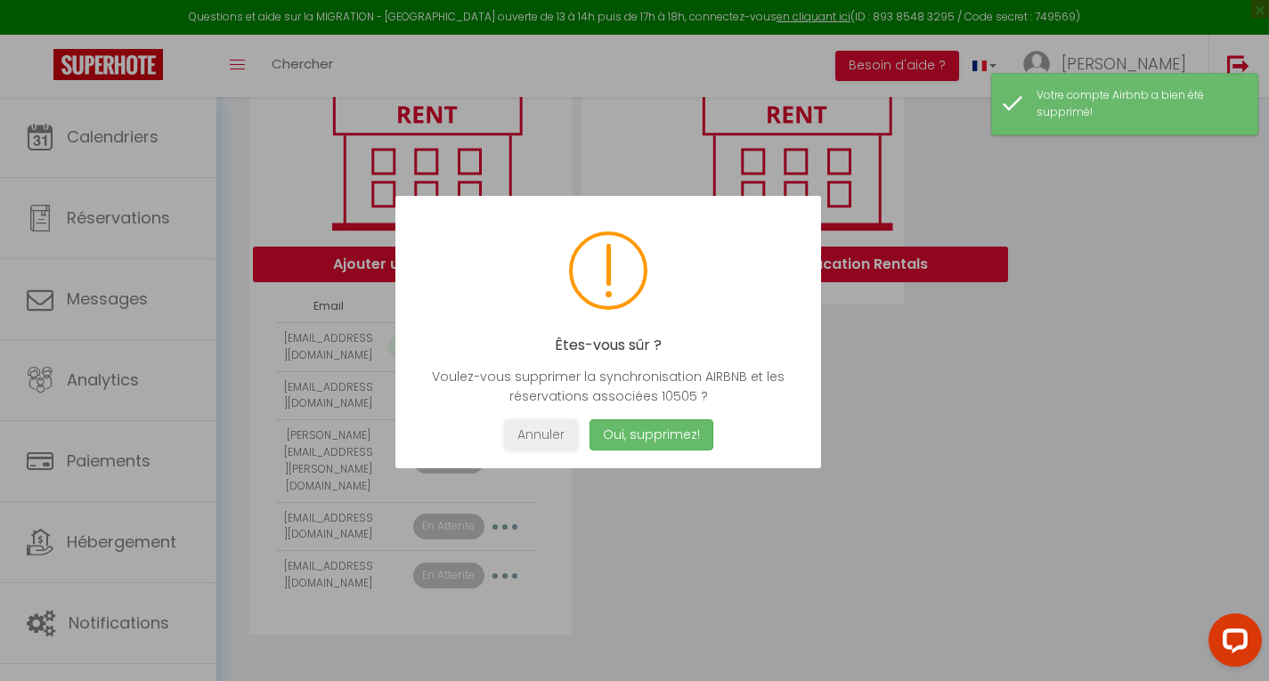
scroll to position [229, 0]
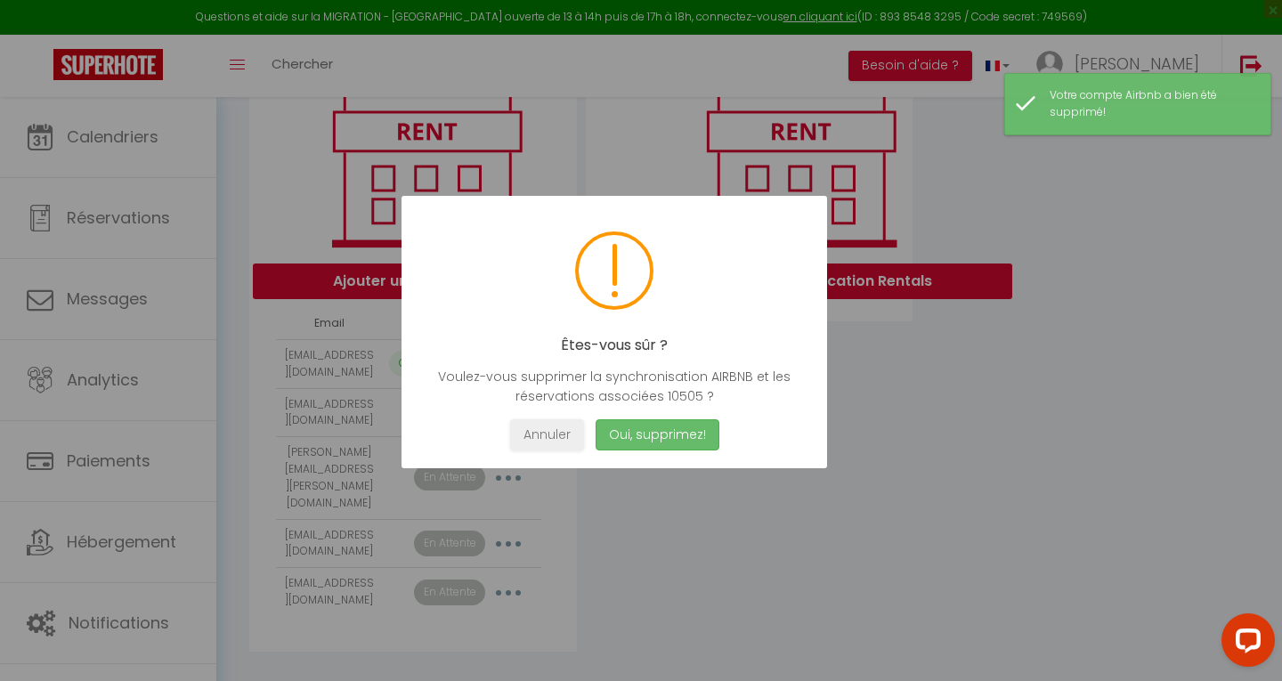
click at [650, 422] on button "Oui, supprimez!" at bounding box center [658, 434] width 124 height 31
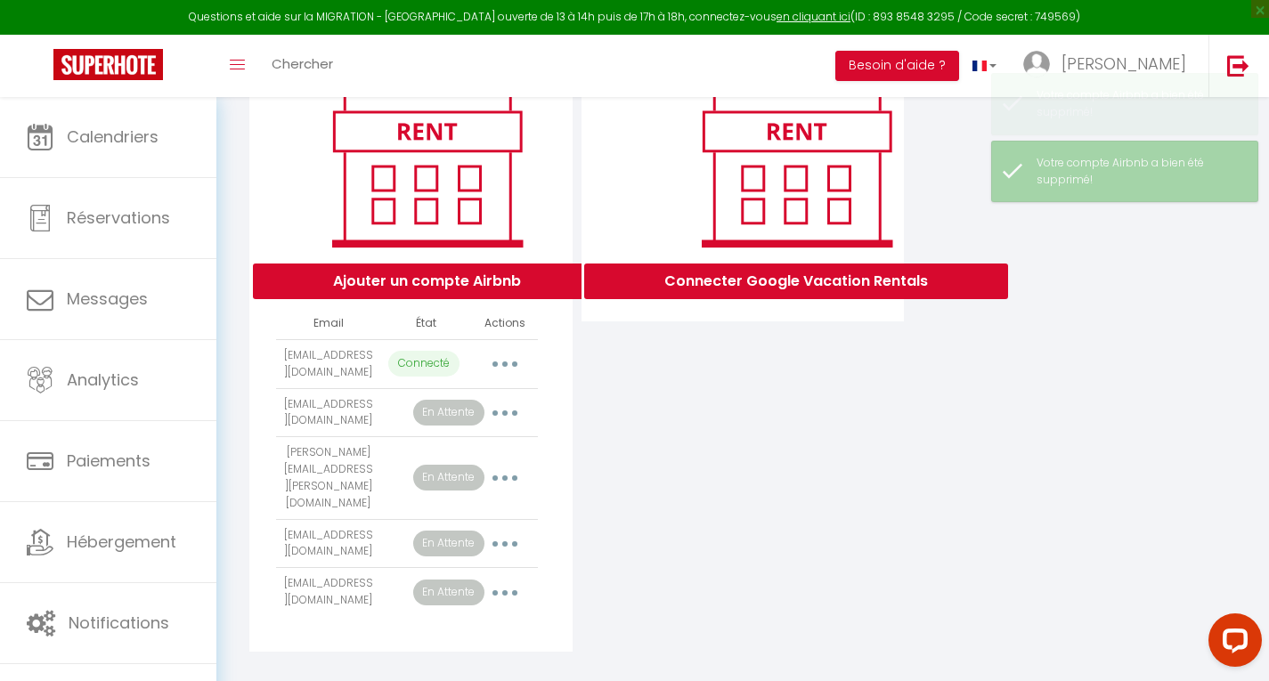
scroll to position [198, 0]
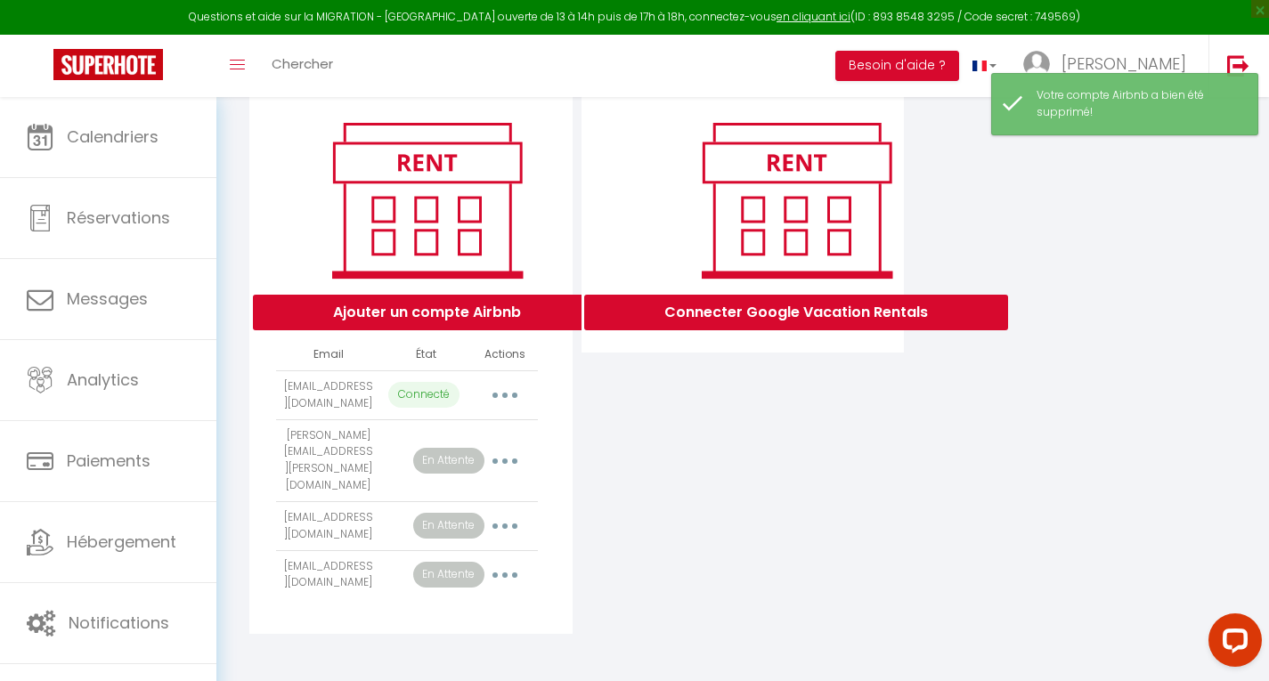
click at [511, 475] on button "button" at bounding box center [505, 460] width 50 height 28
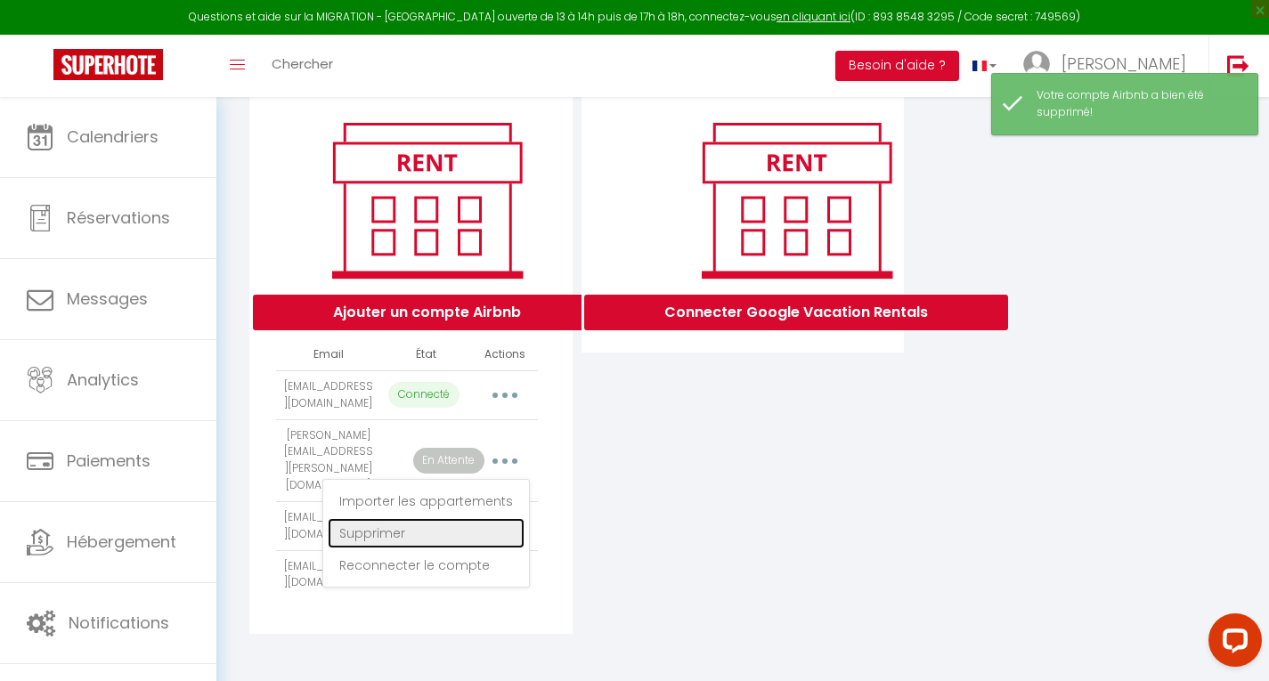
click at [454, 548] on link "Supprimer" at bounding box center [426, 533] width 197 height 30
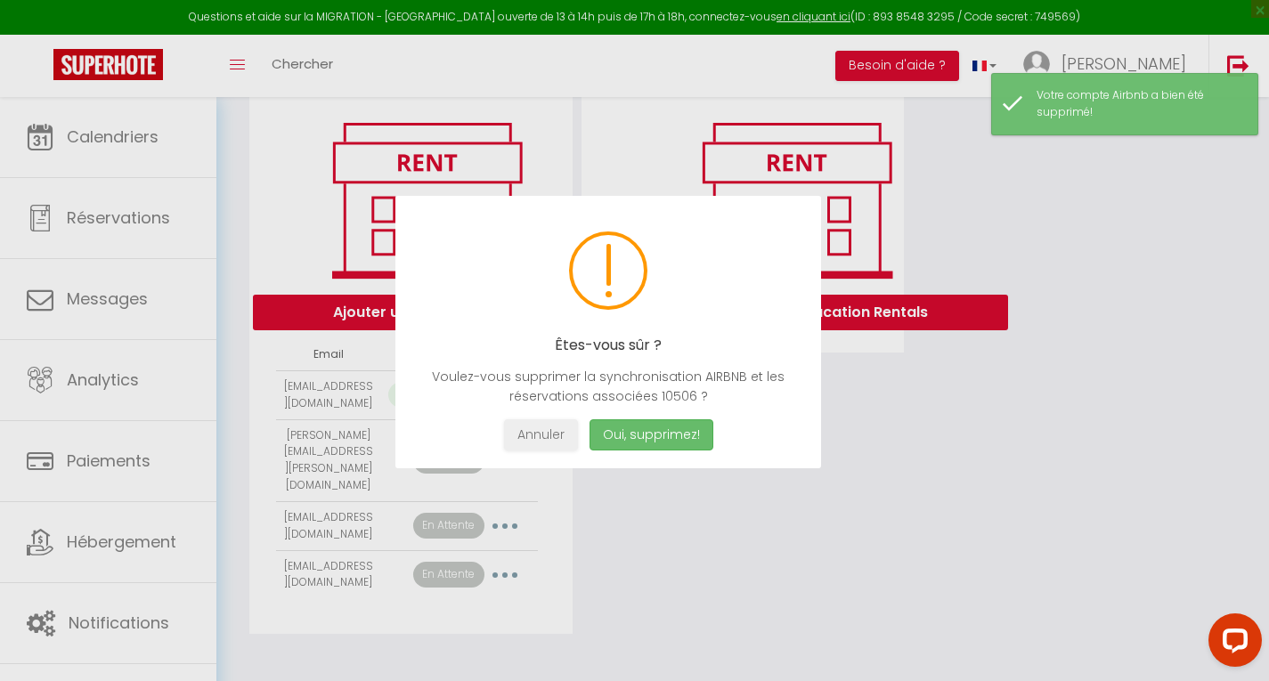
scroll to position [181, 0]
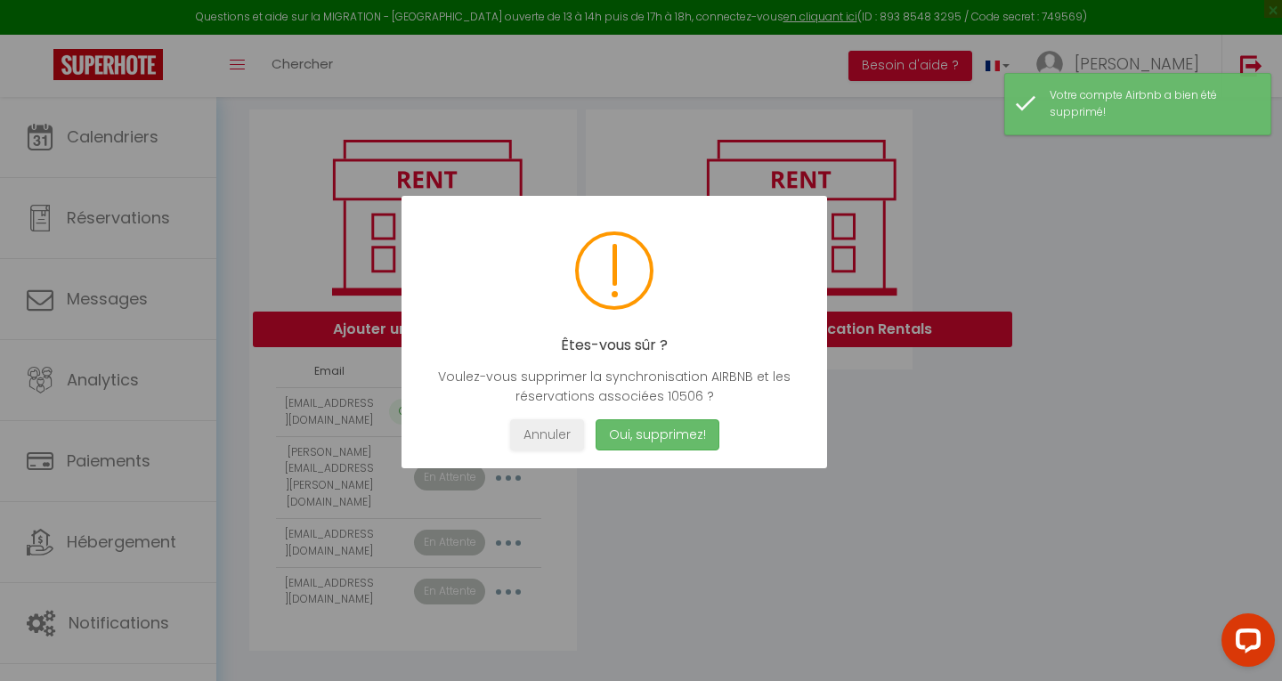
click at [644, 439] on button "Oui, supprimez!" at bounding box center [658, 434] width 124 height 31
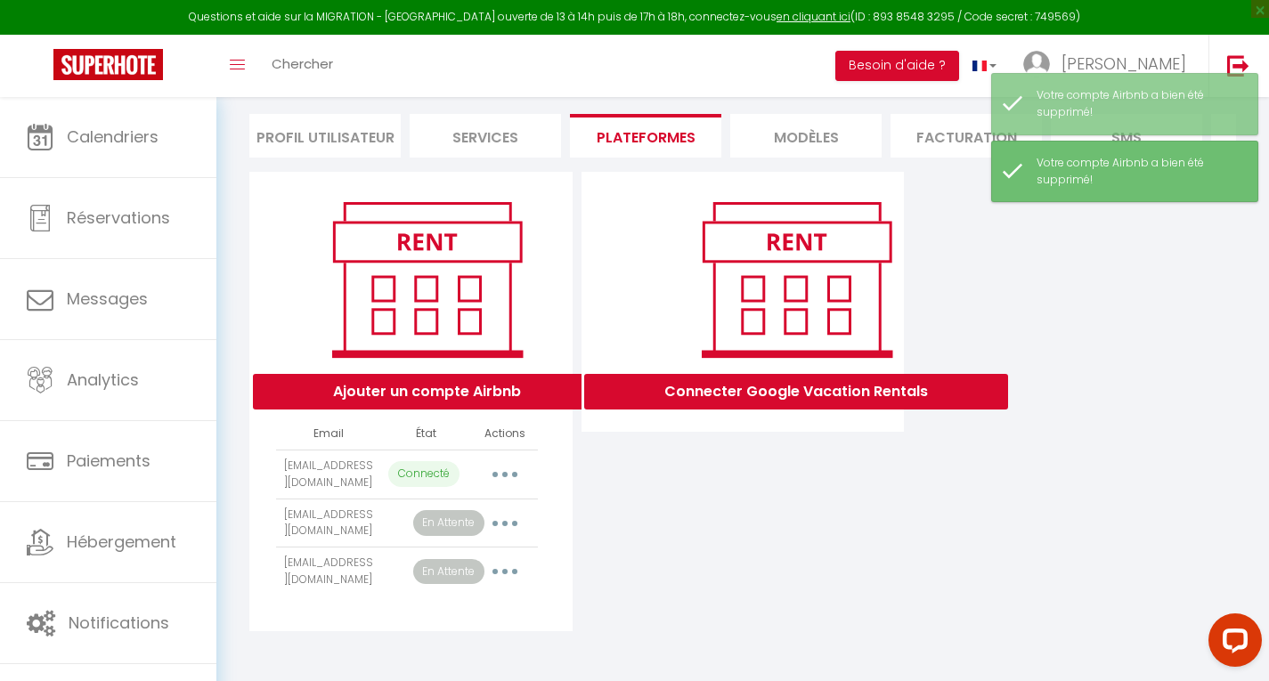
scroll to position [149, 0]
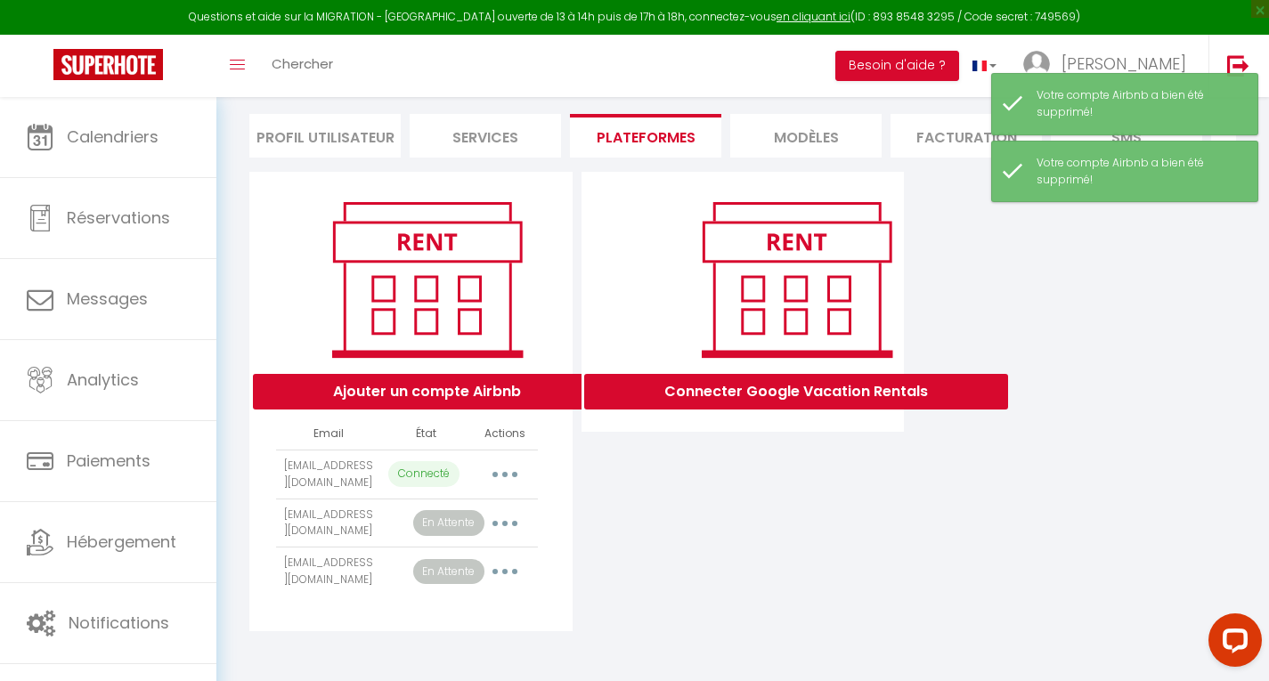
click at [510, 524] on button "button" at bounding box center [505, 523] width 50 height 28
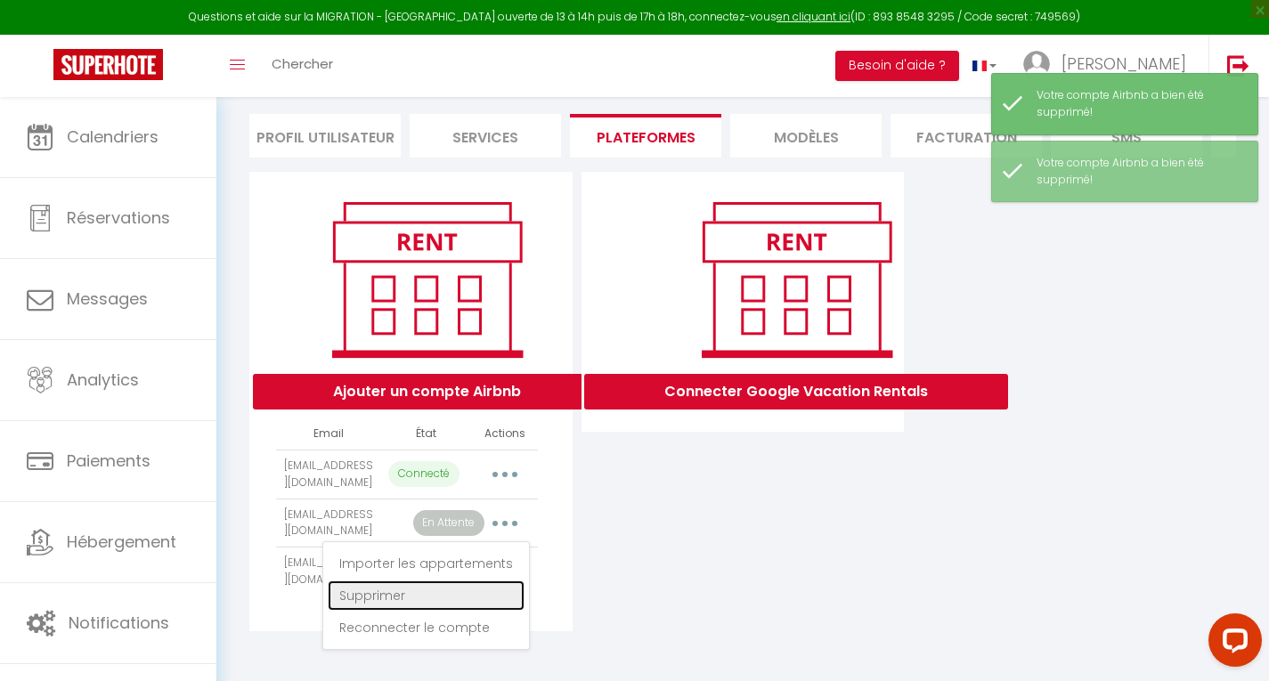
click at [455, 589] on link "Supprimer" at bounding box center [426, 595] width 197 height 30
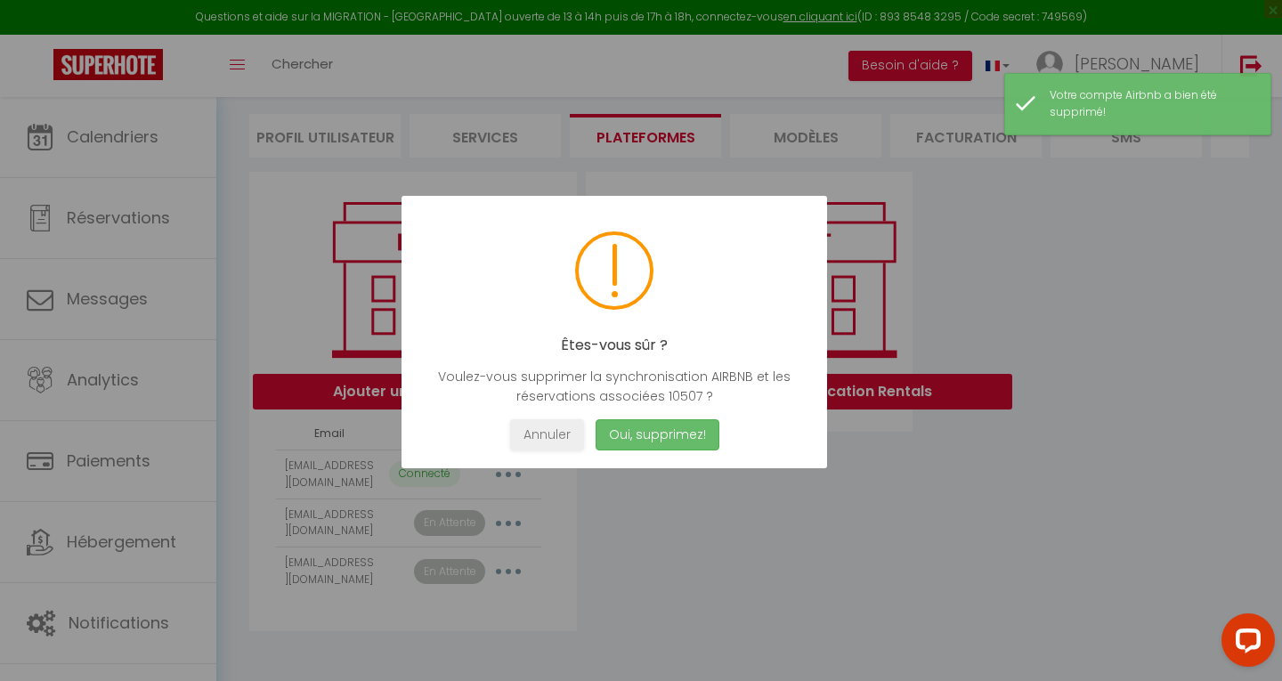
click at [647, 432] on button "Oui, supprimez!" at bounding box center [658, 434] width 124 height 31
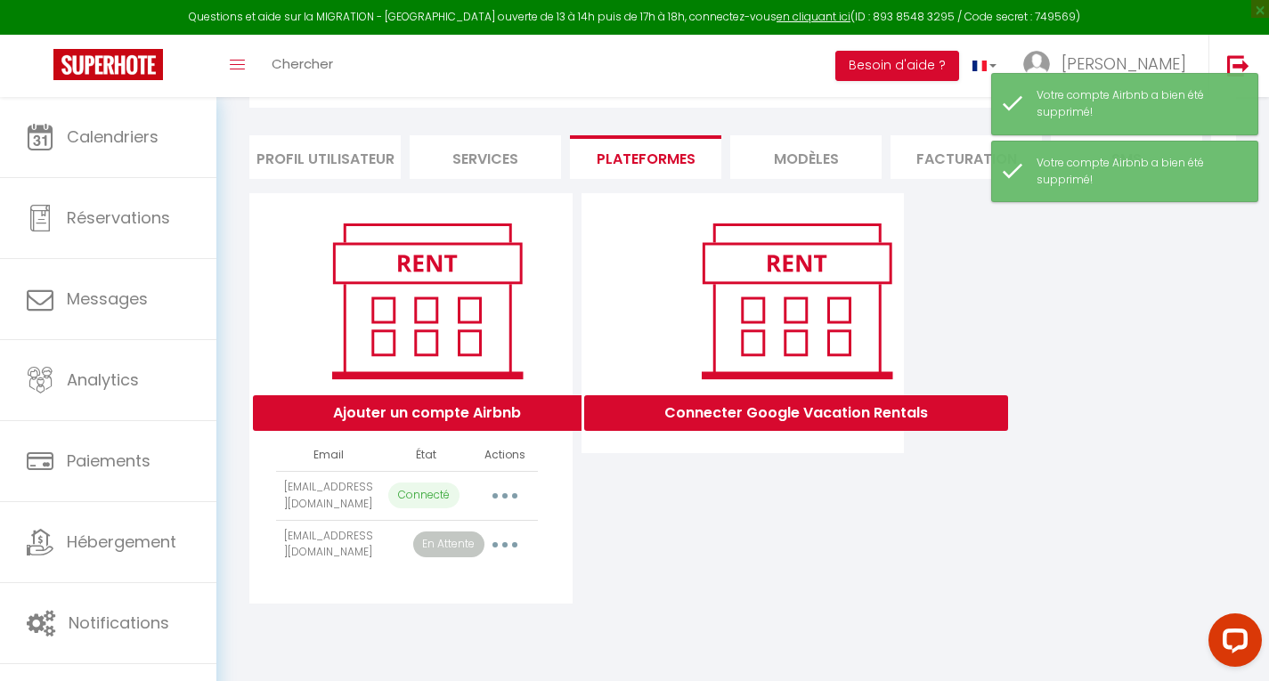
scroll to position [100, 0]
click at [504, 548] on icon "button" at bounding box center [504, 544] width 5 height 5
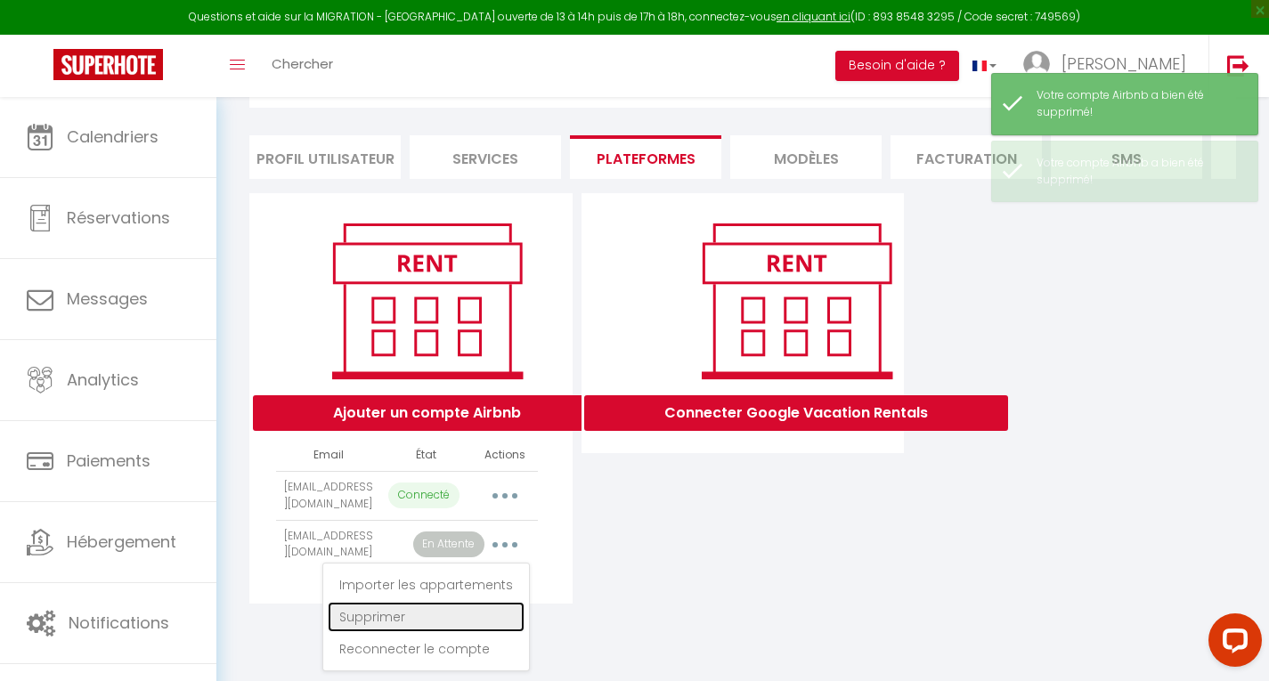
click at [435, 632] on link "Supprimer" at bounding box center [426, 617] width 197 height 30
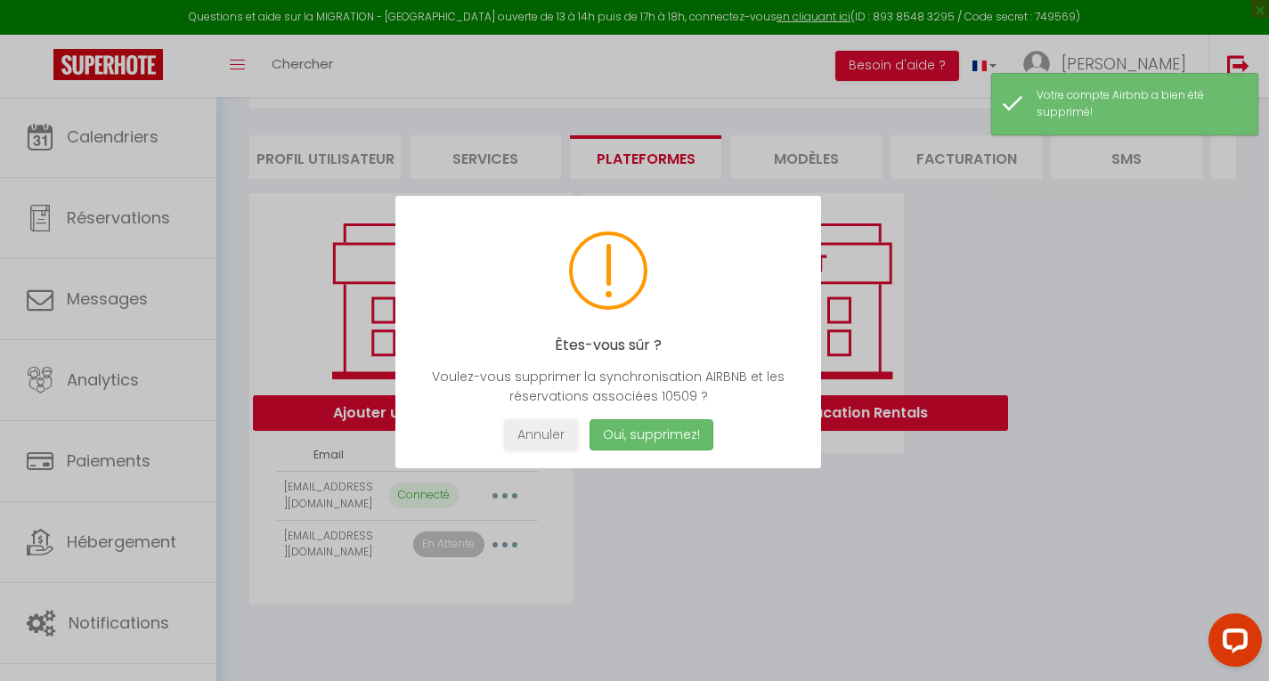
scroll to position [97, 0]
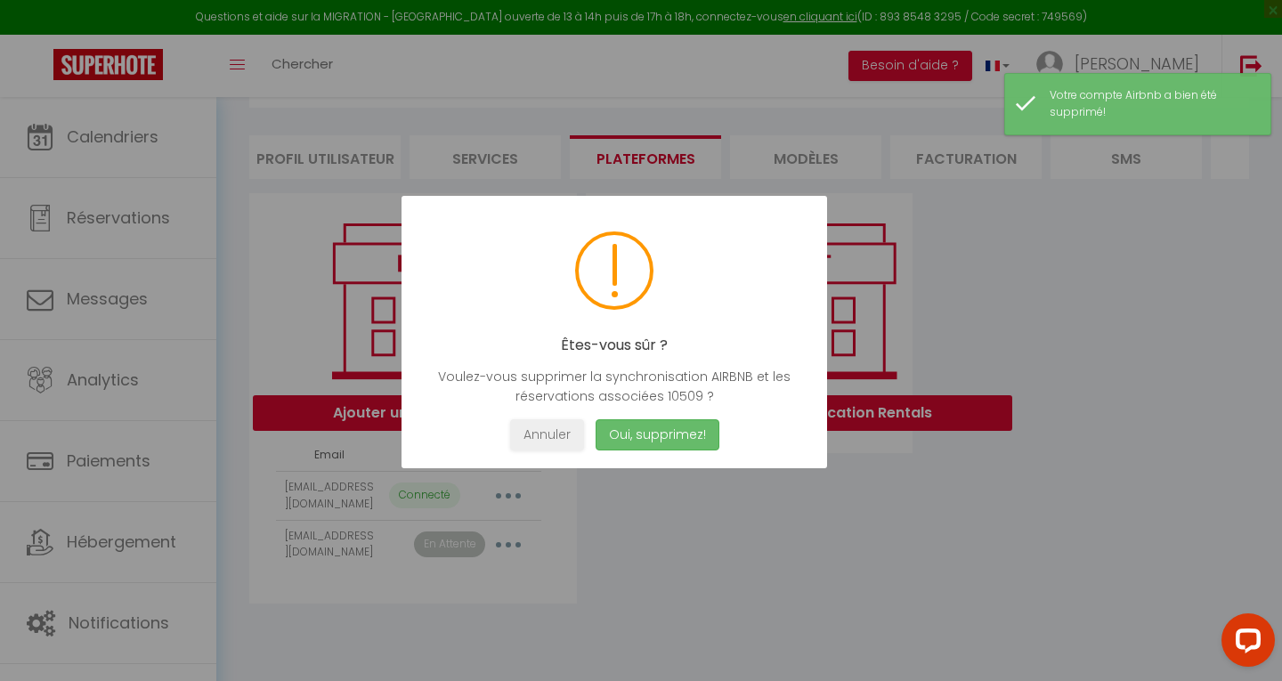
click at [667, 419] on button "Oui, supprimez!" at bounding box center [658, 434] width 124 height 31
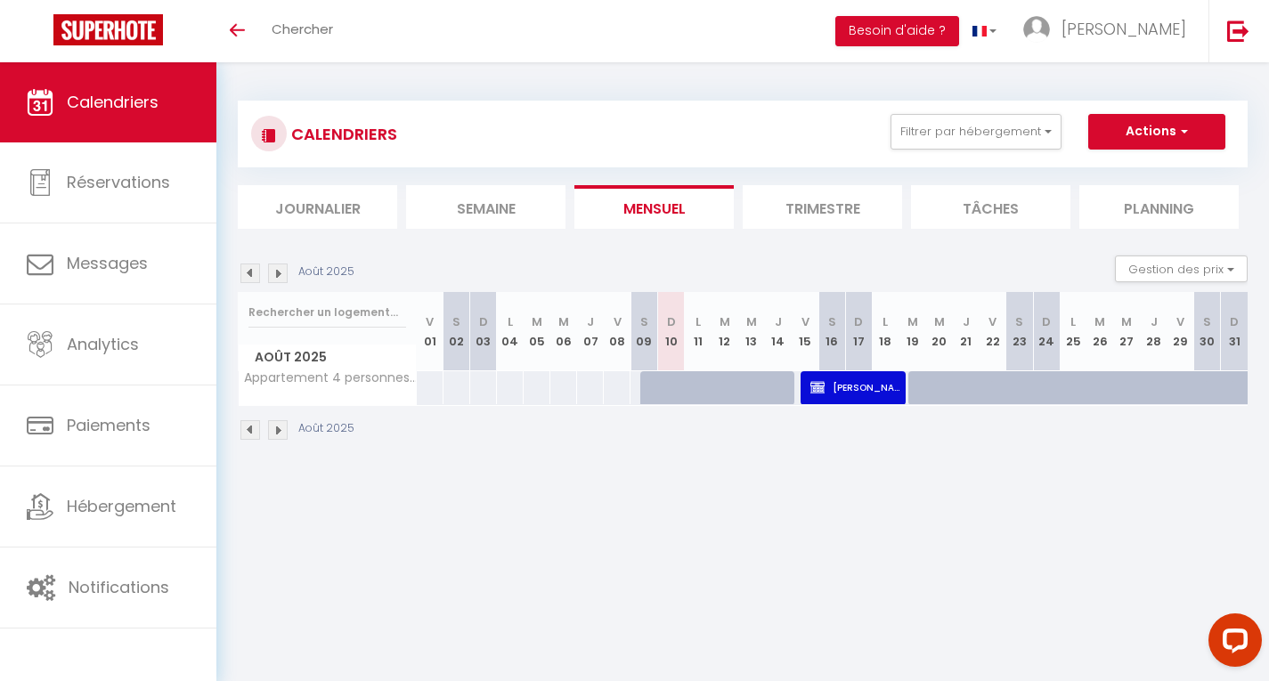
click at [133, 520] on link "Hébergement" at bounding box center [108, 507] width 216 height 80
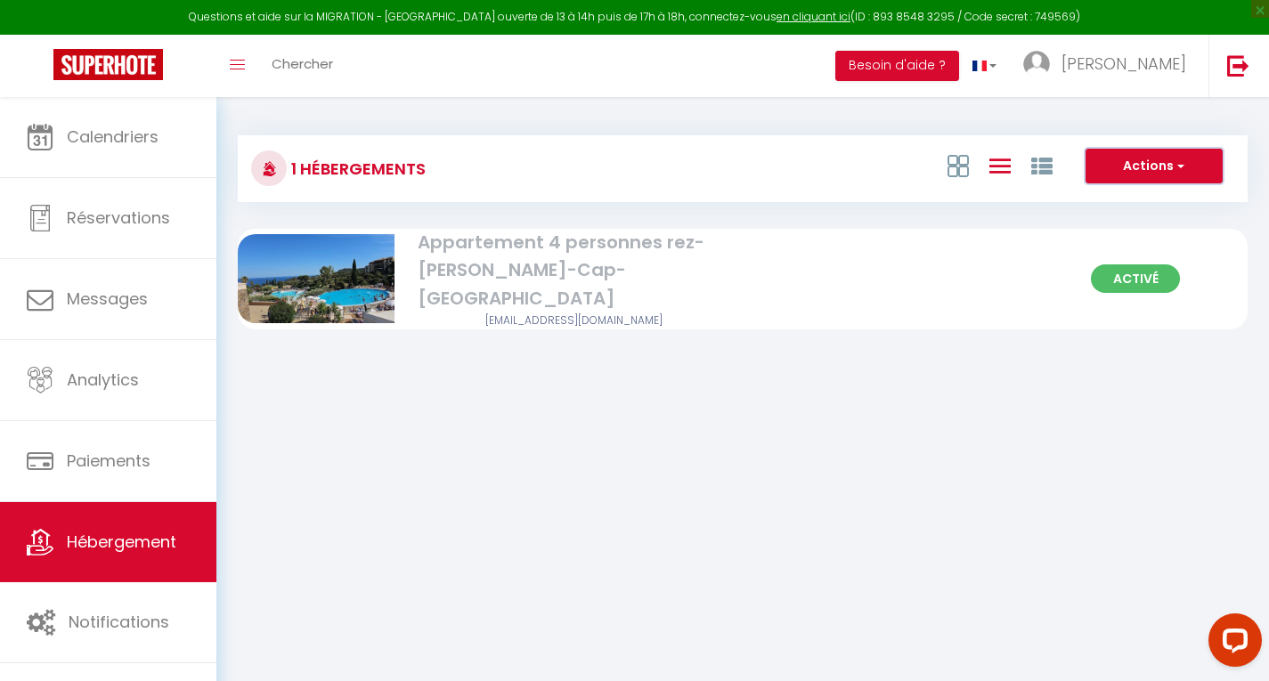
click at [1169, 166] on button "Actions" at bounding box center [1153, 167] width 137 height 36
click at [1147, 205] on li "Créer un Hébergement" at bounding box center [1140, 203] width 163 height 20
select select "3"
select select "2"
select select "1"
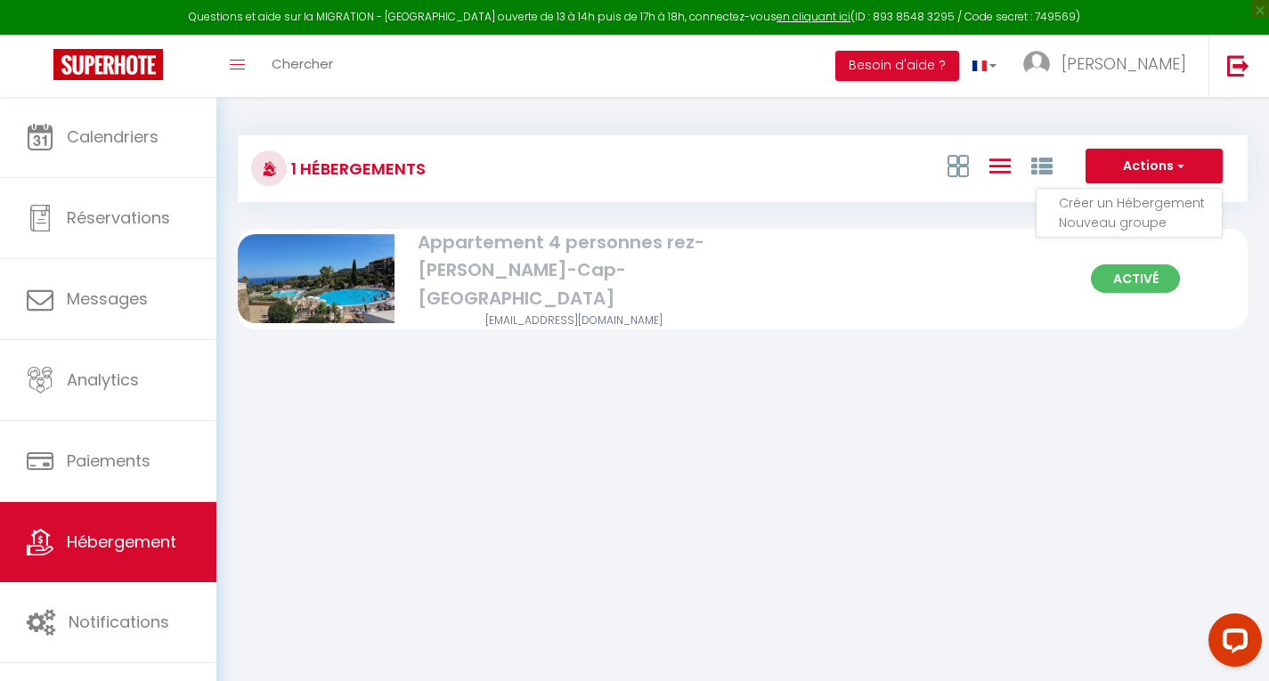
select select "1"
select select "28"
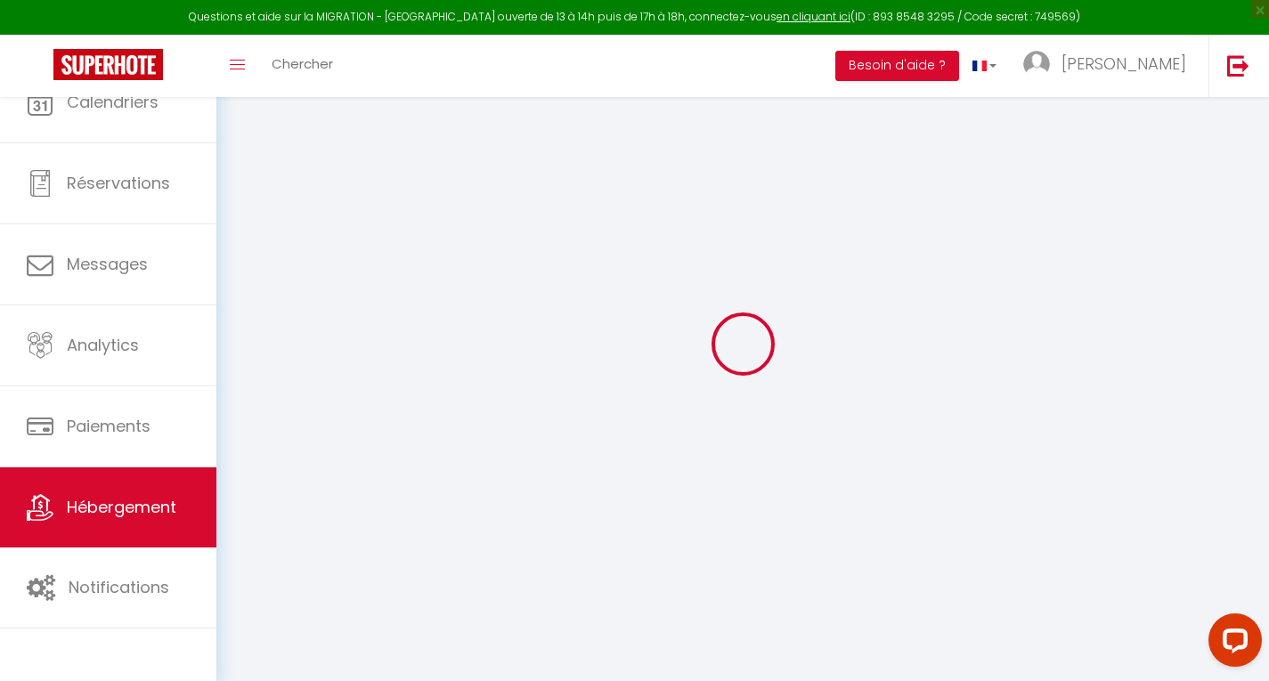
select select
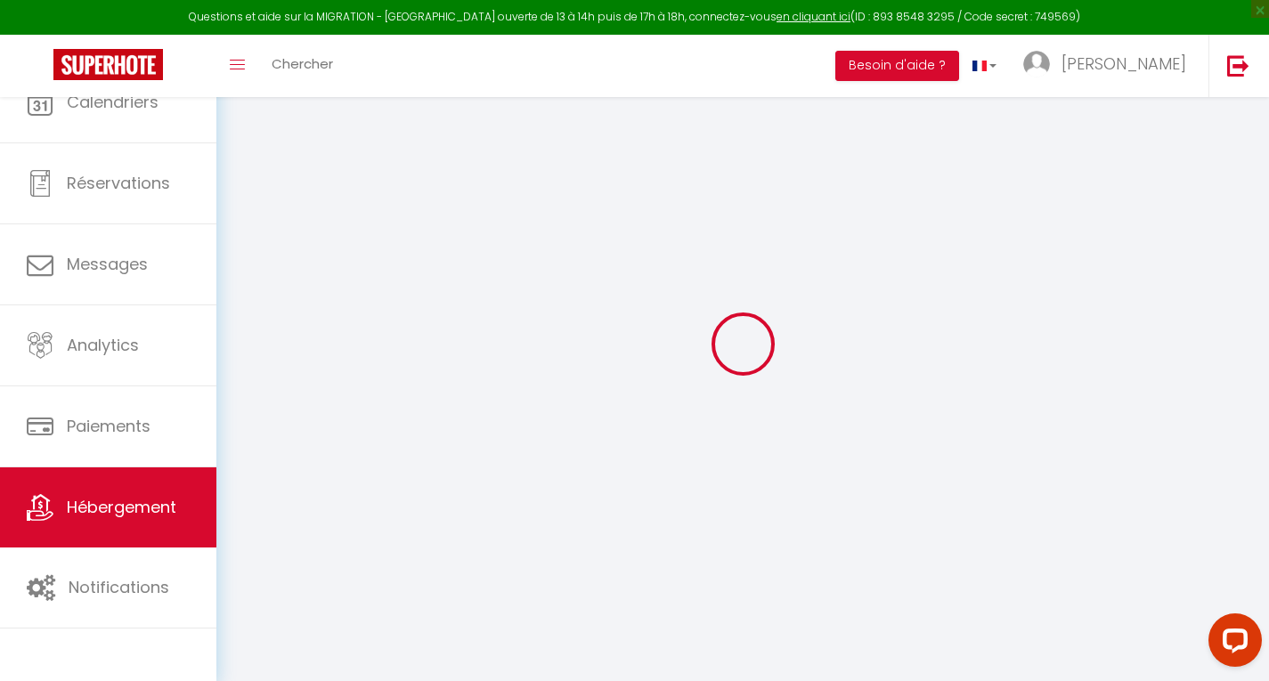
select select
checkbox input "false"
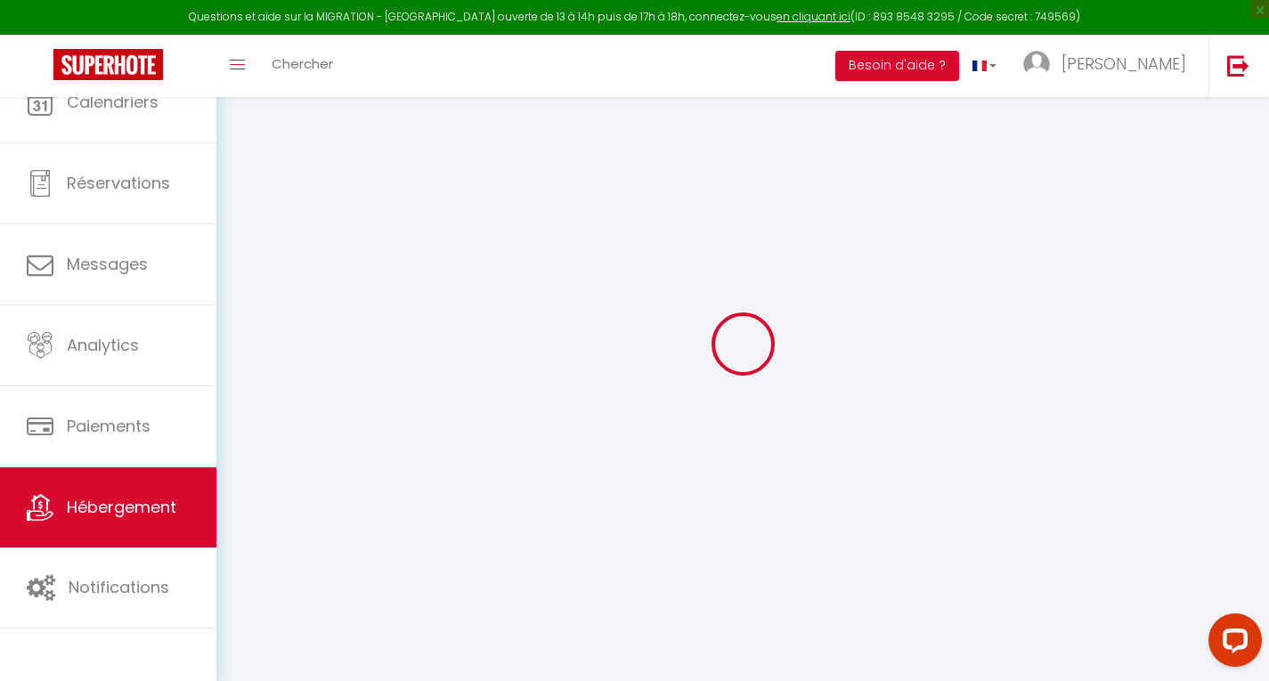
select select
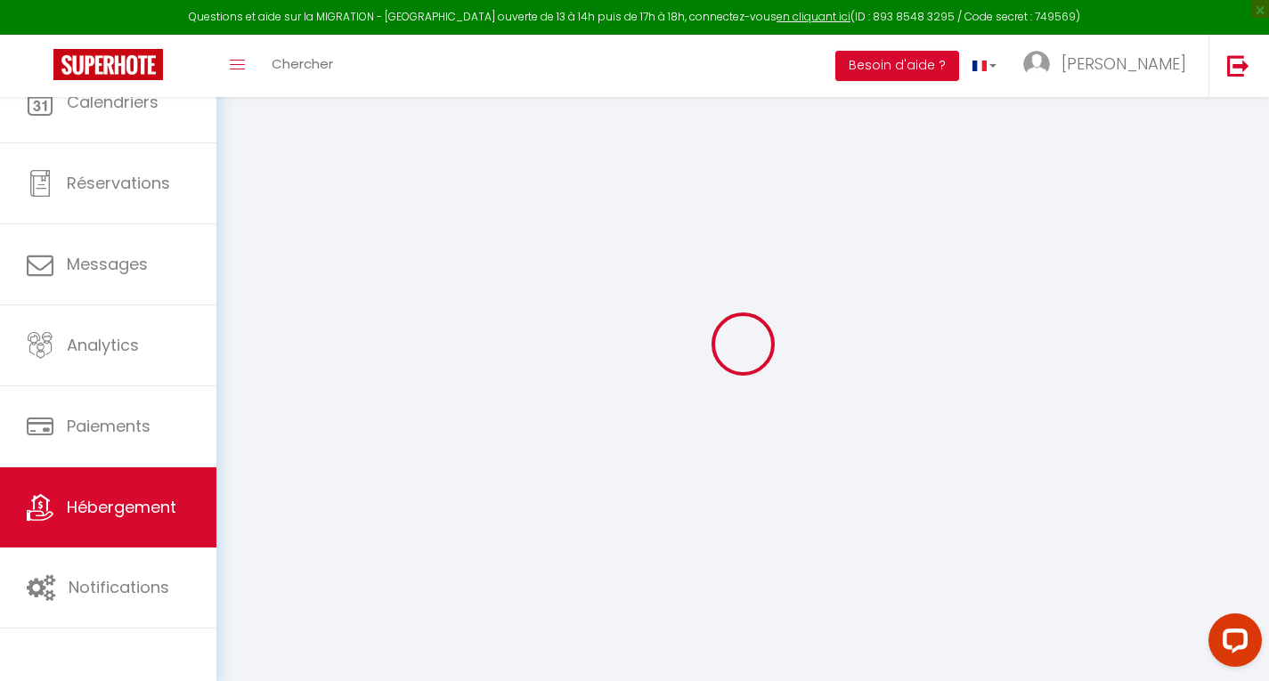
select select
checkbox input "false"
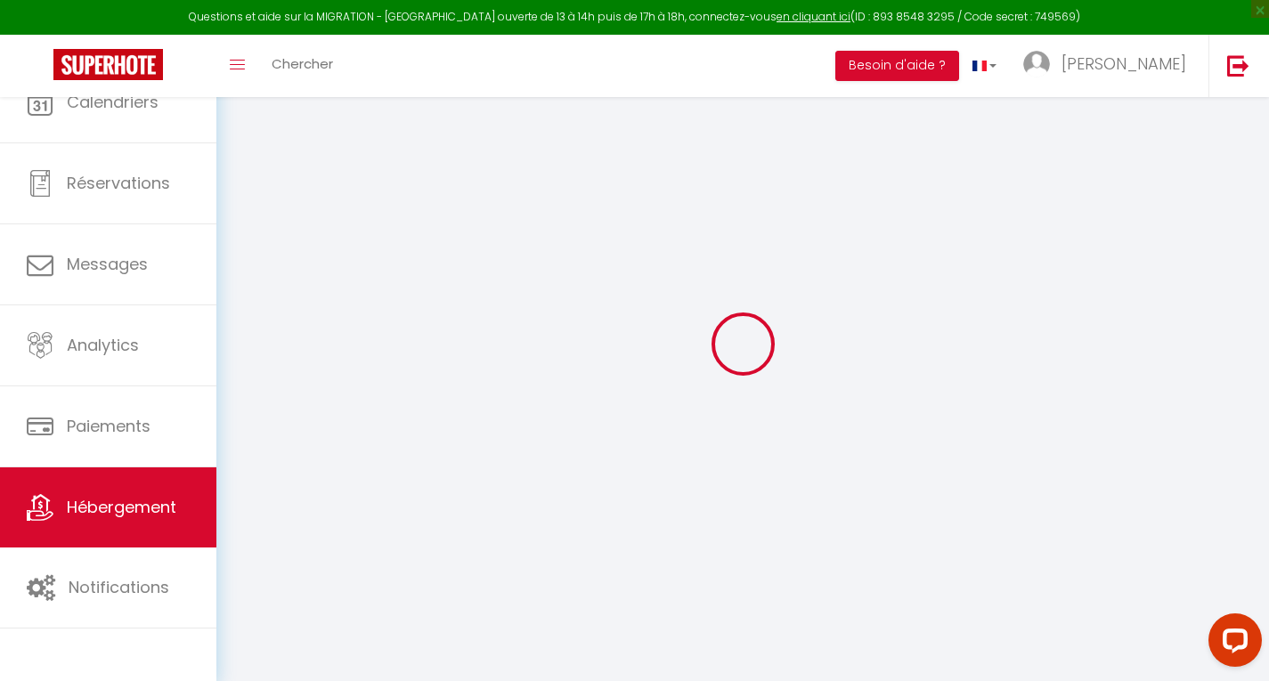
checkbox input "false"
select select
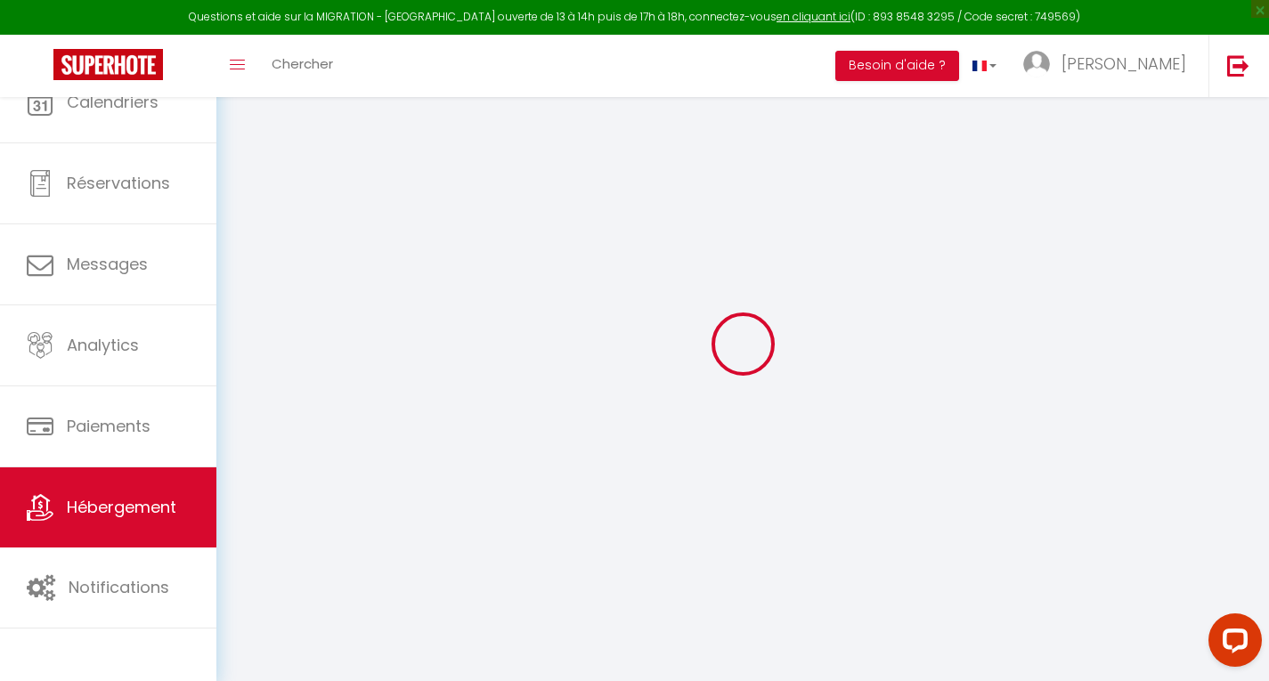
checkbox input "false"
select select
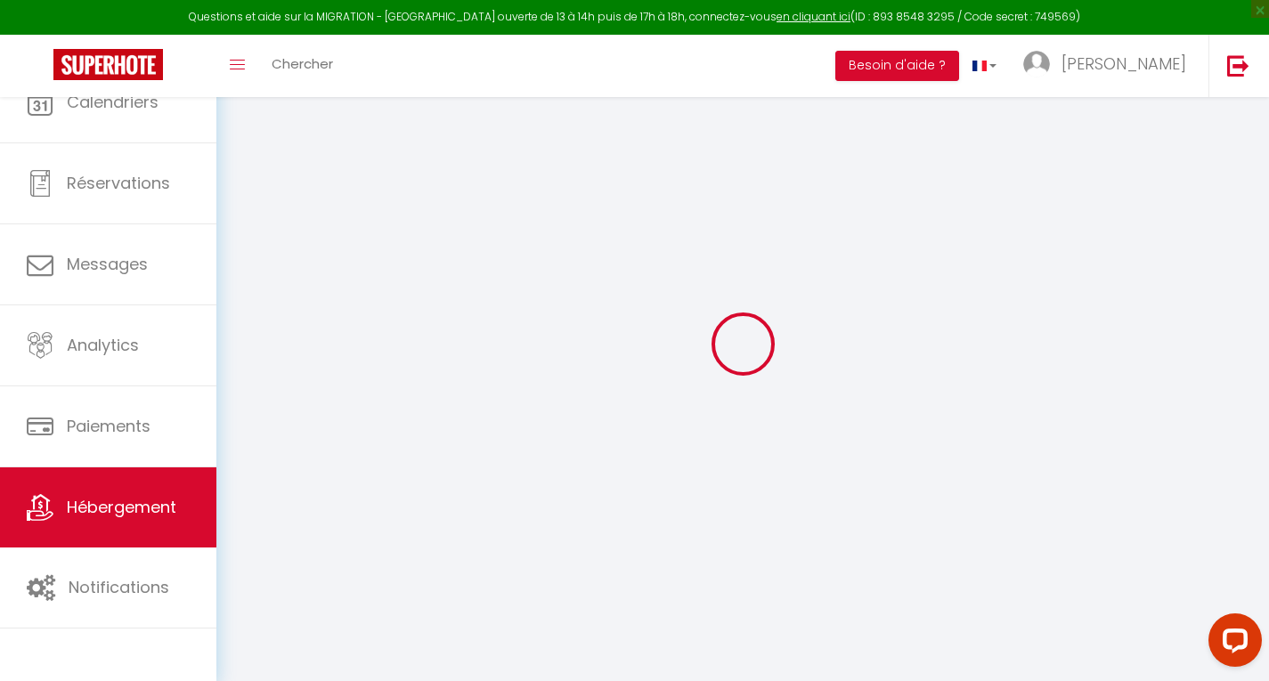
select select
select select "15:00"
select select "23:45"
select select "11:00"
select select "30"
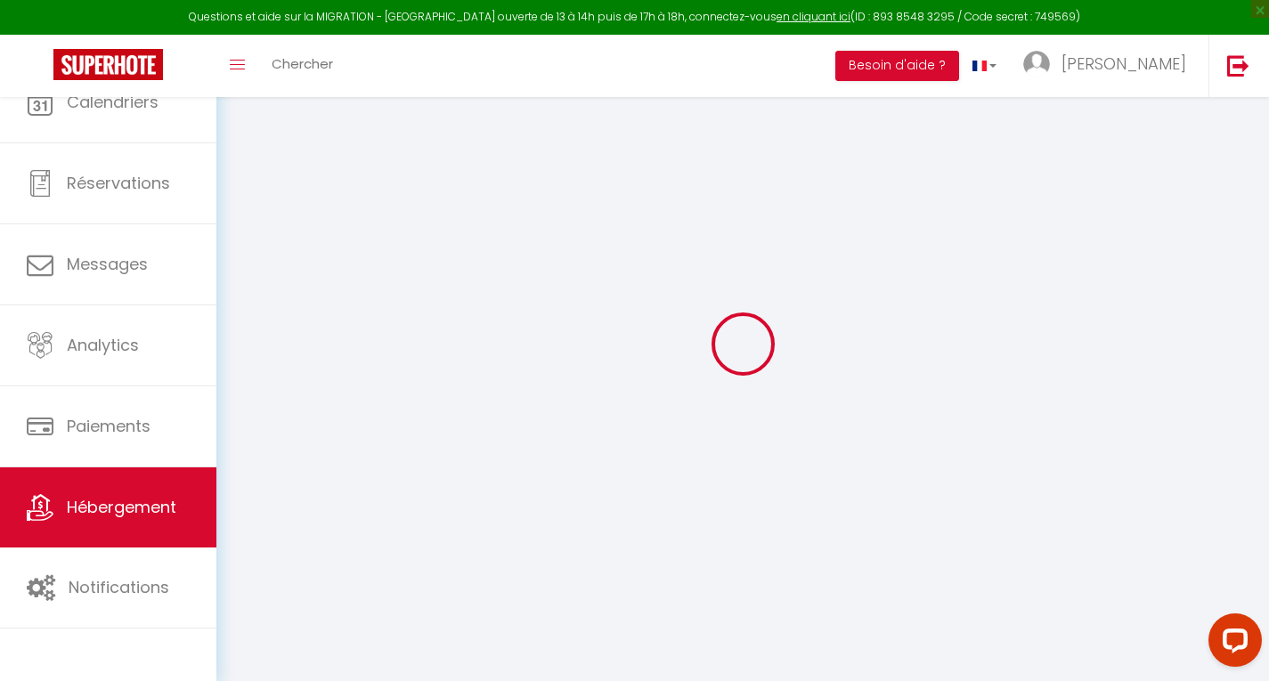
select select "120"
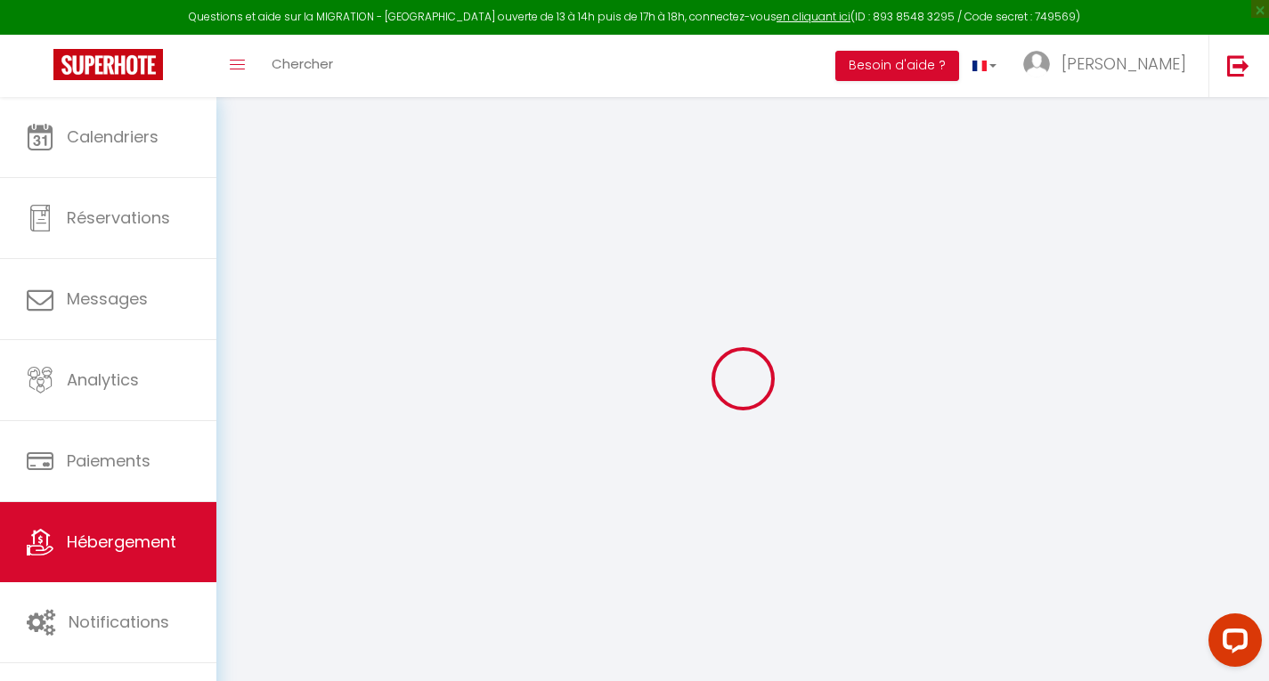
select select
checkbox input "false"
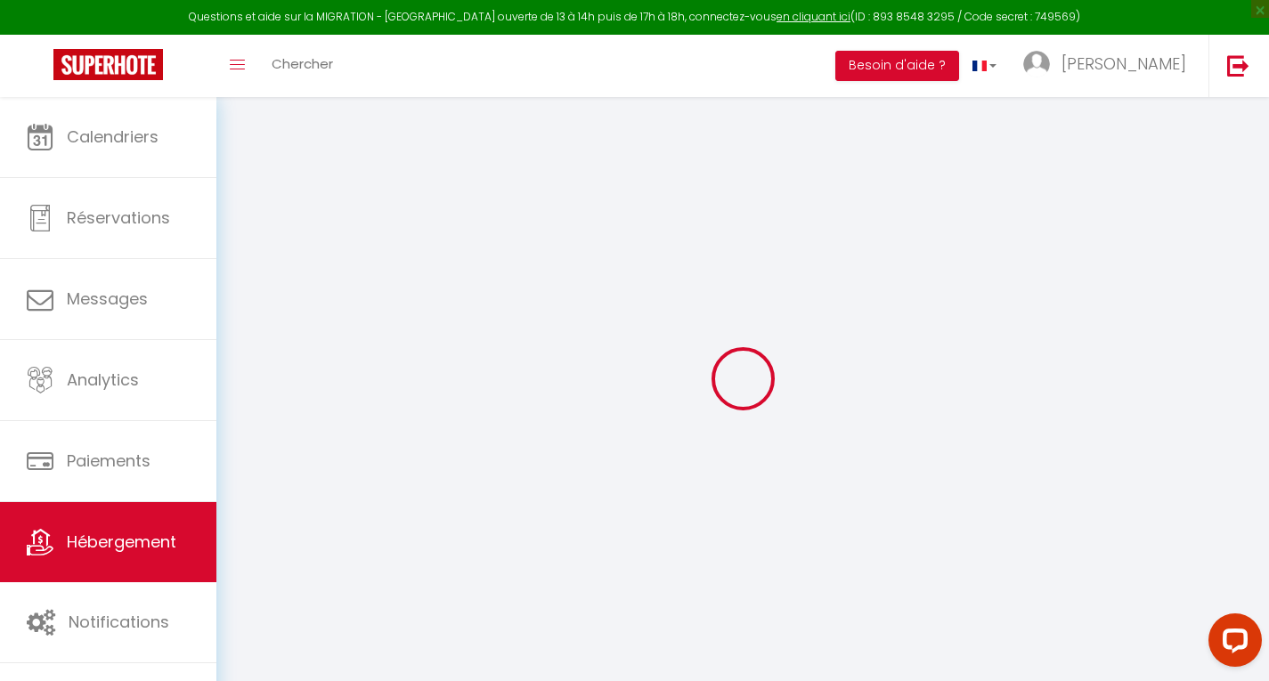
select select
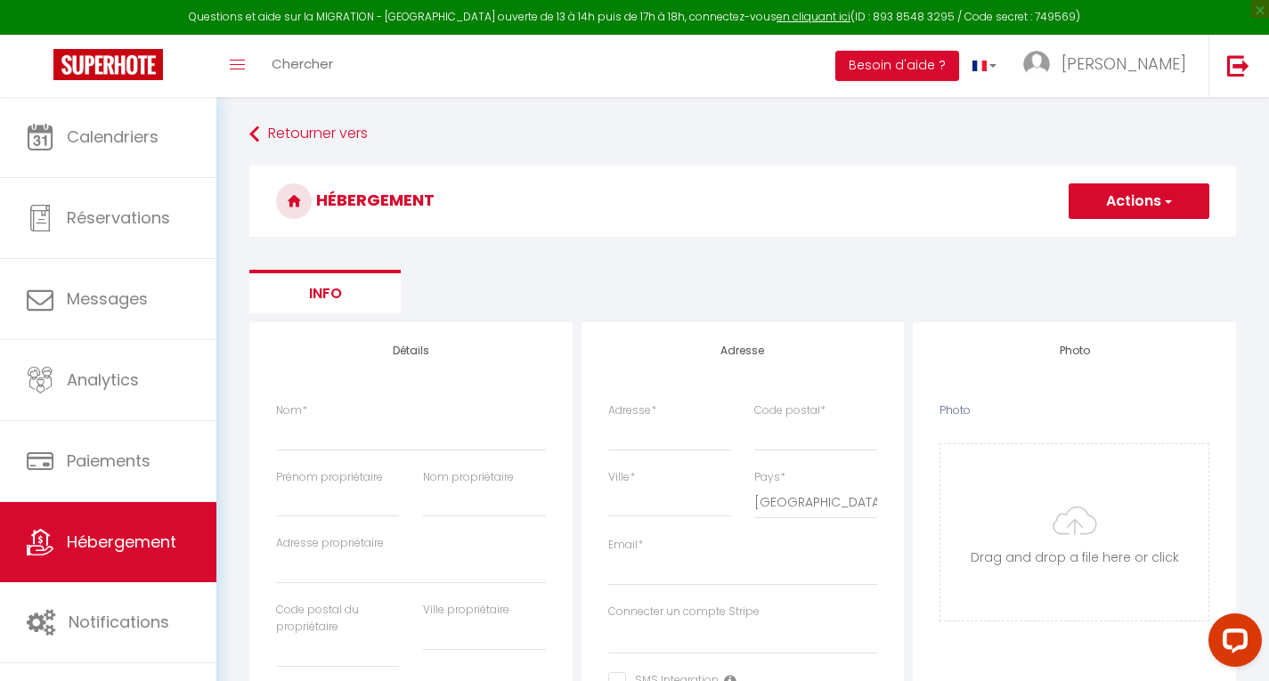
select select
checkbox input "false"
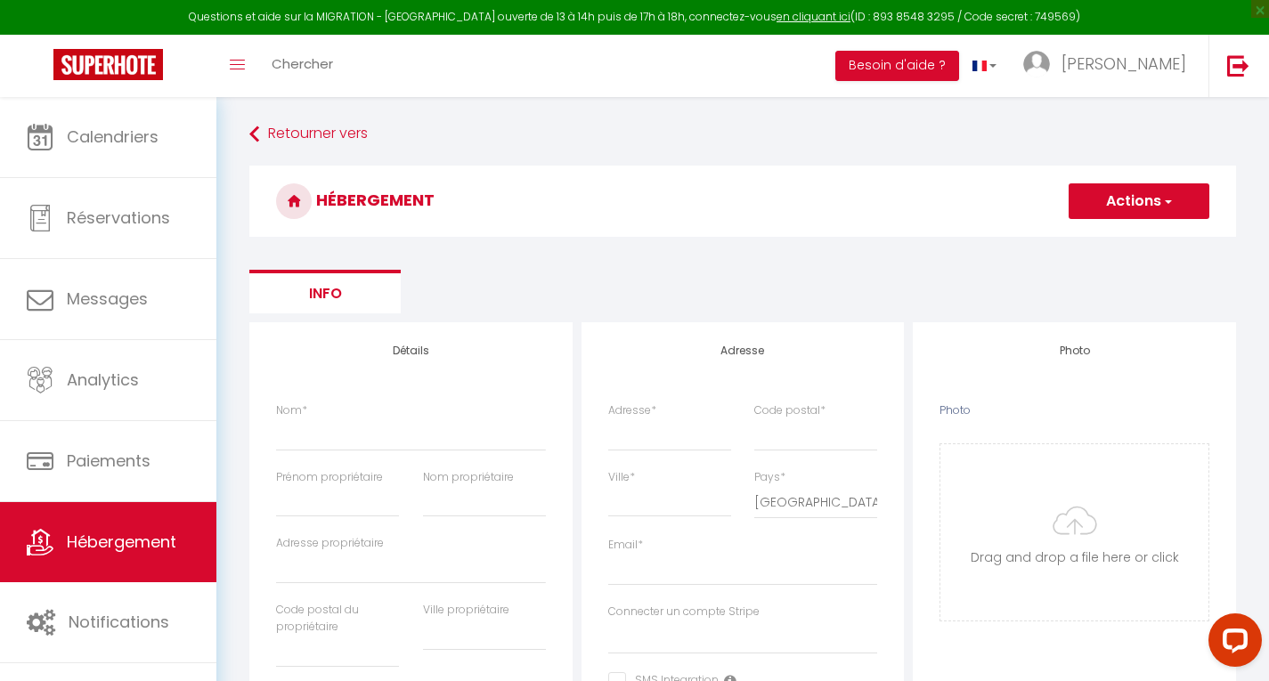
select select
click at [405, 428] on input "Nom *" at bounding box center [411, 434] width 270 height 32
type input "L"
select select
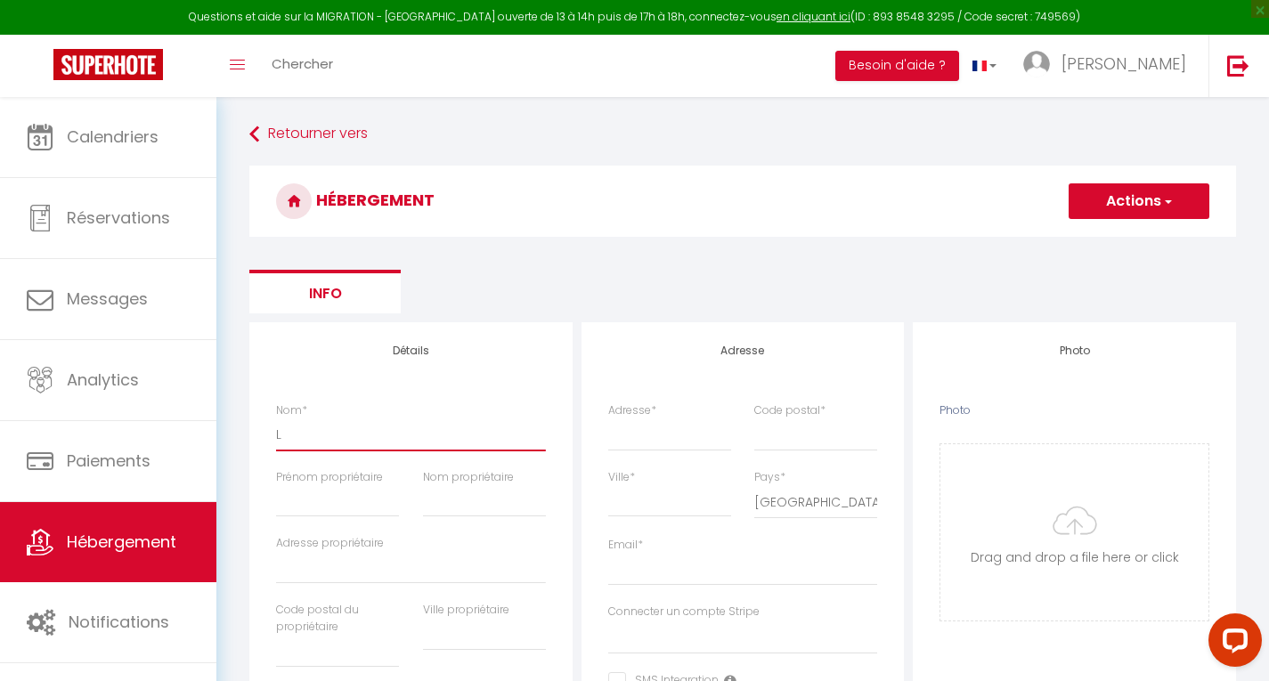
checkbox input "false"
select select
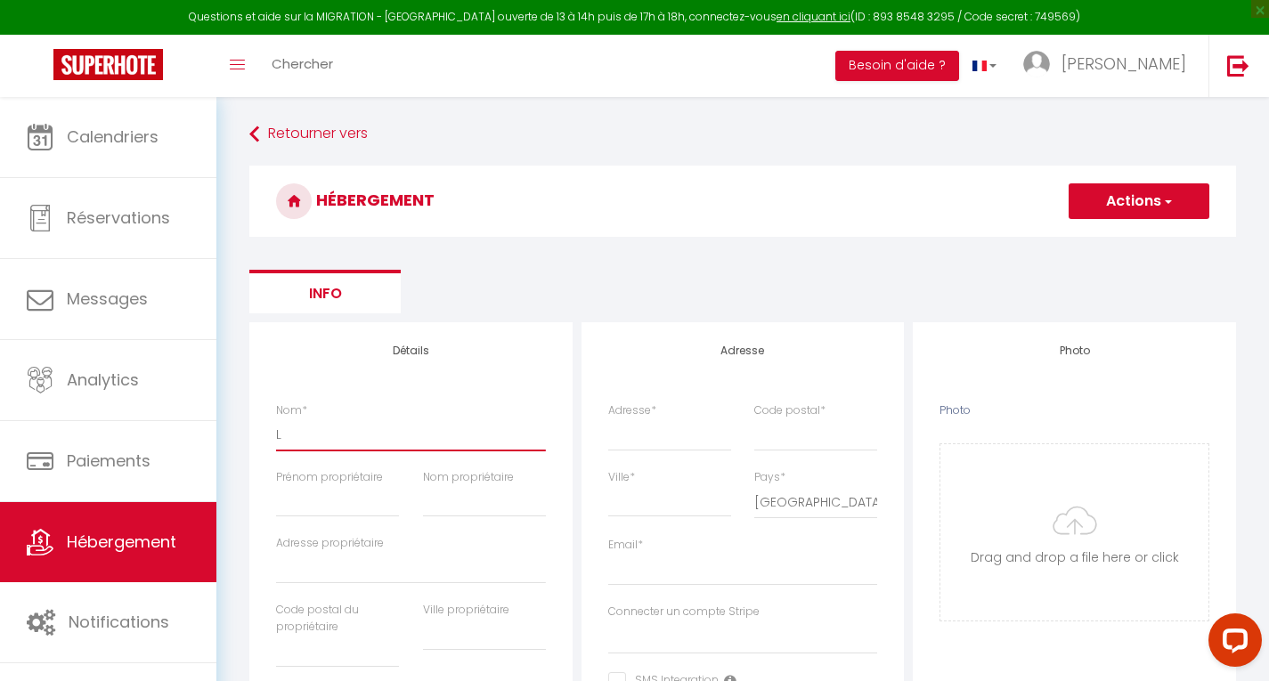
select select
checkbox input "false"
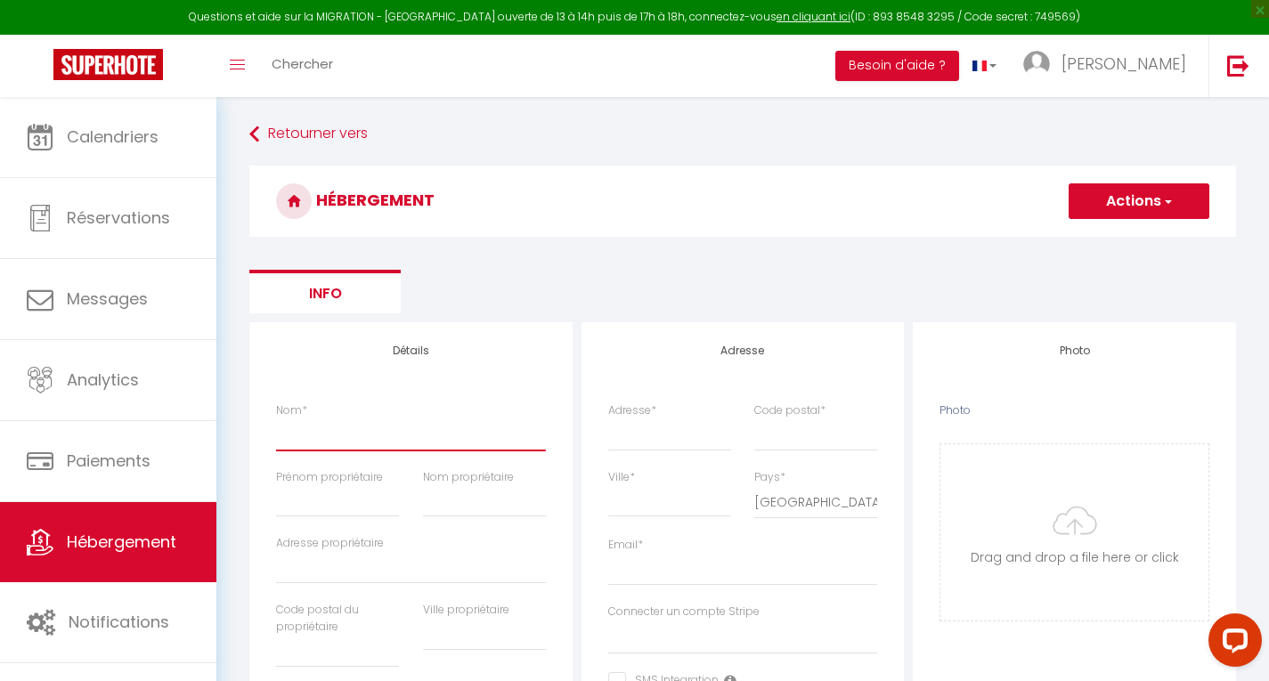
checkbox input "false"
select select
type input "L"
select select
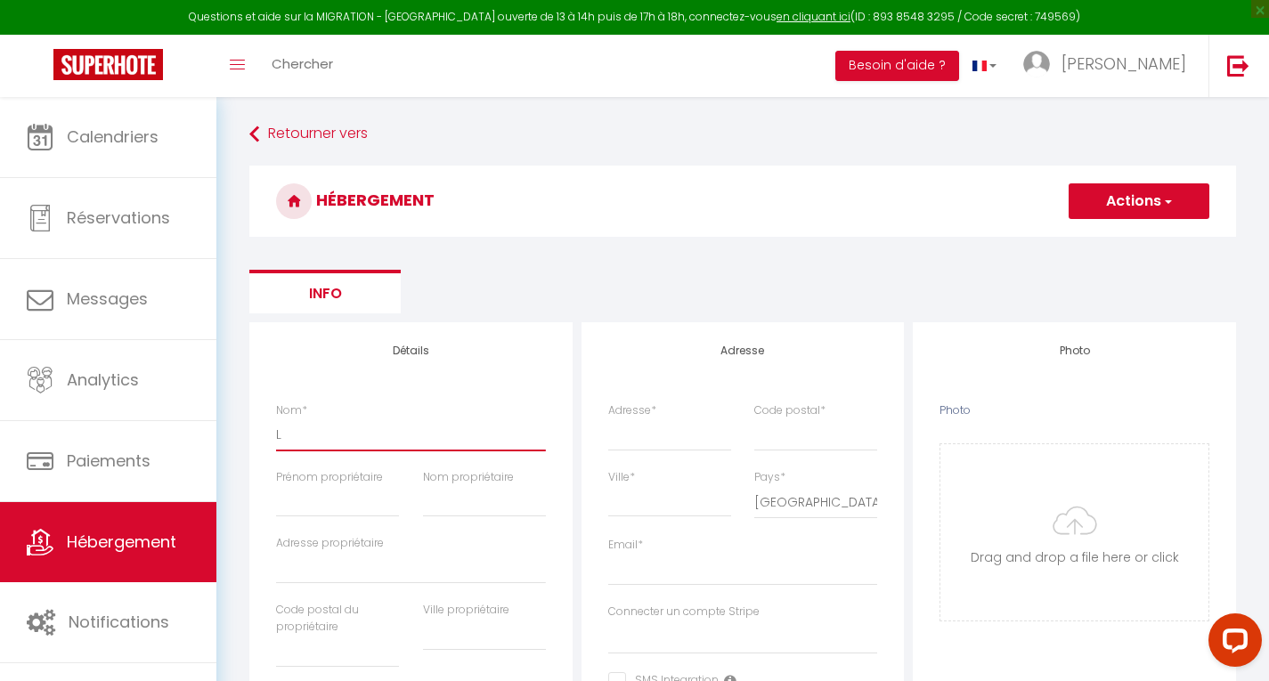
checkbox input "false"
select select
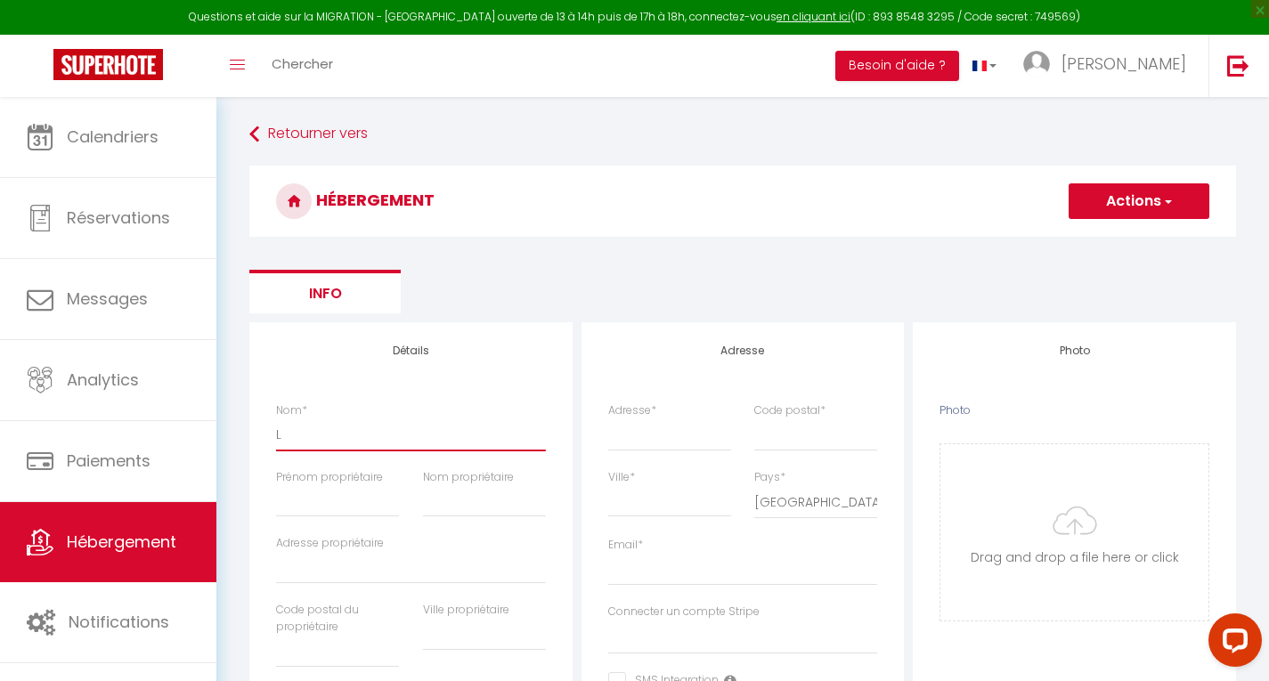
select select
type input "LE"
select select
checkbox input "false"
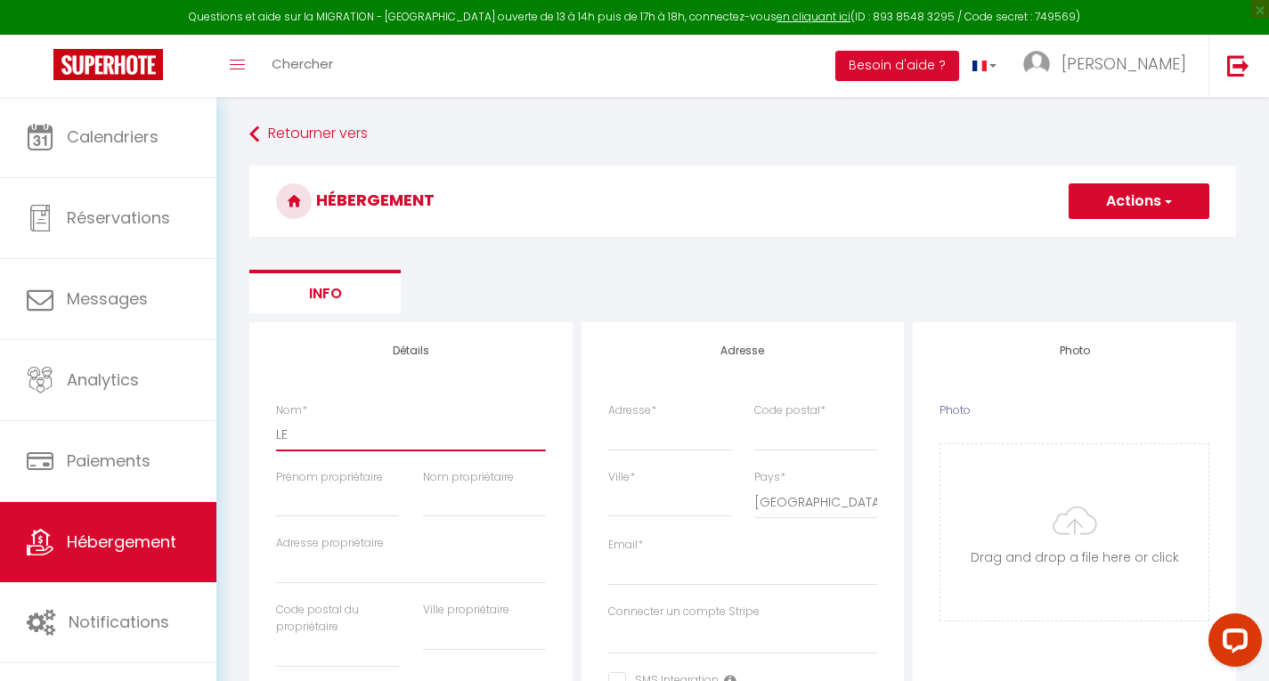
checkbox input "false"
select select
type input "LER"
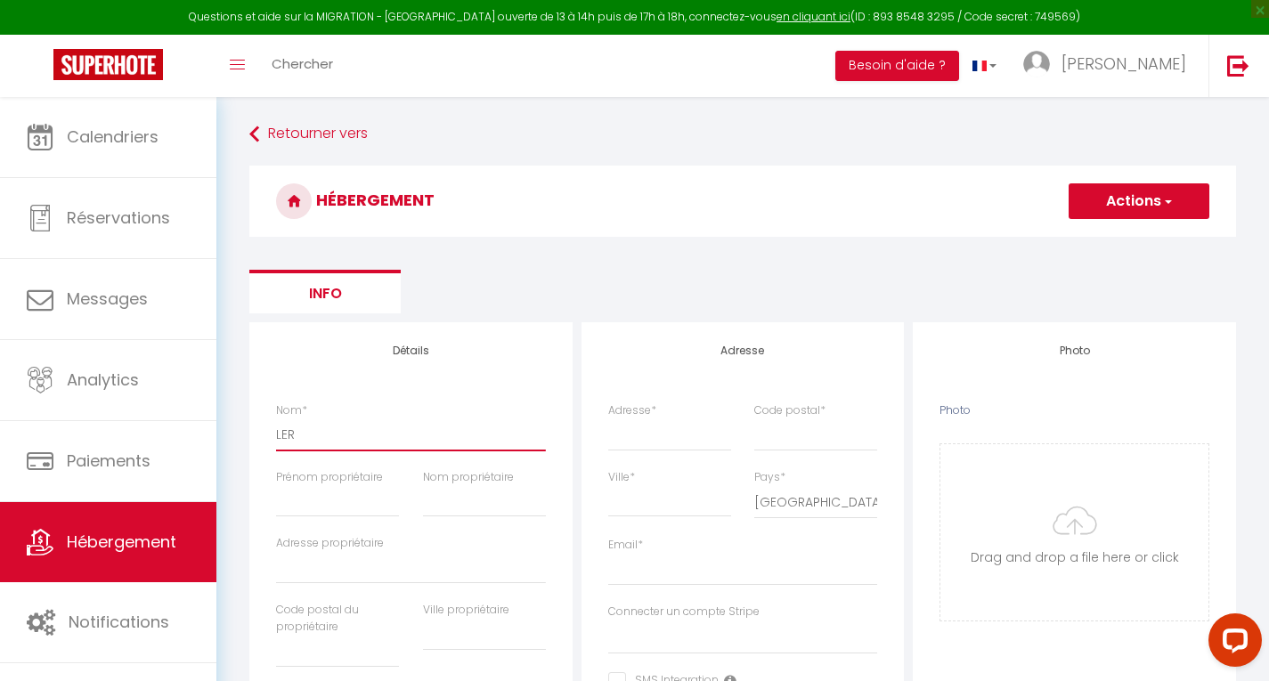
select select
checkbox input "false"
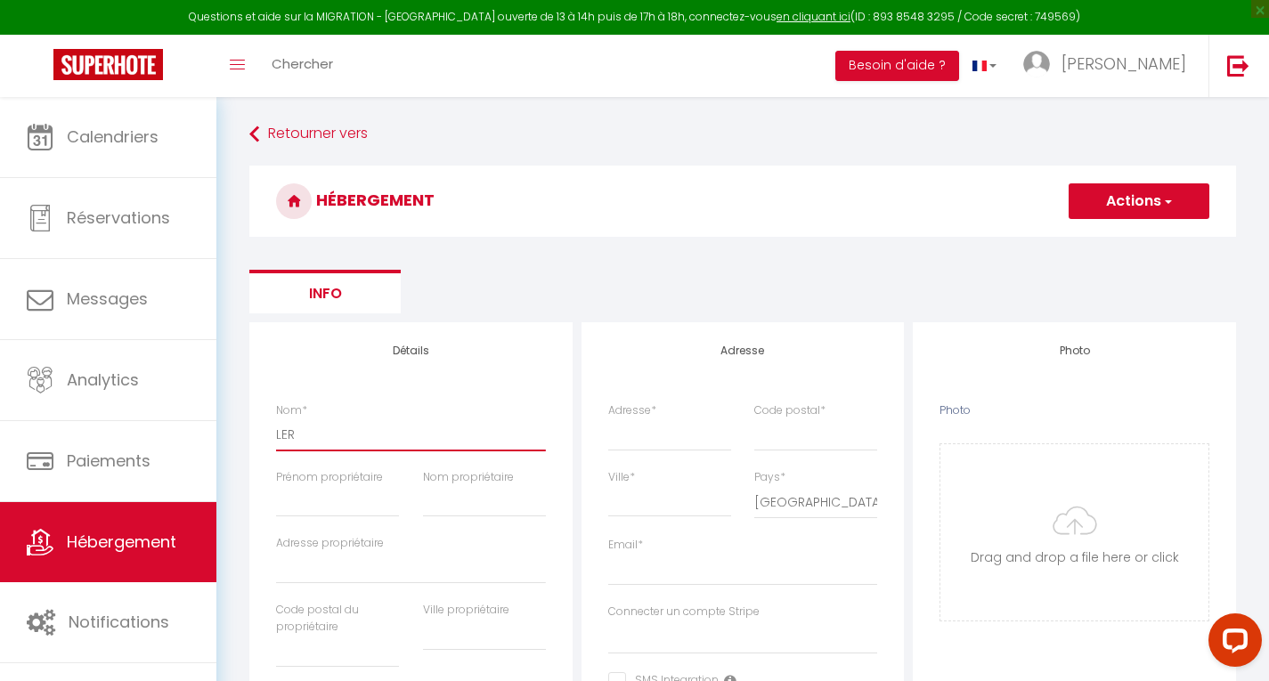
select select
type input "LERA"
select select
checkbox input "false"
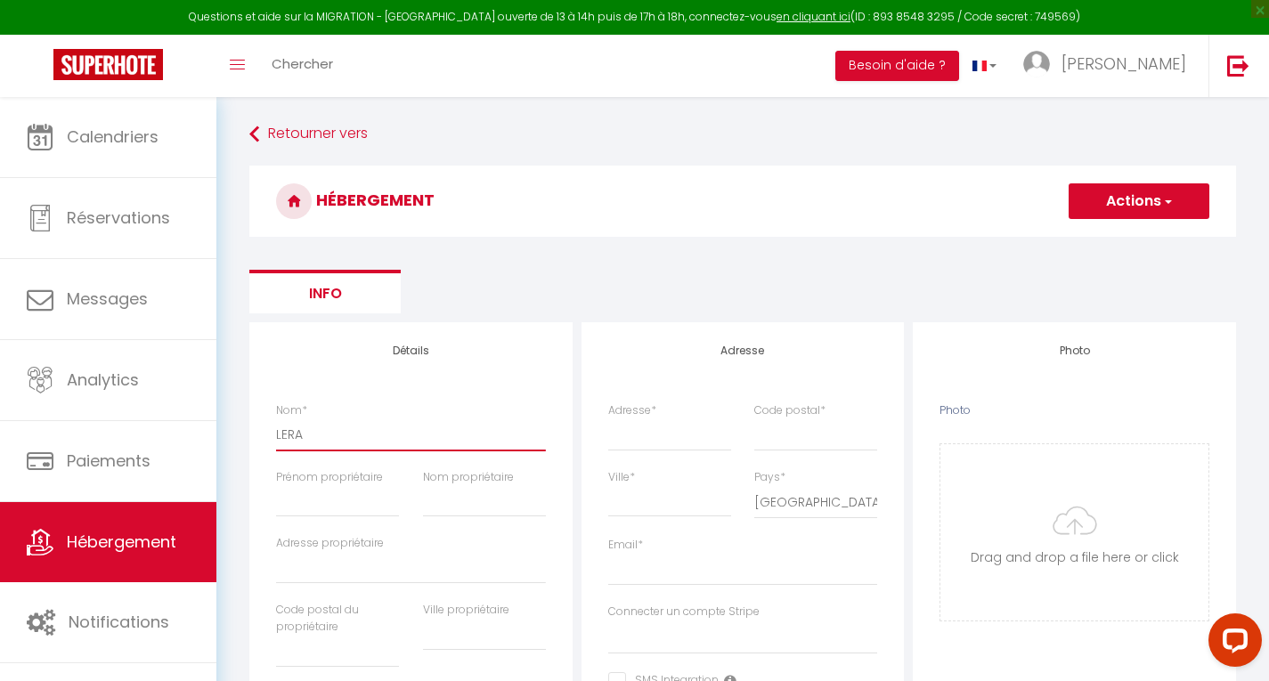
checkbox input "false"
select select
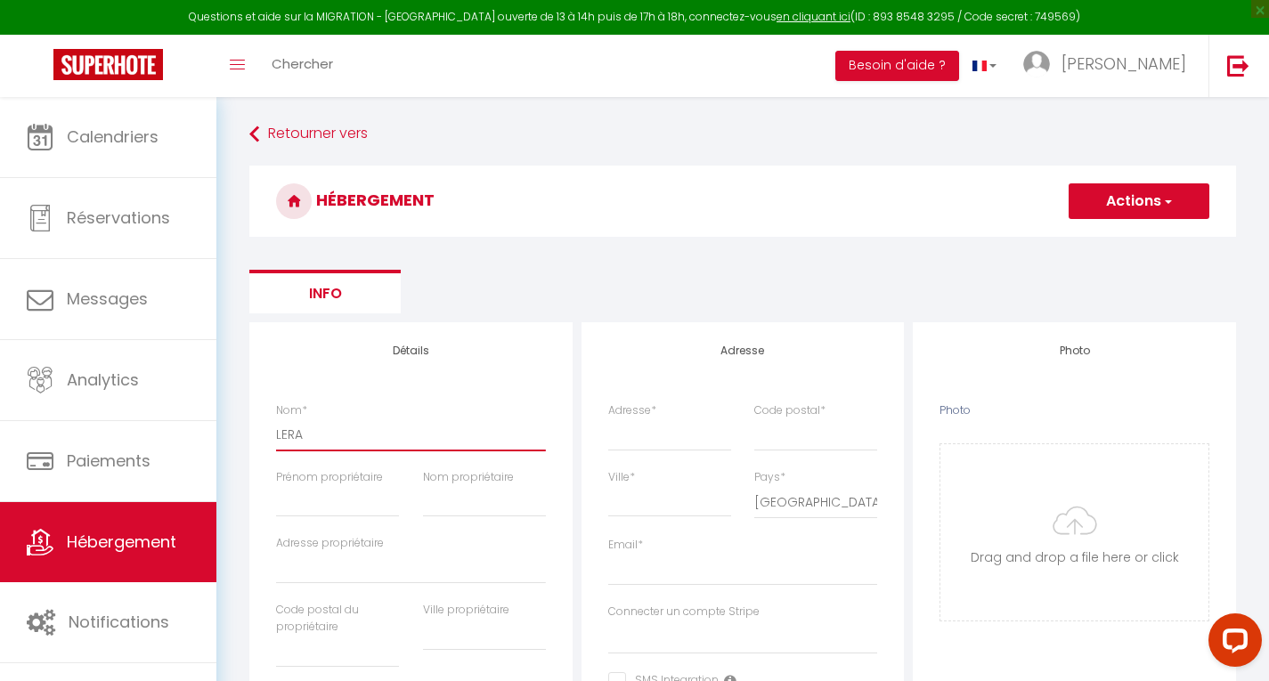
type input "LERAY"
select select
checkbox input "false"
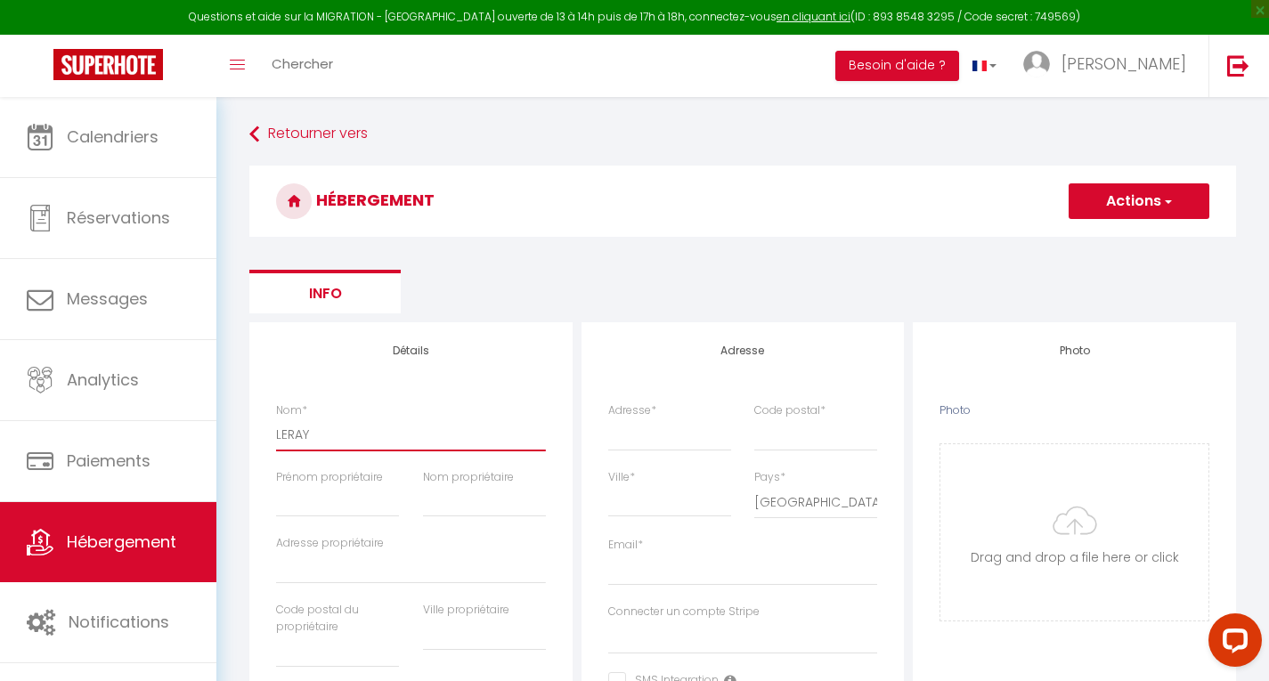
checkbox input "false"
select select
type input "LERAY"
click at [331, 510] on input "Prénom propriétaire" at bounding box center [337, 501] width 123 height 32
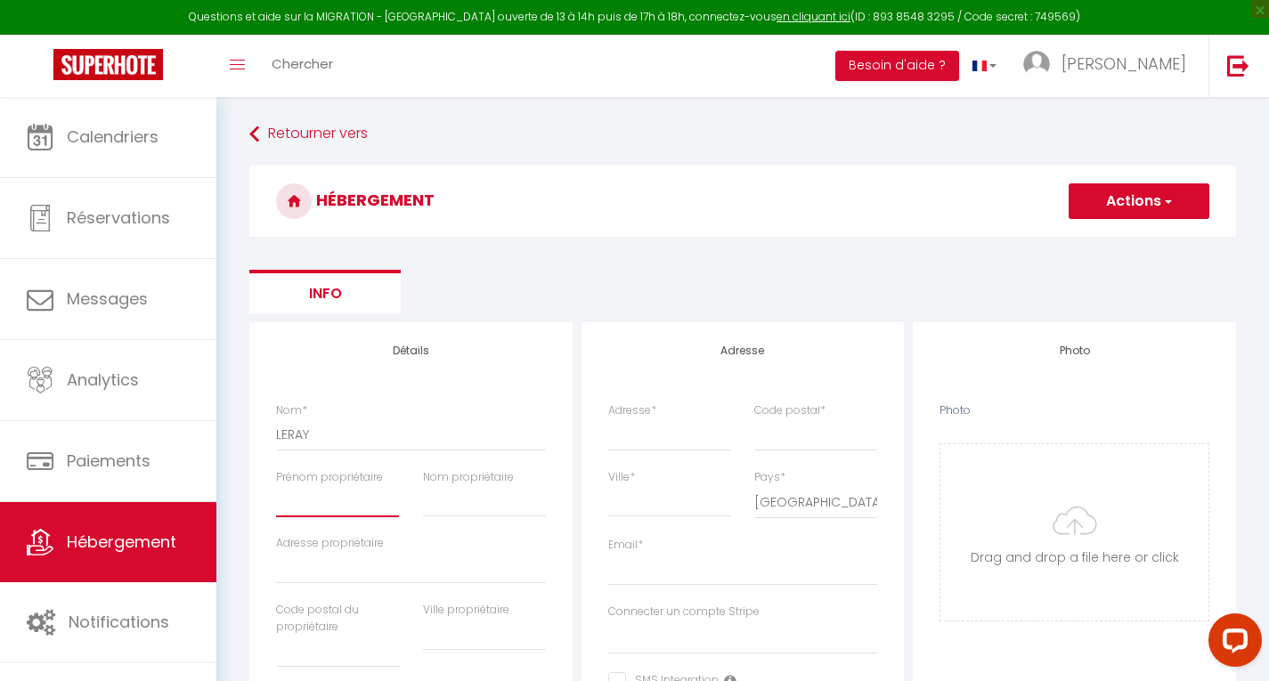
type input "R"
select select
checkbox input "false"
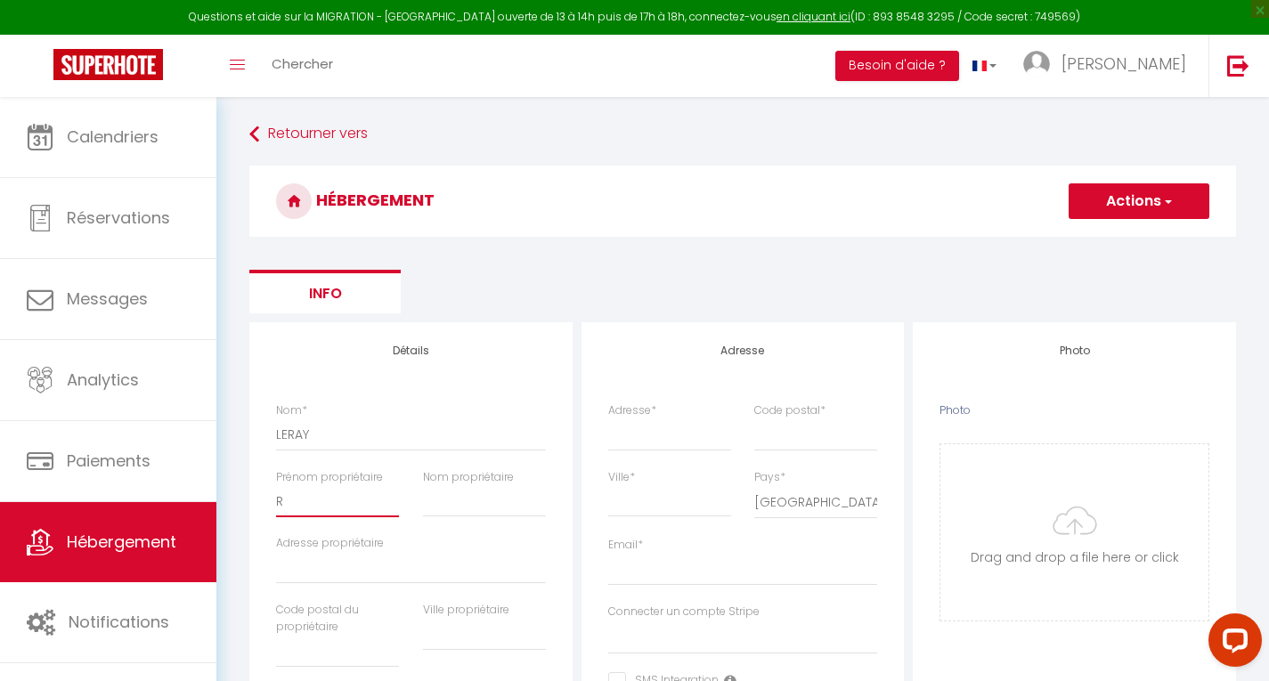
checkbox input "false"
select select
checkbox input "false"
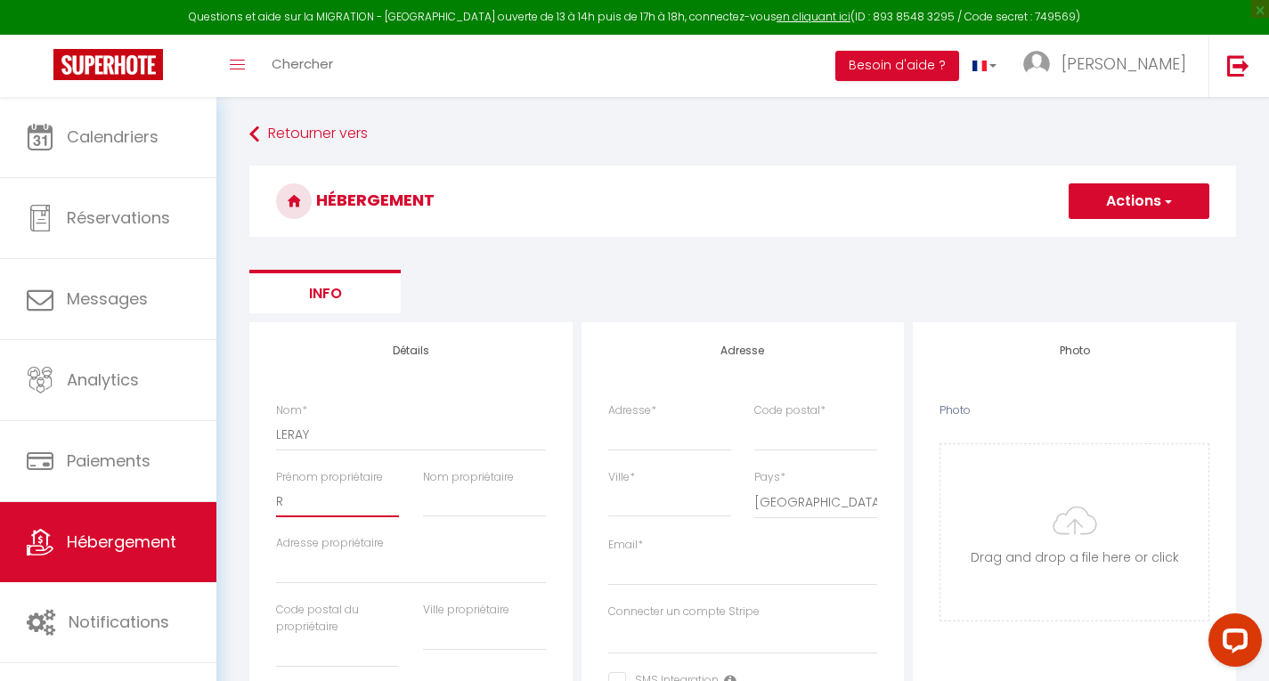
checkbox input "false"
select select
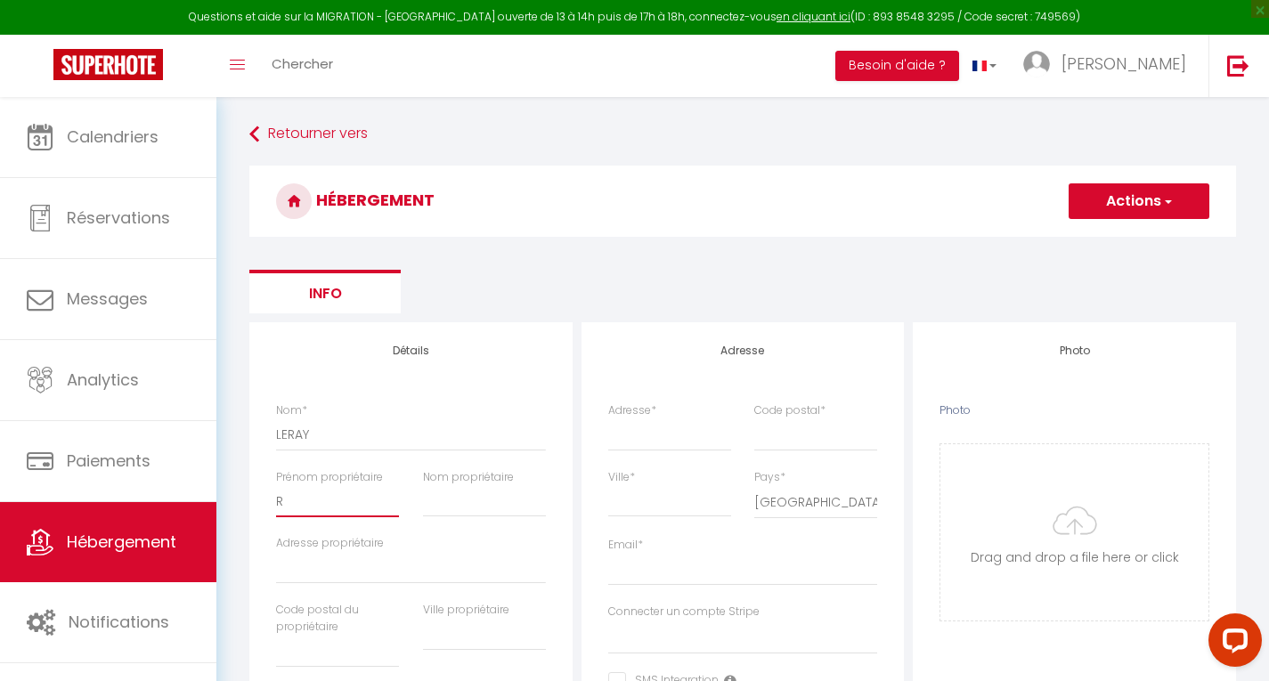
type input "Ro"
select select
checkbox input "false"
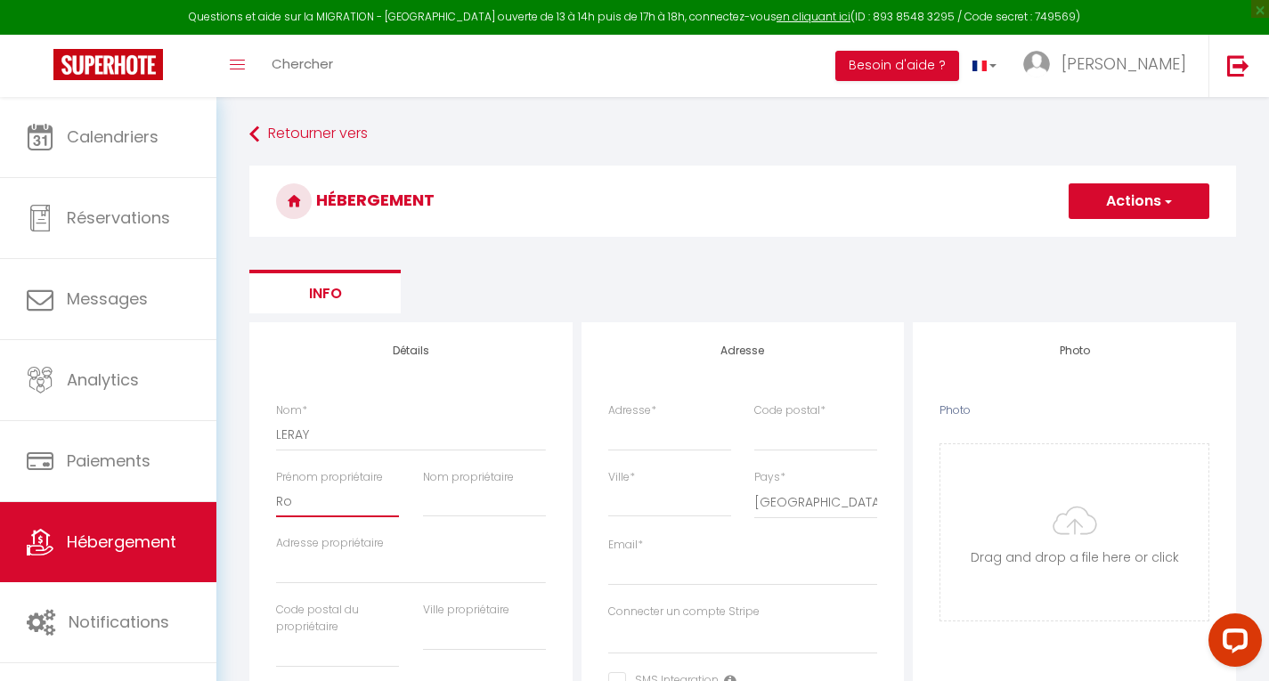
checkbox input "false"
select select
type input "Rom"
select select
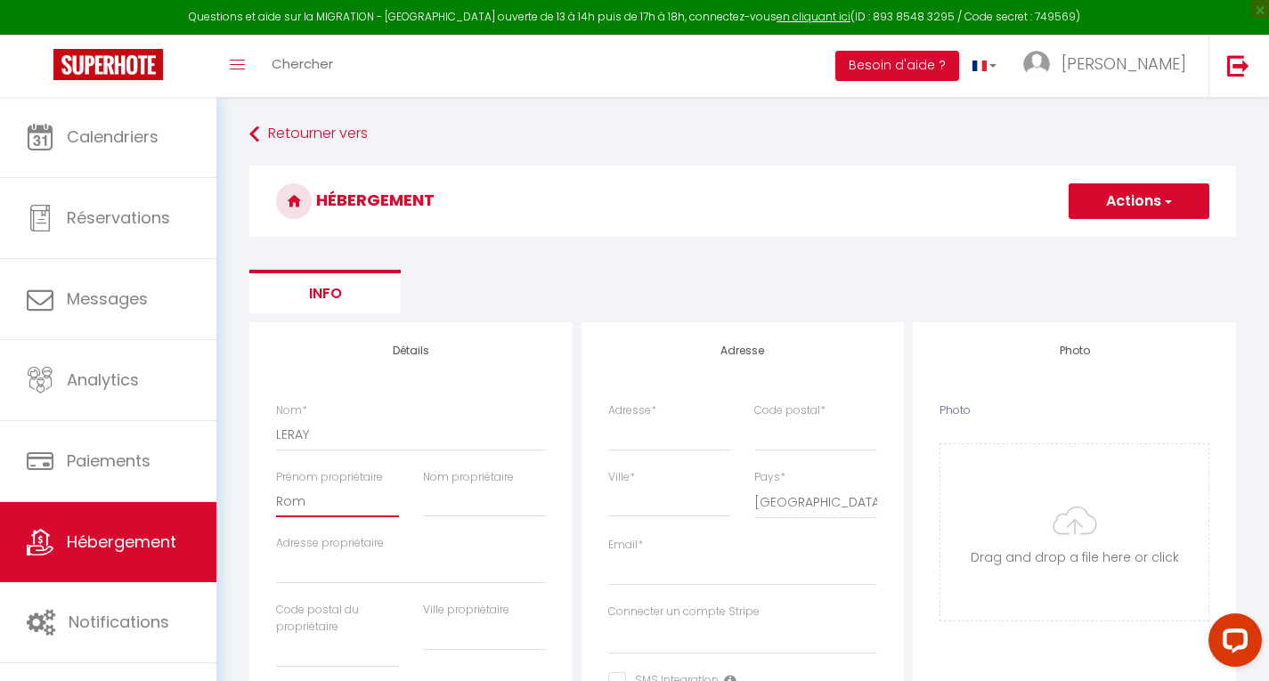
checkbox input "false"
select select
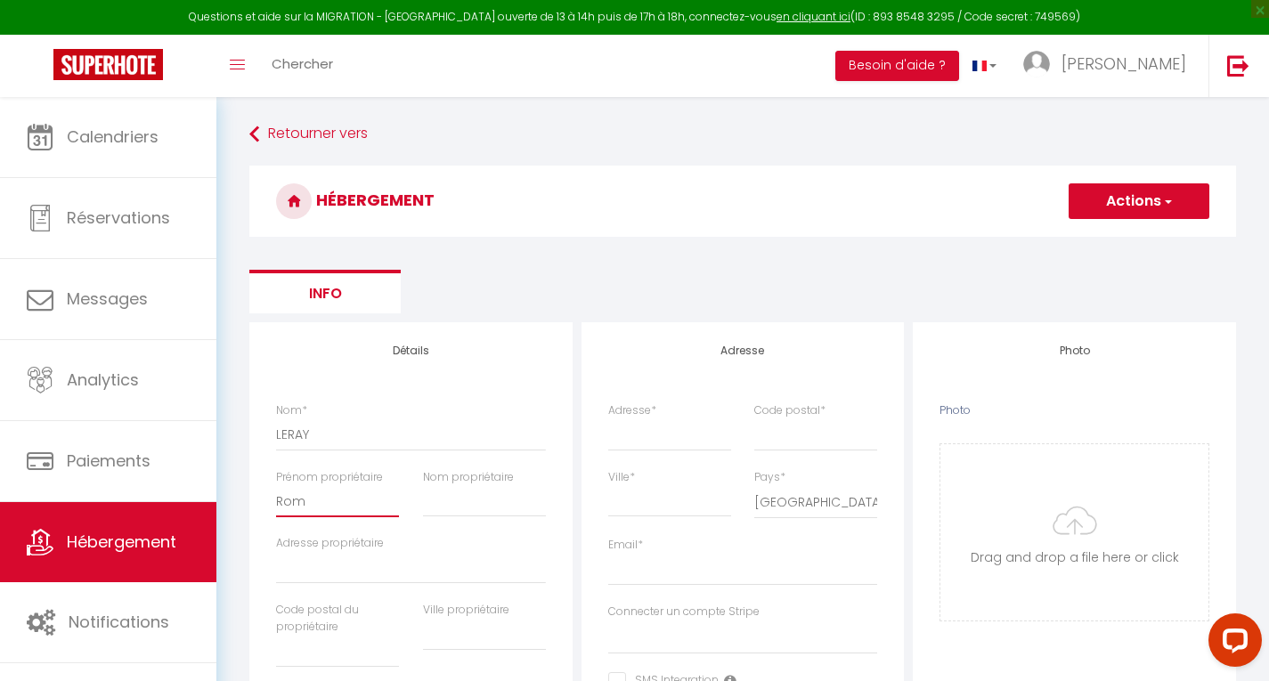
select select
type input "Roma"
select select
checkbox input "false"
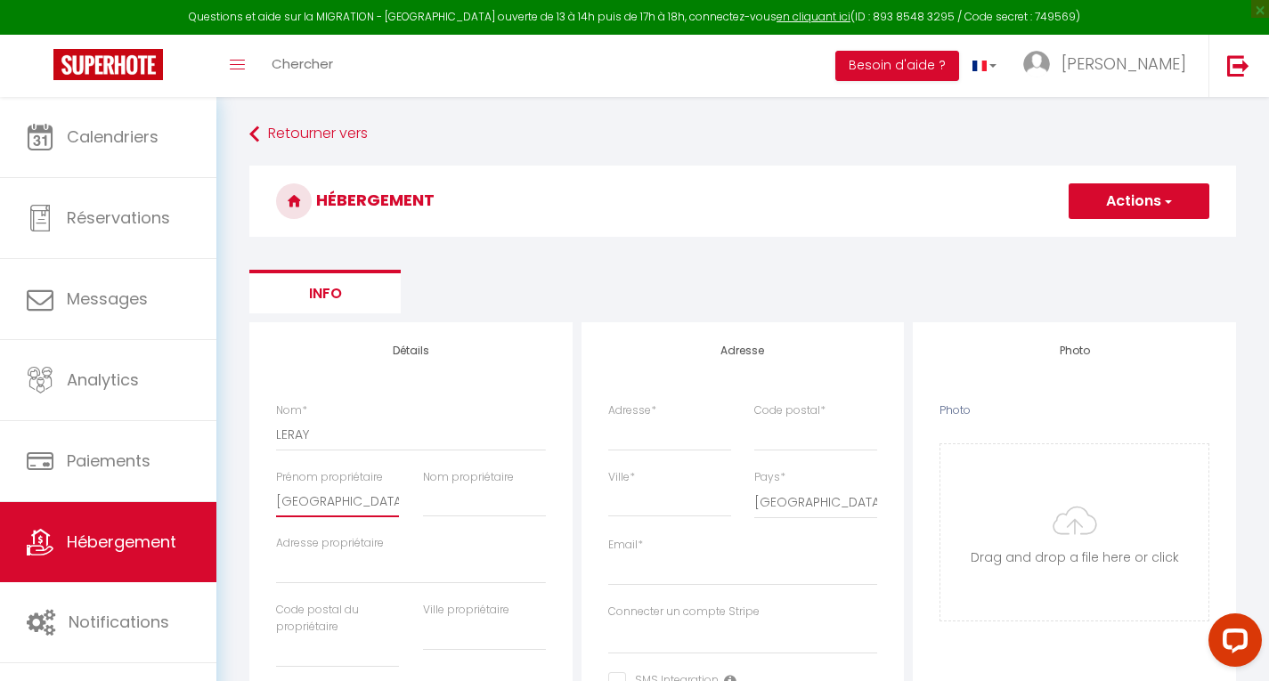
checkbox input "false"
select select
type input "Romai"
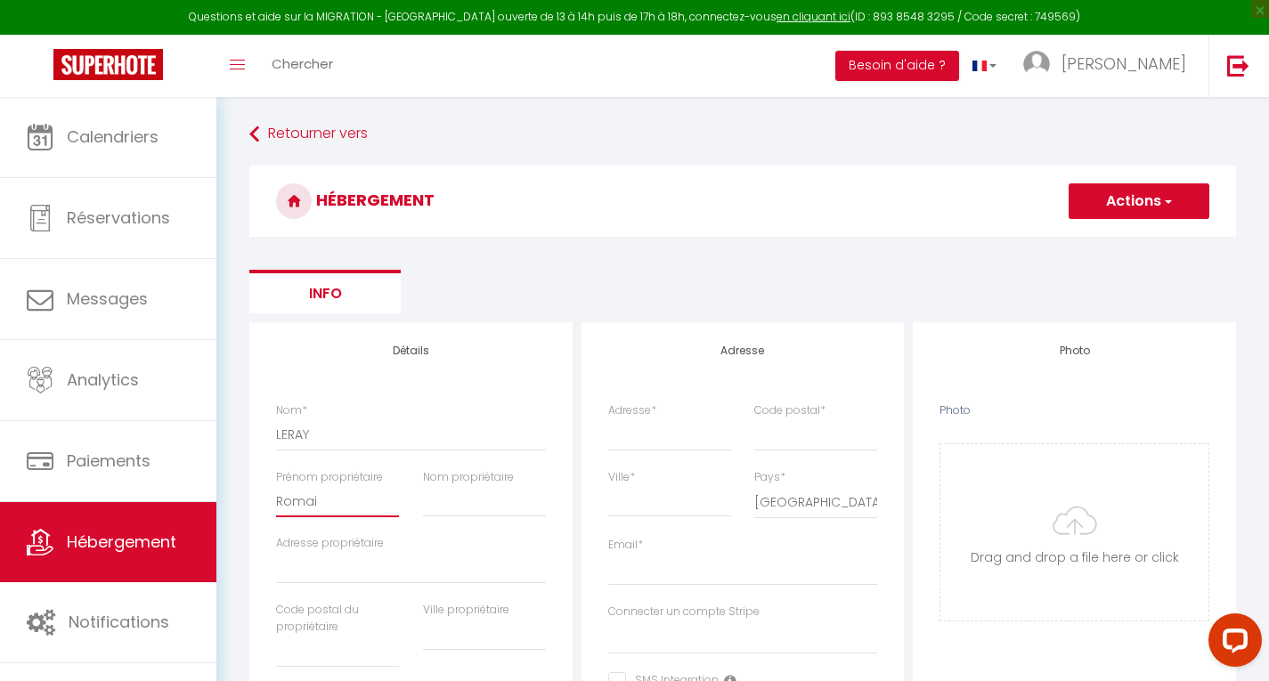
select select
checkbox input "false"
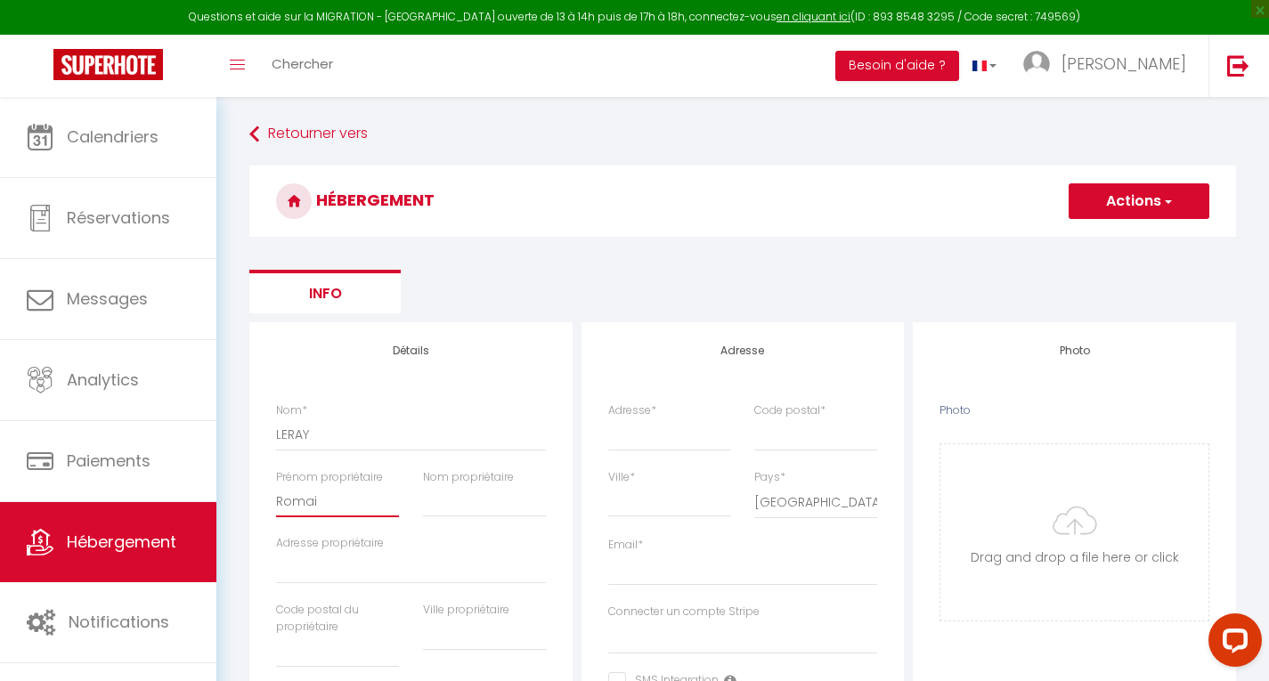
select select
type input "Romain"
select select
checkbox input "false"
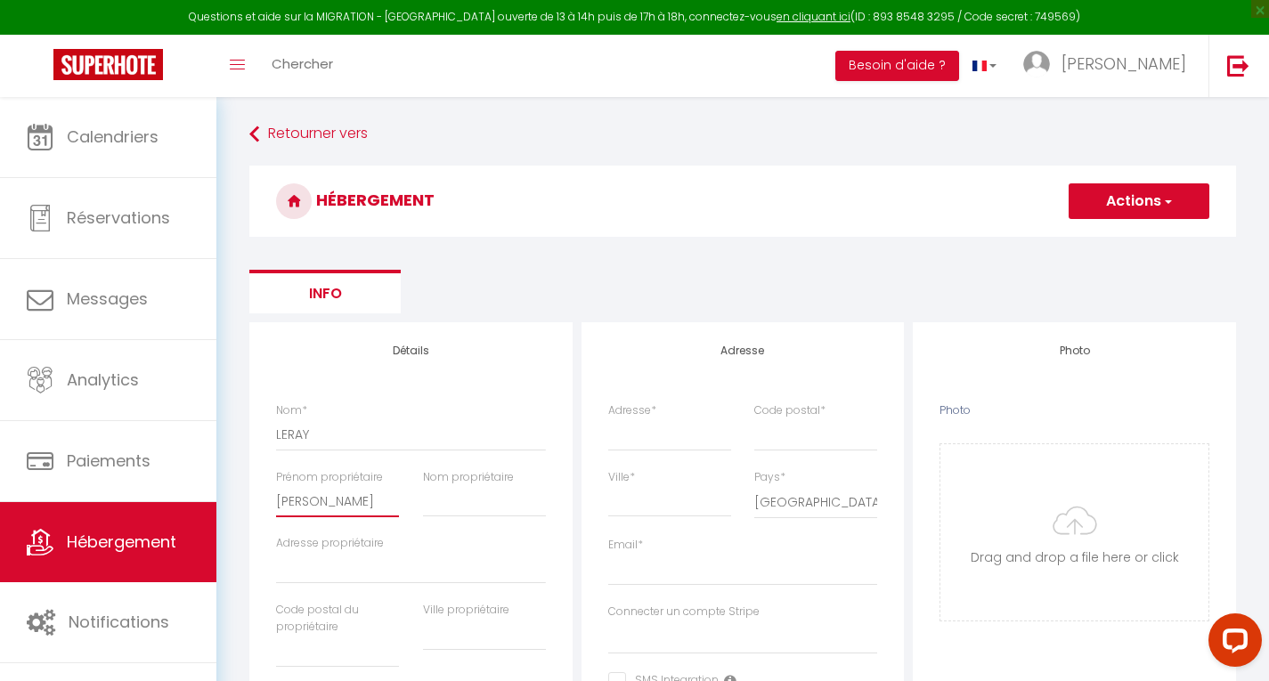
checkbox input "false"
select select
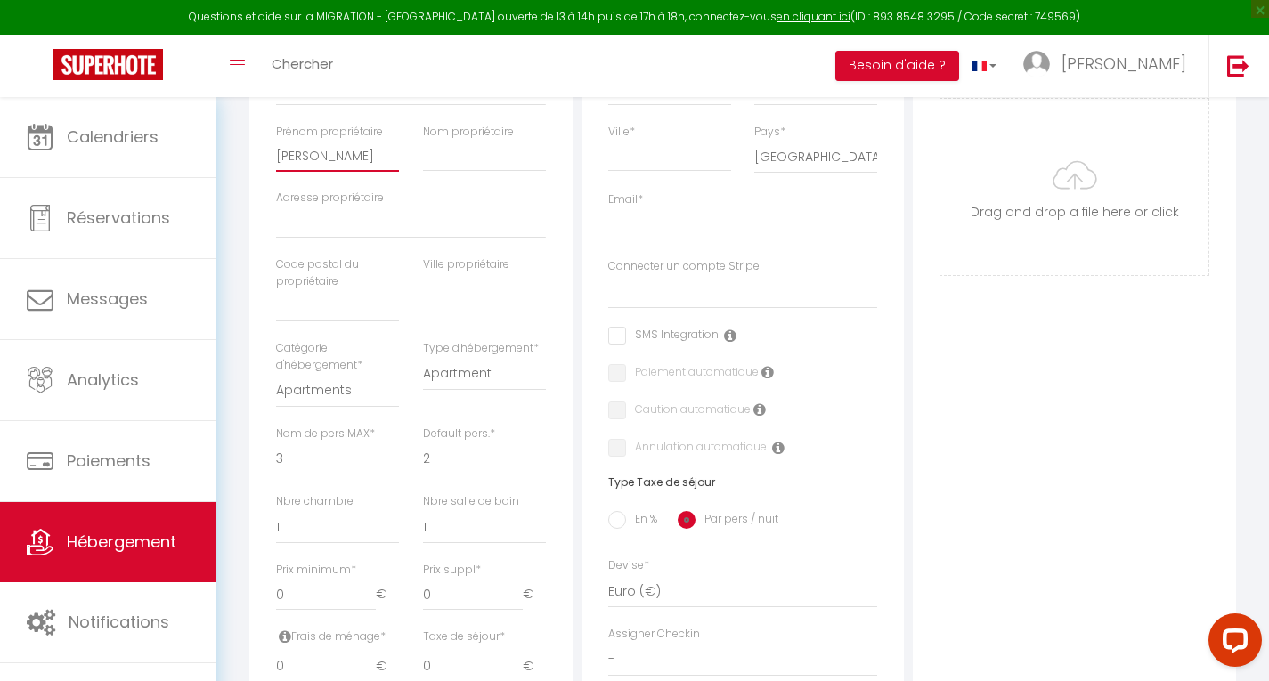
scroll to position [348, 0]
type input "Romain"
click at [345, 459] on select "1 2 3 4 5 6 7 8 9 10 11 12 13 14" at bounding box center [337, 456] width 123 height 34
select select "4"
click at [276, 439] on select "1 2 3 4 5 6 7 8 9 10 11 12 13 14" at bounding box center [337, 456] width 123 height 34
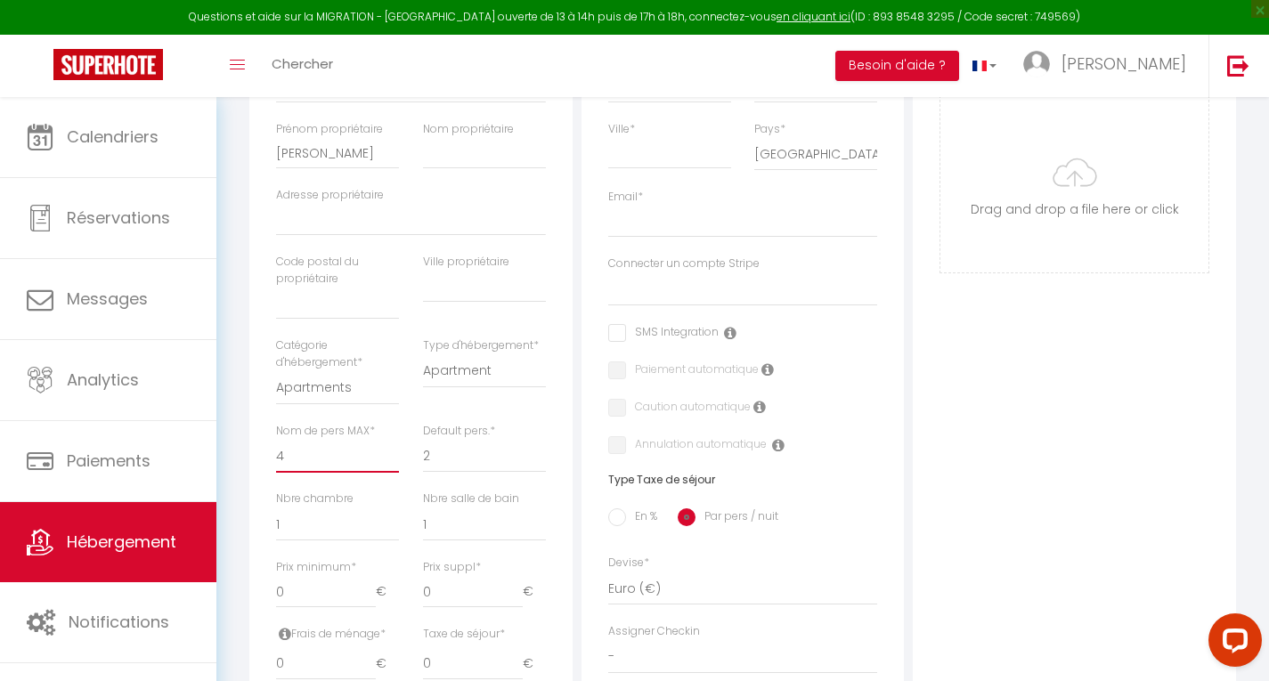
select select
checkbox input "false"
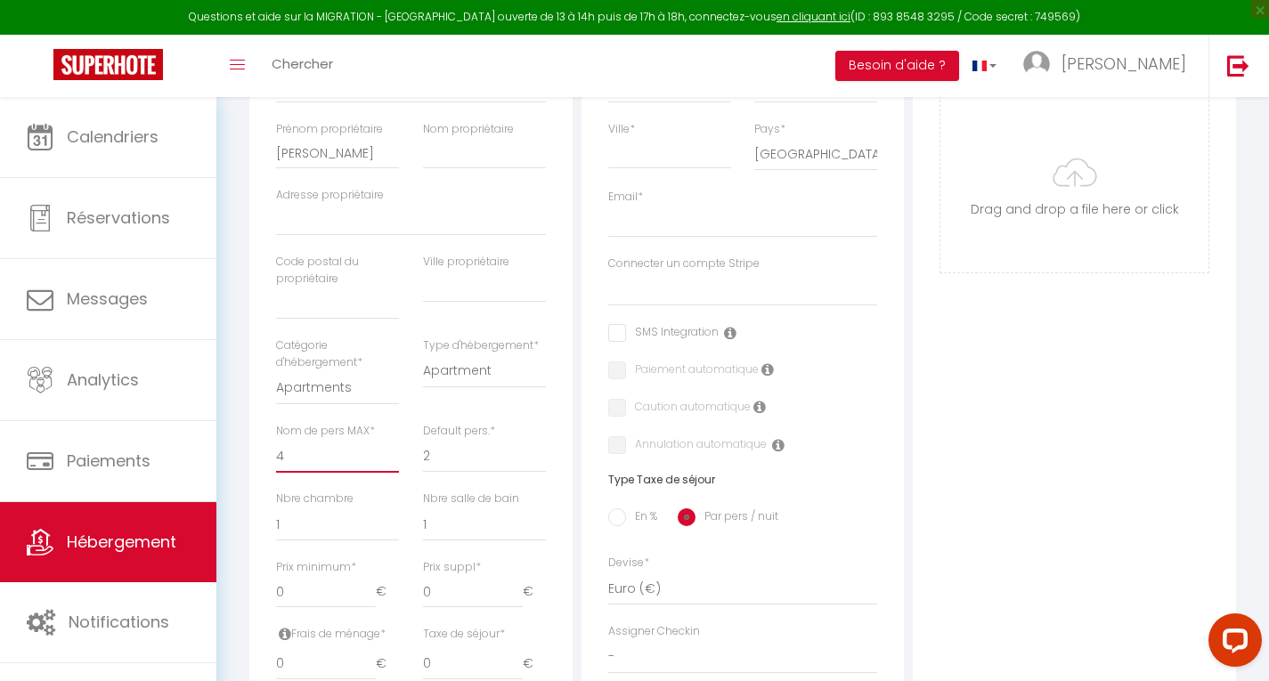
select select
click at [304, 524] on select "0 1 2 3 4 5 6 7 8 9 10 11 12 13" at bounding box center [337, 524] width 123 height 34
select select "0"
click at [276, 507] on select "0 1 2 3 4 5 6 7 8 9 10 11 12 13" at bounding box center [337, 524] width 123 height 34
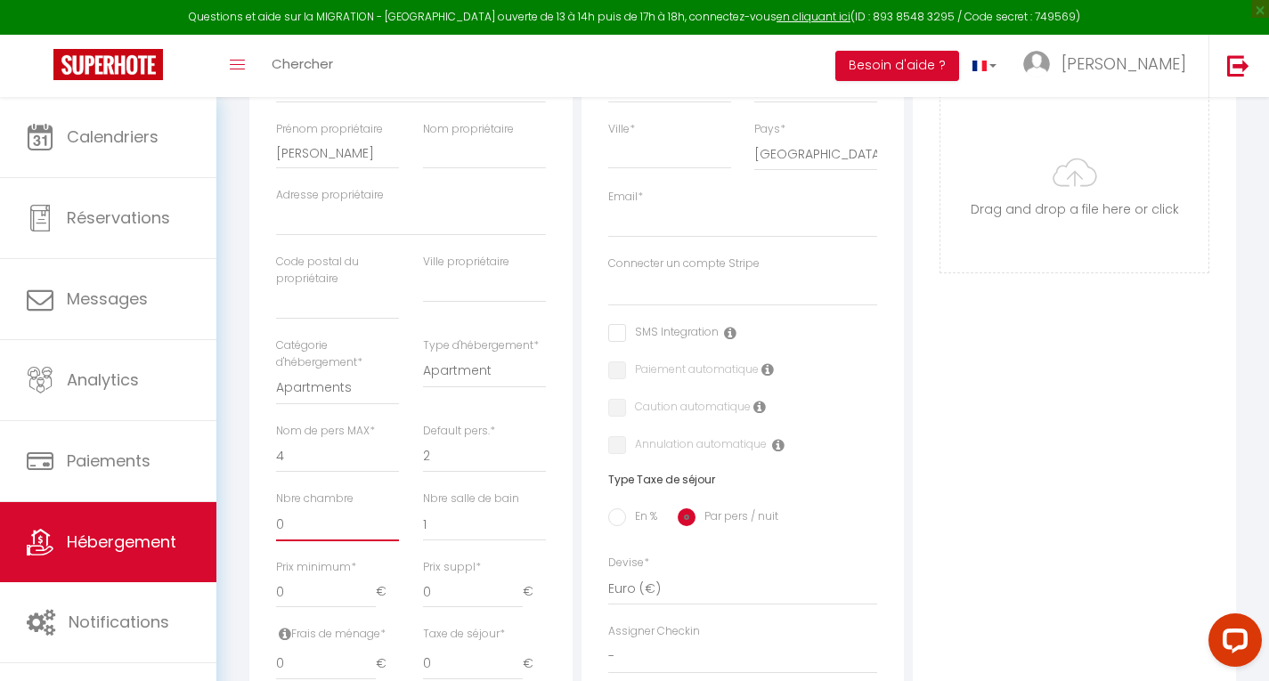
select select
checkbox input "false"
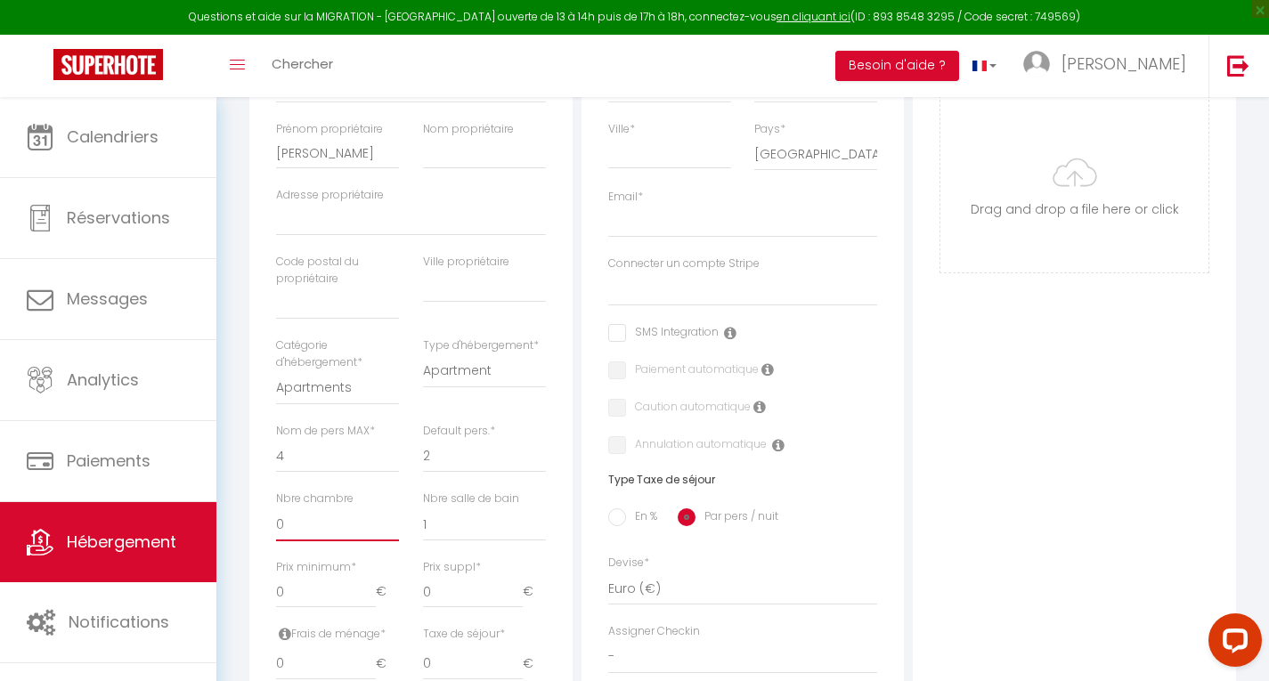
select select
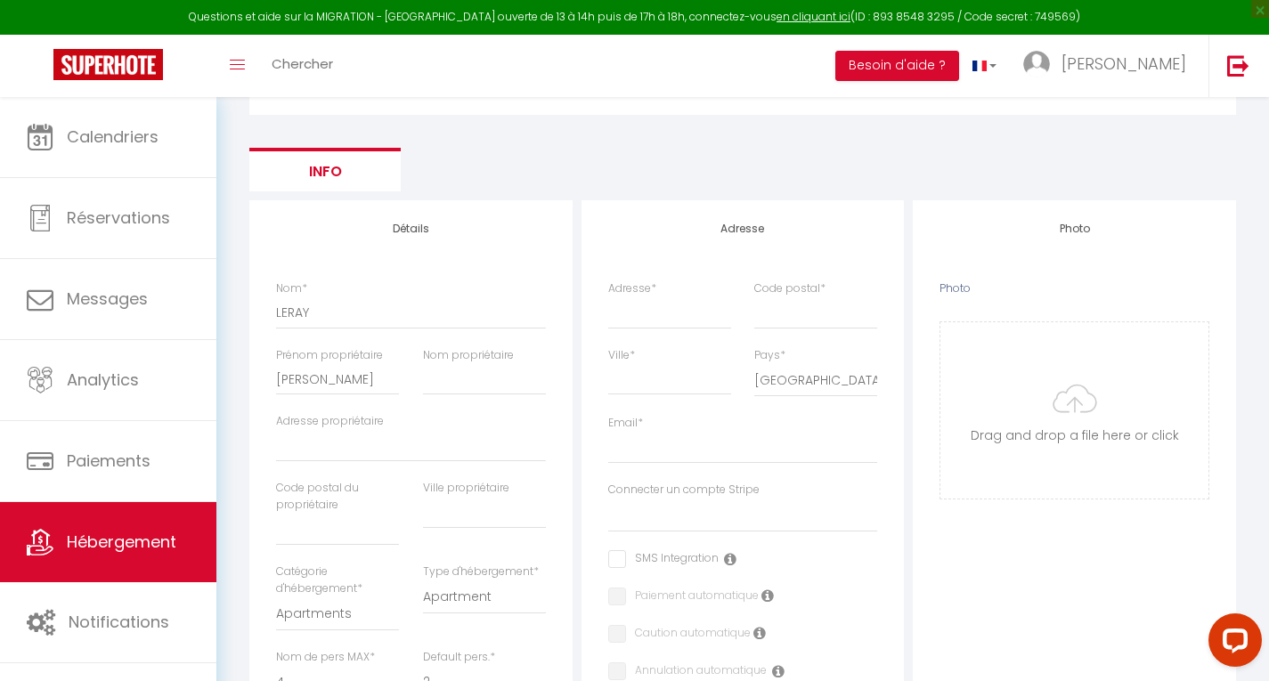
scroll to position [110, 0]
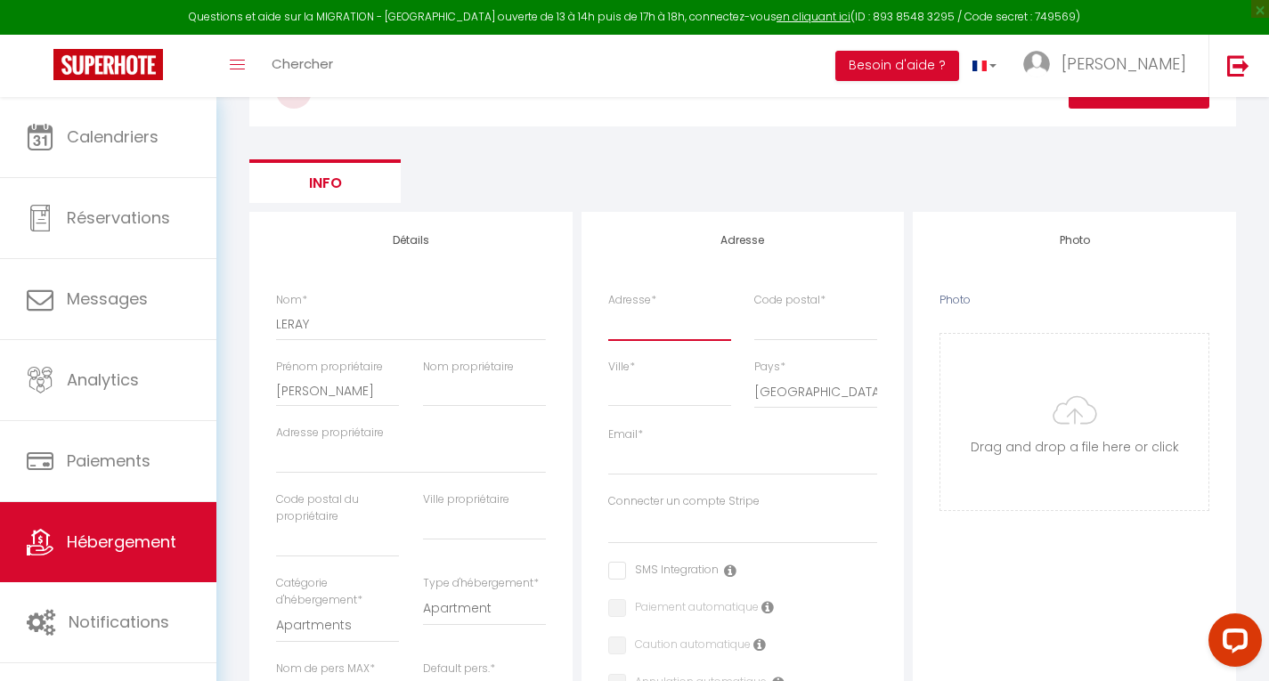
click at [650, 328] on input "Adresse *" at bounding box center [669, 324] width 123 height 32
type input "R"
select select
checkbox input "false"
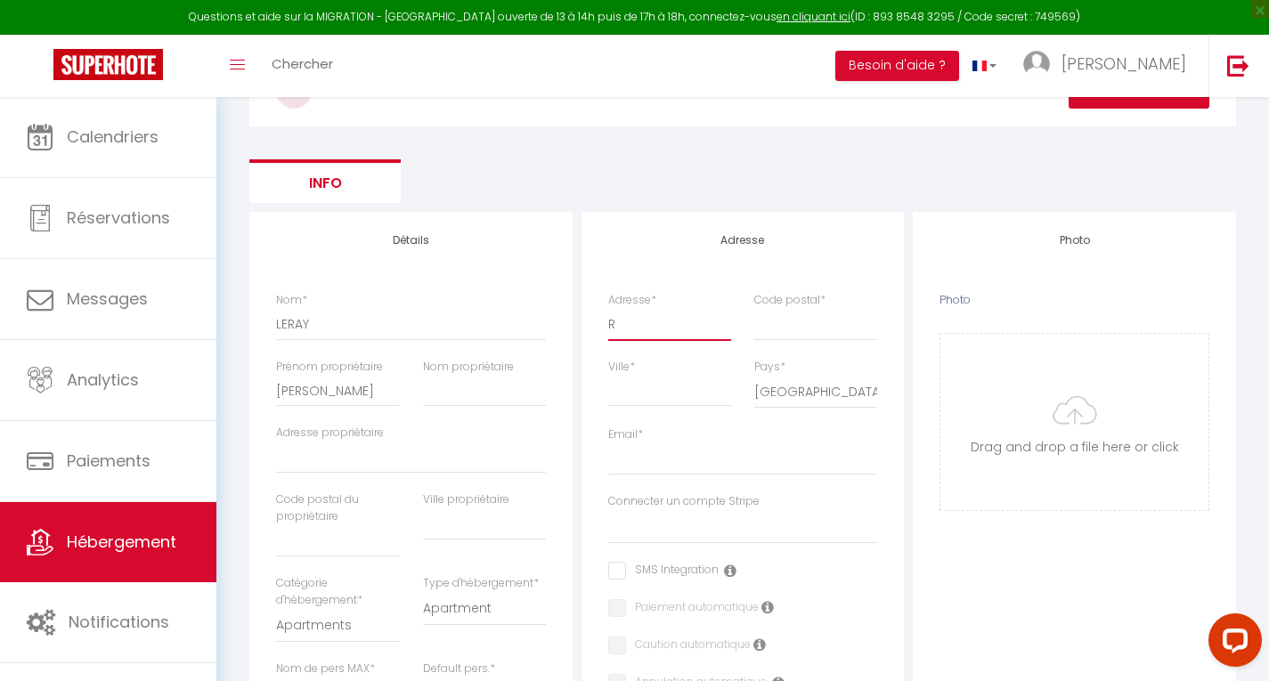
checkbox input "false"
select select
type input "Ru"
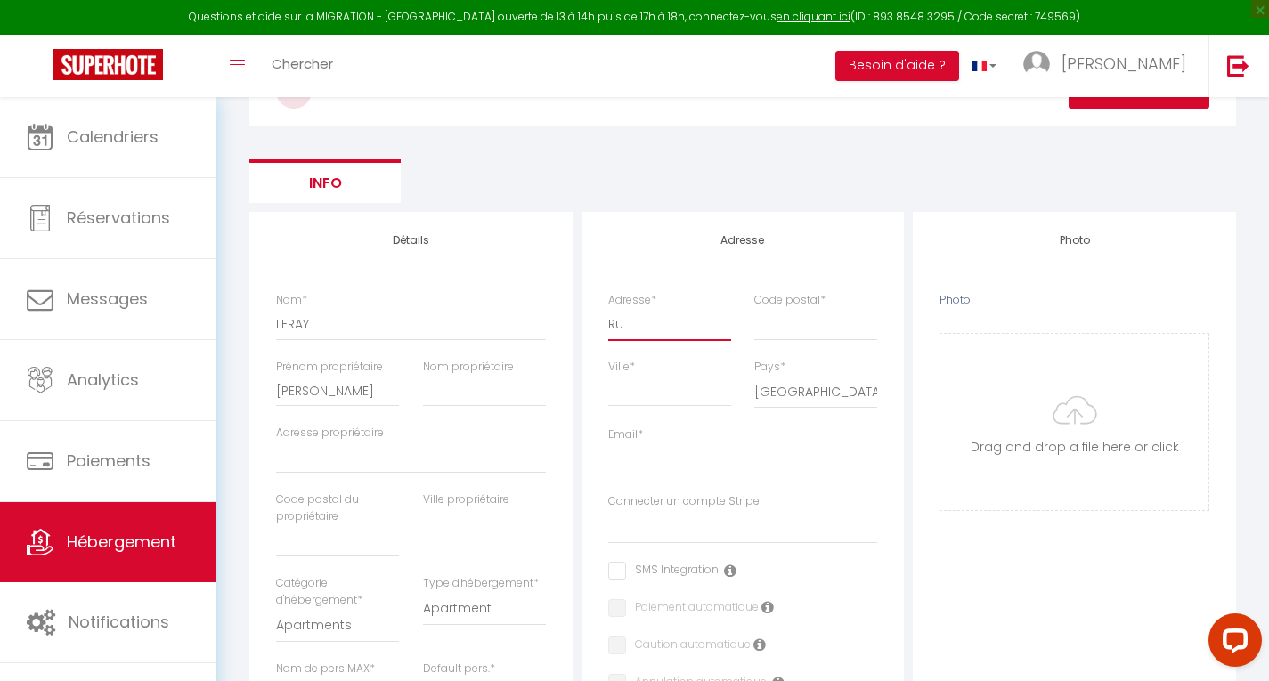
select select
checkbox input "false"
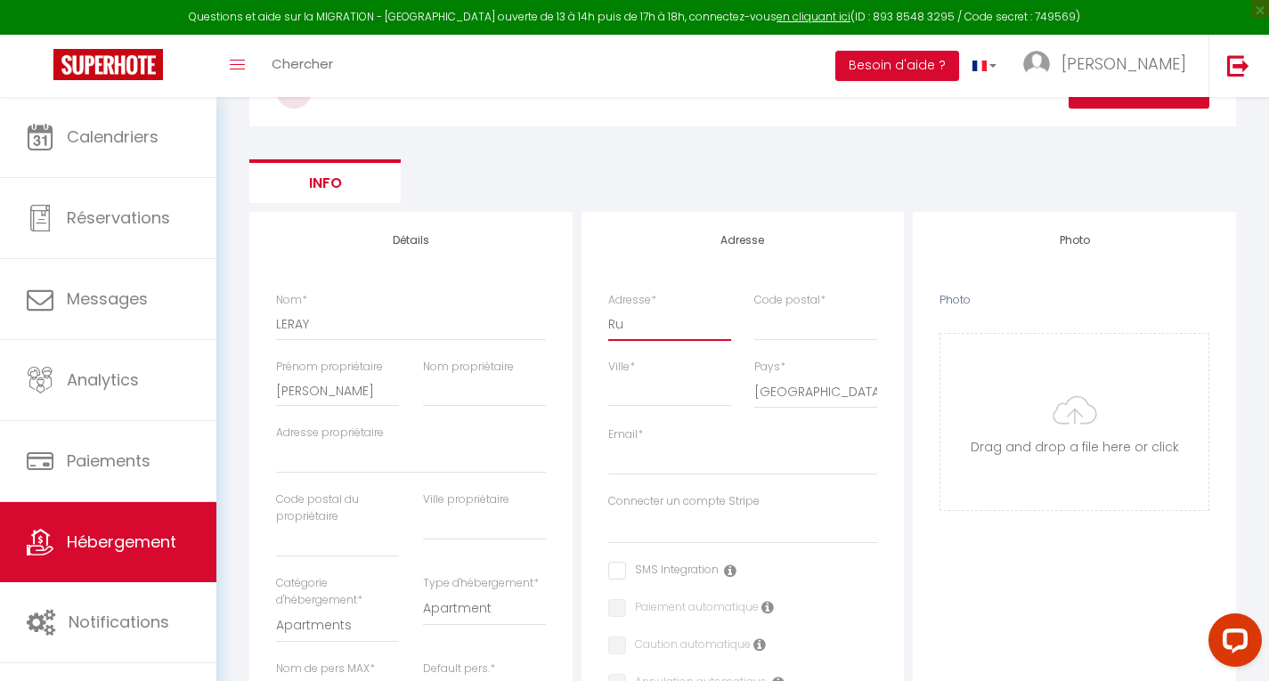
select select
click at [780, 328] on input "Code postal *" at bounding box center [815, 324] width 123 height 32
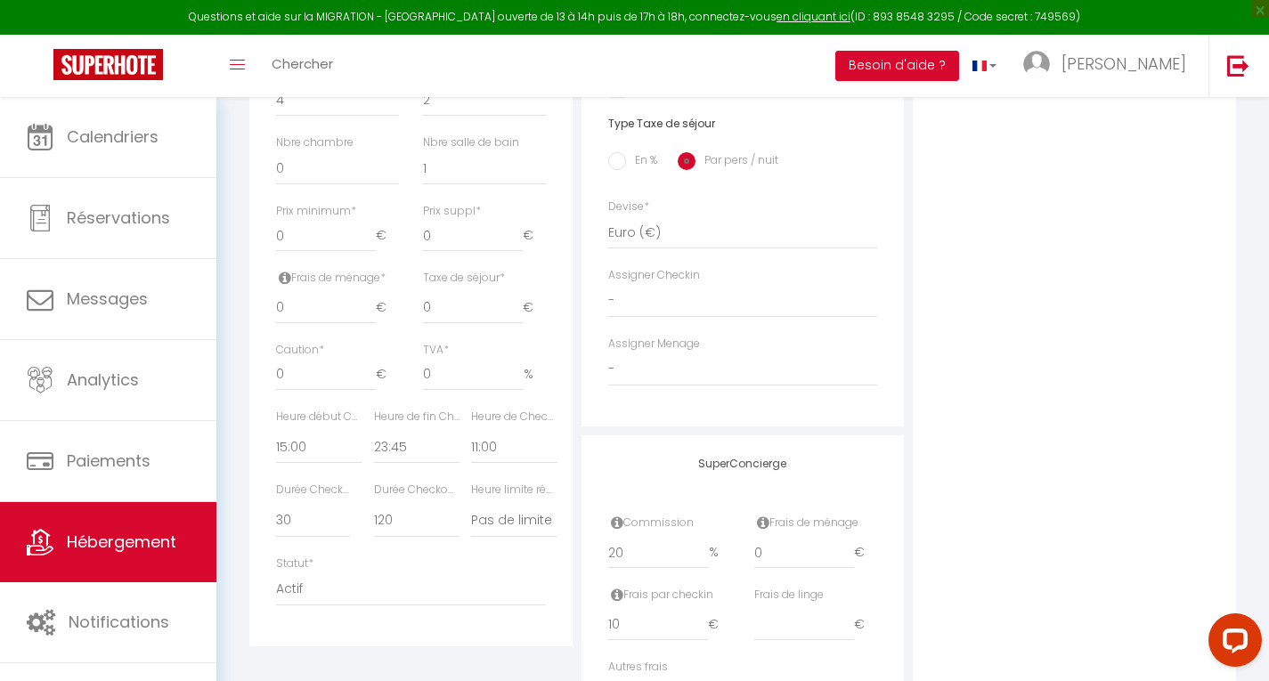
scroll to position [722, 0]
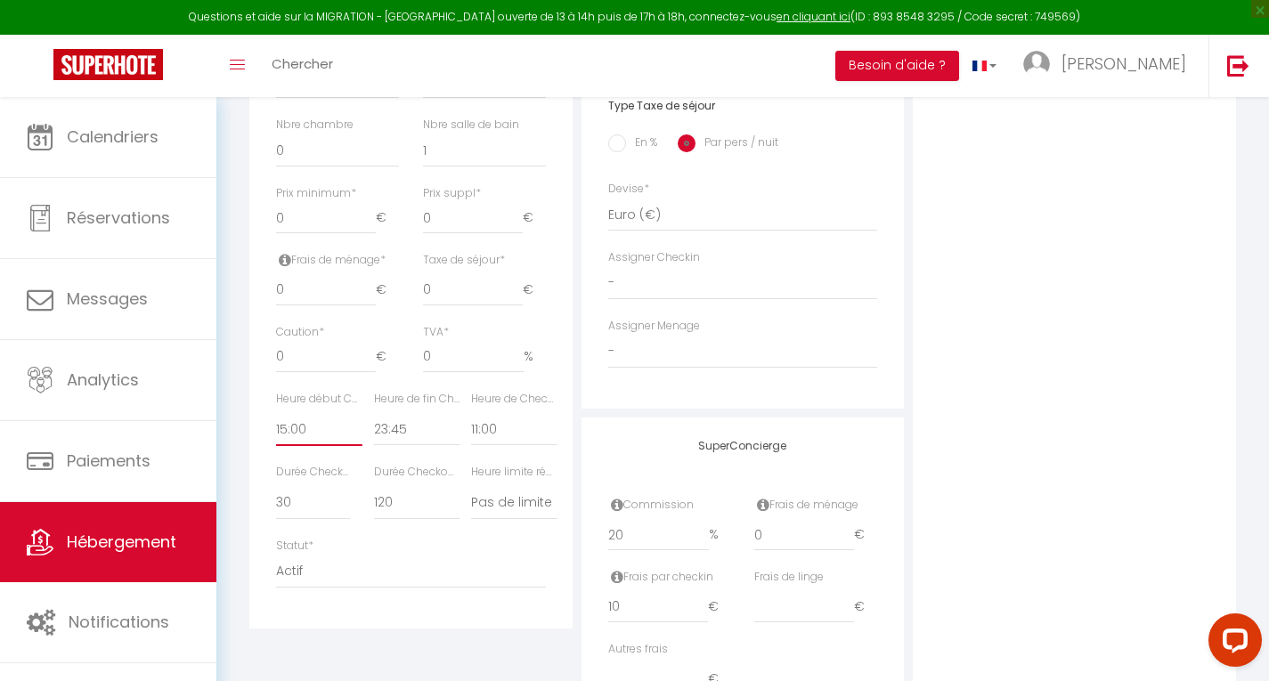
click at [281, 429] on select "00:00 00:15 00:30 00:45 01:00 01:15 01:30 01:45 02:00 02:15 02:30 02:45 03:00" at bounding box center [318, 429] width 85 height 34
click at [276, 412] on select "00:00 00:15 00:30 00:45 01:00 01:15 01:30 01:45 02:00 02:15 02:30 02:45 03:00" at bounding box center [318, 429] width 85 height 34
click at [387, 423] on select "00:00 00:15 00:30 00:45 01:00 01:15 01:30 01:45 02:00 02:15 02:30 02:45 03:00" at bounding box center [416, 429] width 85 height 34
click at [374, 412] on select "00:00 00:15 00:30 00:45 01:00 01:15 01:30 01:45 02:00 02:15 02:30 02:45 03:00" at bounding box center [416, 429] width 85 height 34
click at [489, 428] on select "00:00 00:15 00:30 00:45 01:00 01:15 01:30 01:45 02:00 02:15 02:30 02:45 03:00" at bounding box center [513, 429] width 85 height 34
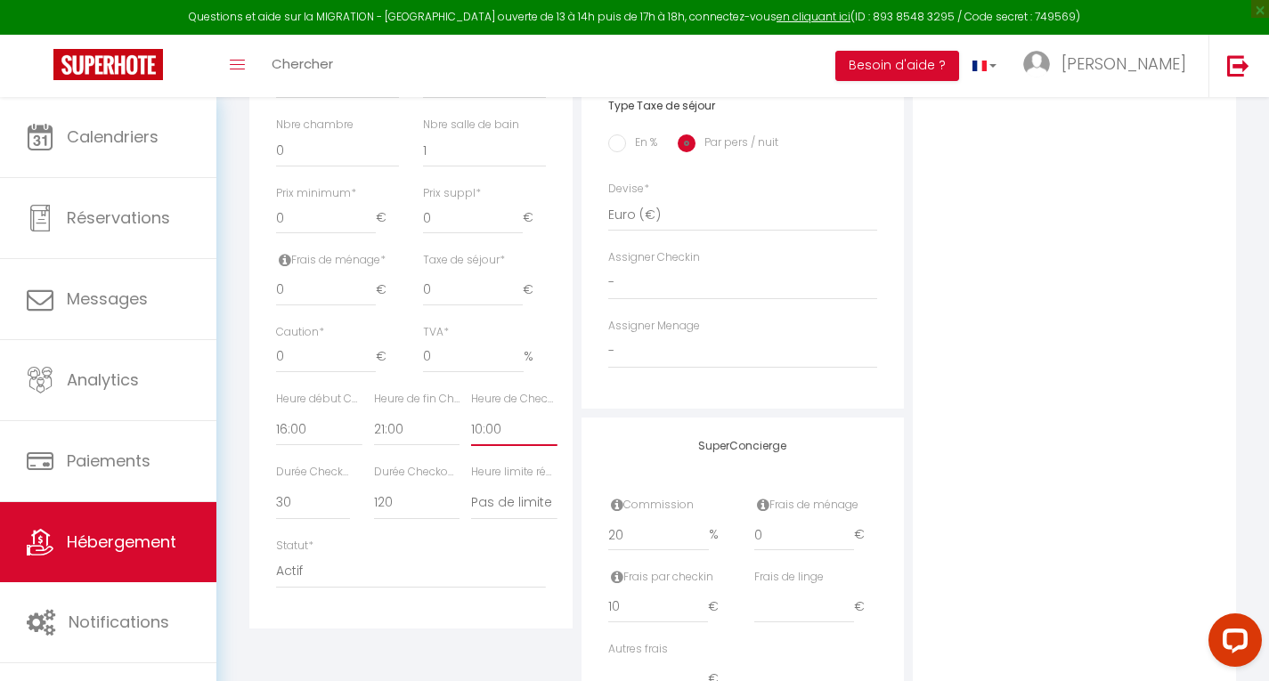
click at [471, 412] on select "00:00 00:15 00:30 00:45 01:00 01:15 01:30 01:45 02:00 02:15 02:30 02:45 03:00" at bounding box center [513, 429] width 85 height 34
click at [308, 486] on select "15 30 45 60 75 90 105 120 135 150 165 180 195 210" at bounding box center [313, 503] width 74 height 34
click at [276, 486] on select "15 30 45 60 75 90 105 120 135 150 165 180 195 210" at bounding box center [313, 503] width 74 height 34
click at [400, 519] on select "15 30 45 60 75 90 105 120 135 150 165 180 195 210" at bounding box center [416, 503] width 85 height 34
click at [374, 486] on select "15 30 45 60 75 90 105 120 135 150 165 180 195 210" at bounding box center [416, 503] width 85 height 34
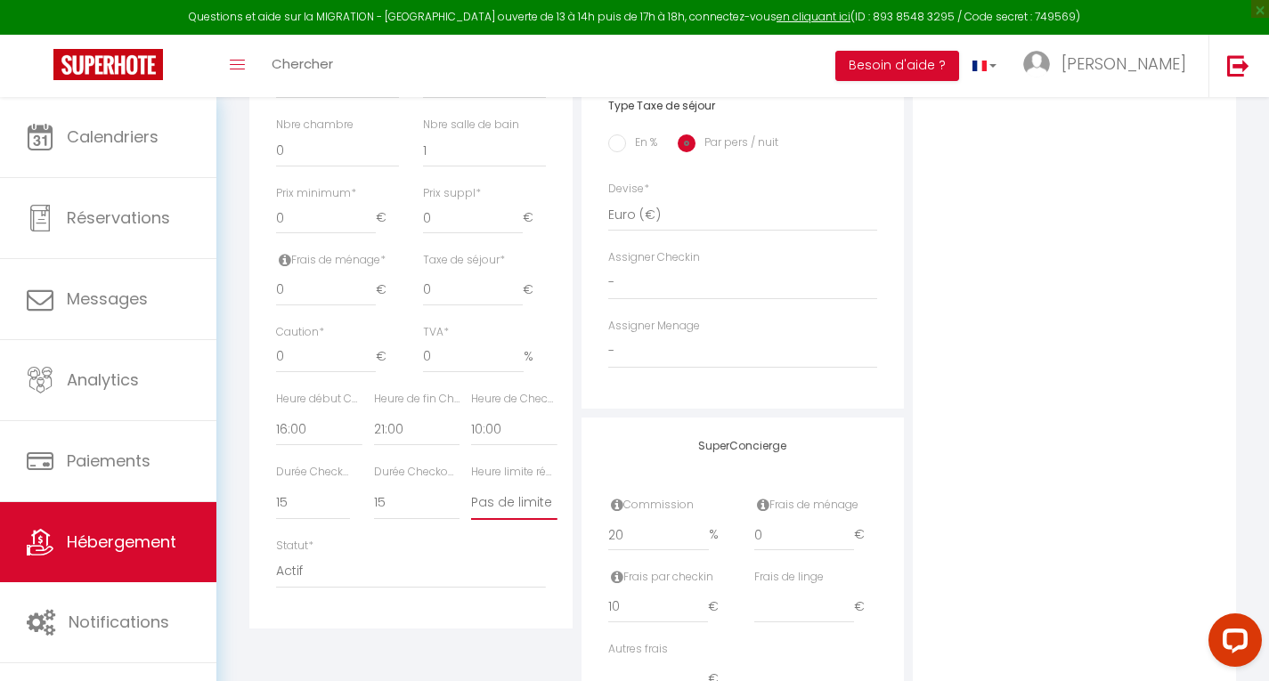
click at [502, 504] on select "Pas de limite 01:00 02:00 03:00 04:00 05:00 06:00 07:00 08:00 09:00 10:00 11:00…" at bounding box center [513, 503] width 85 height 34
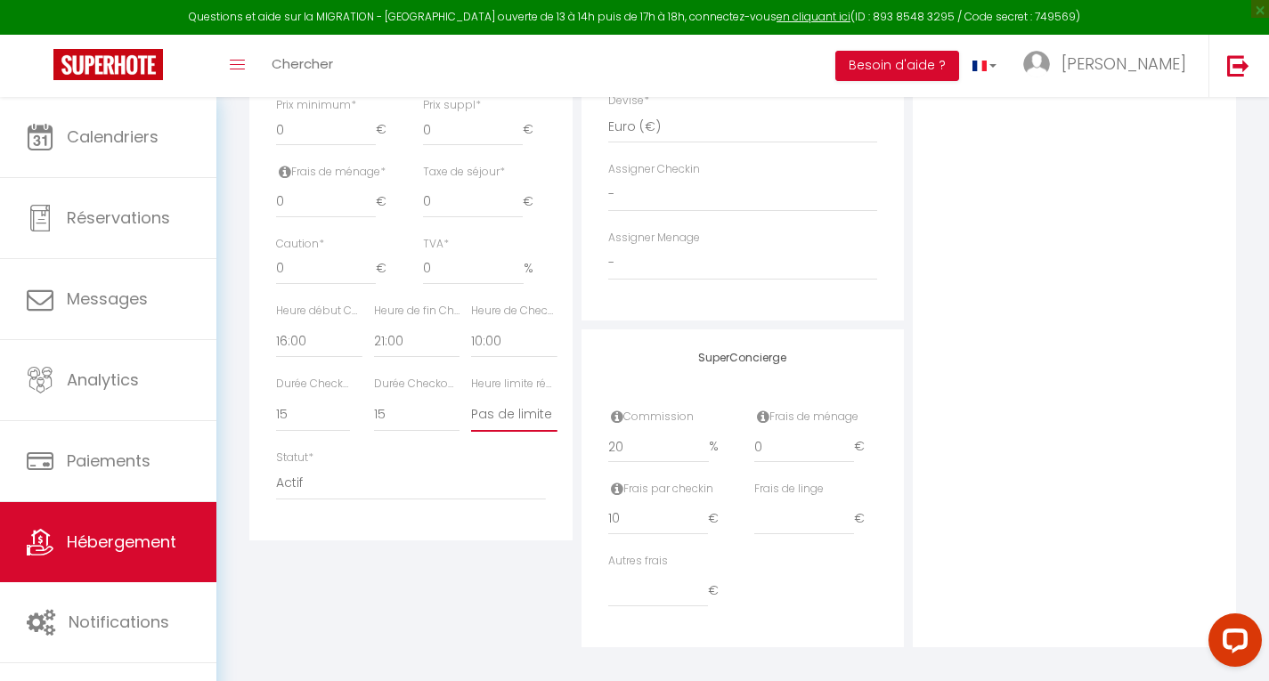
scroll to position [820, 0]
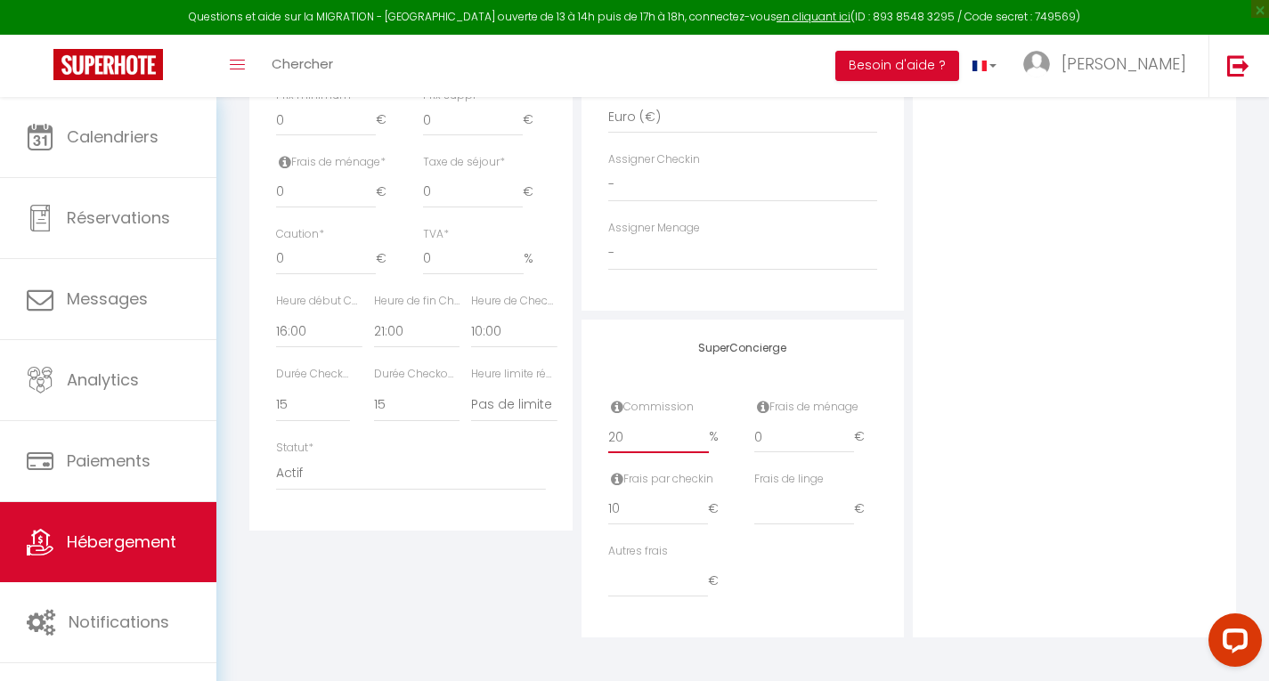
drag, startPoint x: 628, startPoint y: 440, endPoint x: 511, endPoint y: 442, distance: 116.6
click at [511, 442] on div "Détails Nom * LERAY Prénom propriétaire Romain Nom propriétaire Adresse proprié…" at bounding box center [742, 69] width 995 height 1134
click at [762, 410] on icon at bounding box center [763, 407] width 12 height 14
click at [615, 403] on icon at bounding box center [617, 407] width 12 height 14
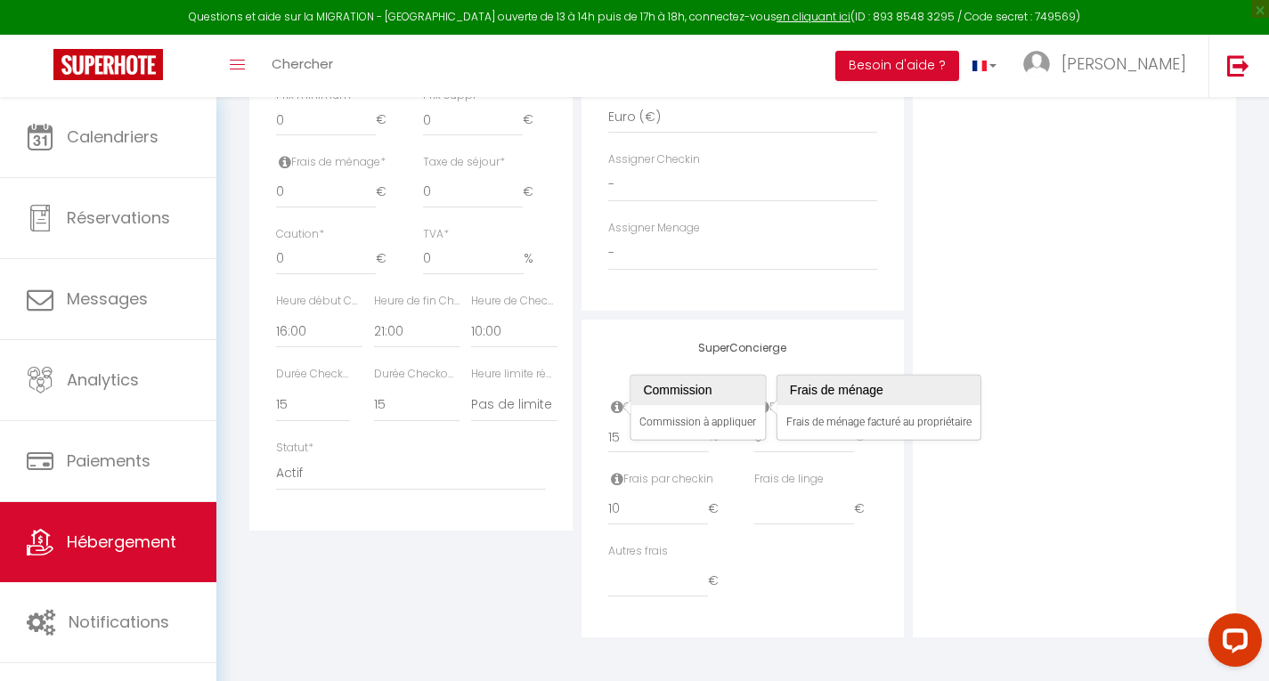
click at [615, 345] on h4 "SuperConcierge" at bounding box center [743, 348] width 270 height 12
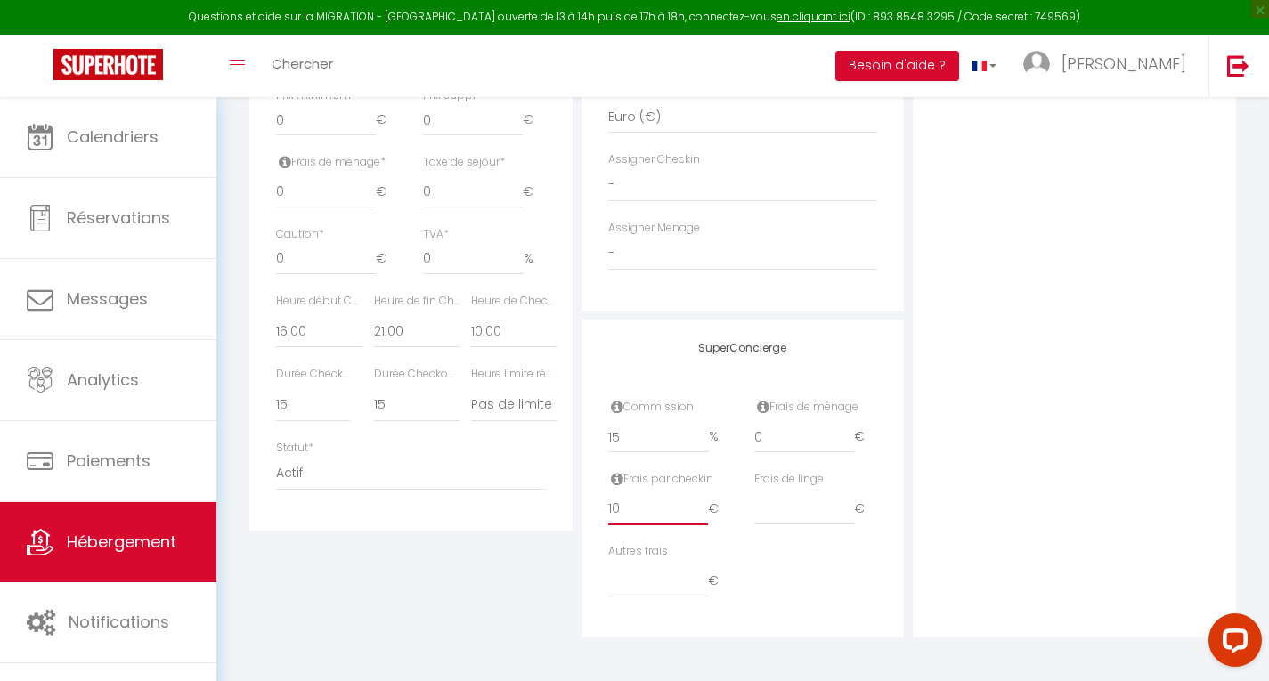
drag, startPoint x: 634, startPoint y: 511, endPoint x: 466, endPoint y: 508, distance: 168.3
click at [466, 508] on div "Détails Nom * LERAY Prénom propriétaire Romain Nom propriétaire Adresse proprié…" at bounding box center [742, 69] width 995 height 1134
click at [830, 562] on div "Autres frais €" at bounding box center [743, 579] width 293 height 72
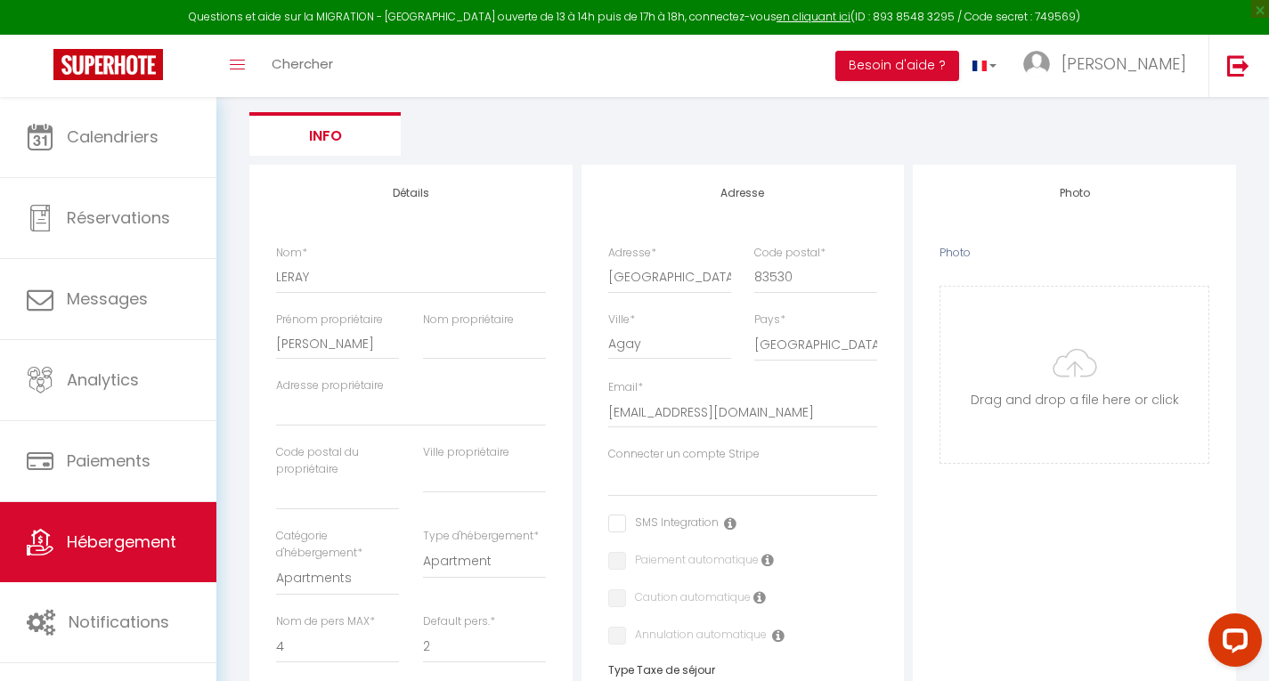
scroll to position [155, 0]
drag, startPoint x: 737, startPoint y: 417, endPoint x: 414, endPoint y: 434, distance: 323.6
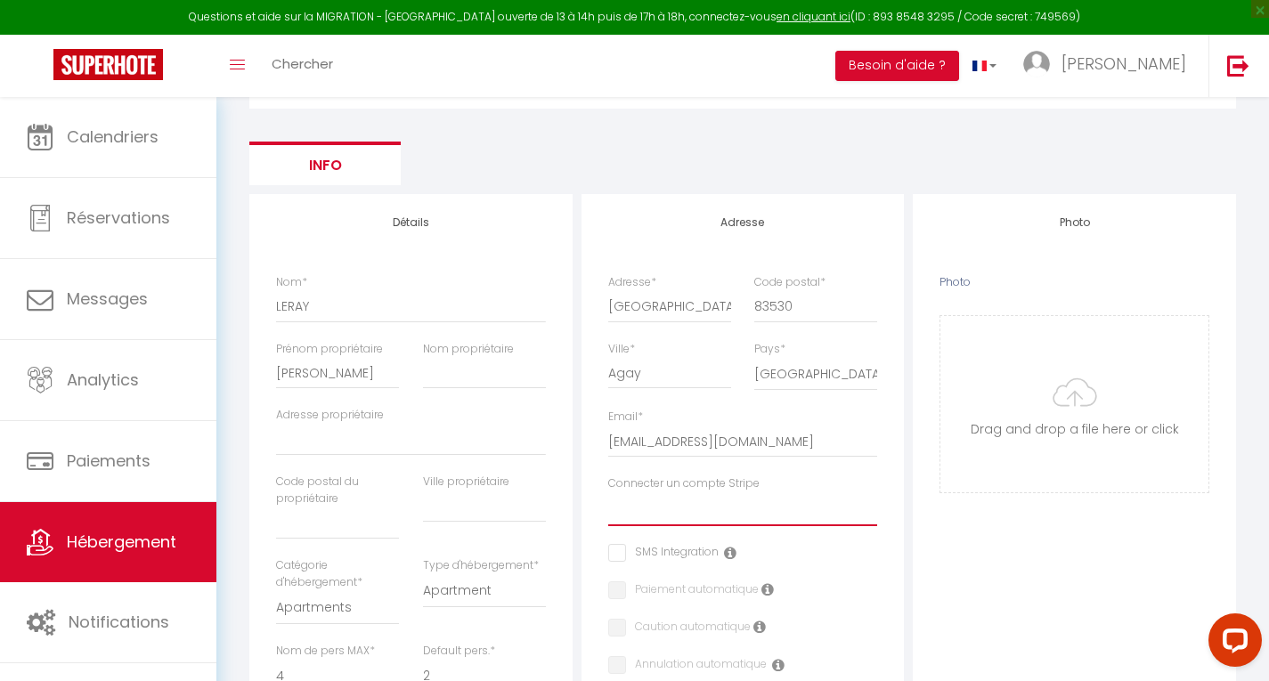
scroll to position [0, 0]
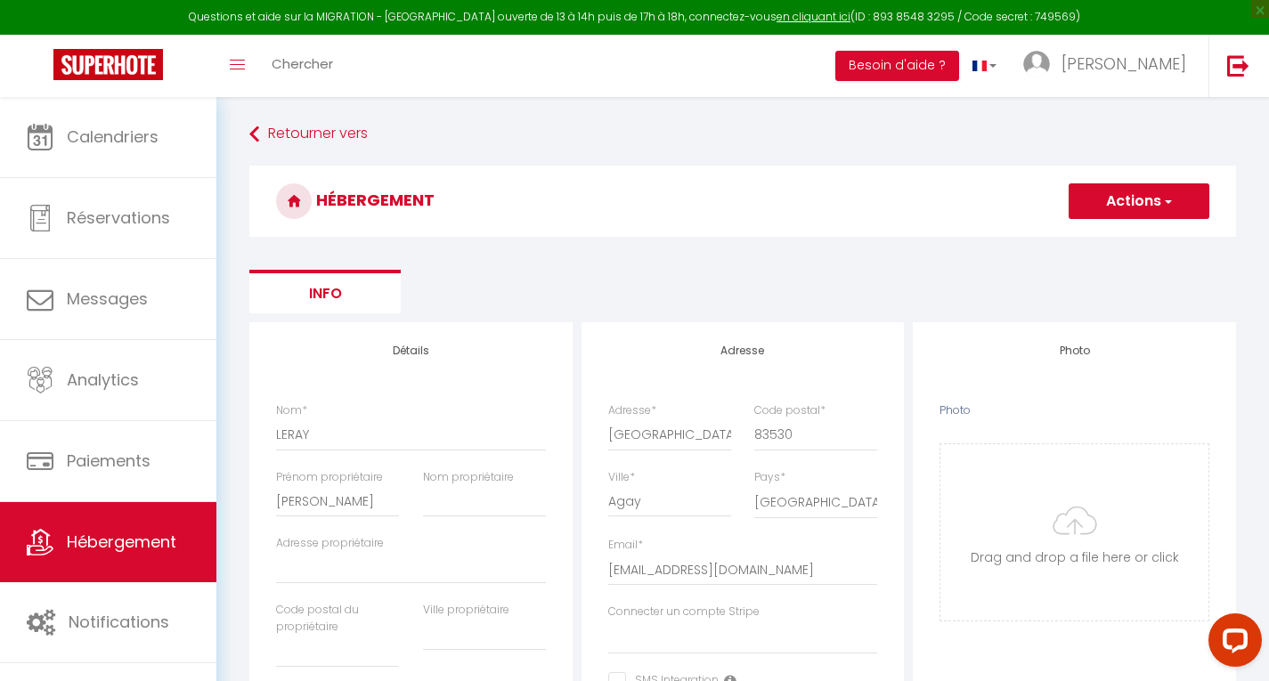
click at [1146, 195] on button "Actions" at bounding box center [1138, 201] width 141 height 36
click at [1145, 239] on input "Enregistrer" at bounding box center [1118, 240] width 66 height 18
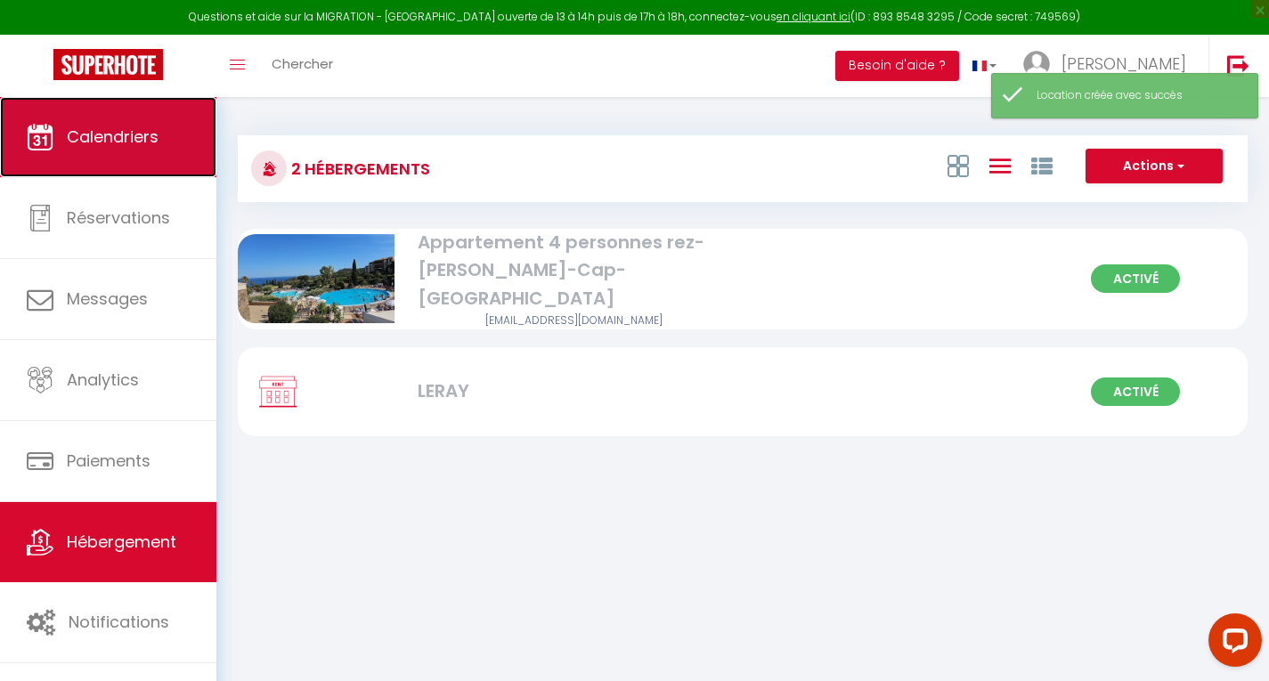
click at [140, 139] on span "Calendriers" at bounding box center [113, 137] width 92 height 22
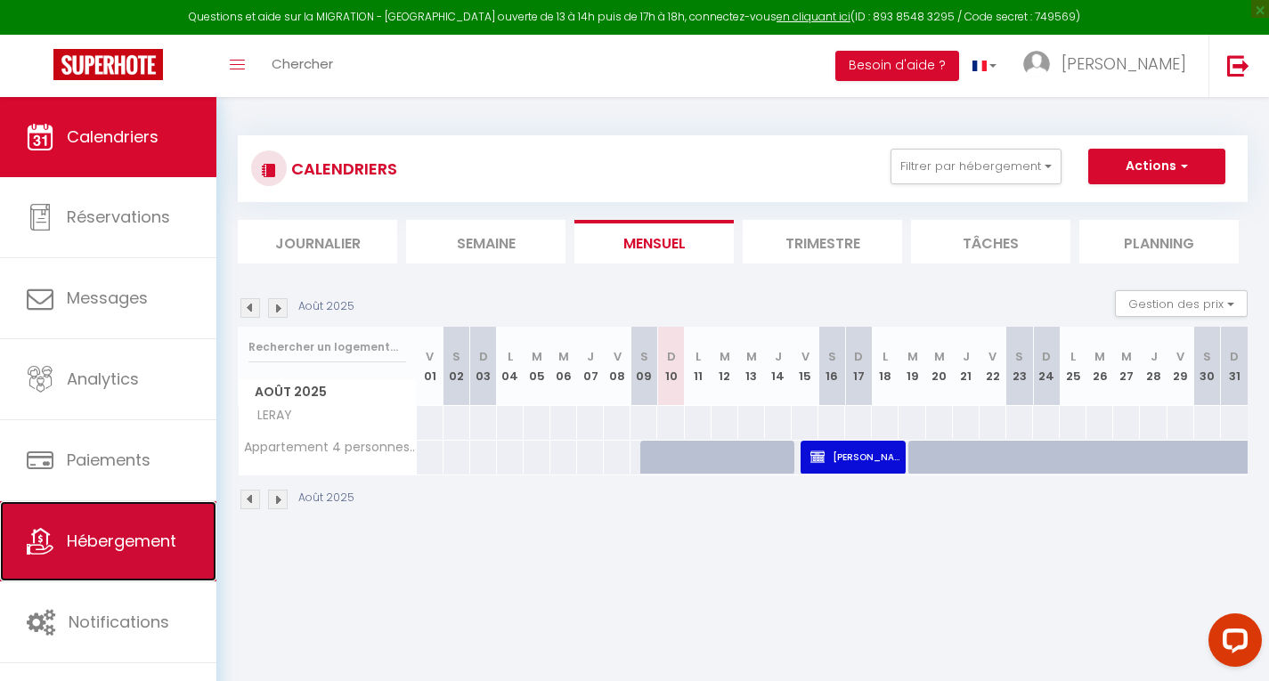
click at [134, 548] on span "Hébergement" at bounding box center [122, 541] width 110 height 22
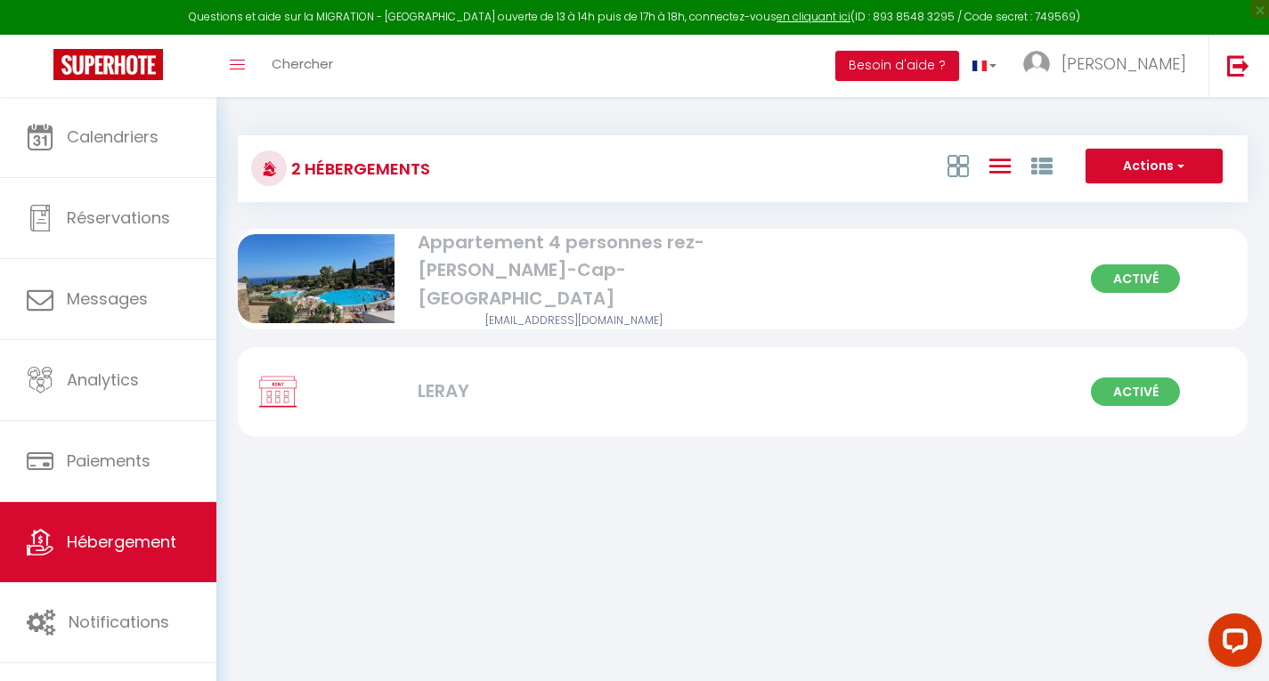
click at [319, 392] on div at bounding box center [316, 391] width 157 height 89
click at [457, 395] on div "Activé LERAY" at bounding box center [743, 391] width 1010 height 89
click at [1064, 402] on div "Activé LERAY" at bounding box center [743, 391] width 1010 height 89
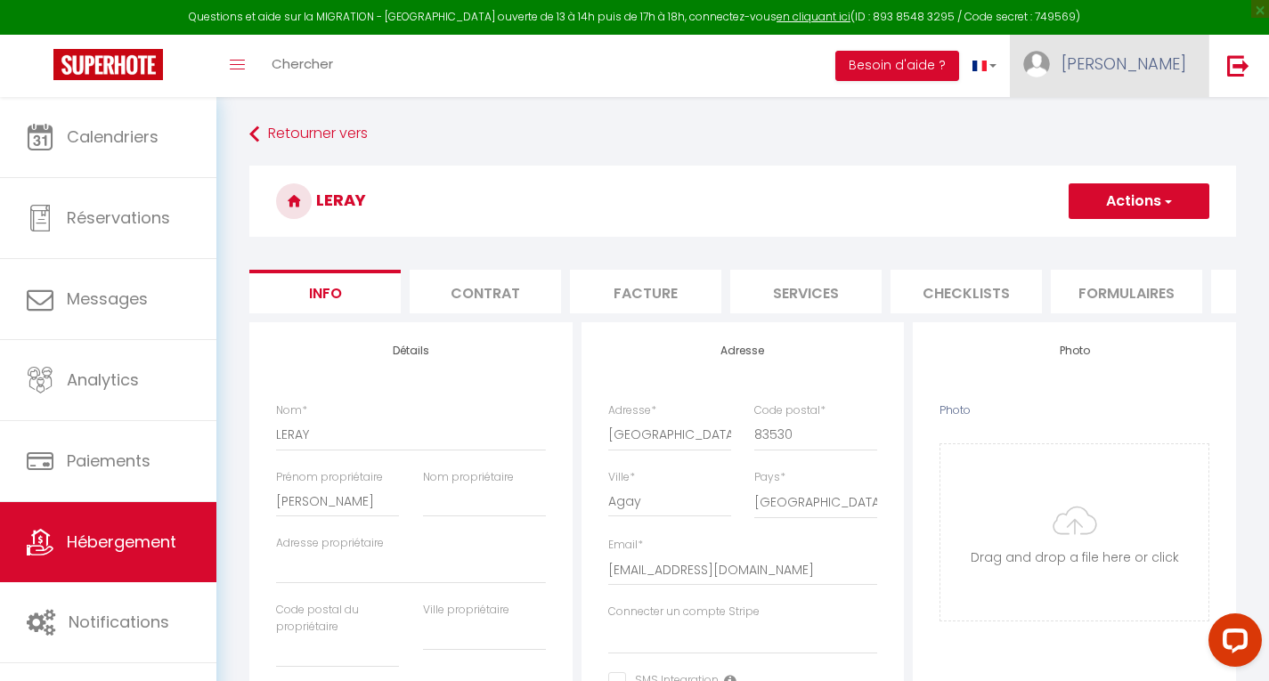
click at [1117, 53] on span "[PERSON_NAME]" at bounding box center [1123, 64] width 125 height 22
click at [1127, 152] on link "Équipe" at bounding box center [1137, 156] width 132 height 30
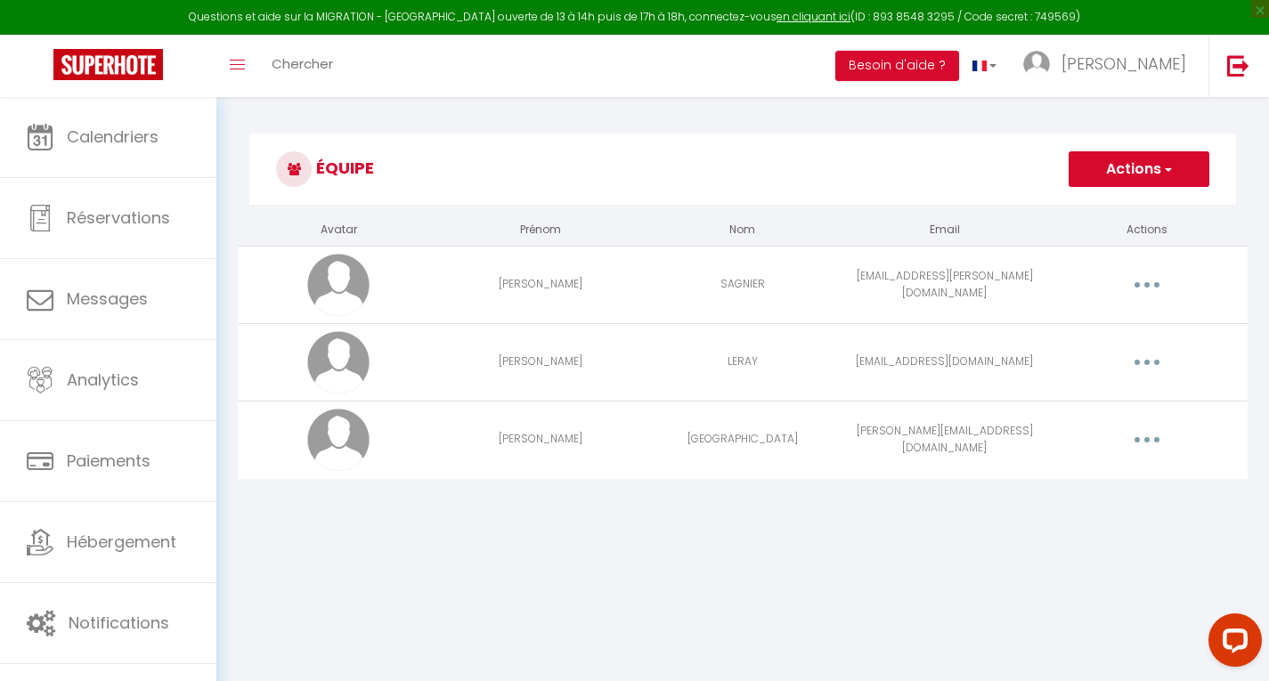
click at [1141, 359] on button "button" at bounding box center [1147, 362] width 50 height 28
click at [1083, 401] on link "Editer" at bounding box center [1101, 403] width 132 height 30
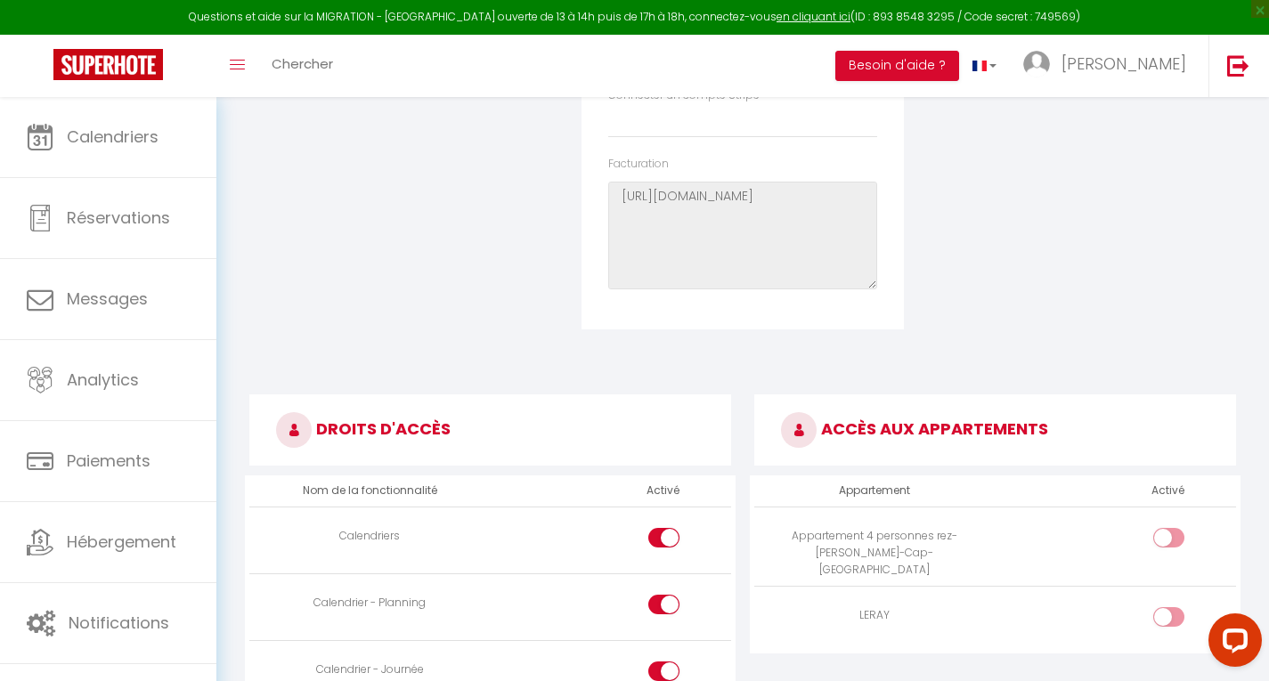
scroll to position [659, 0]
click at [1165, 532] on div at bounding box center [1168, 541] width 31 height 20
click at [1168, 532] on input "checkbox" at bounding box center [1183, 544] width 31 height 27
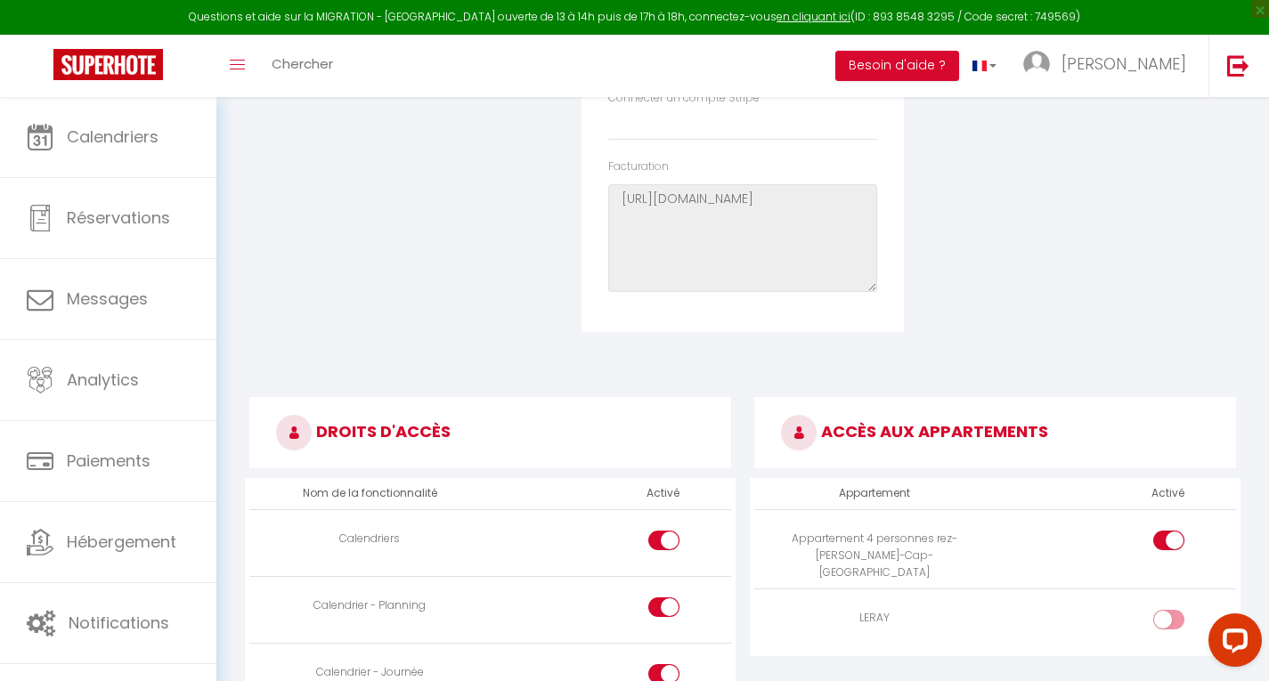
click at [1165, 532] on div at bounding box center [1168, 541] width 31 height 20
click at [1168, 532] on input "checkbox" at bounding box center [1183, 544] width 31 height 27
click at [1165, 532] on div at bounding box center [1168, 541] width 31 height 20
click at [1168, 532] on input "checkbox" at bounding box center [1183, 544] width 31 height 27
click at [1181, 610] on input "checkbox" at bounding box center [1183, 623] width 31 height 27
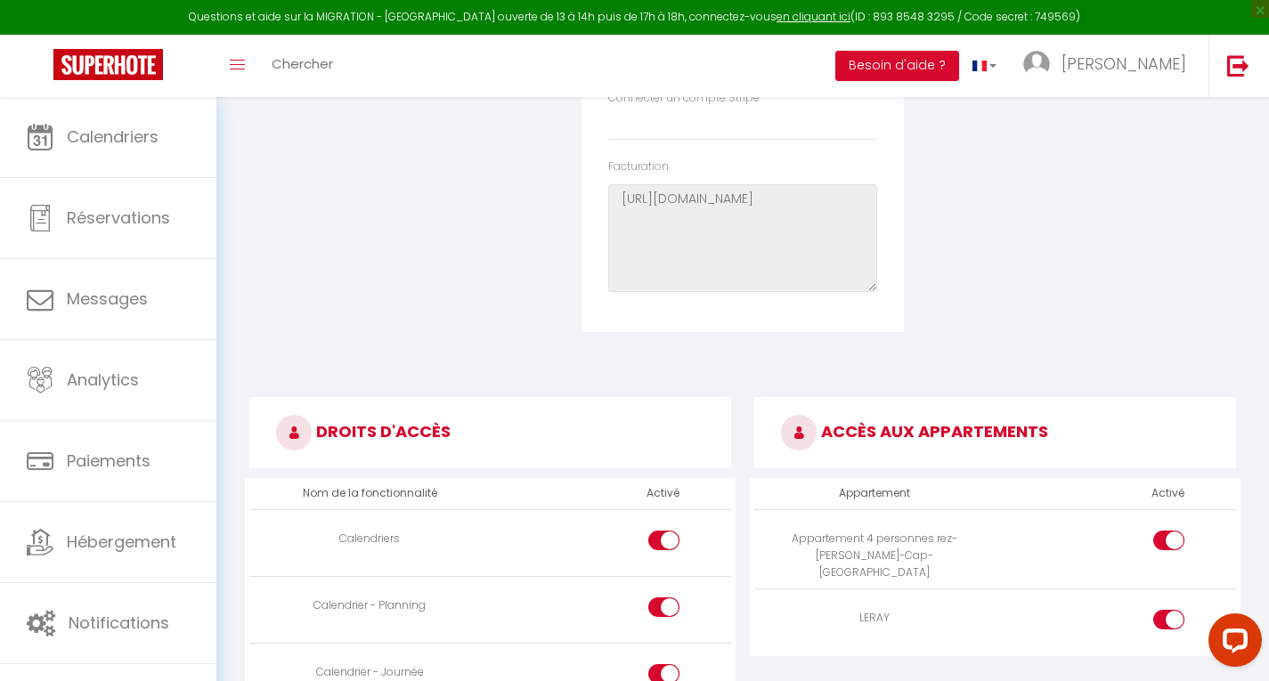
click at [1167, 544] on div at bounding box center [1168, 541] width 31 height 20
click at [1168, 544] on input "checkbox" at bounding box center [1183, 544] width 31 height 27
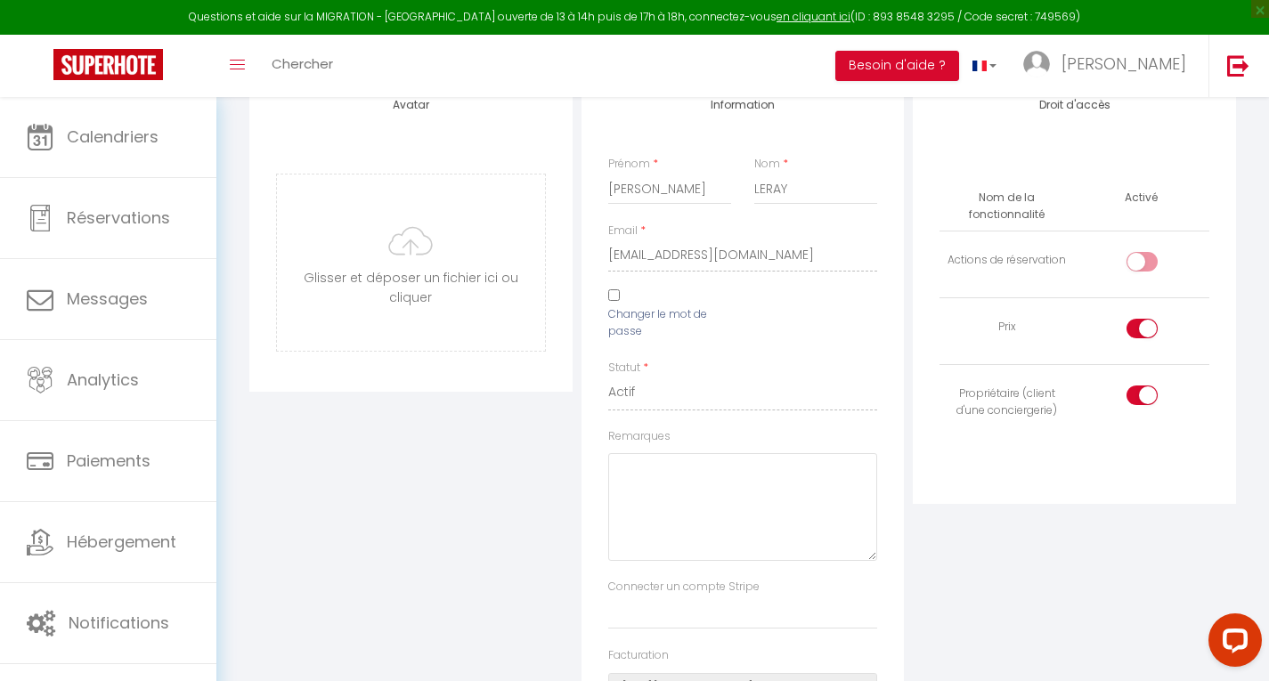
scroll to position [0, 0]
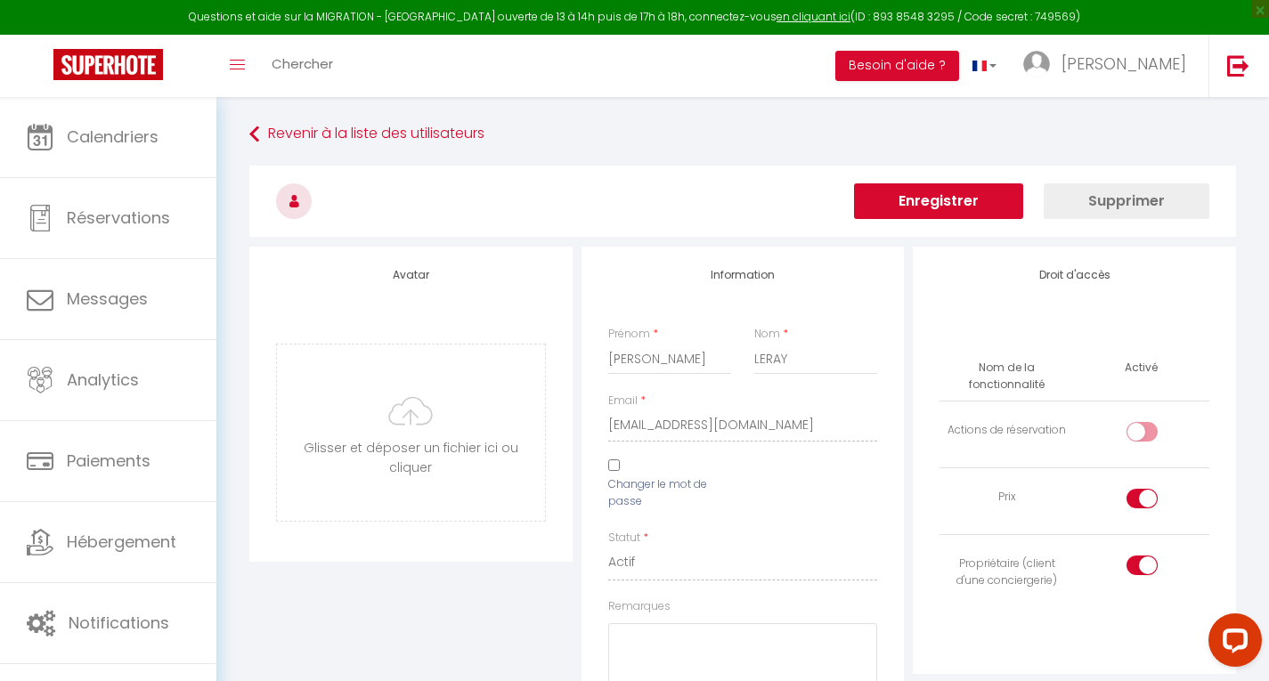
click at [962, 207] on button "Enregistrer" at bounding box center [938, 201] width 169 height 36
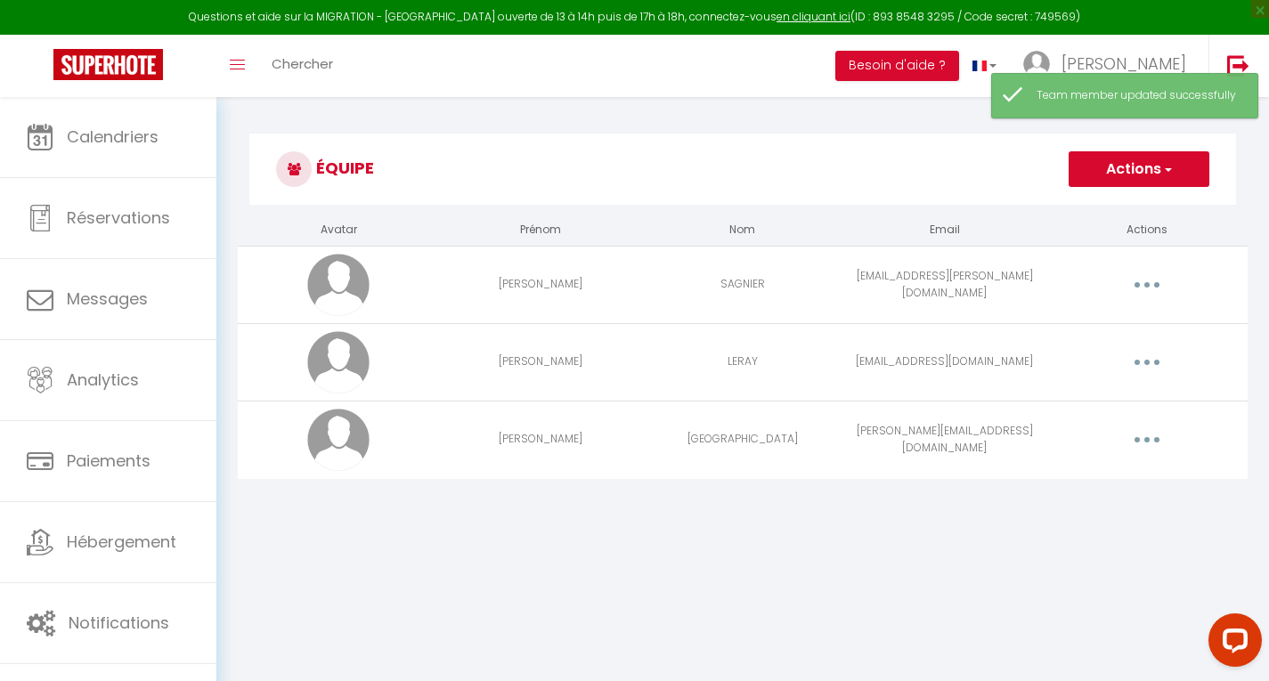
click at [1146, 362] on icon "button" at bounding box center [1146, 362] width 5 height 5
click at [1099, 406] on link "Editer" at bounding box center [1101, 403] width 132 height 30
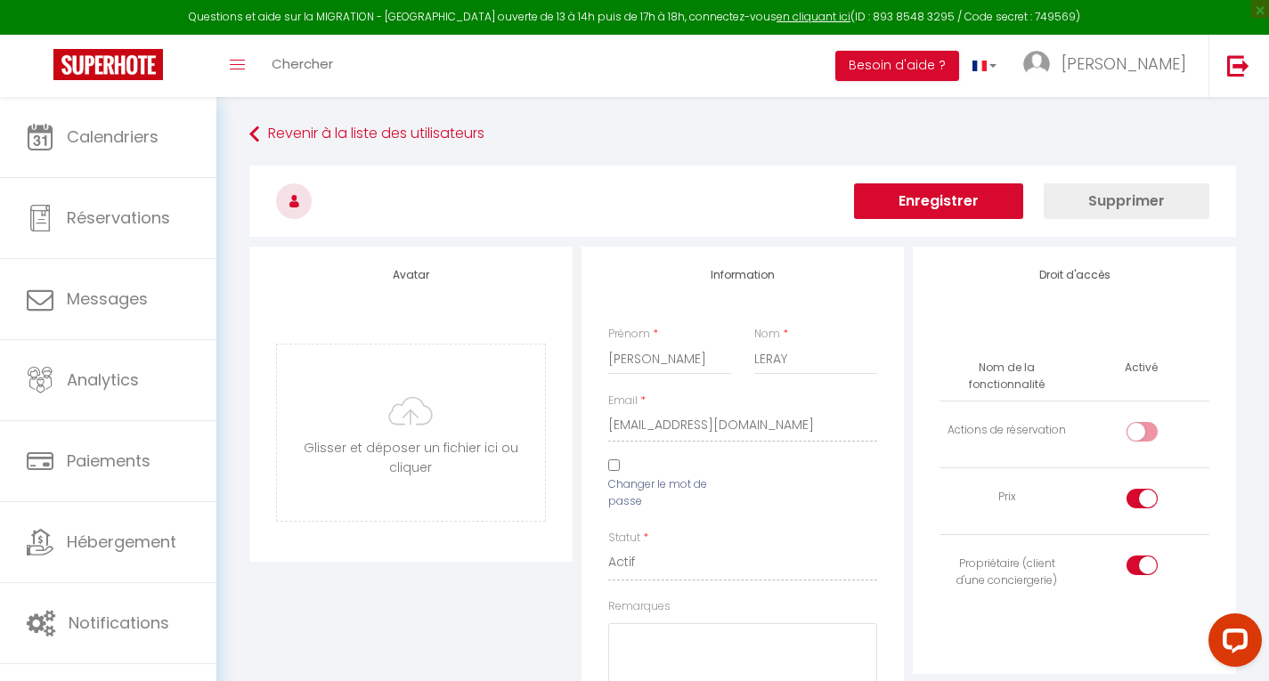
click at [960, 206] on button "Enregistrer" at bounding box center [938, 201] width 169 height 36
